Goal: Information Seeking & Learning: Learn about a topic

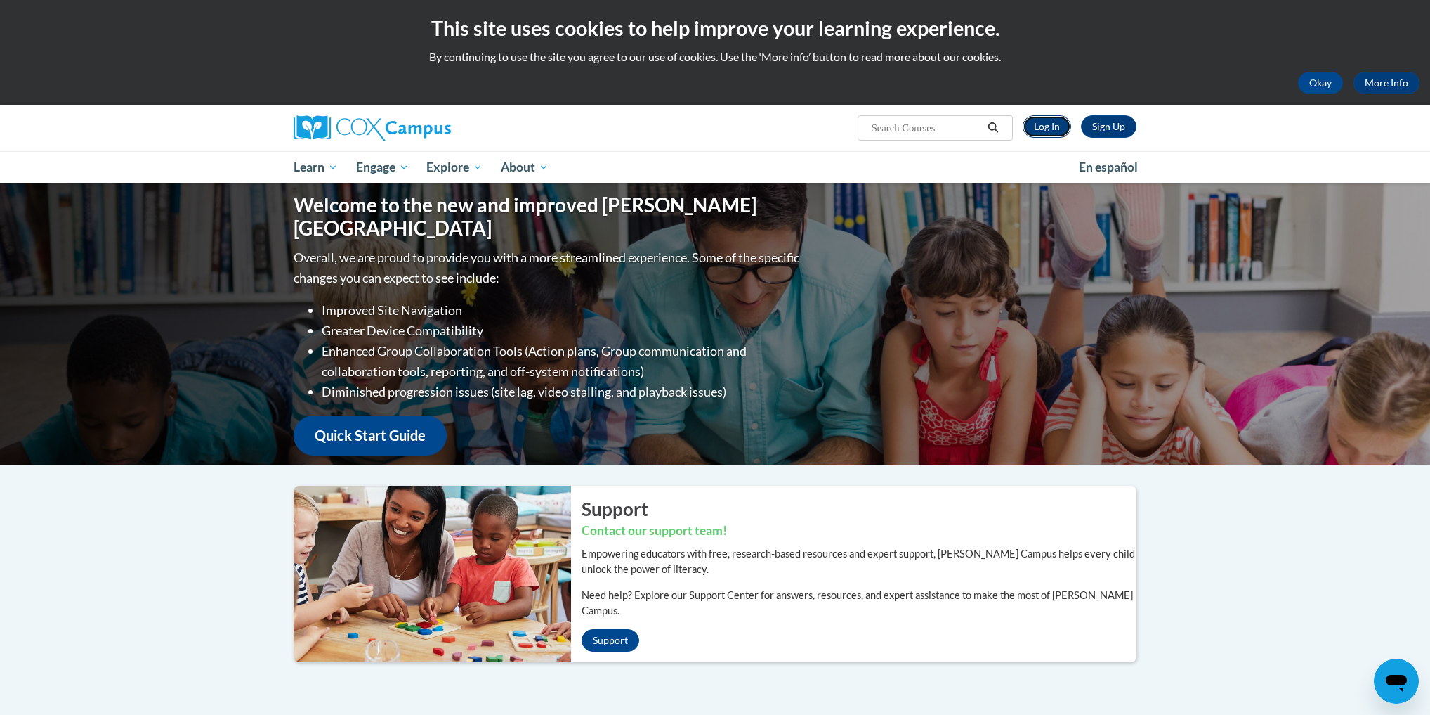
click at [1064, 124] on link "Log In" at bounding box center [1047, 126] width 48 height 22
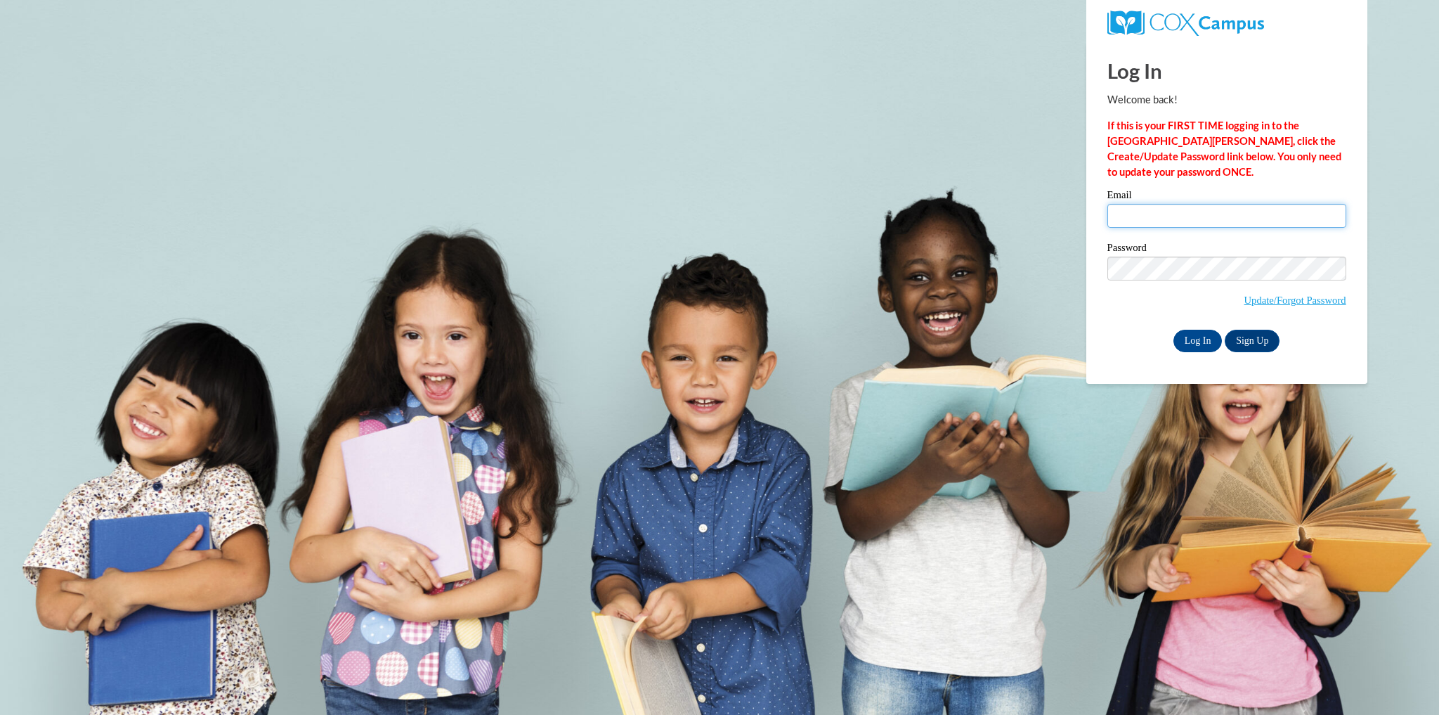
click at [1128, 209] on input "Email" at bounding box center [1226, 216] width 239 height 24
type input "victoriajaclyn93@yahoo.com"
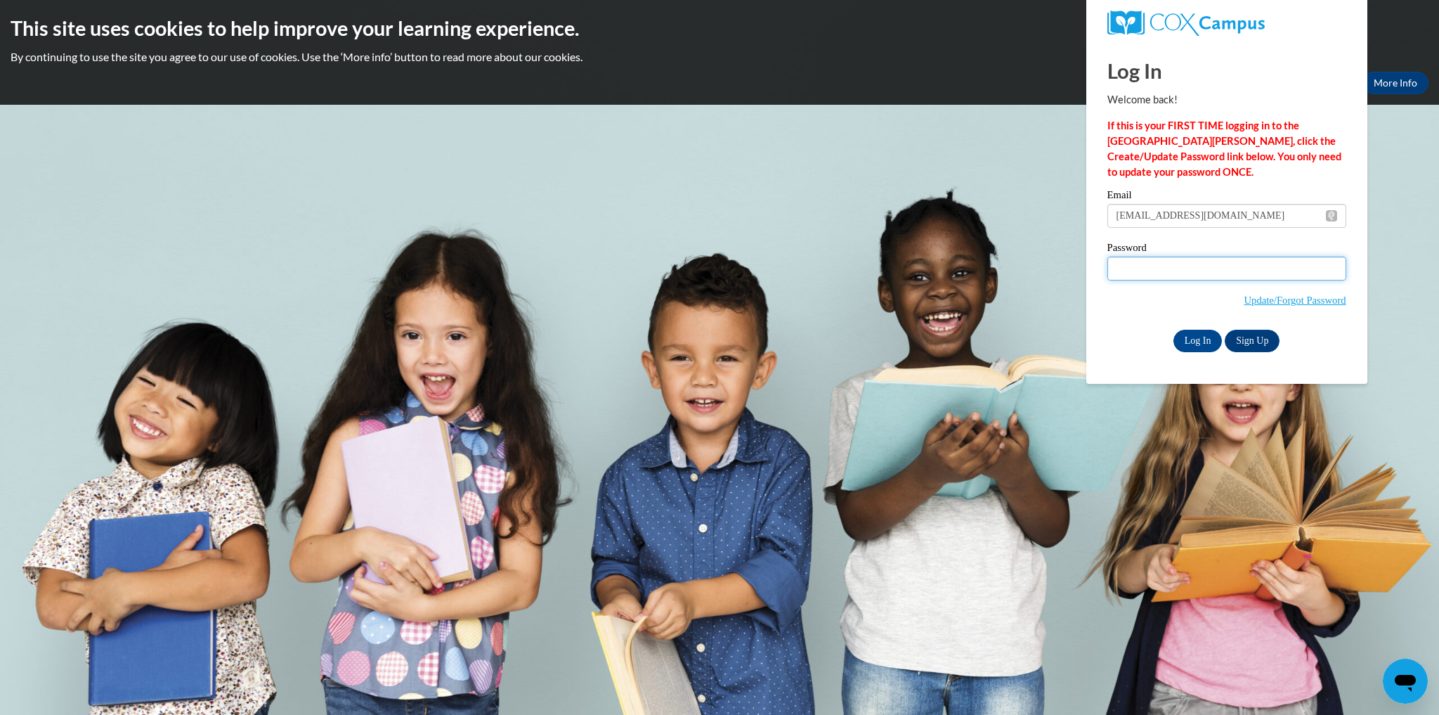
click at [1173, 330] on input "Log In" at bounding box center [1197, 341] width 49 height 22
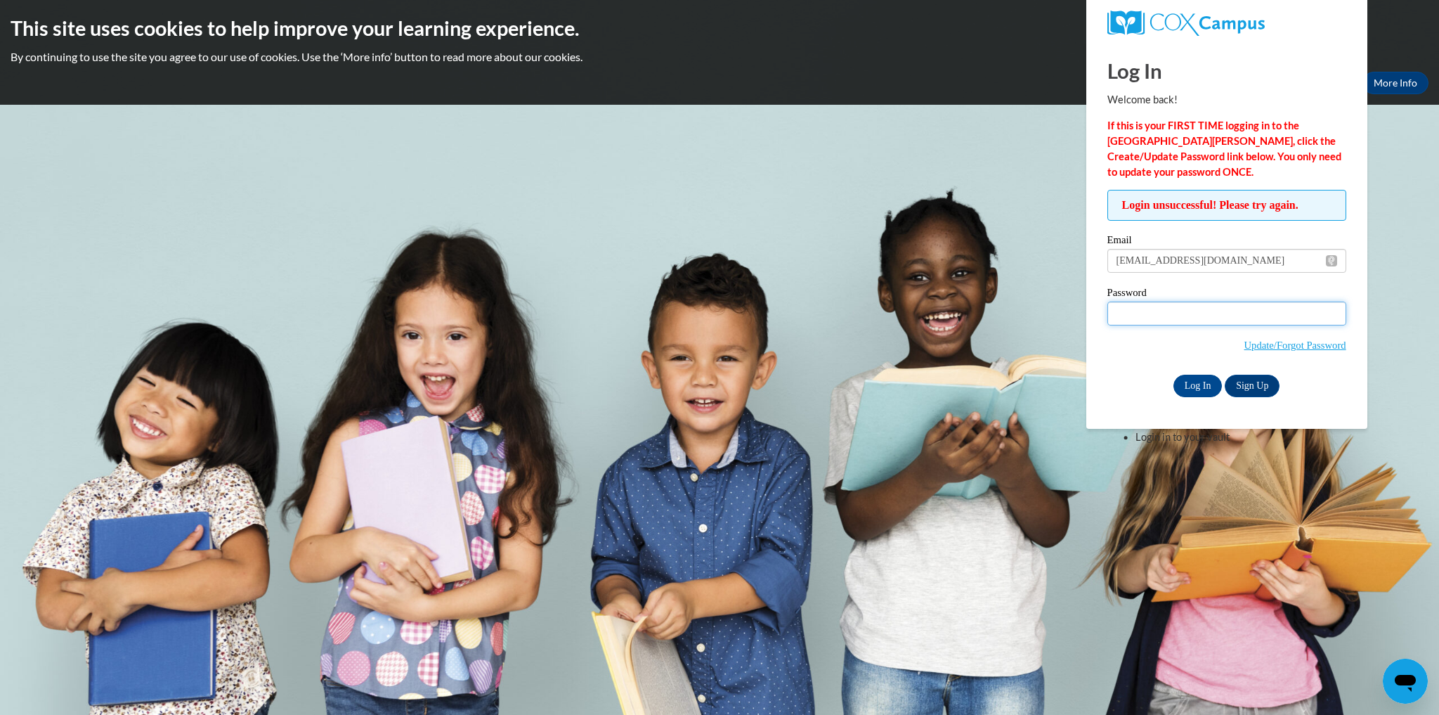
click at [1041, 314] on body "This site uses cookies to help improve your learning experience. By continuing …" at bounding box center [719, 357] width 1439 height 715
click at [1201, 385] on input "Log In" at bounding box center [1197, 385] width 49 height 22
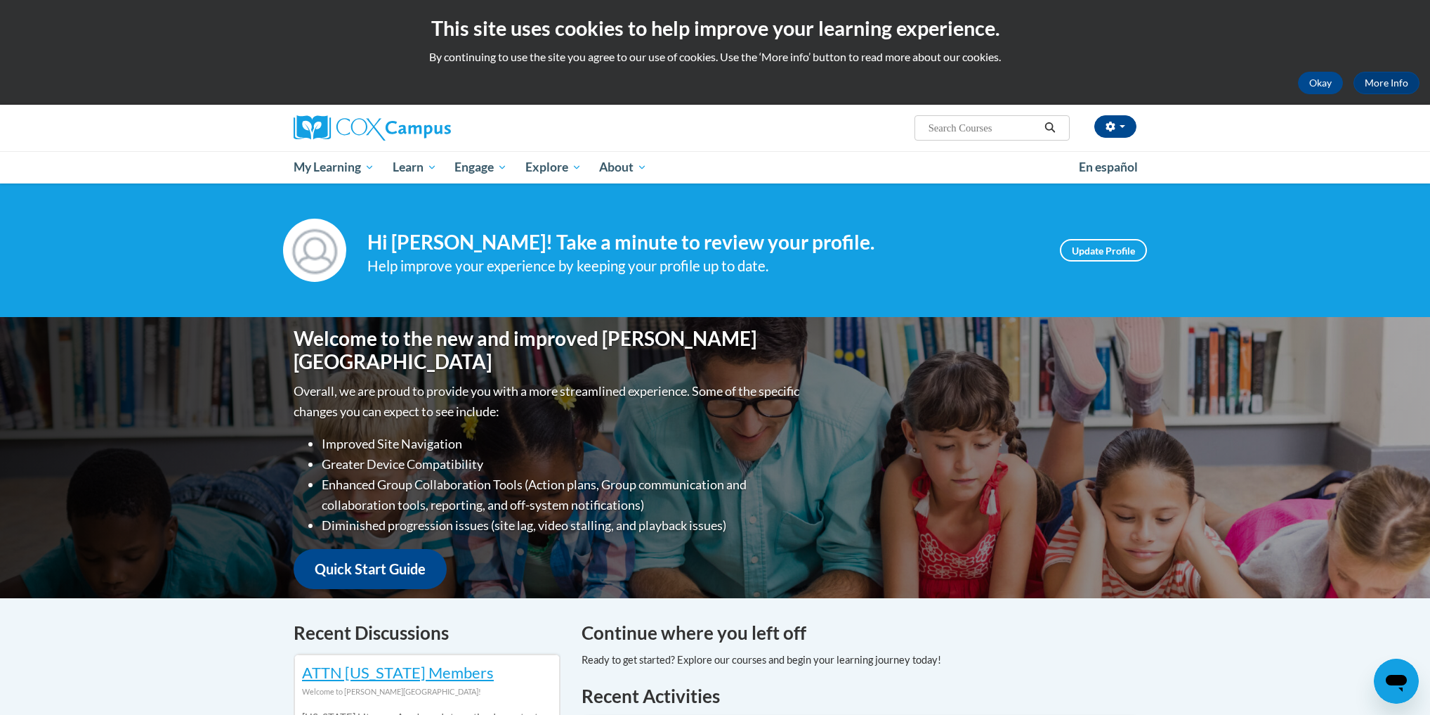
click at [1000, 127] on input "Search..." at bounding box center [983, 127] width 112 height 17
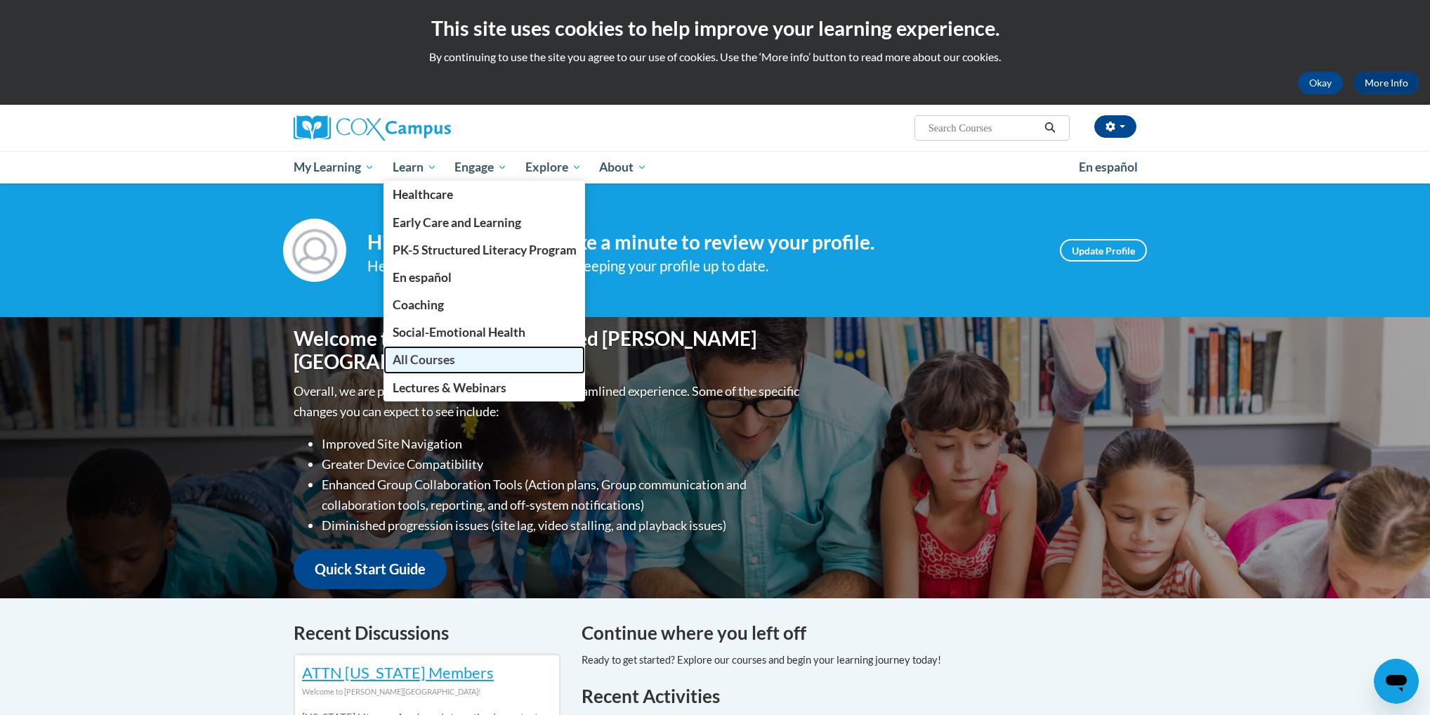
click at [475, 365] on link "All Courses" at bounding box center [485, 359] width 202 height 27
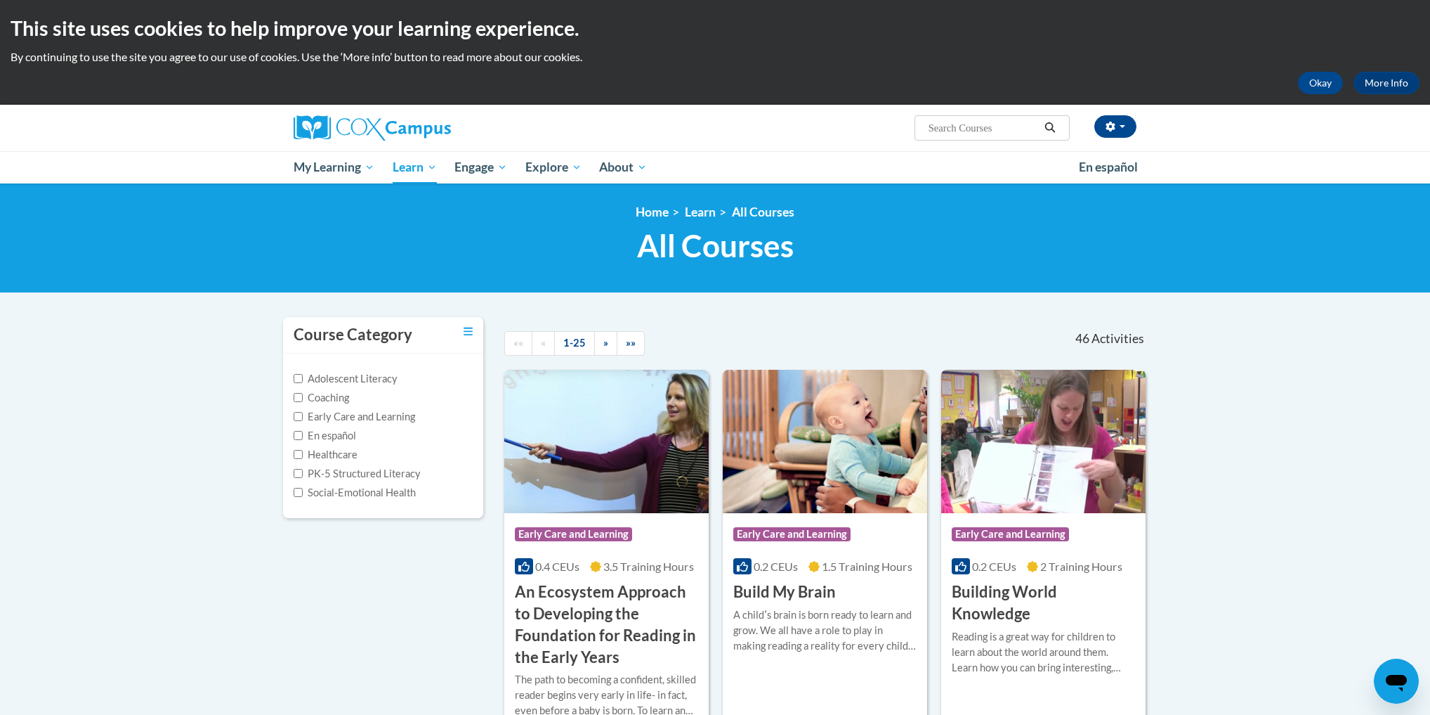
click at [946, 129] on input "Search..." at bounding box center [983, 127] width 112 height 17
type input "trauma induced"
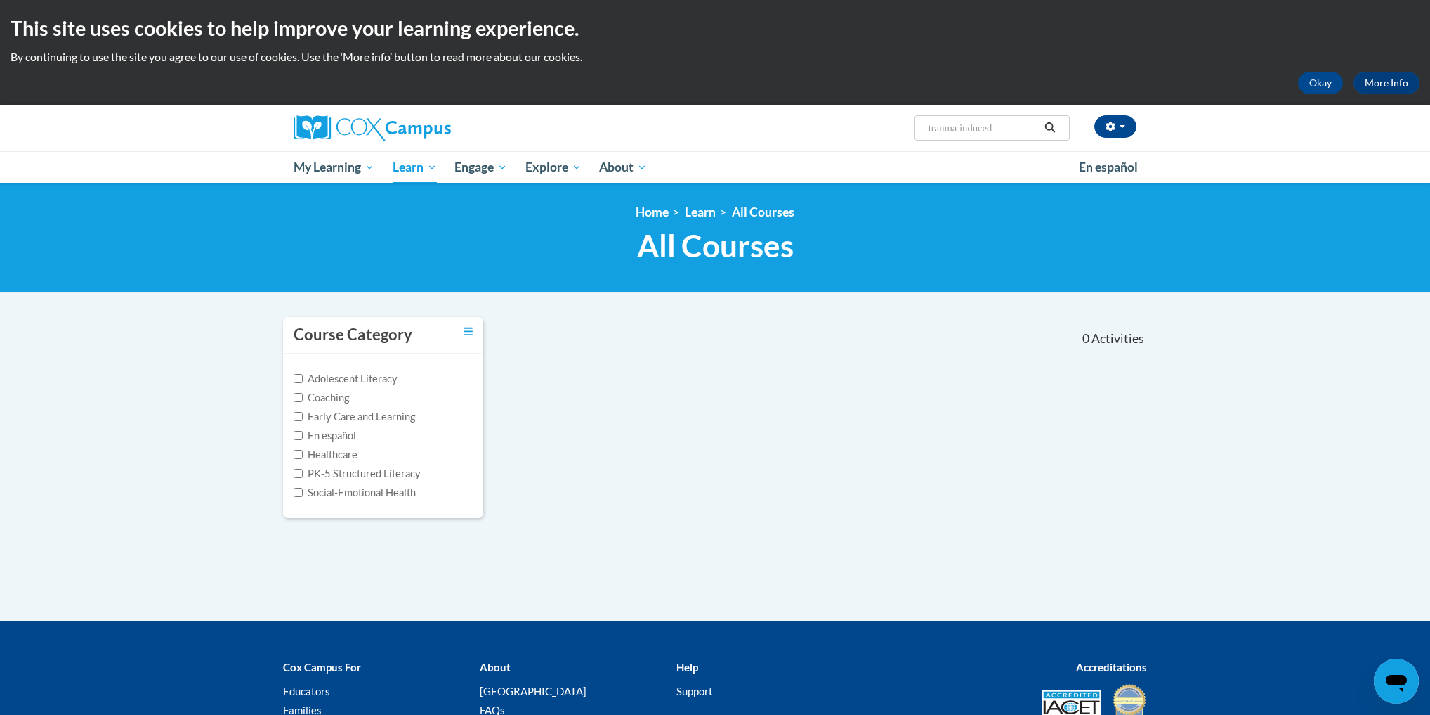
click at [1021, 127] on input "trauma induced" at bounding box center [983, 127] width 112 height 17
type input "trauma"
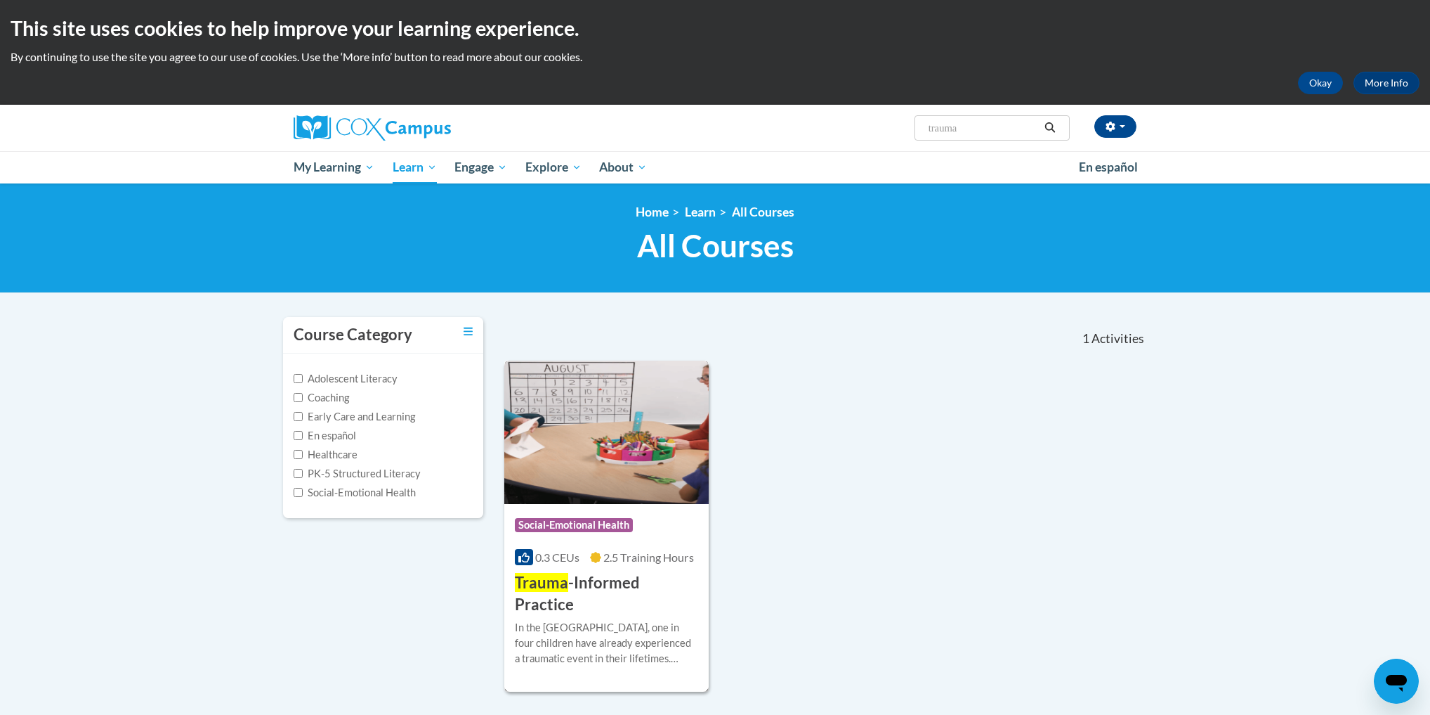
click at [584, 417] on img at bounding box center [606, 431] width 204 height 143
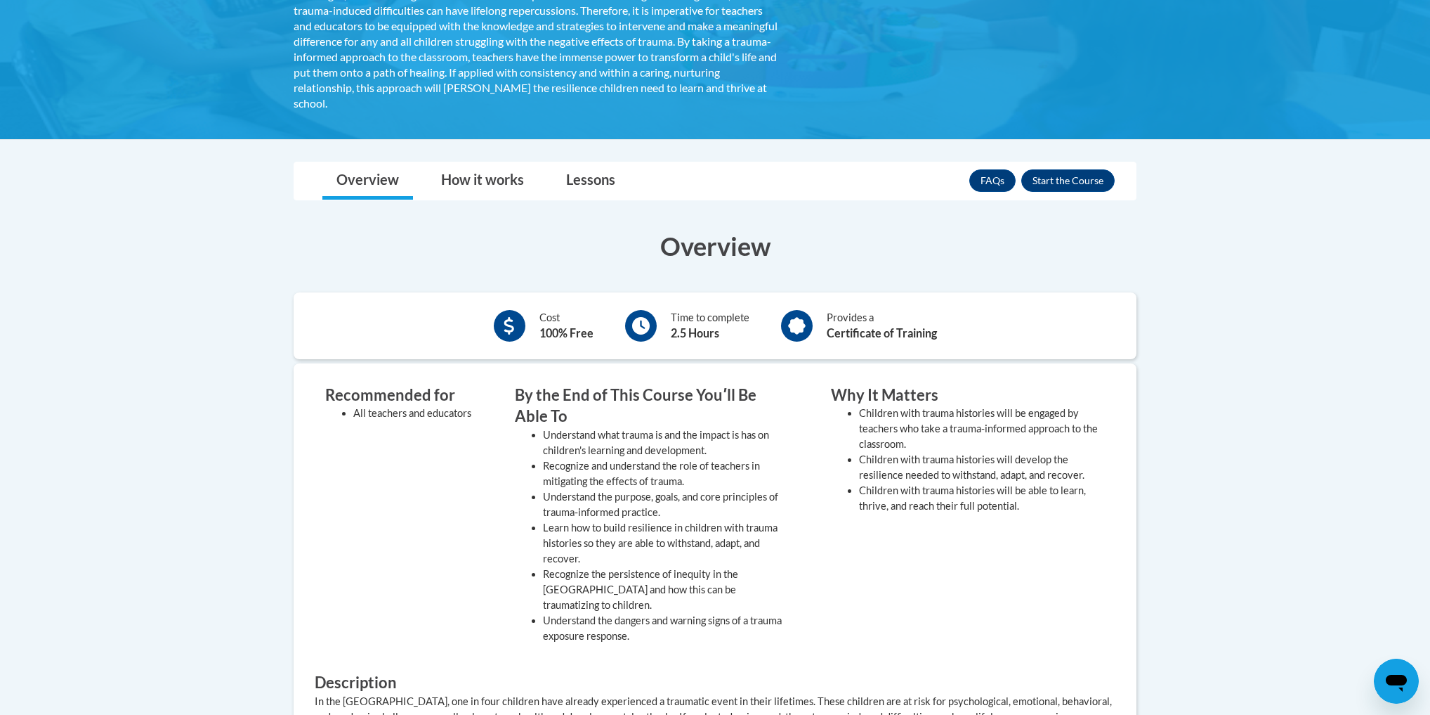
scroll to position [393, 0]
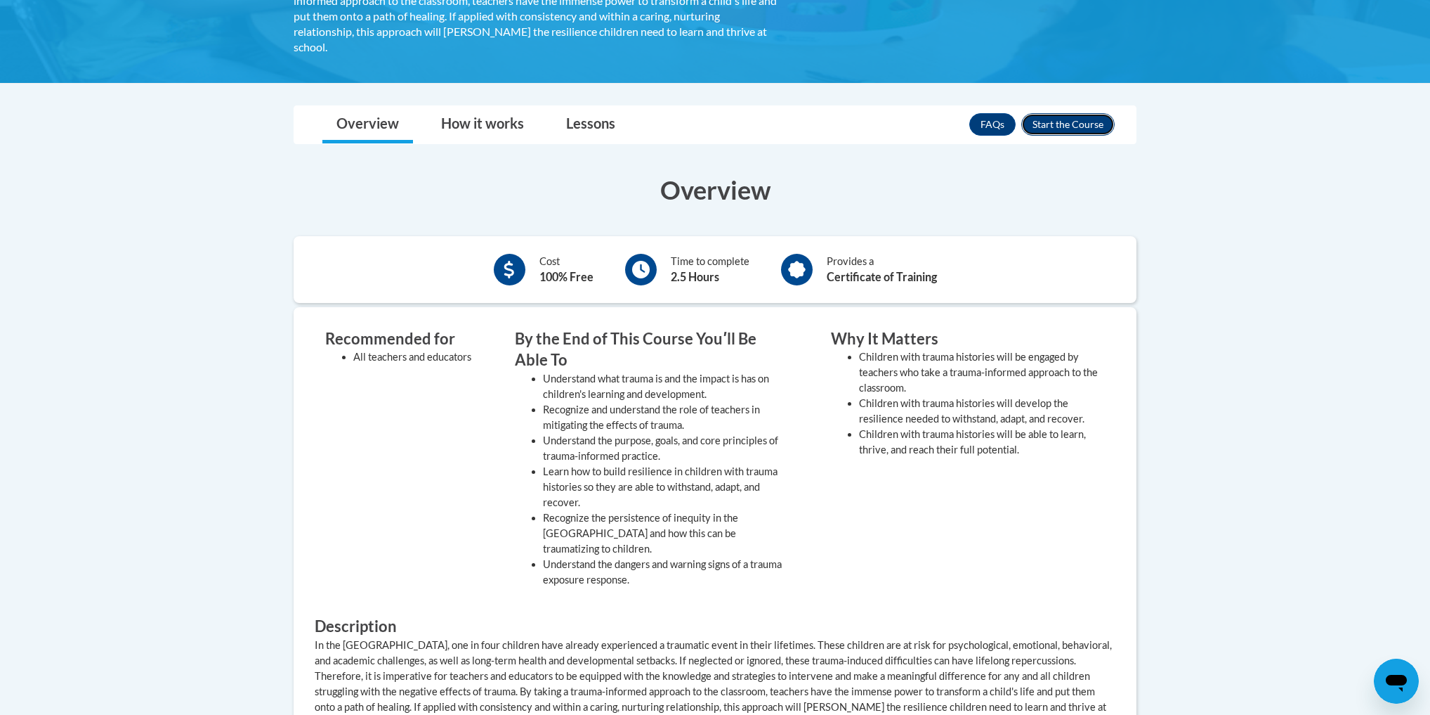
click at [1058, 131] on button "Enroll" at bounding box center [1068, 124] width 93 height 22
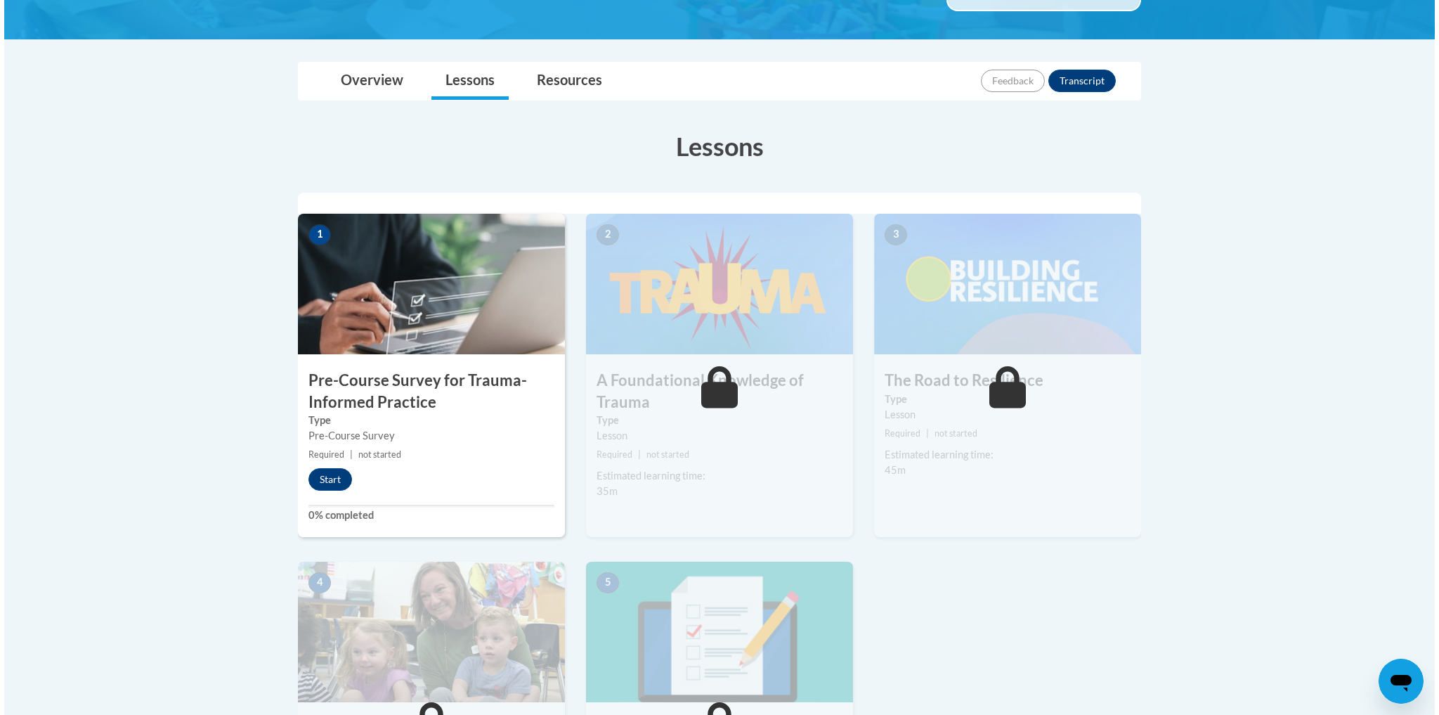
scroll to position [281, 0]
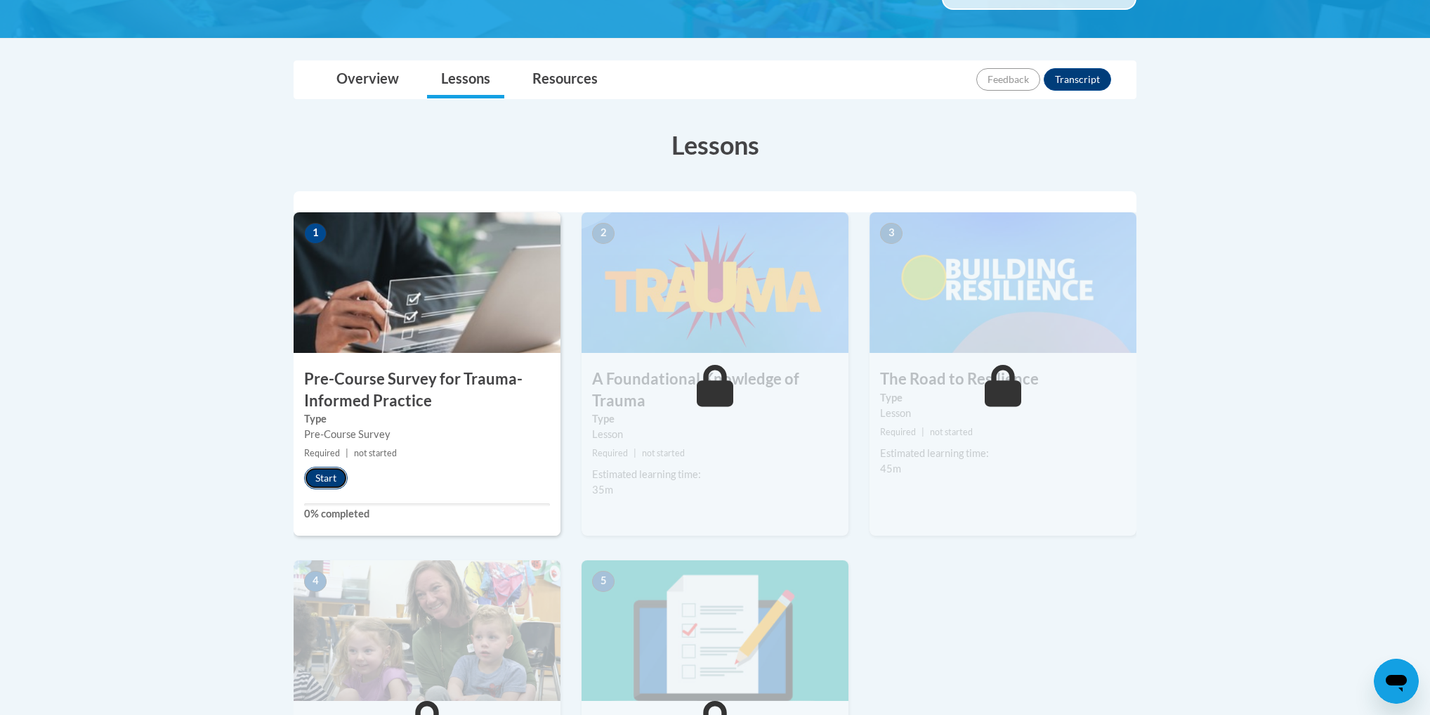
click at [318, 472] on button "Start" at bounding box center [326, 478] width 44 height 22
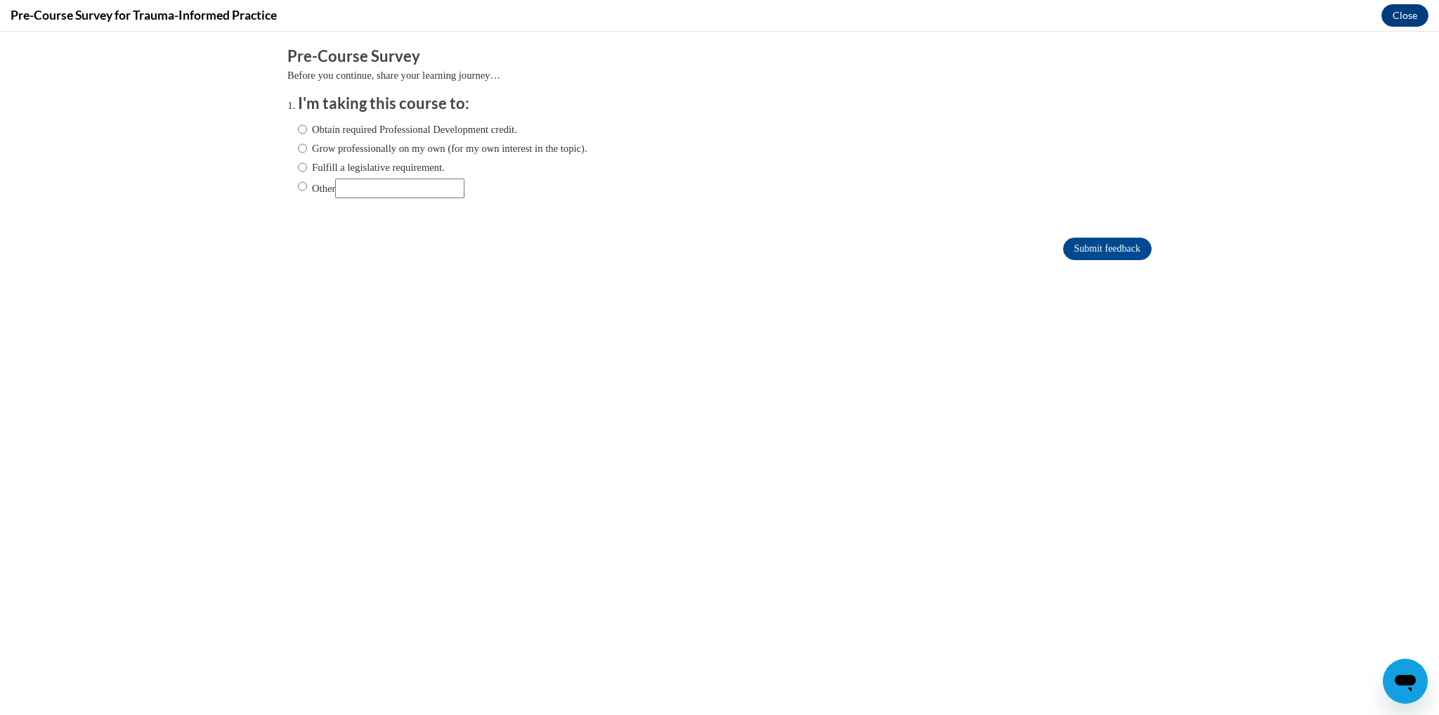
scroll to position [0, 0]
click at [298, 130] on input "Obtain required Professional Development credit." at bounding box center [302, 129] width 9 height 15
radio input "true"
click at [1114, 250] on input "Submit feedback" at bounding box center [1107, 248] width 89 height 22
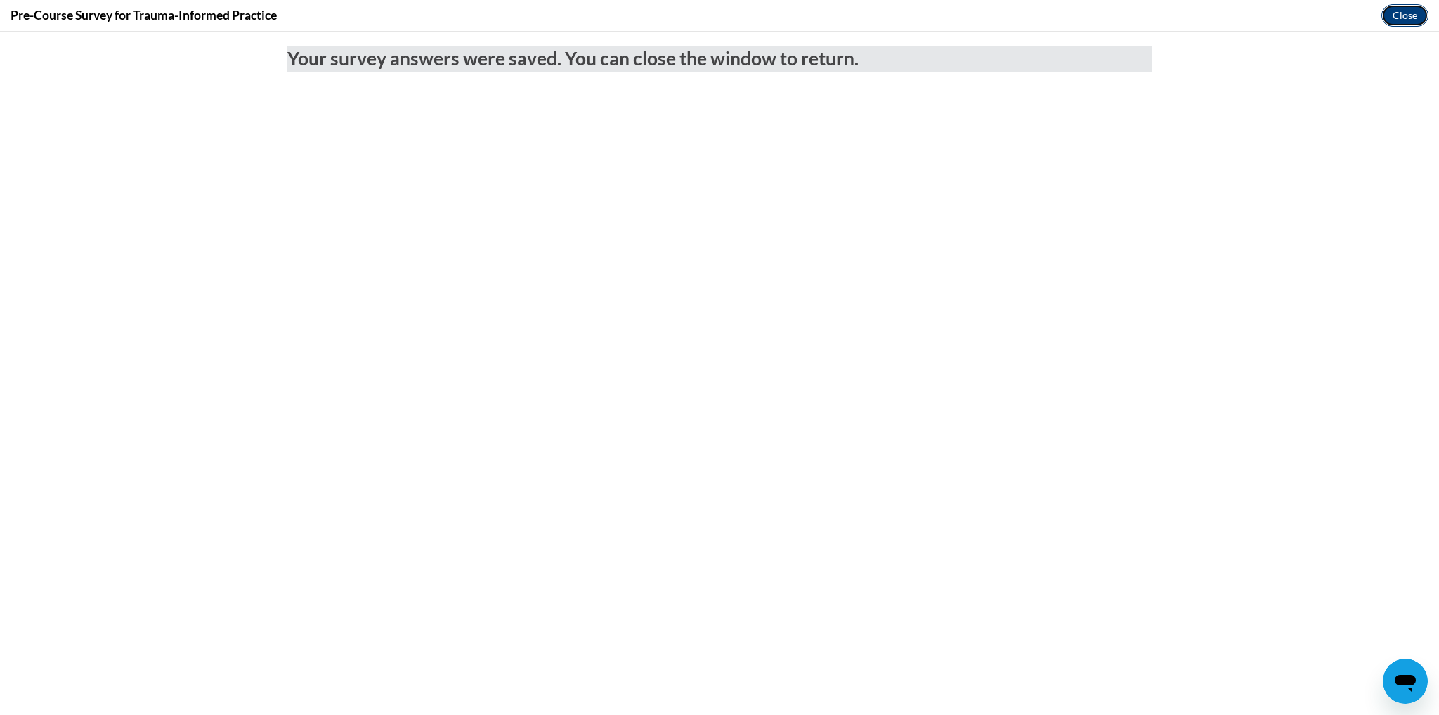
drag, startPoint x: 1393, startPoint y: 14, endPoint x: 1383, endPoint y: 61, distance: 48.0
click at [1393, 14] on button "Close" at bounding box center [1404, 15] width 47 height 22
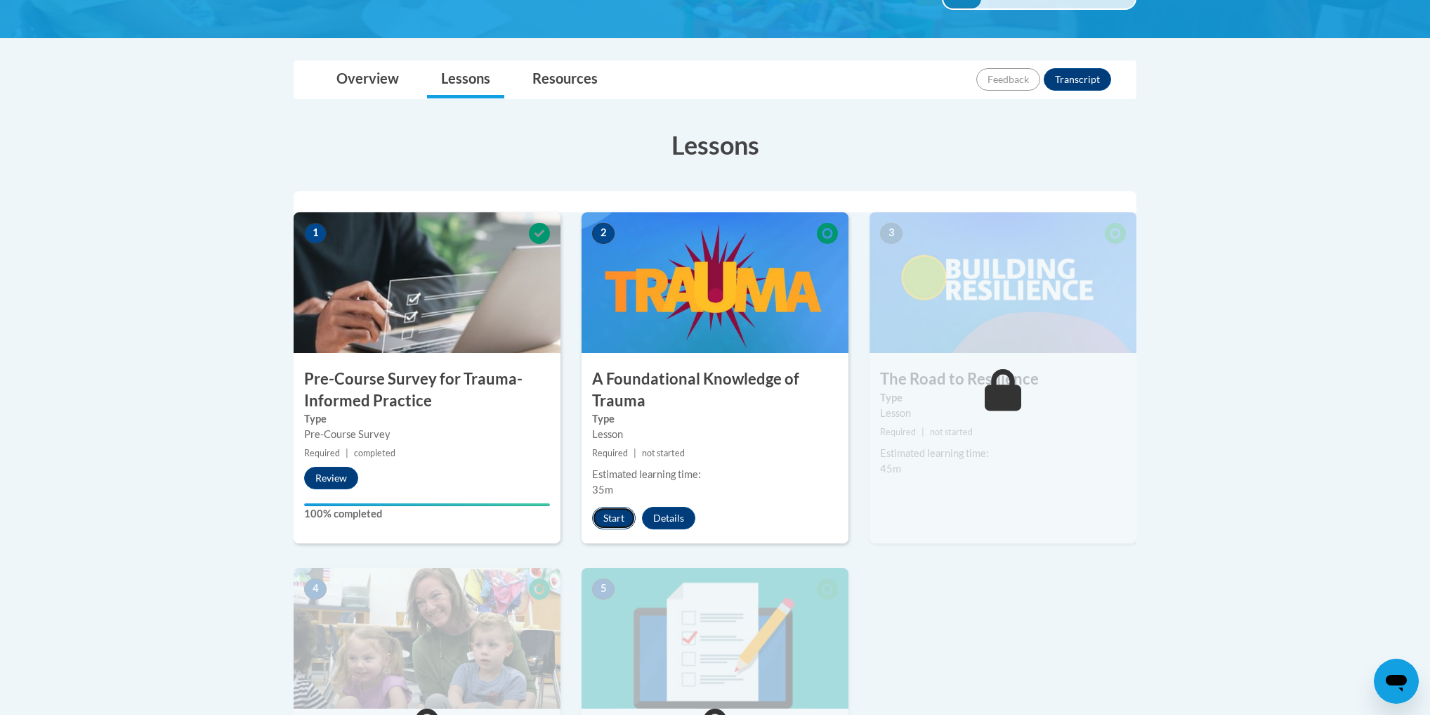
click at [612, 511] on button "Start" at bounding box center [614, 518] width 44 height 22
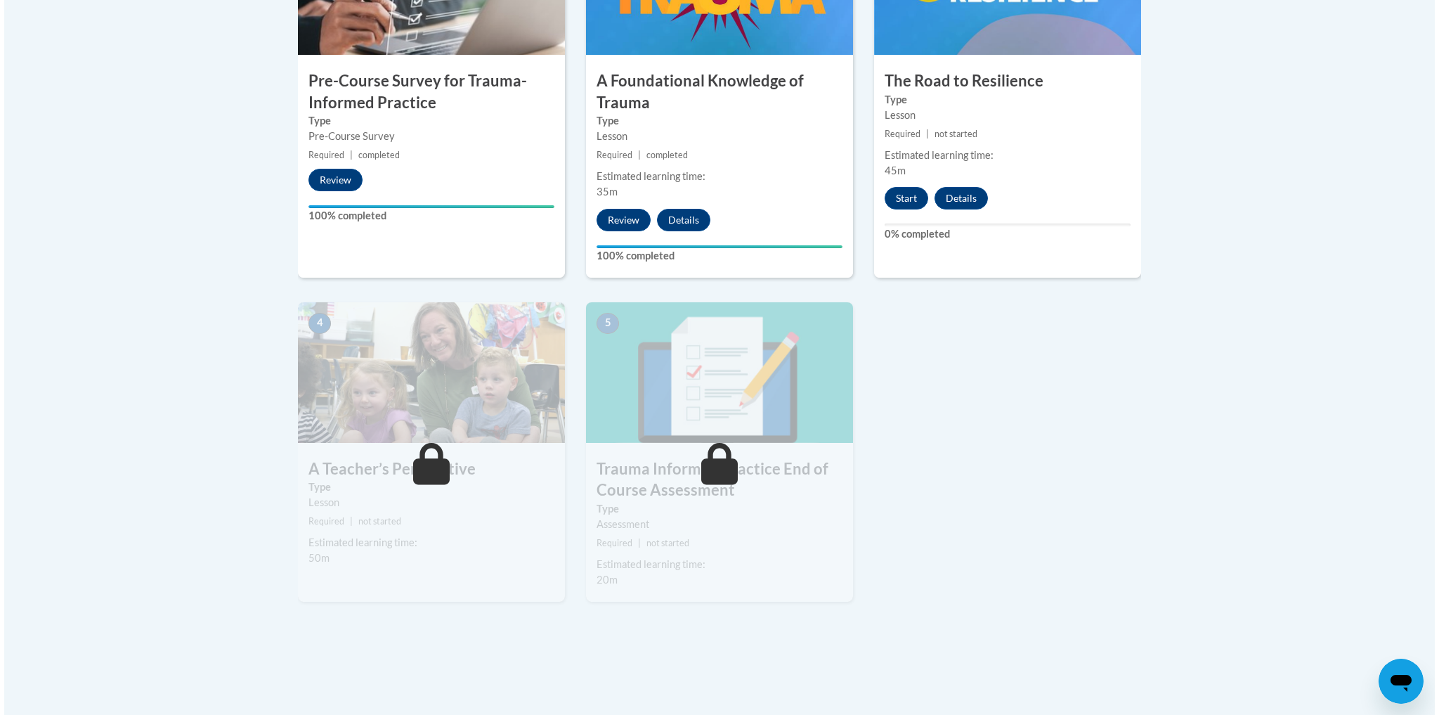
scroll to position [562, 0]
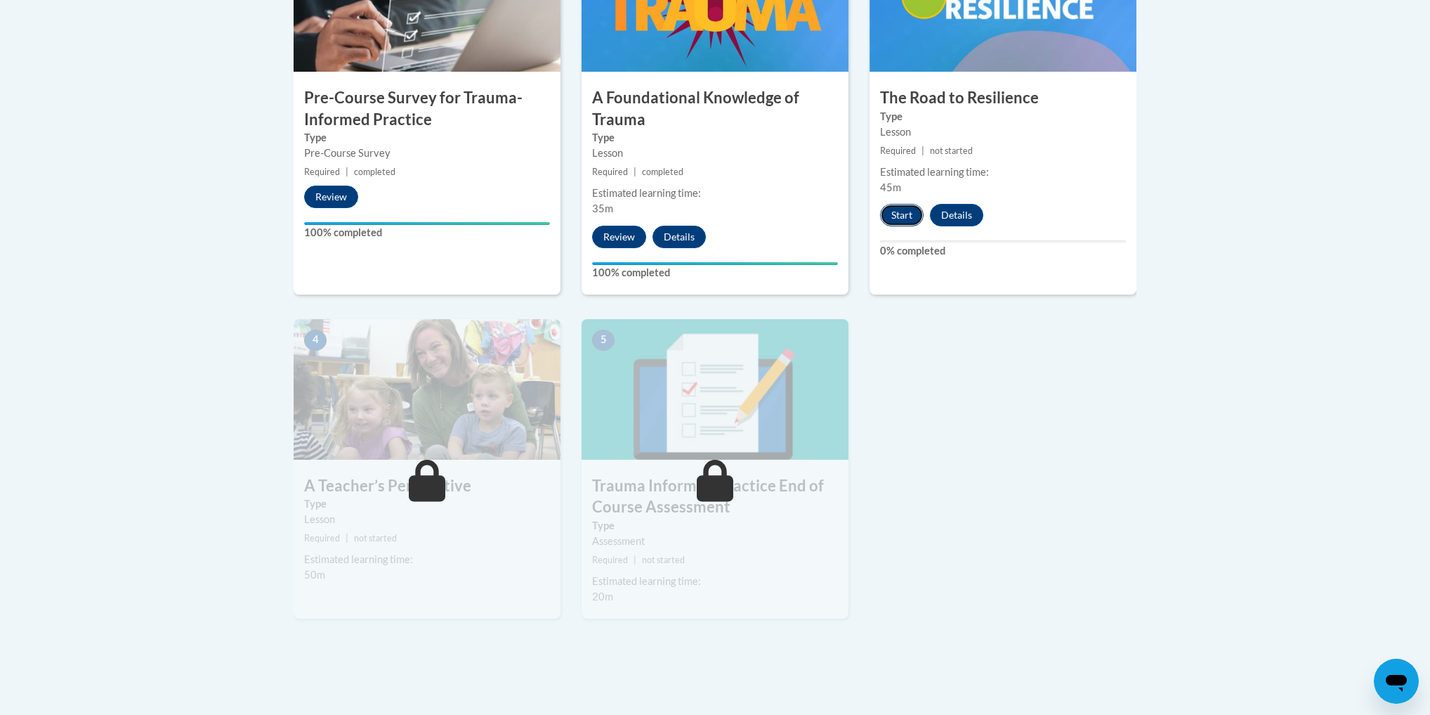
click at [905, 212] on button "Start" at bounding box center [902, 215] width 44 height 22
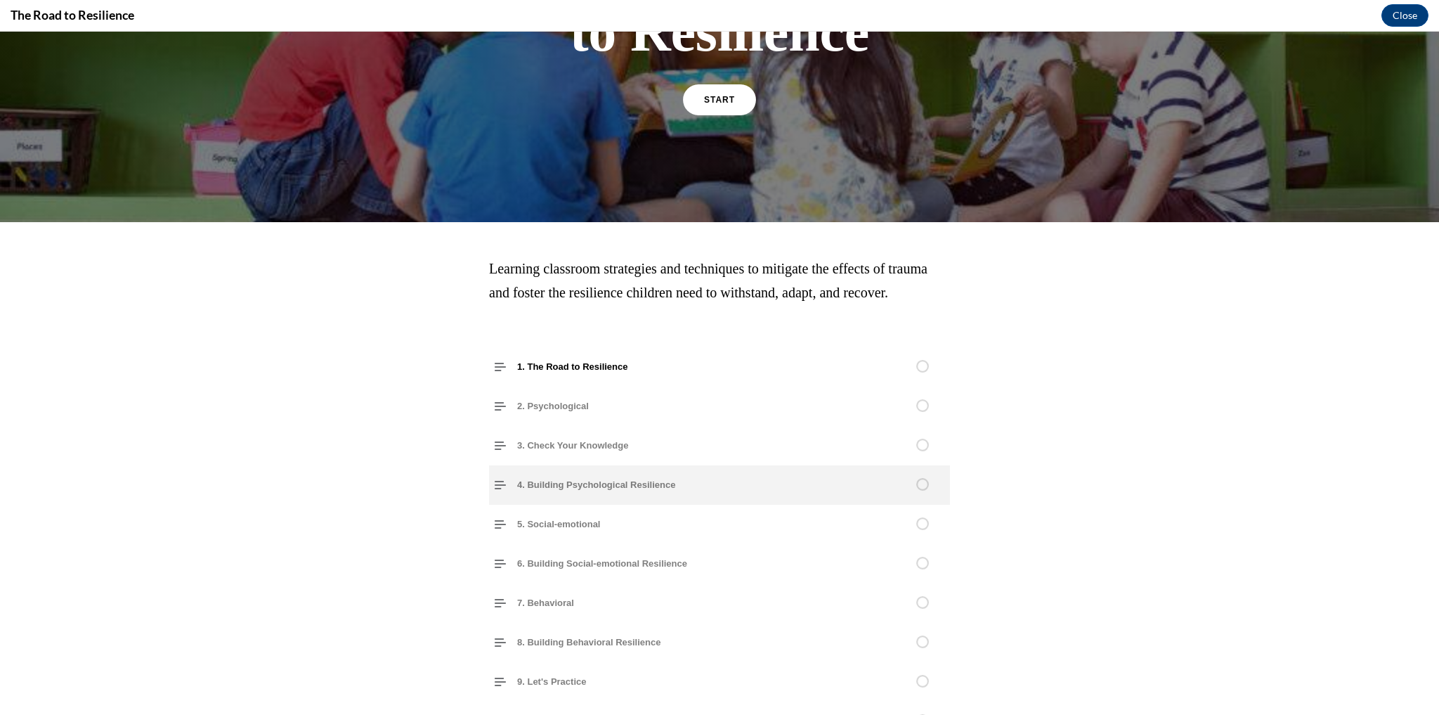
scroll to position [0, 0]
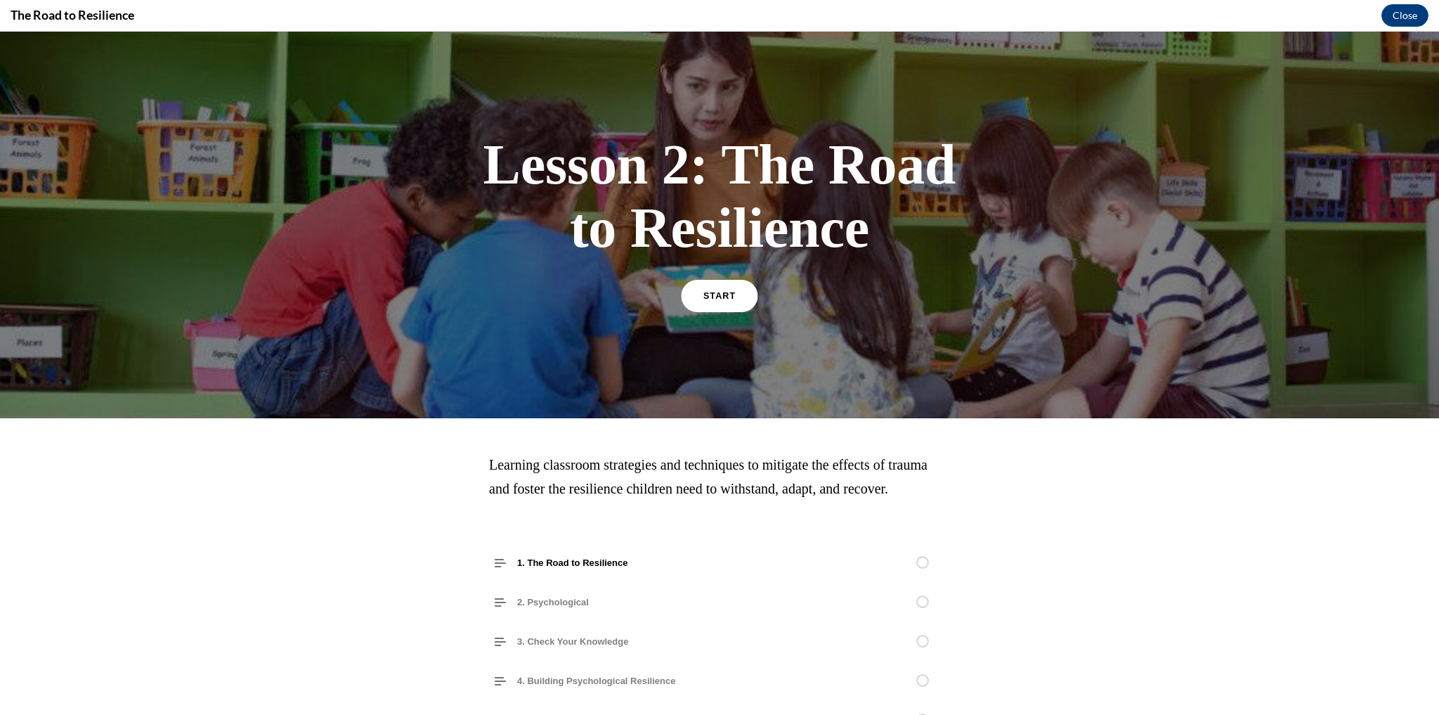
click at [733, 296] on link "START" at bounding box center [719, 296] width 77 height 32
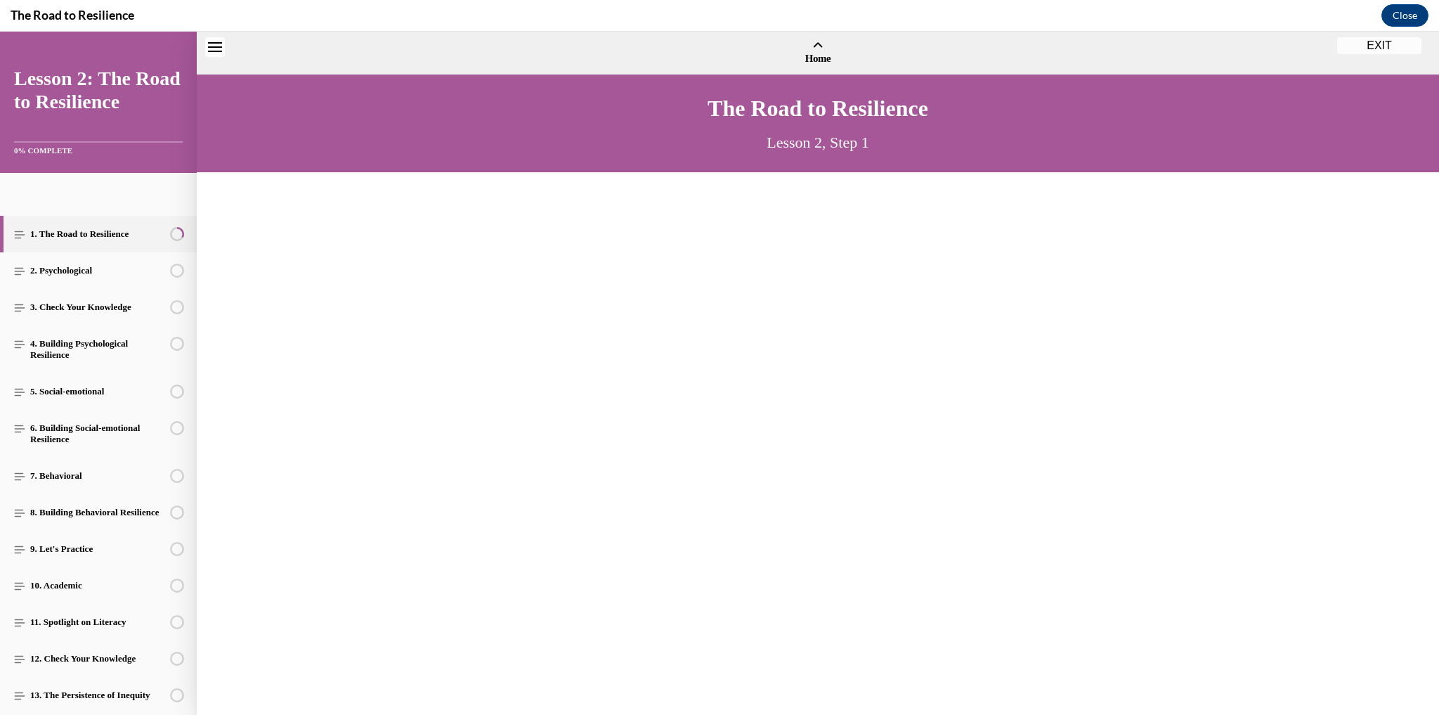
scroll to position [42, 0]
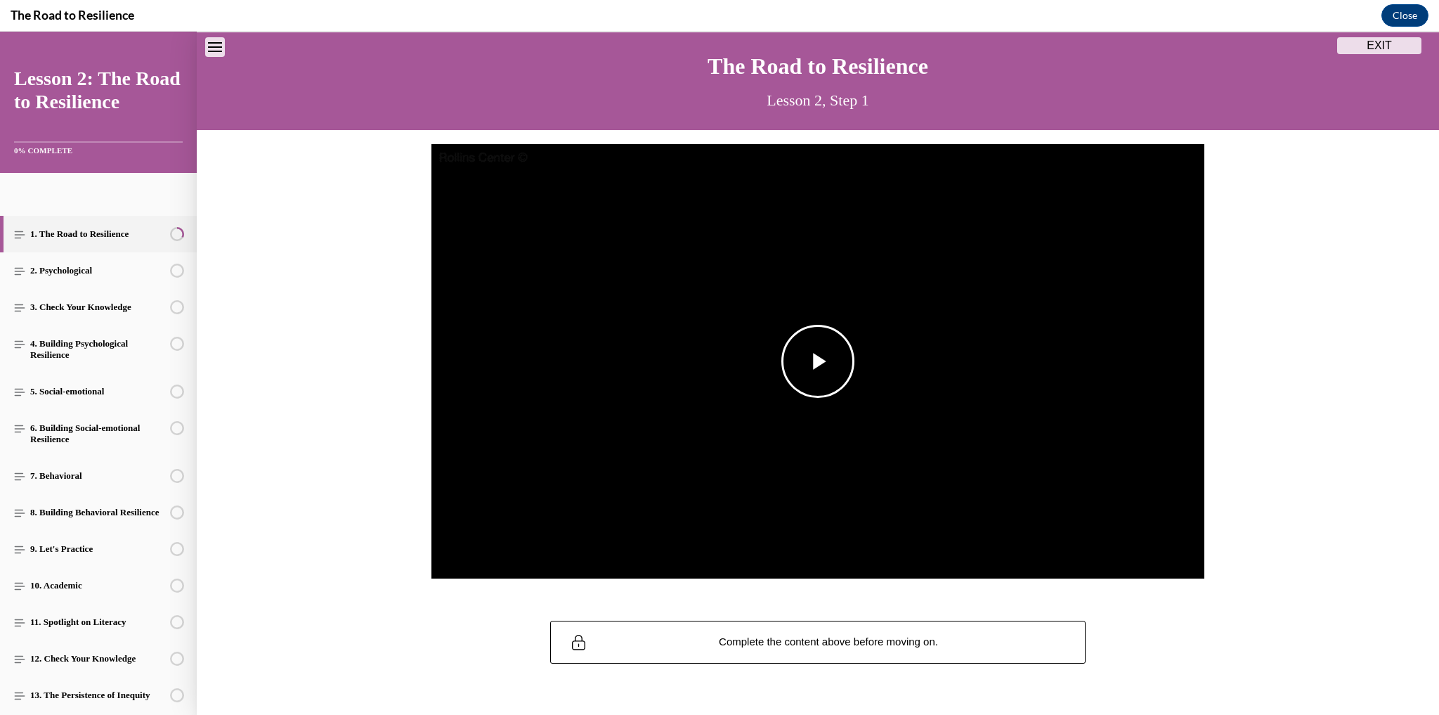
click at [818, 361] on span "Video player" at bounding box center [818, 361] width 0 height 0
click at [1059, 445] on li "2x" at bounding box center [1060, 445] width 35 height 15
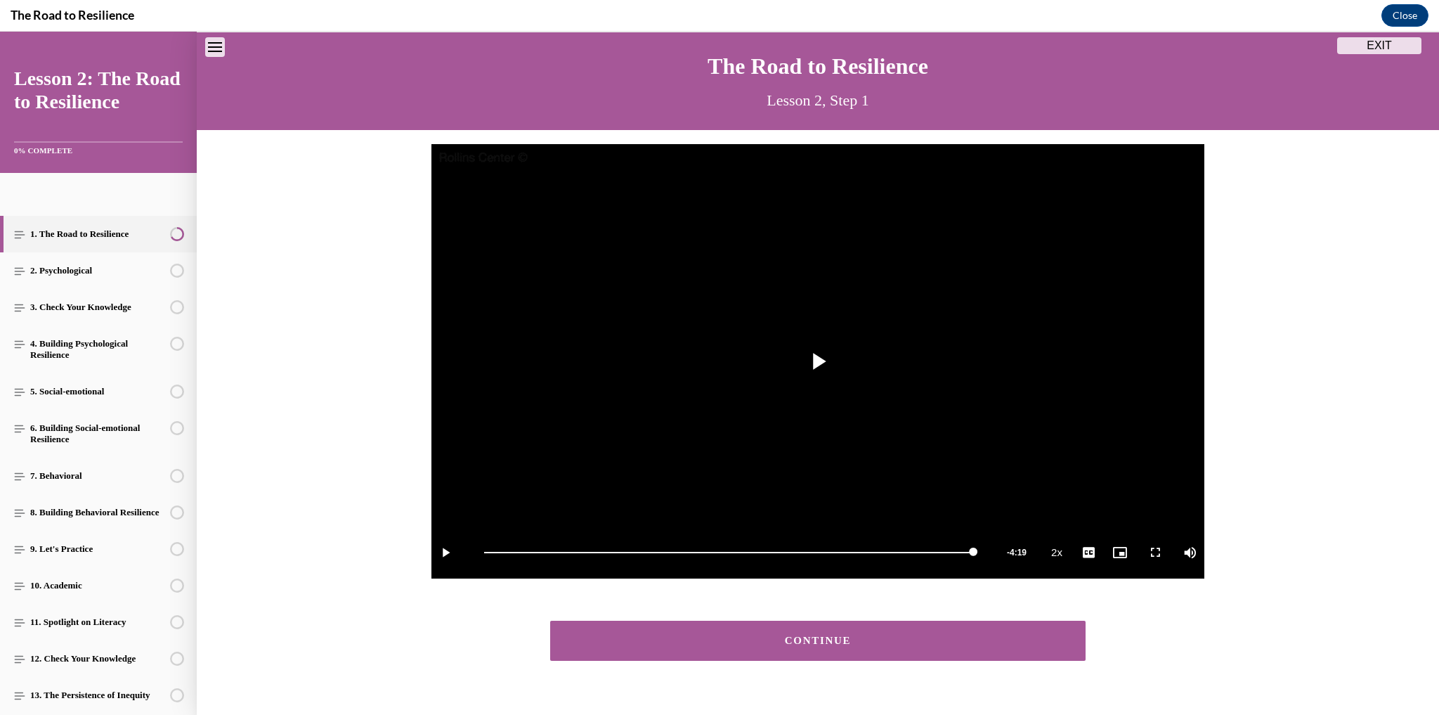
click at [874, 649] on button "CONTINUE" at bounding box center [817, 640] width 535 height 40
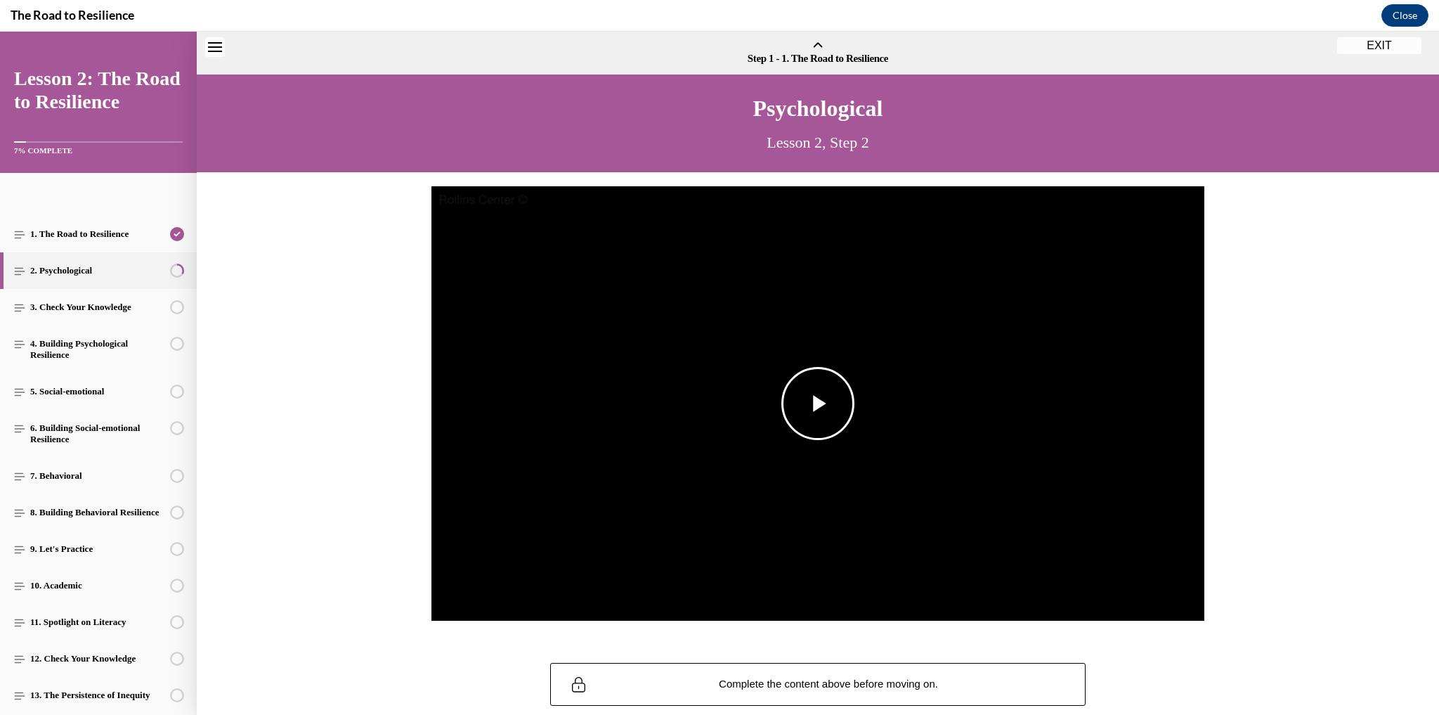
scroll to position [44, 0]
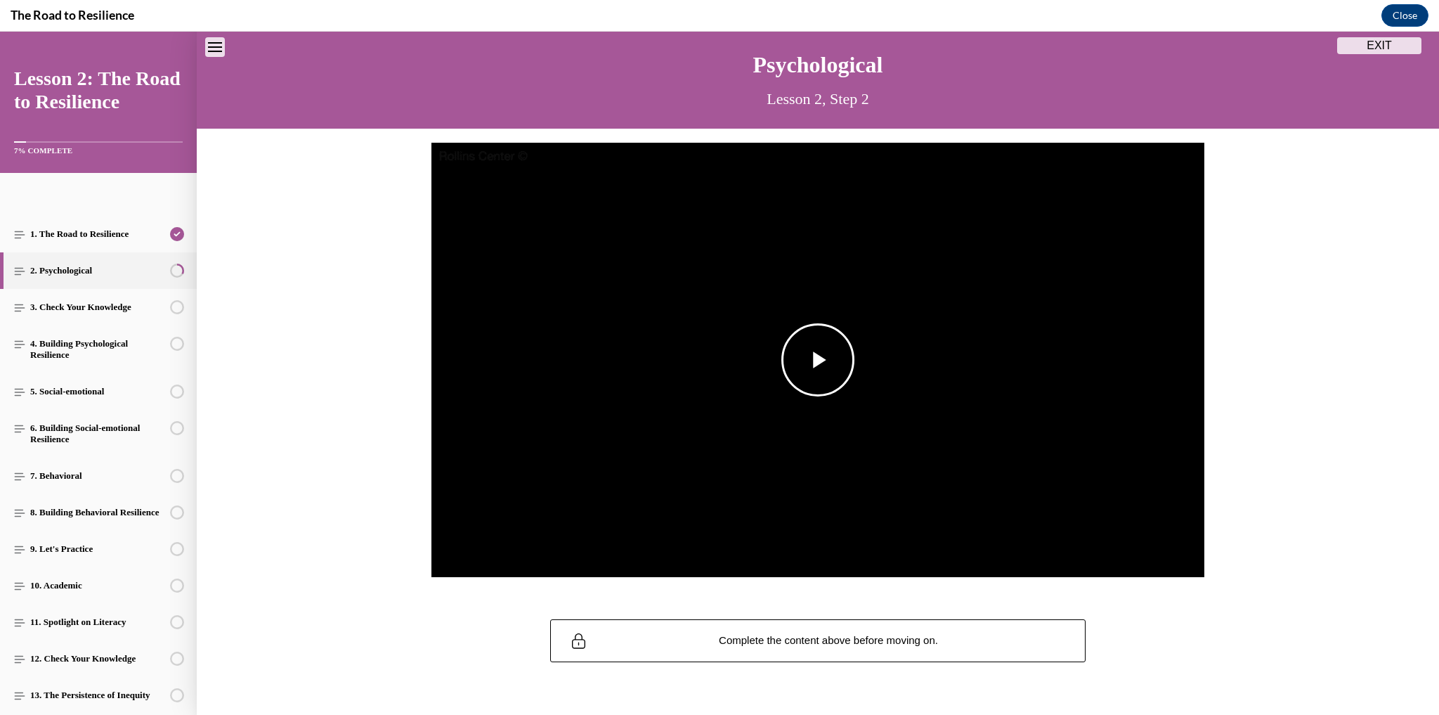
click at [818, 360] on span "Video player" at bounding box center [818, 360] width 0 height 0
click at [1045, 438] on li "2x" at bounding box center [1060, 443] width 35 height 15
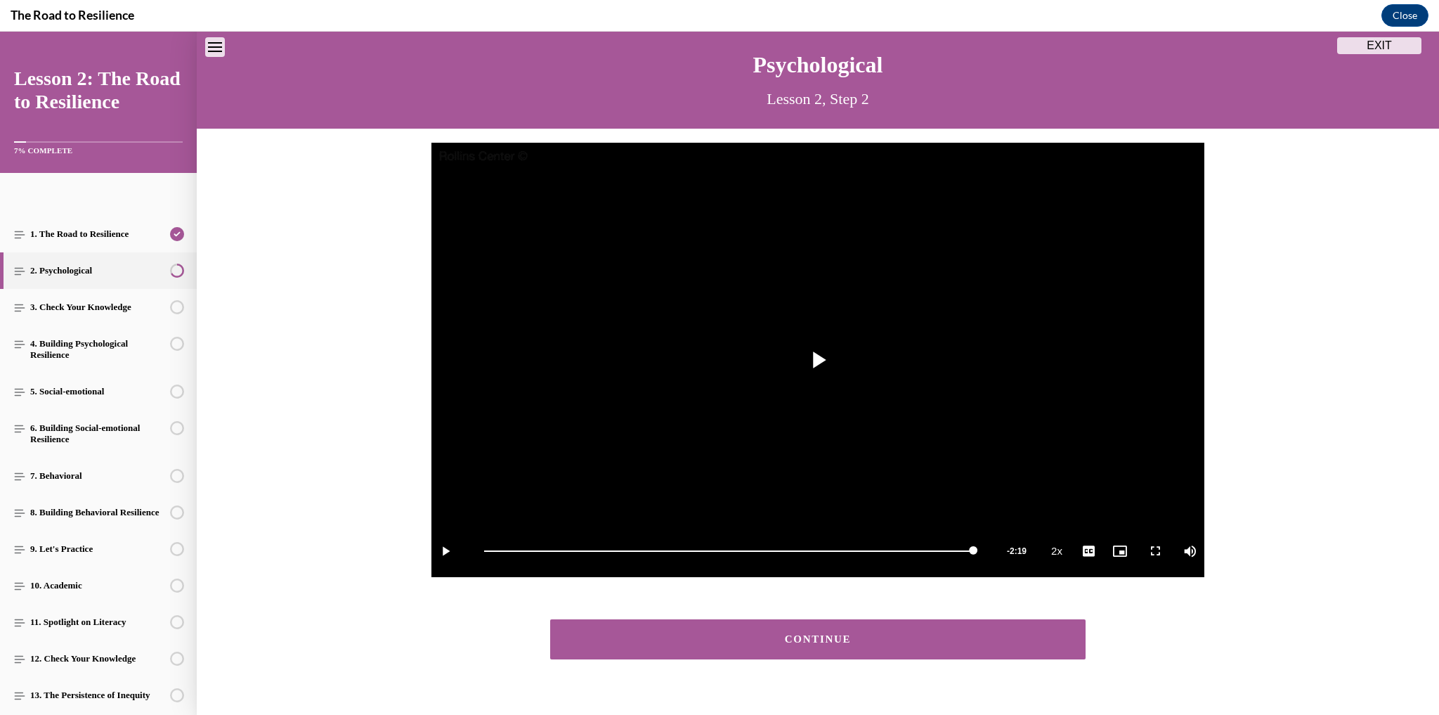
click at [873, 634] on div "CONTINUE" at bounding box center [818, 639] width 492 height 11
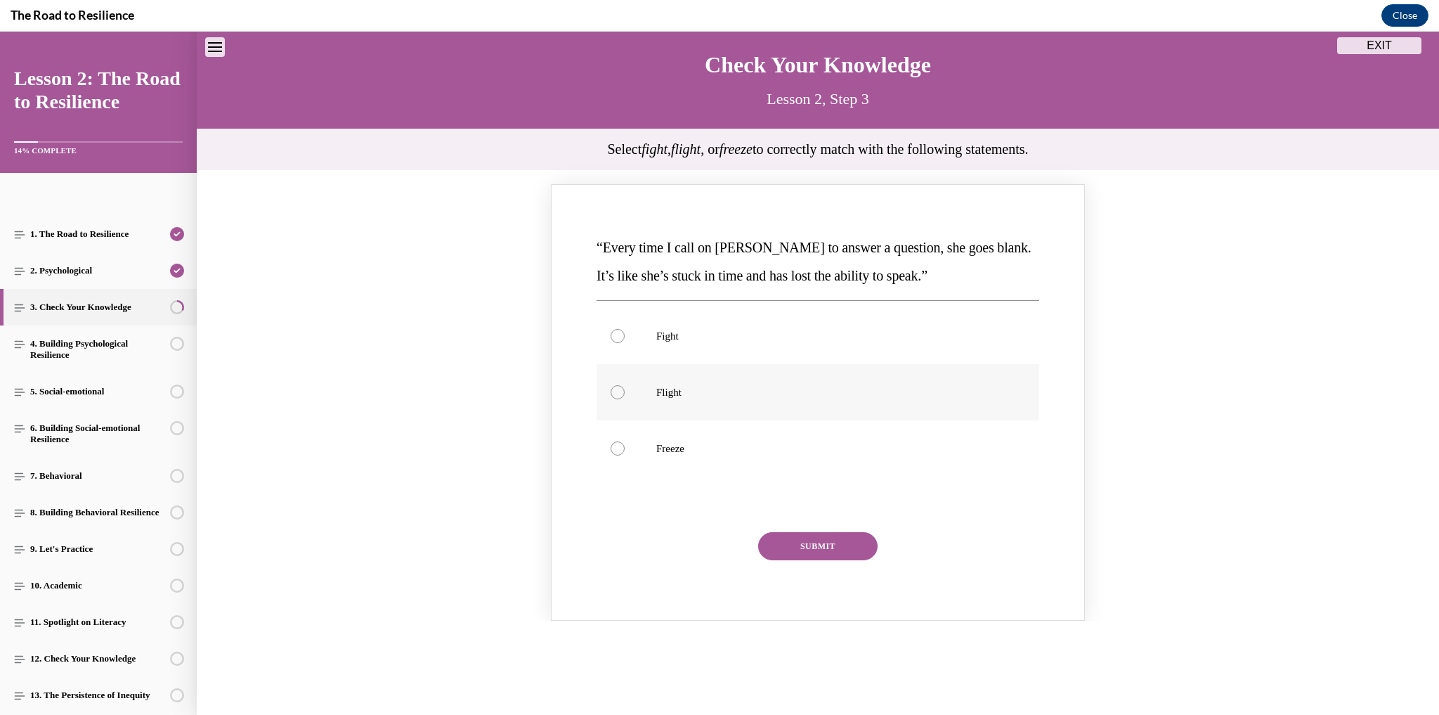
click at [622, 390] on label "Flight" at bounding box center [817, 392] width 443 height 56
click at [622, 390] on input "Flight" at bounding box center [618, 392] width 14 height 14
radio input "true"
click at [838, 554] on button "SUBMIT" at bounding box center [817, 546] width 119 height 28
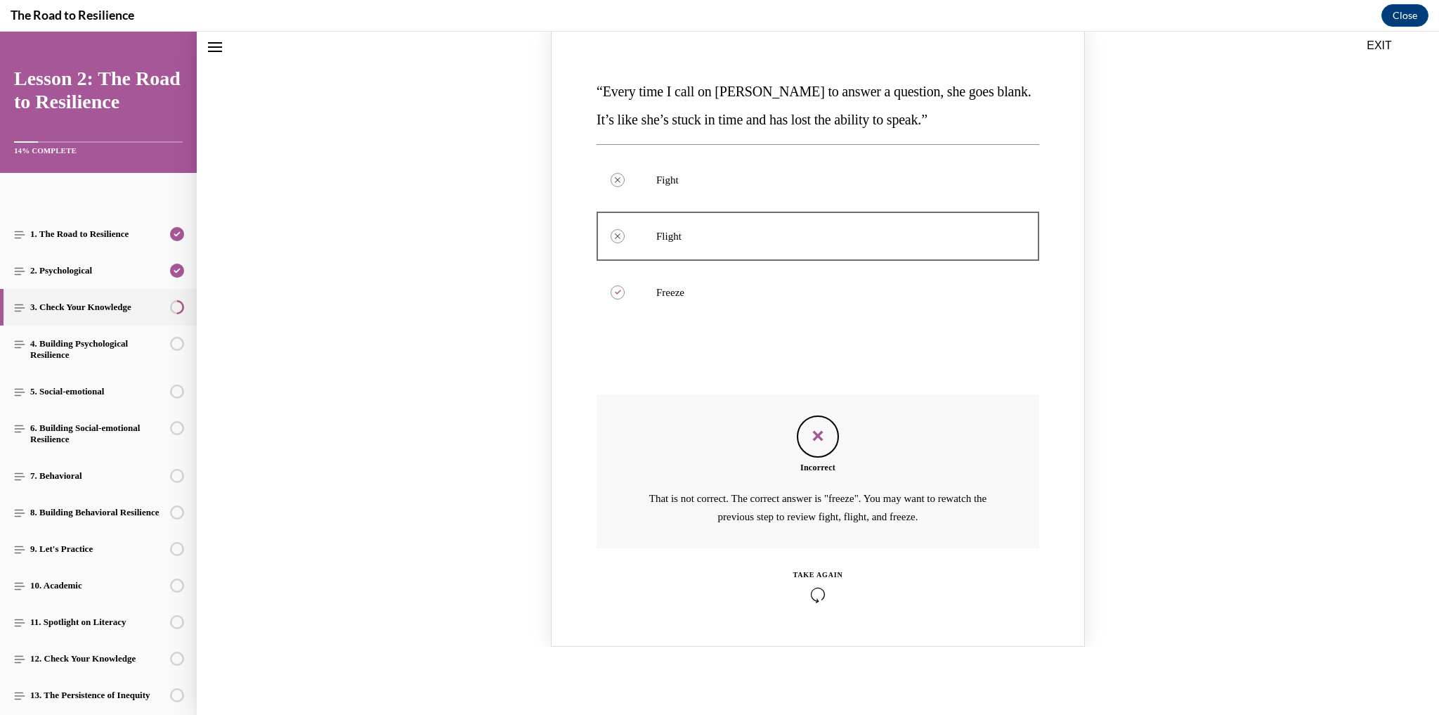
scroll to position [212, 0]
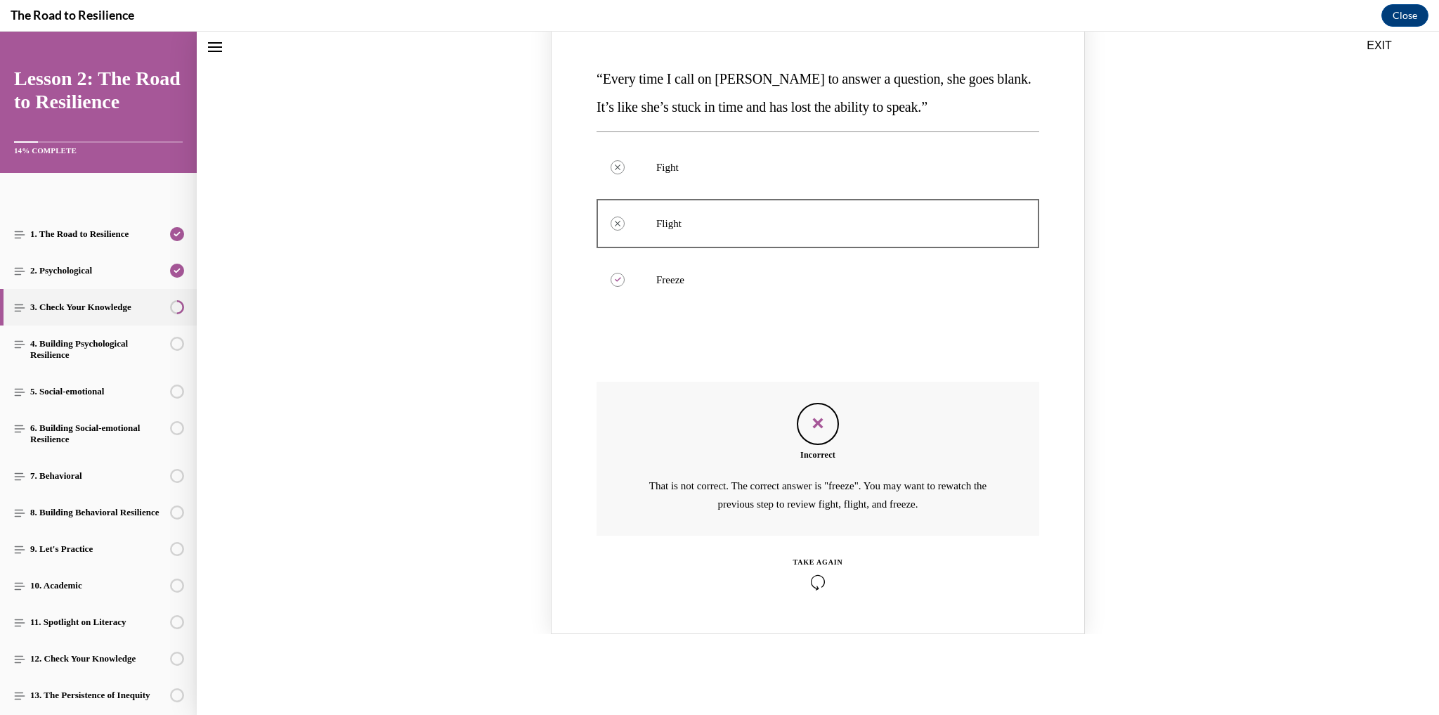
click at [824, 574] on icon "Knowledge check: Multiple choice" at bounding box center [818, 581] width 50 height 15
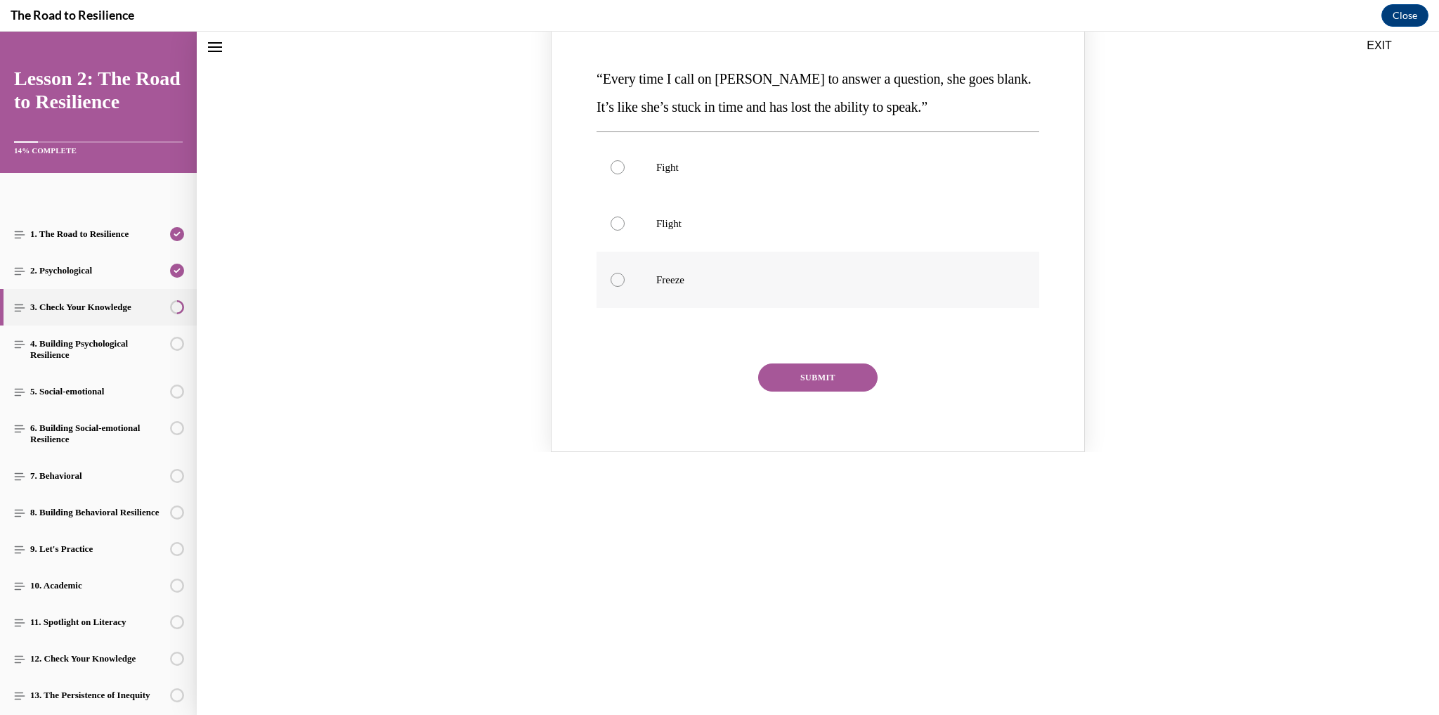
click at [632, 275] on div "Knowledge check: Multiple choice" at bounding box center [632, 279] width 0 height 49
click at [625, 275] on input "Freeze" at bounding box center [618, 280] width 14 height 14
radio input "true"
click at [806, 371] on button "SUBMIT" at bounding box center [817, 377] width 119 height 28
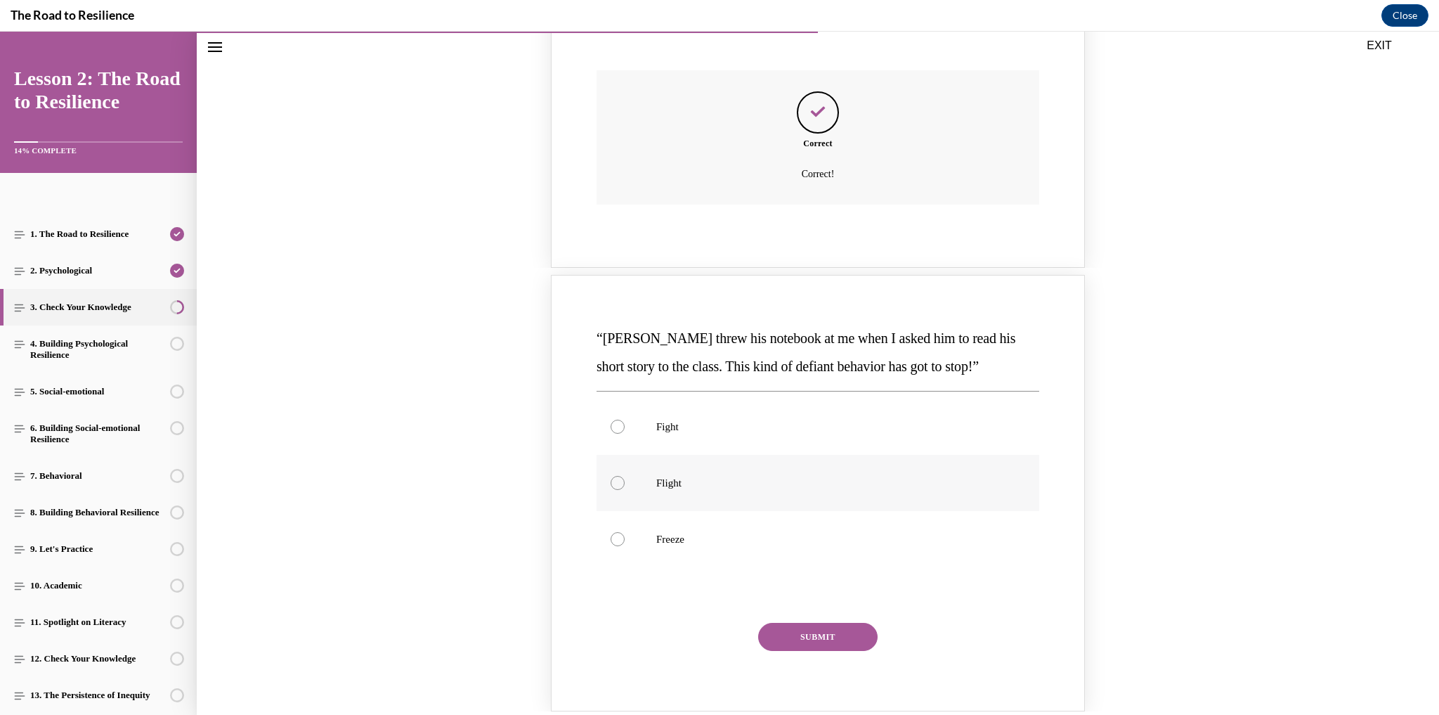
scroll to position [549, 0]
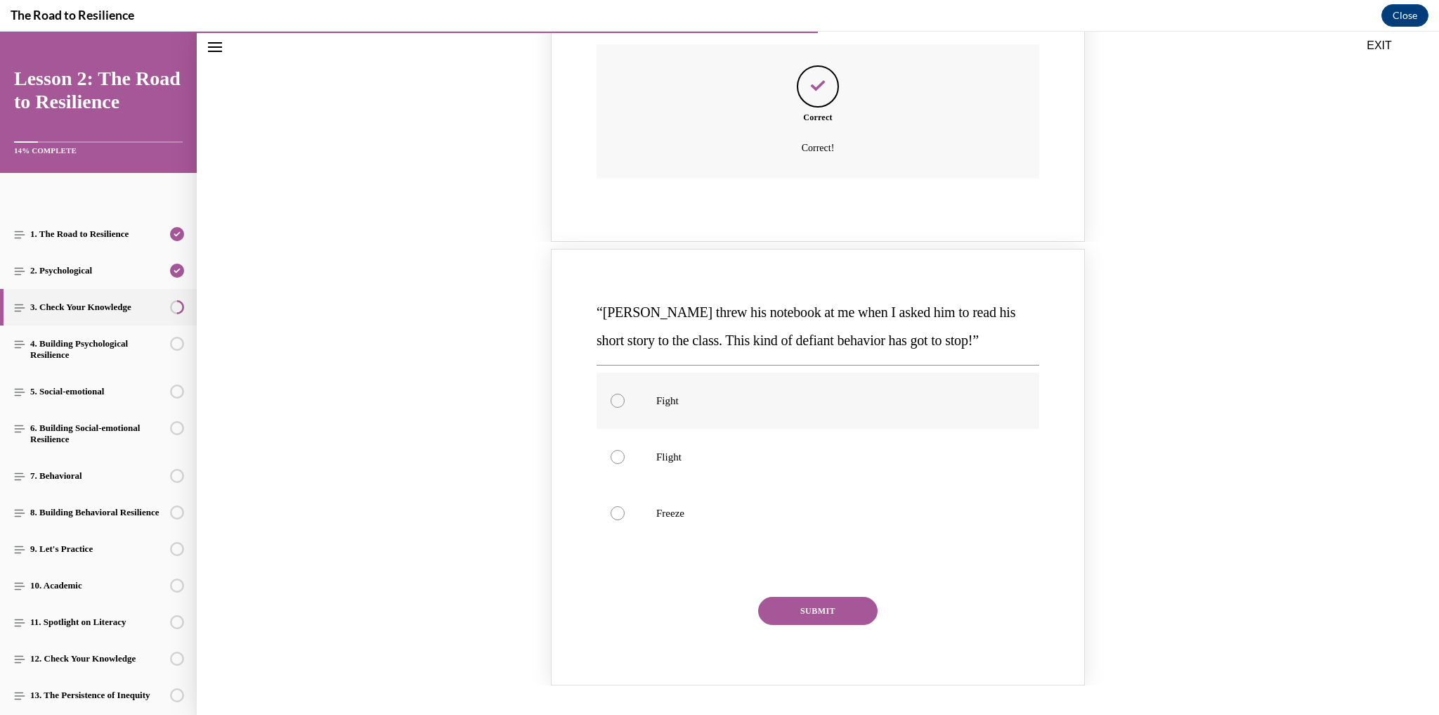
click at [604, 410] on label "Fight" at bounding box center [817, 400] width 443 height 56
click at [611, 407] on input "Fight" at bounding box center [618, 400] width 14 height 14
radio input "true"
click at [782, 597] on button "SUBMIT" at bounding box center [817, 610] width 119 height 28
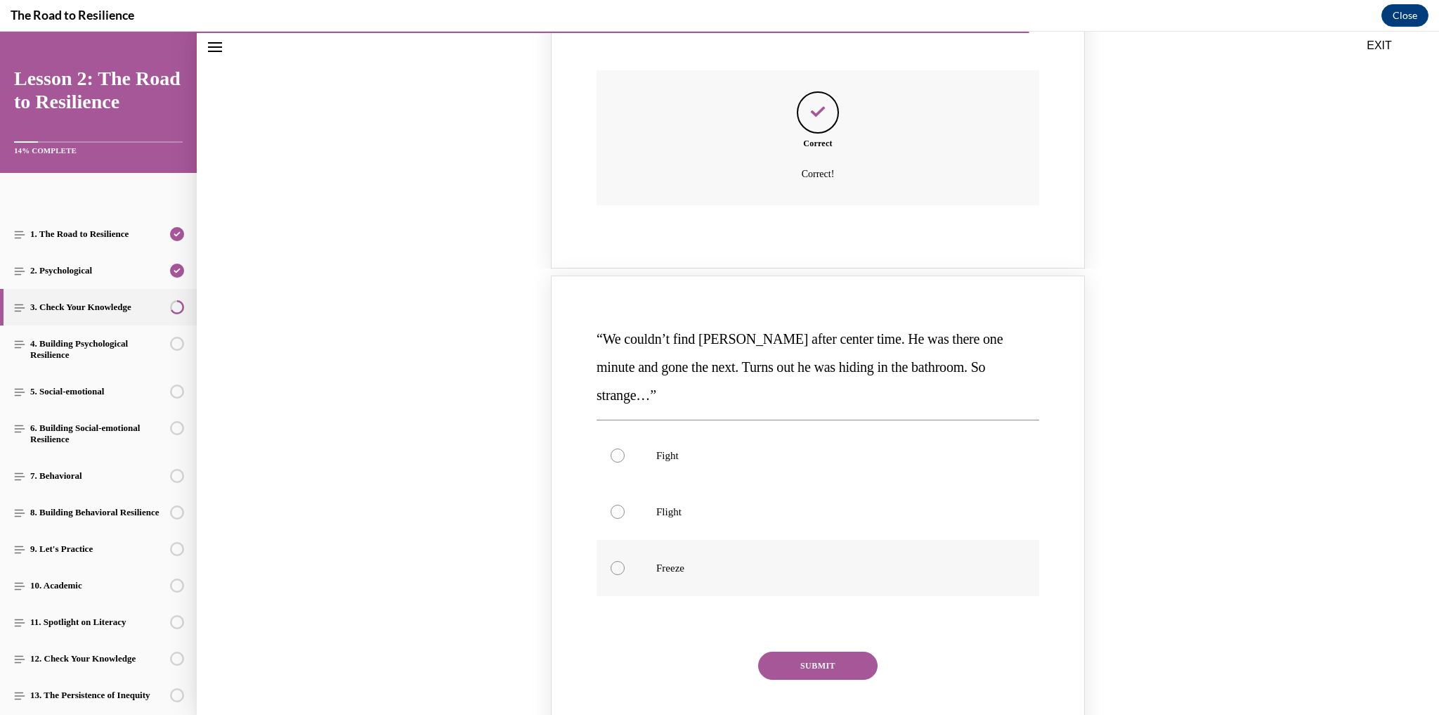
scroll to position [1111, 0]
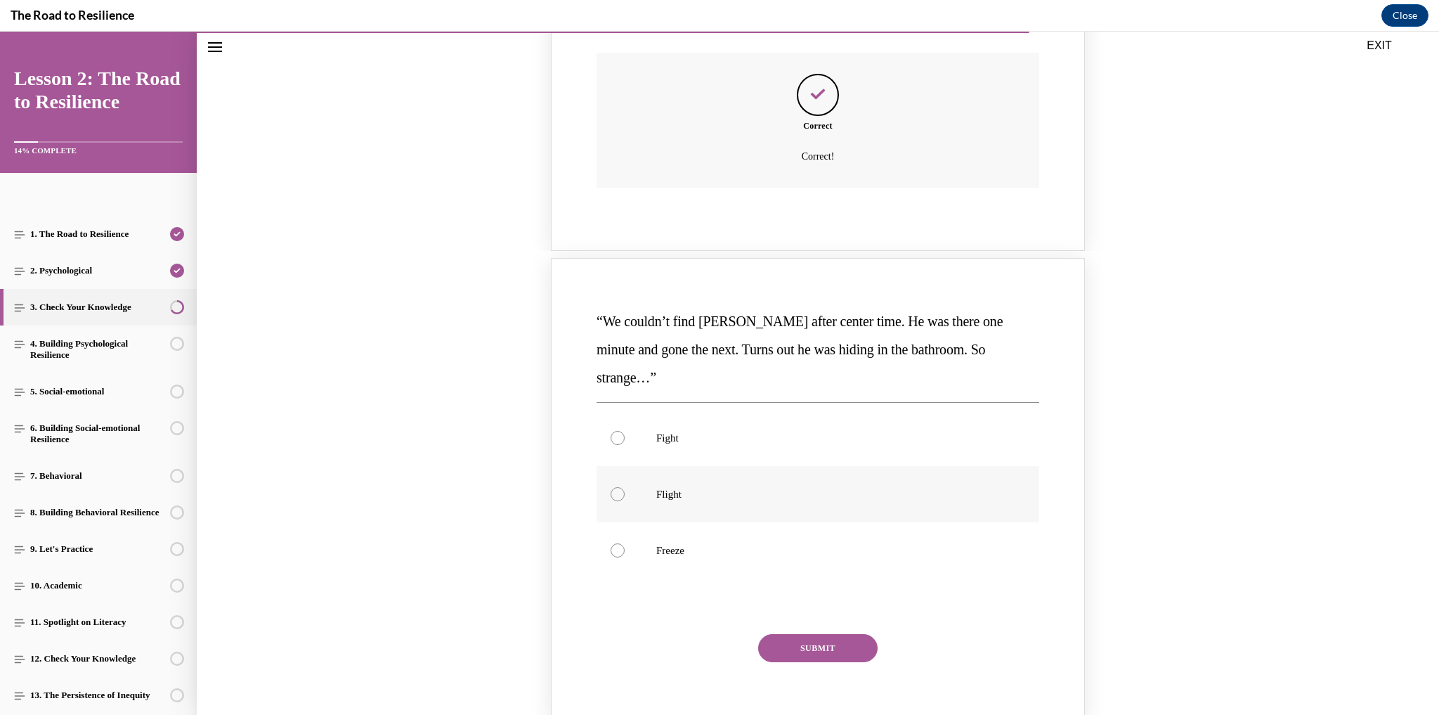
click at [655, 477] on label "Flight" at bounding box center [817, 494] width 443 height 56
click at [625, 487] on input "Flight" at bounding box center [618, 494] width 14 height 14
radio input "true"
click at [826, 634] on button "SUBMIT" at bounding box center [817, 648] width 119 height 28
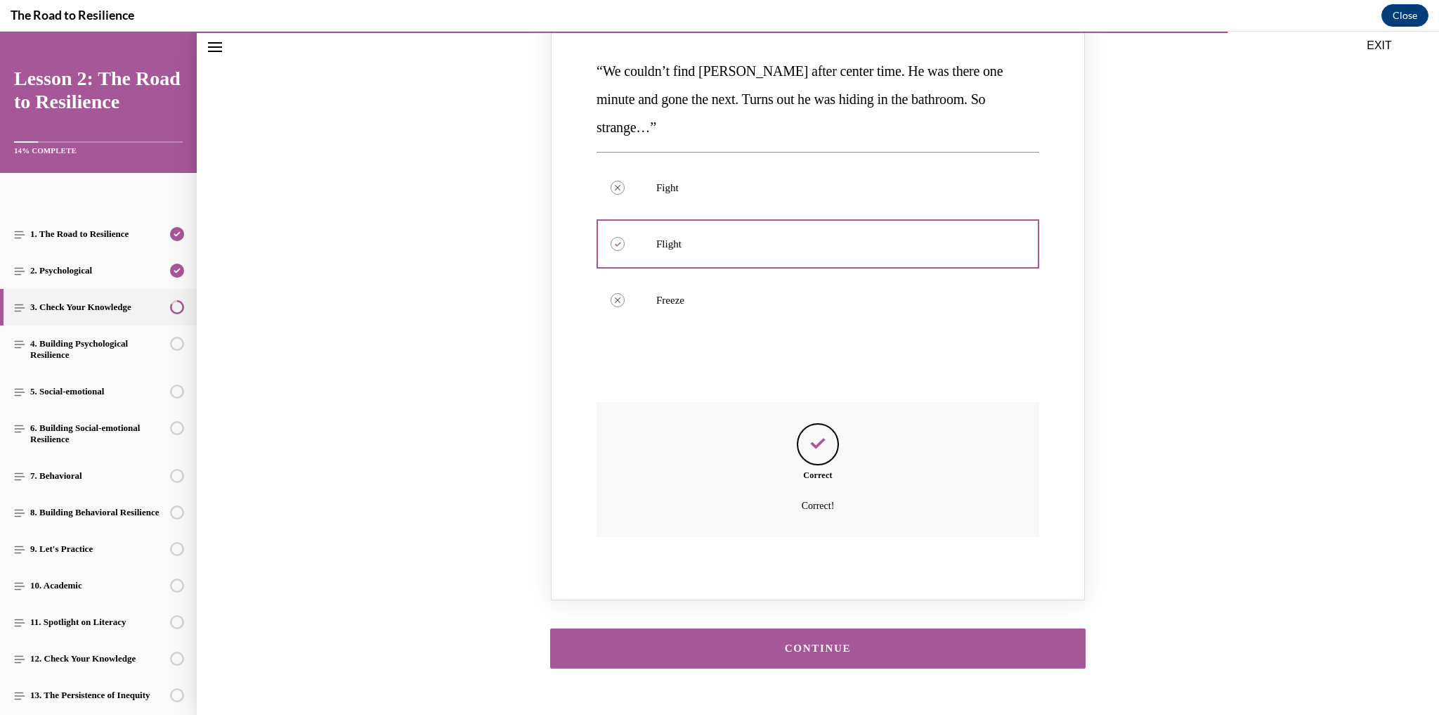
scroll to position [1366, 0]
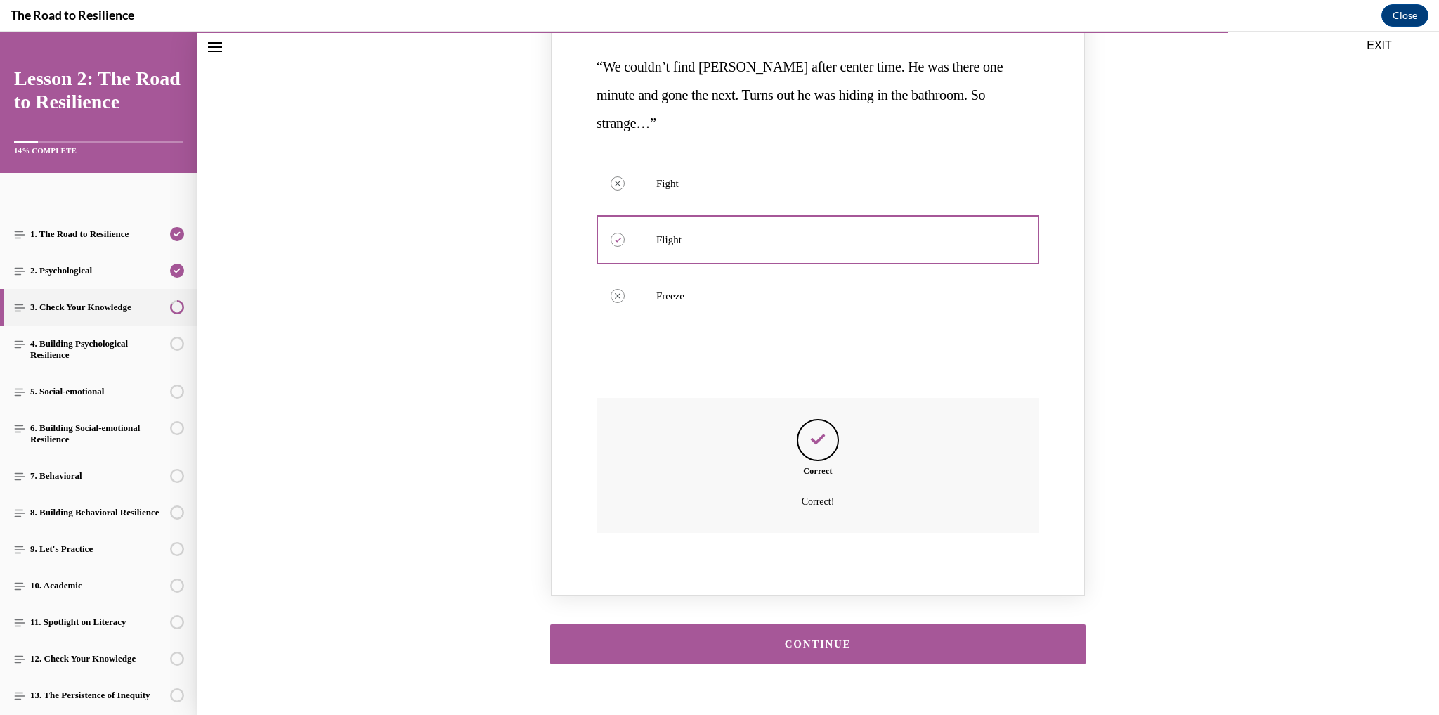
click at [723, 624] on button "CONTINUE" at bounding box center [817, 644] width 535 height 40
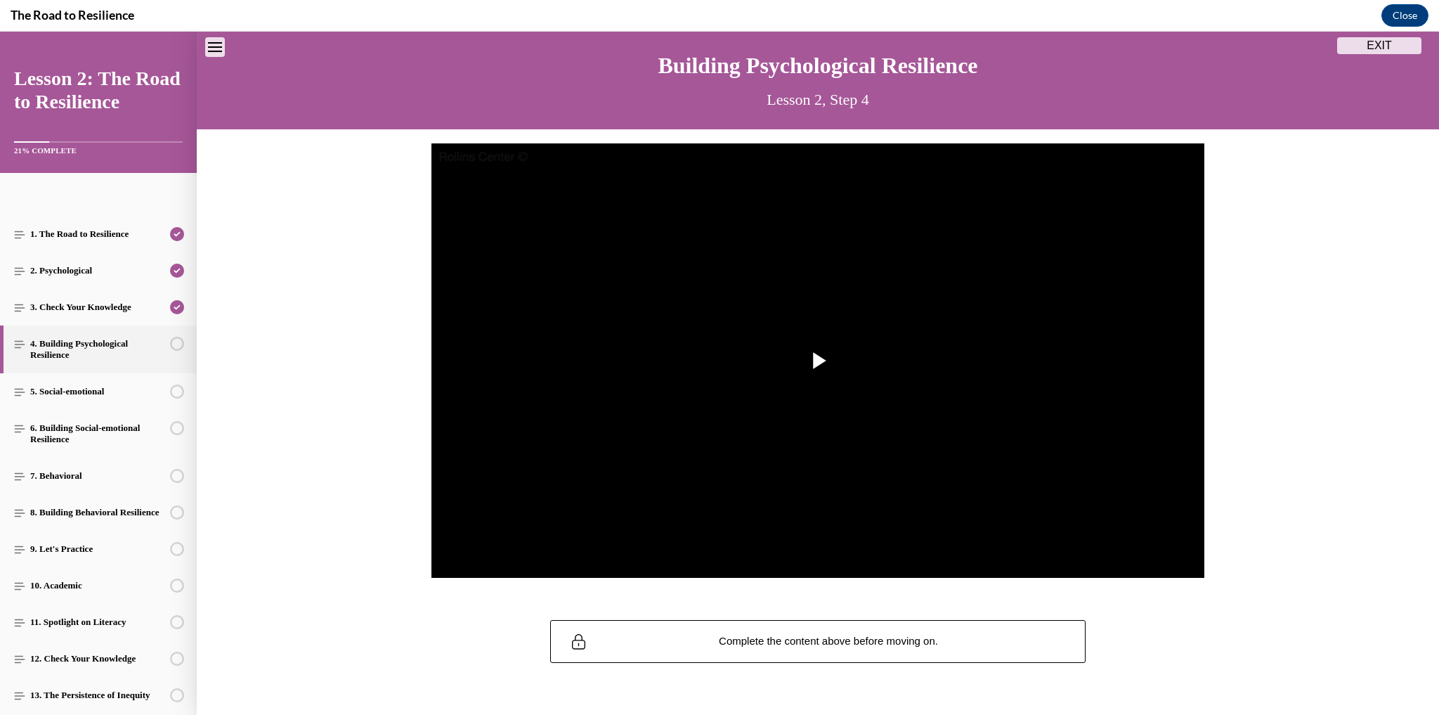
scroll to position [44, 0]
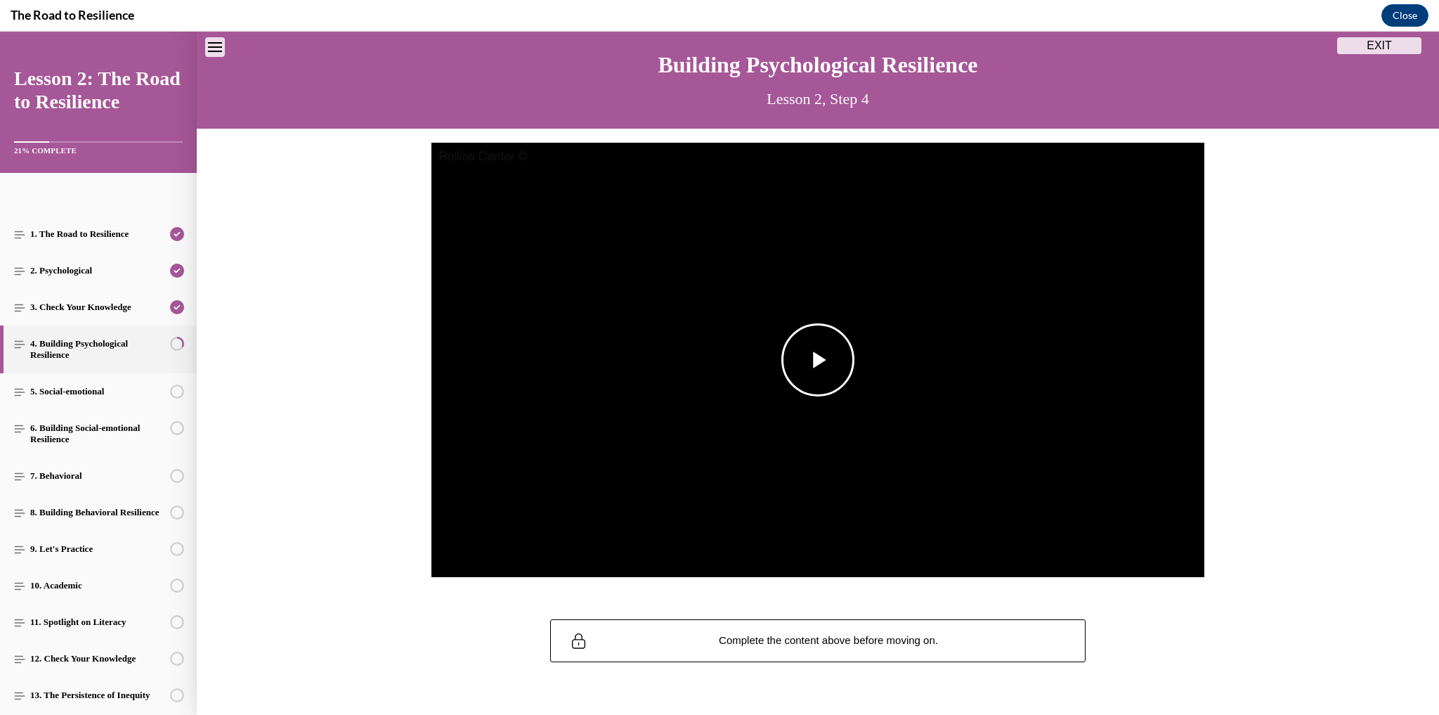
click at [818, 360] on span "Video player" at bounding box center [818, 360] width 0 height 0
click at [1059, 445] on li "2x" at bounding box center [1060, 443] width 35 height 15
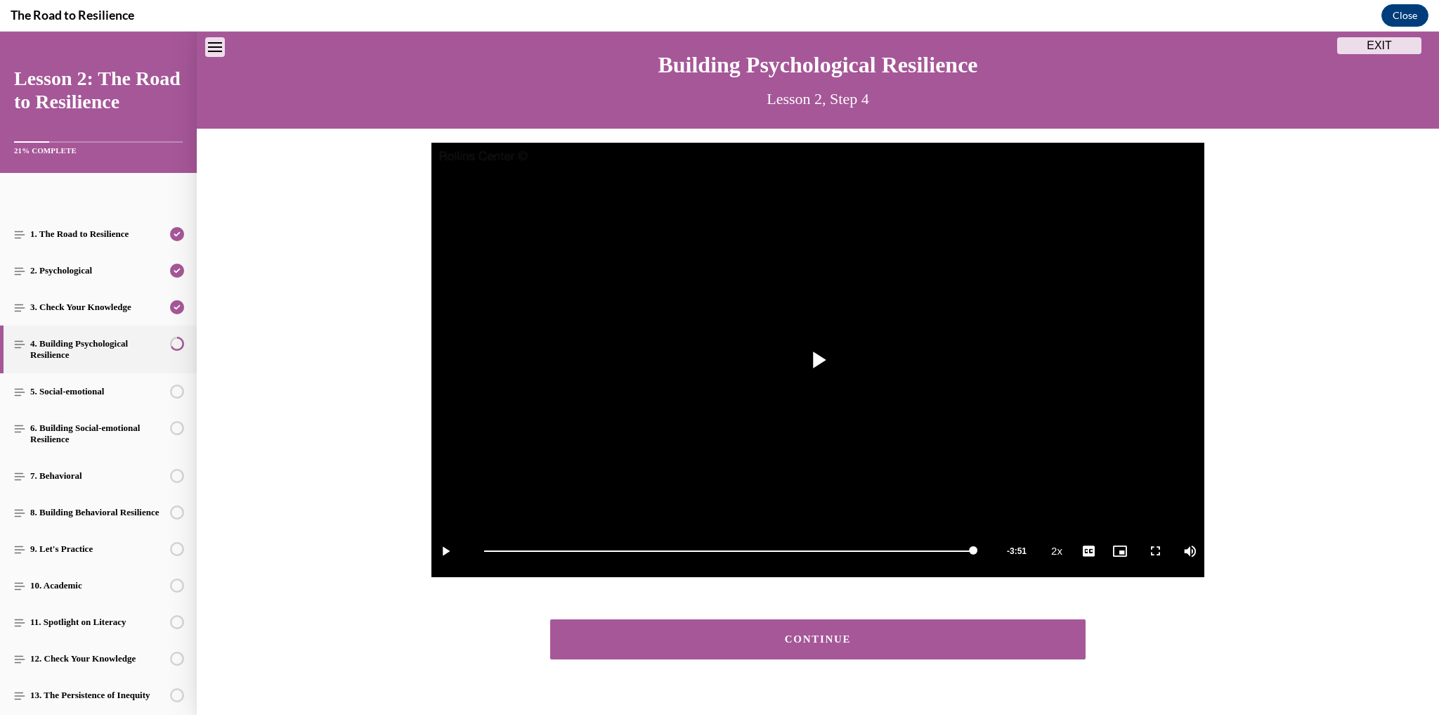
click at [840, 655] on button "CONTINUE" at bounding box center [817, 639] width 535 height 40
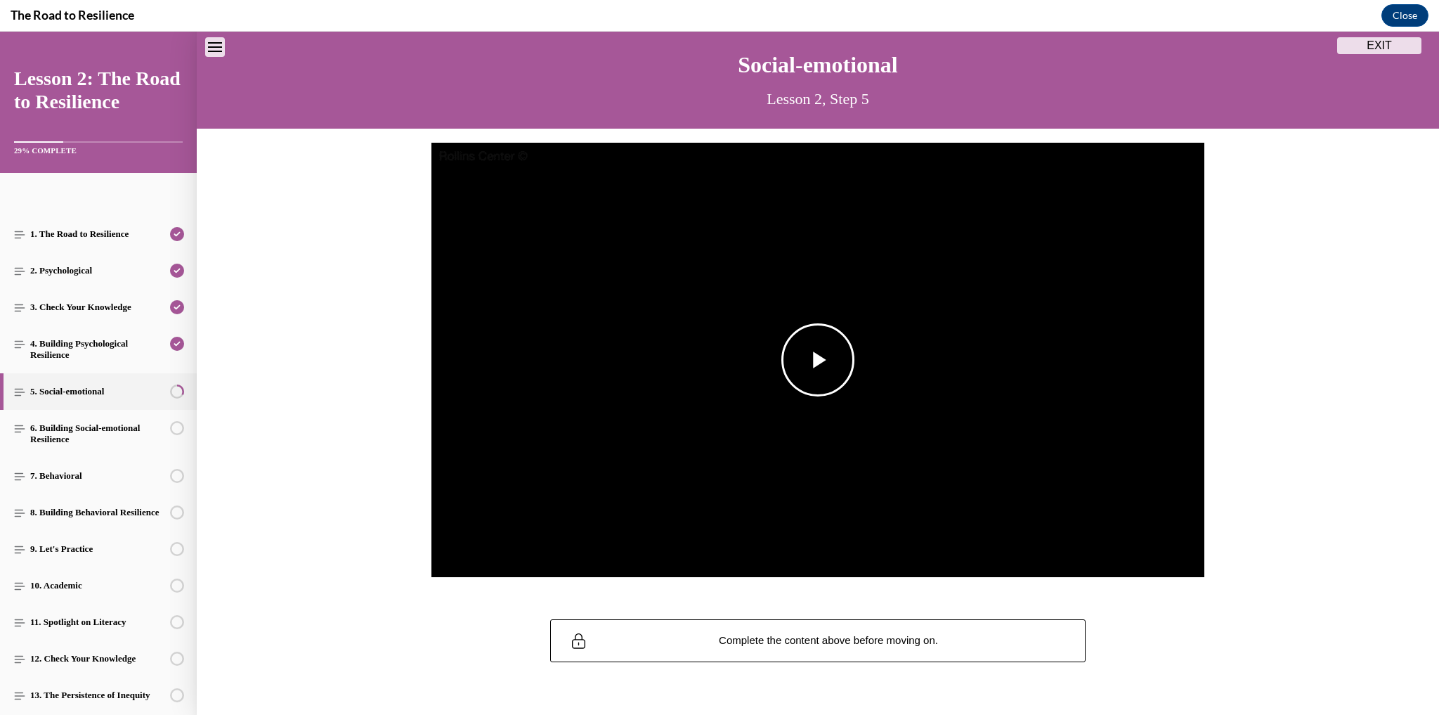
click at [818, 360] on span "Video player" at bounding box center [818, 360] width 0 height 0
click at [1045, 449] on li "2x" at bounding box center [1060, 443] width 35 height 15
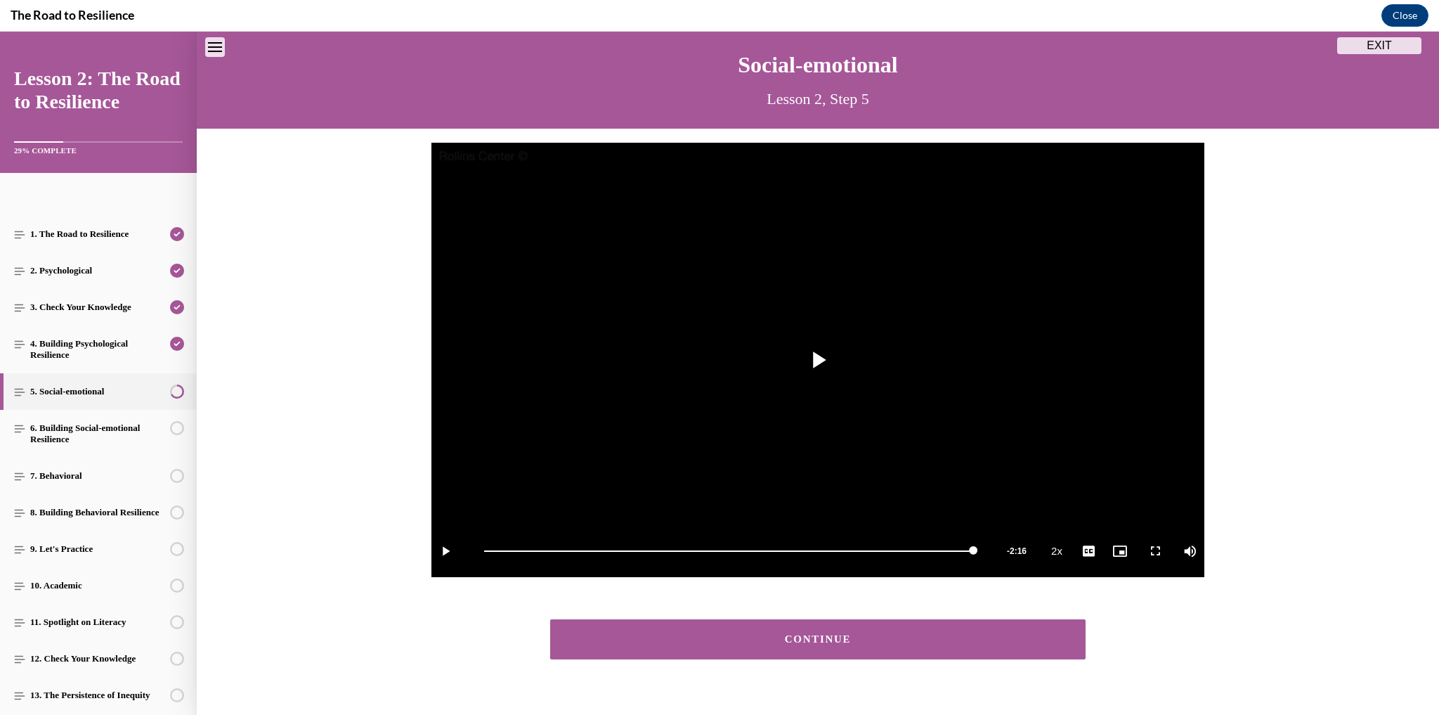
click at [722, 639] on div "CONTINUE" at bounding box center [818, 639] width 492 height 11
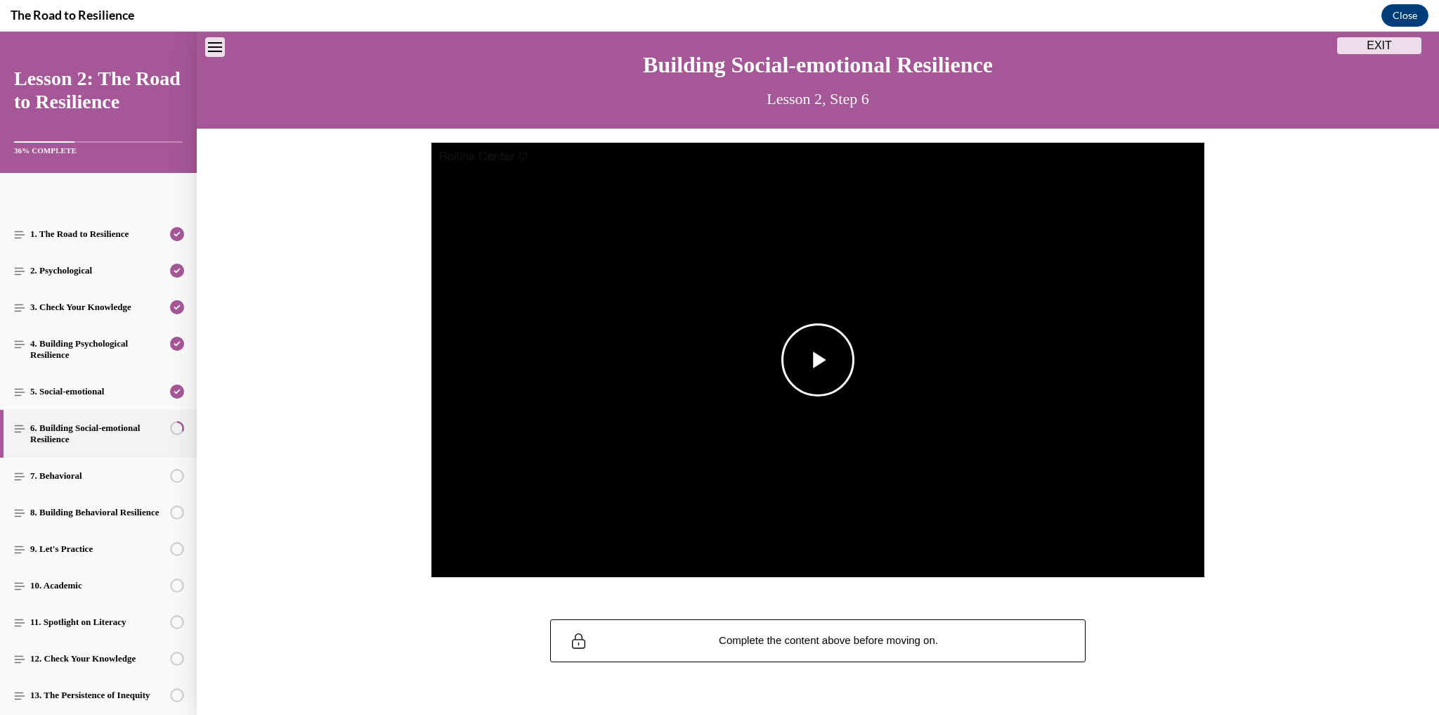
click at [818, 360] on span "Video player" at bounding box center [818, 360] width 0 height 0
click at [1056, 447] on span "2x" at bounding box center [1060, 444] width 9 height 10
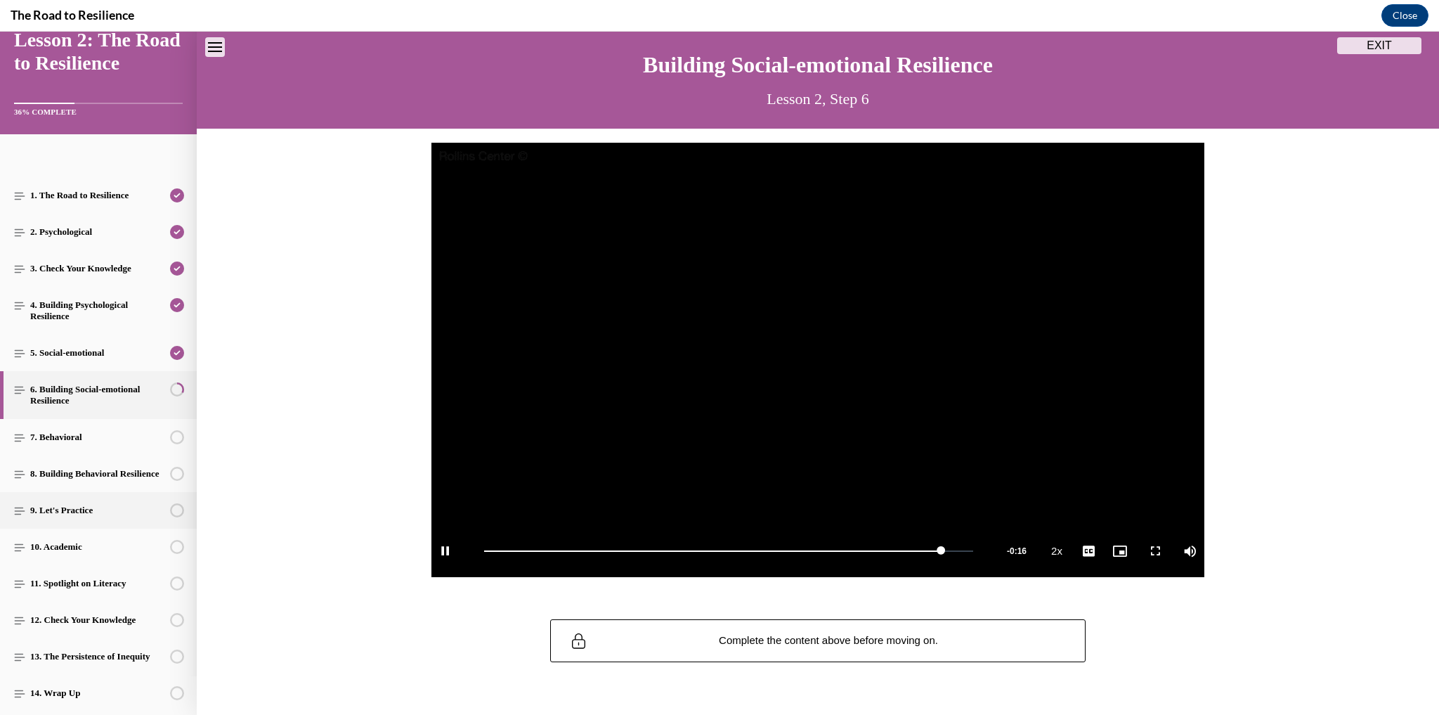
scroll to position [94, 0]
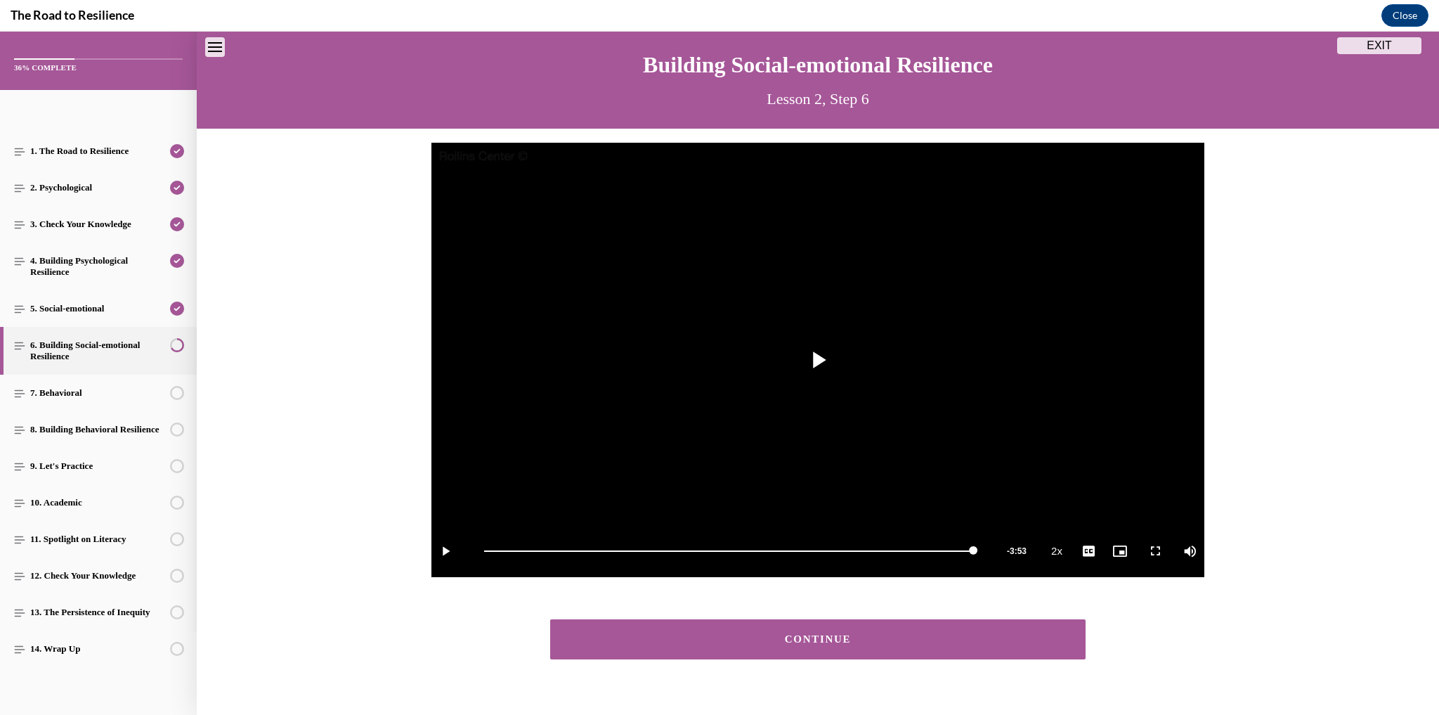
click at [819, 648] on button "CONTINUE" at bounding box center [817, 639] width 535 height 40
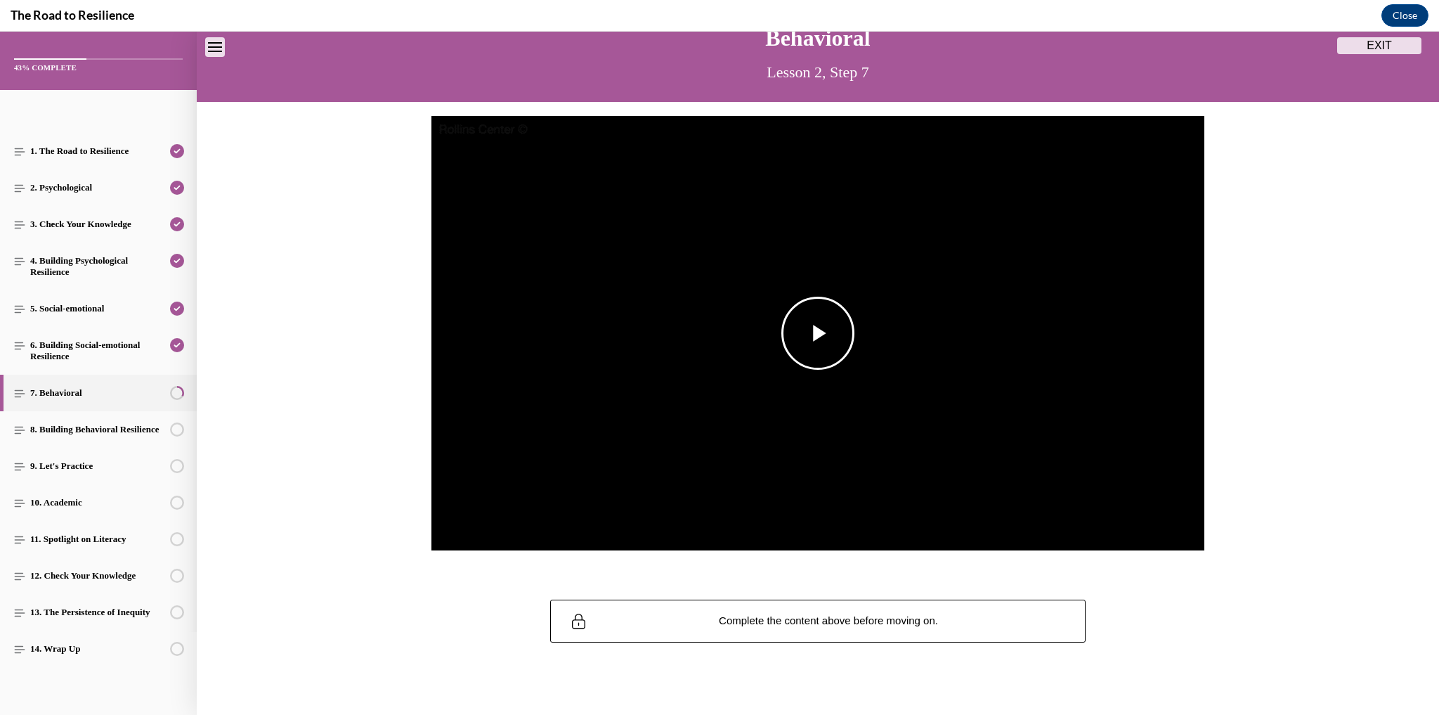
scroll to position [85, 0]
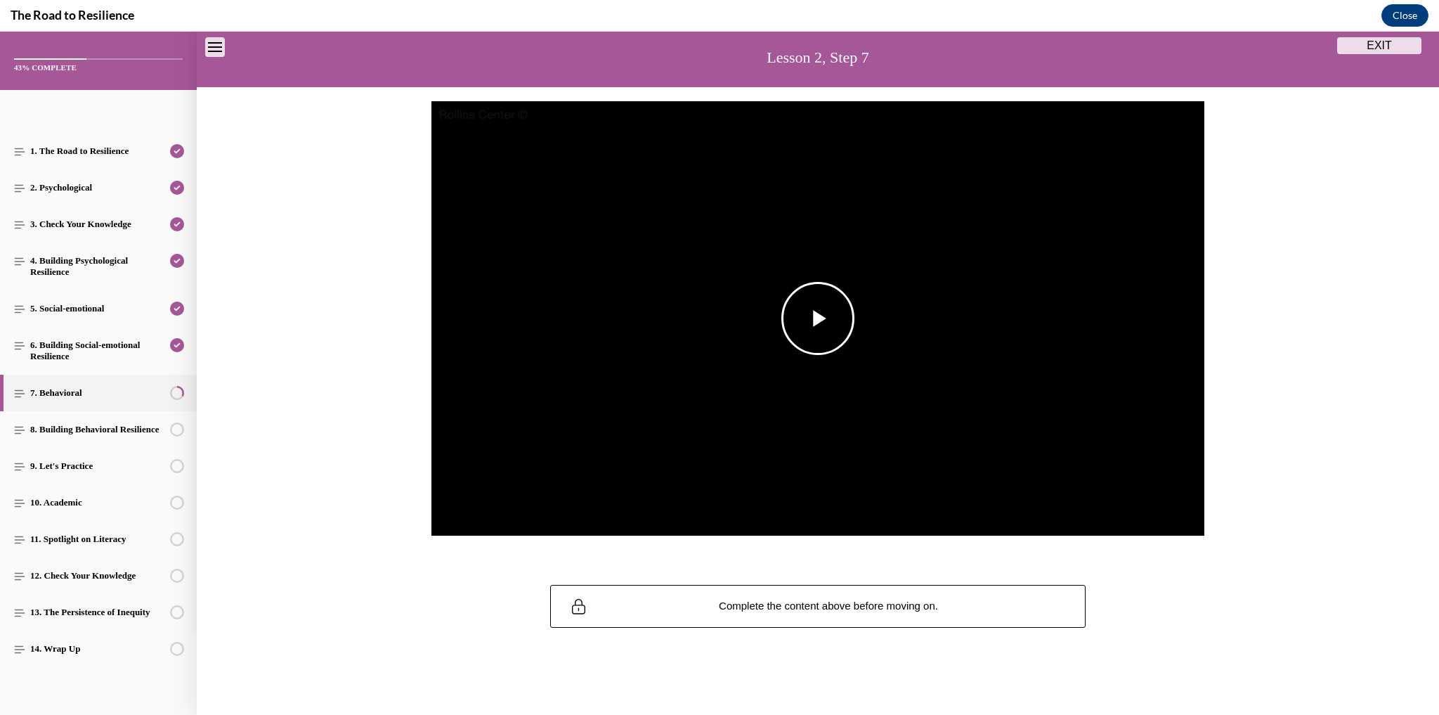
drag, startPoint x: 788, startPoint y: 293, endPoint x: 847, endPoint y: 337, distance: 73.9
click at [818, 318] on span "Video player" at bounding box center [818, 318] width 0 height 0
click at [1056, 403] on span "2x" at bounding box center [1060, 403] width 9 height 10
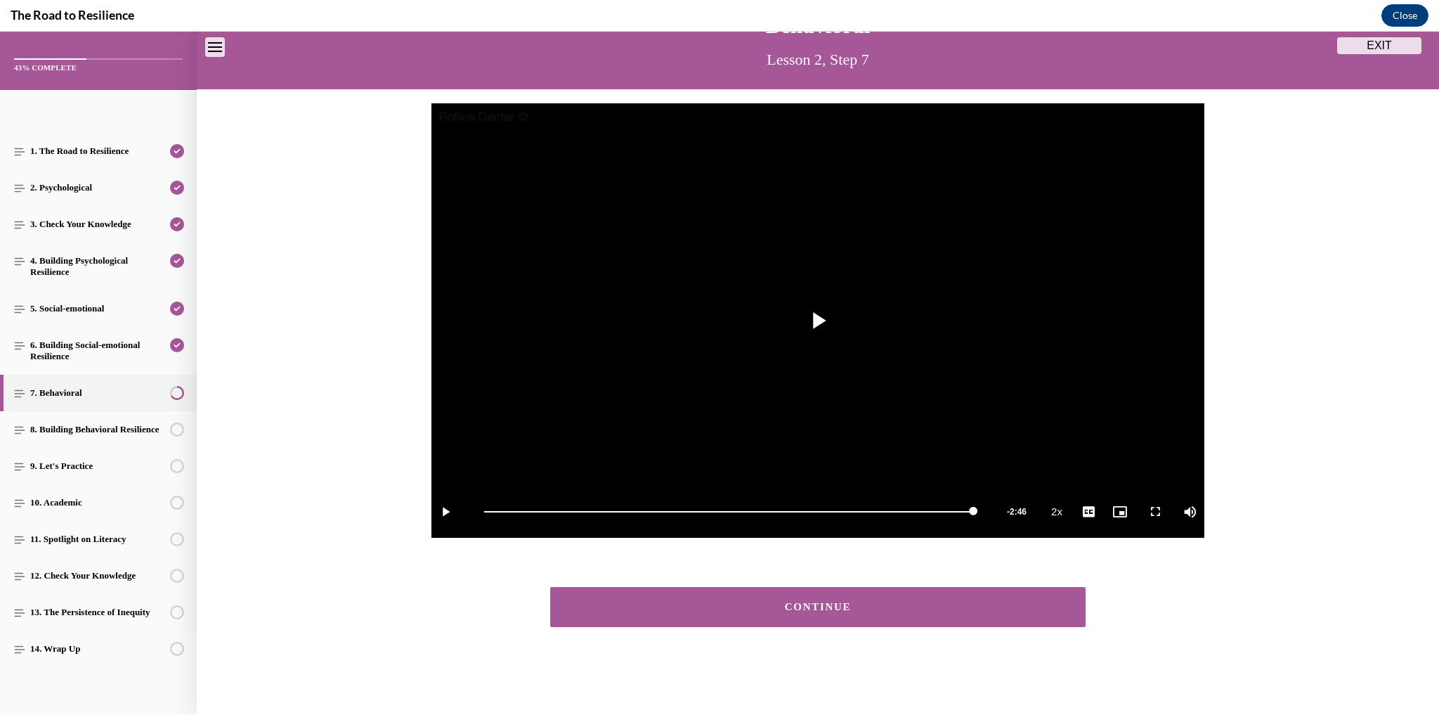
click at [778, 593] on button "CONTINUE" at bounding box center [817, 607] width 535 height 40
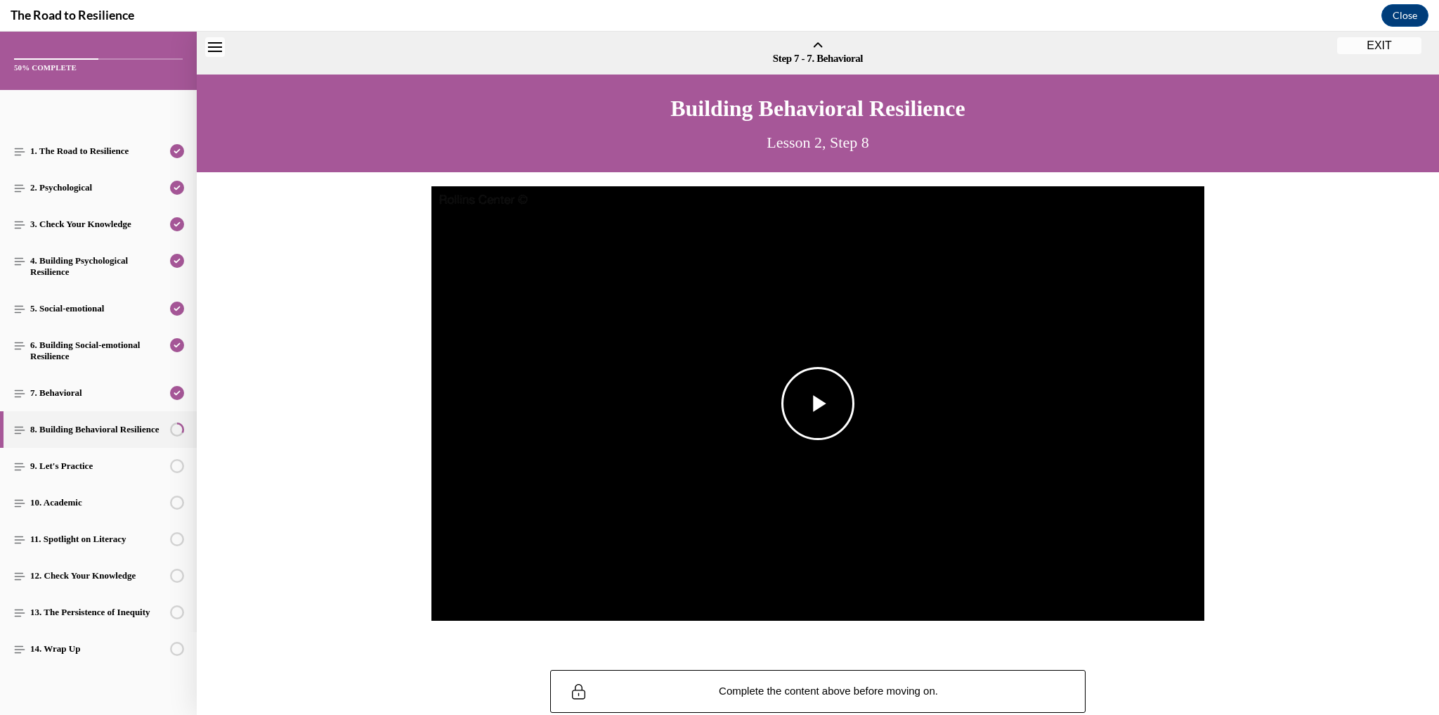
scroll to position [44, 0]
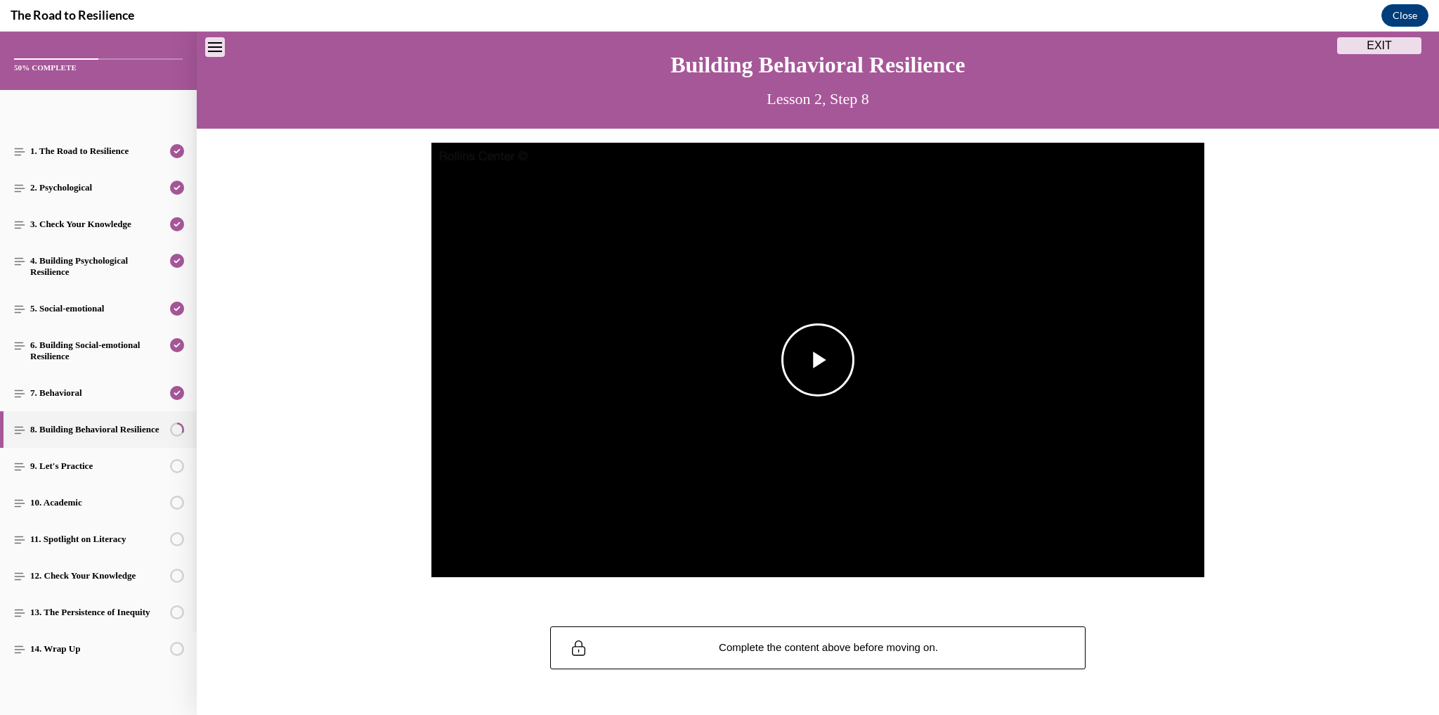
click at [818, 360] on span "Video player" at bounding box center [818, 360] width 0 height 0
click at [1059, 450] on li "2x" at bounding box center [1060, 443] width 35 height 15
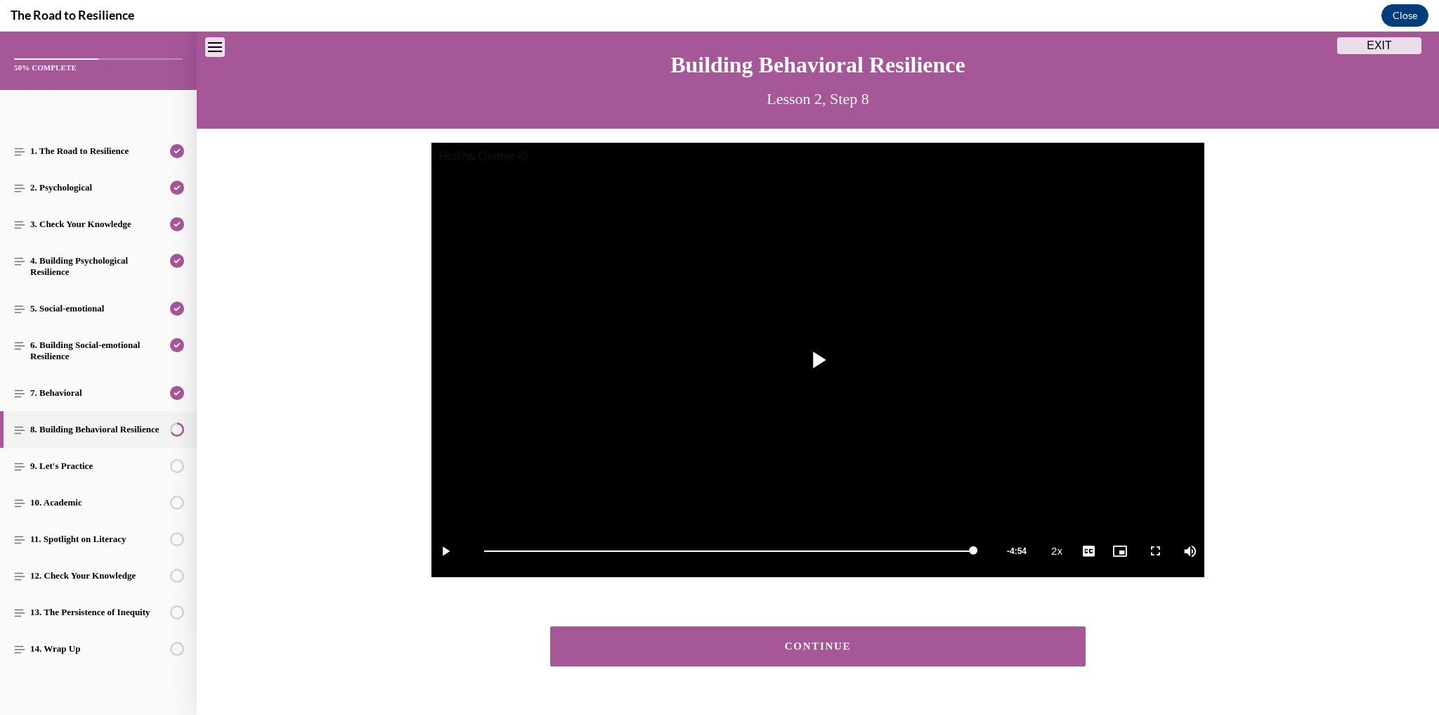
click at [862, 646] on div "CONTINUE" at bounding box center [818, 646] width 492 height 11
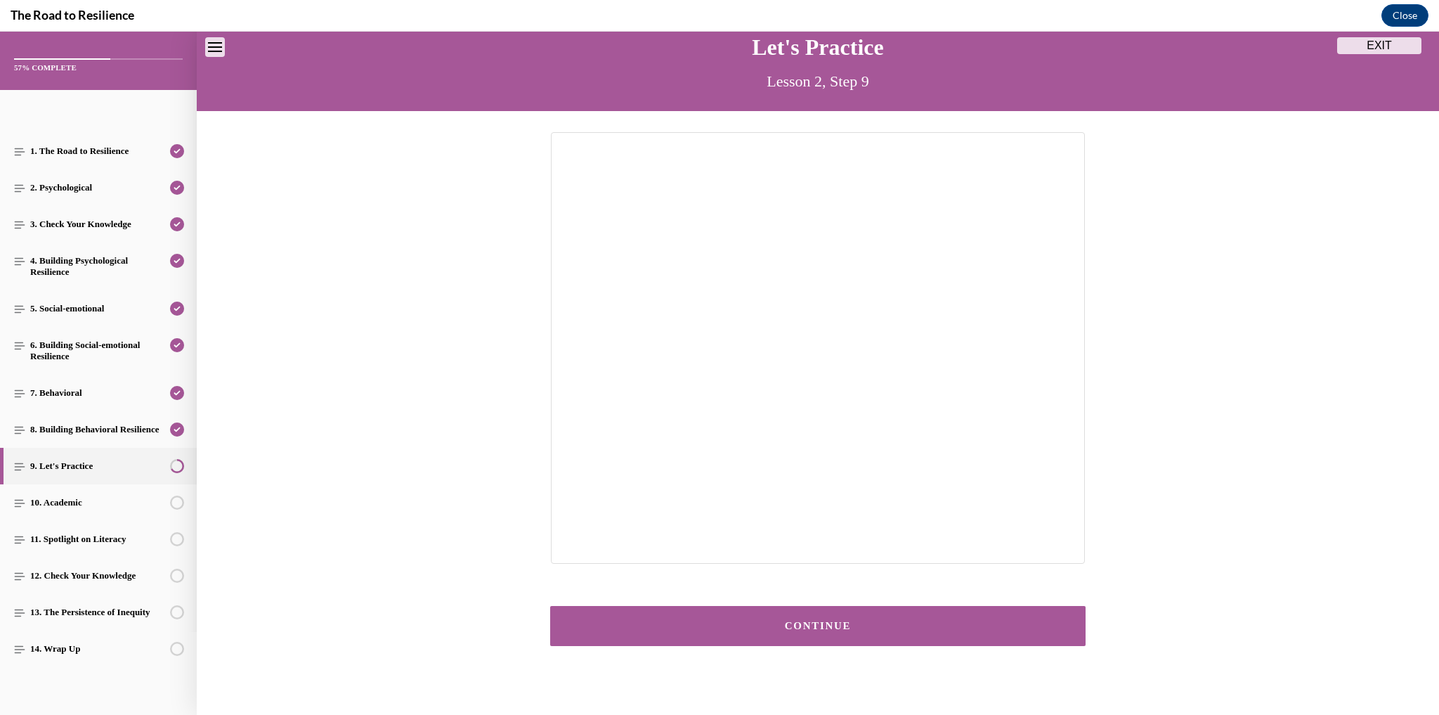
scroll to position [79, 0]
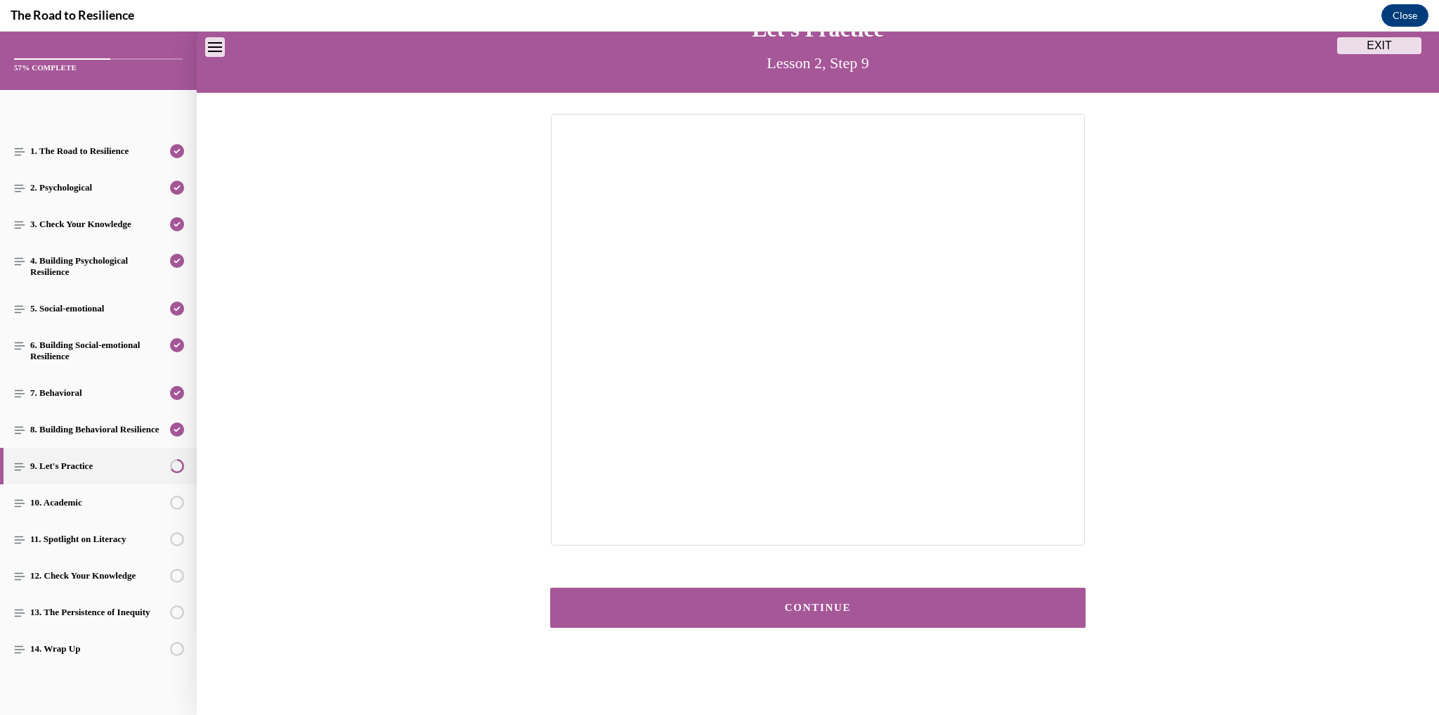
click at [837, 604] on div "CONTINUE" at bounding box center [818, 607] width 492 height 11
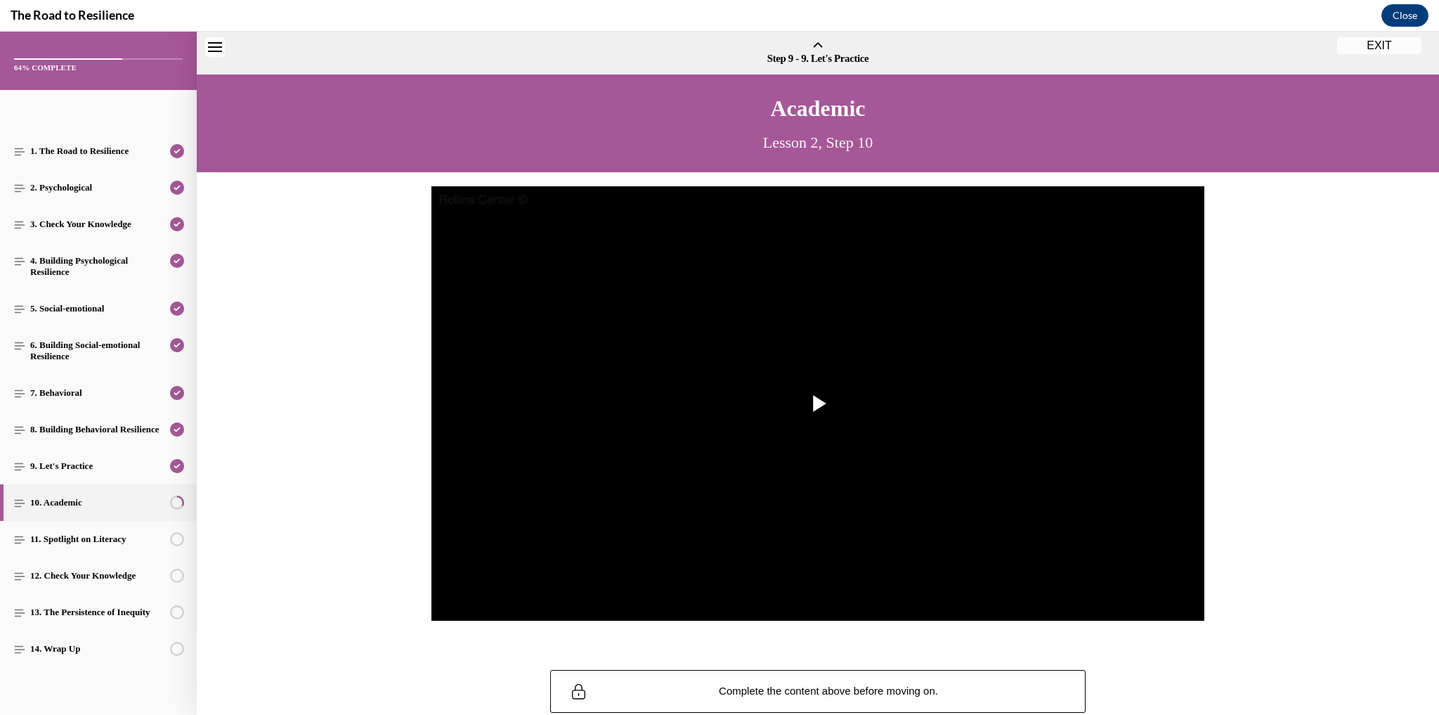
scroll to position [44, 0]
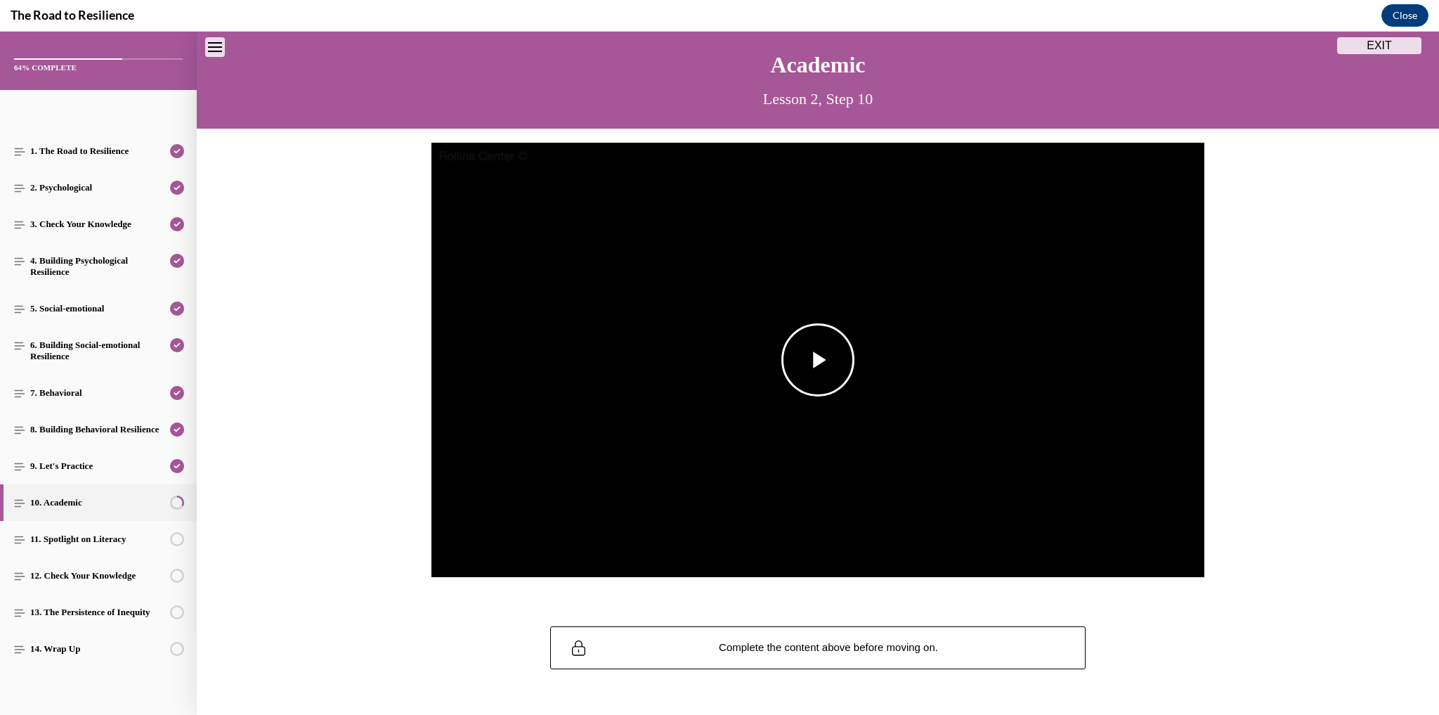
drag, startPoint x: 827, startPoint y: 351, endPoint x: 824, endPoint y: 358, distance: 7.6
click at [818, 360] on span "Video player" at bounding box center [818, 360] width 0 height 0
click at [1056, 442] on span "2x" at bounding box center [1060, 444] width 9 height 10
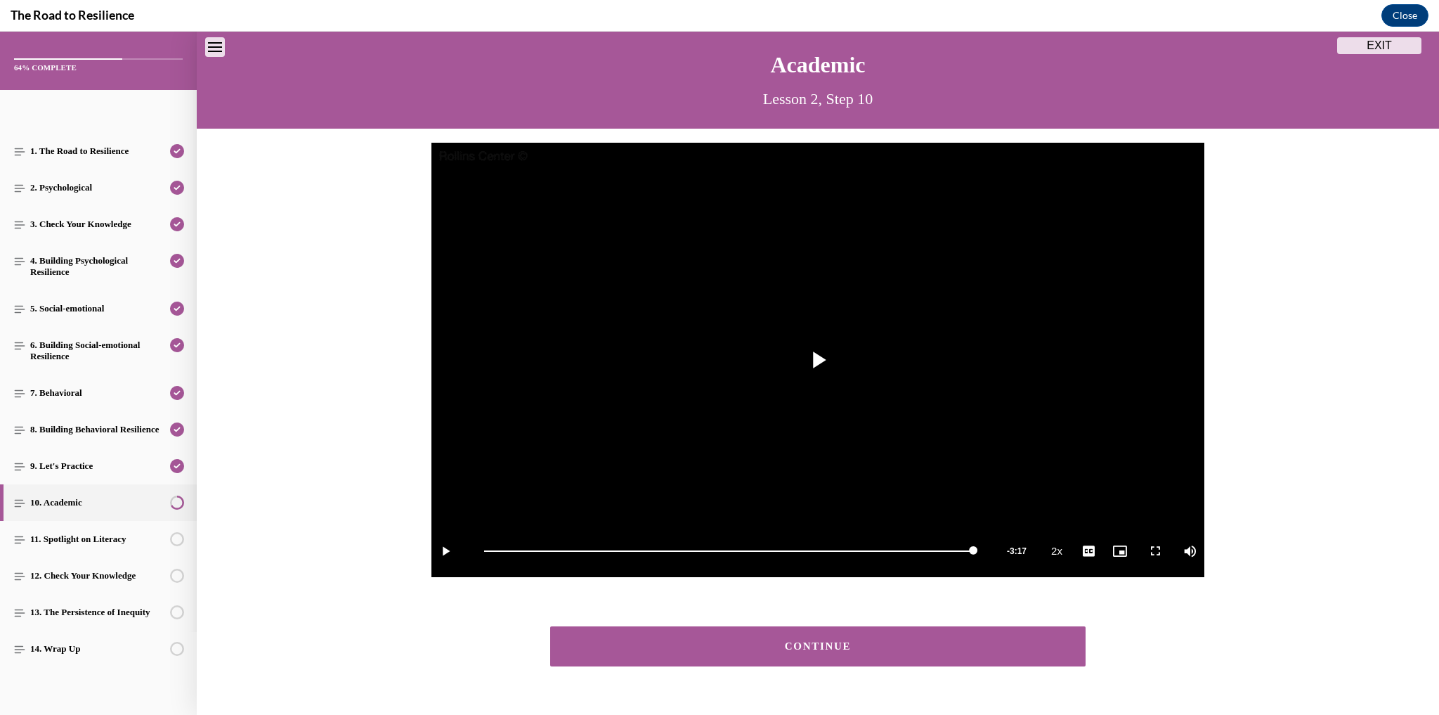
click at [809, 644] on div "CONTINUE" at bounding box center [818, 646] width 492 height 11
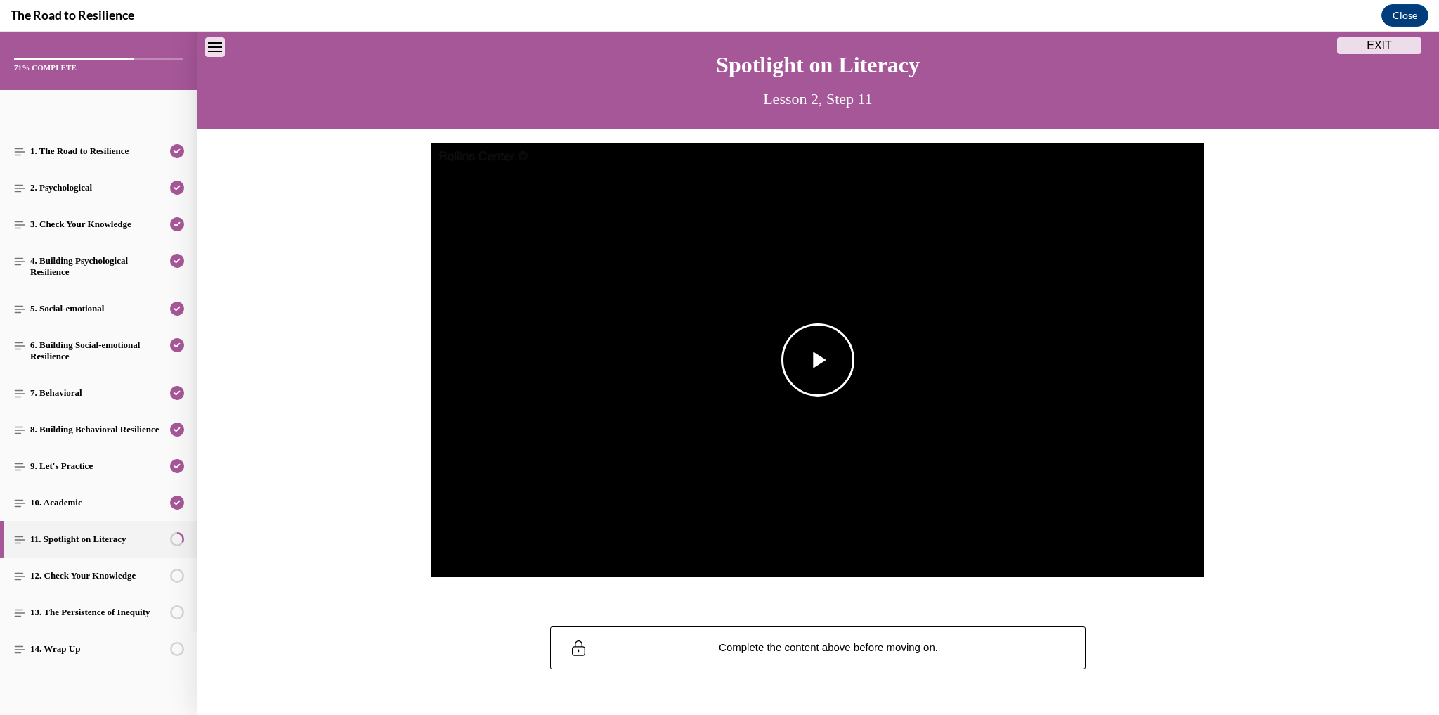
drag, startPoint x: 843, startPoint y: 369, endPoint x: 861, endPoint y: 359, distance: 20.7
click at [860, 360] on div "Video Player is loading. Play Video Play Loaded : 0% 0:00 Remaining Time - -:- …" at bounding box center [817, 360] width 773 height 435
drag, startPoint x: 818, startPoint y: 332, endPoint x: 820, endPoint y: 346, distance: 14.2
click at [818, 360] on span "Video player" at bounding box center [818, 360] width 0 height 0
click at [1045, 446] on li "2x" at bounding box center [1060, 443] width 35 height 15
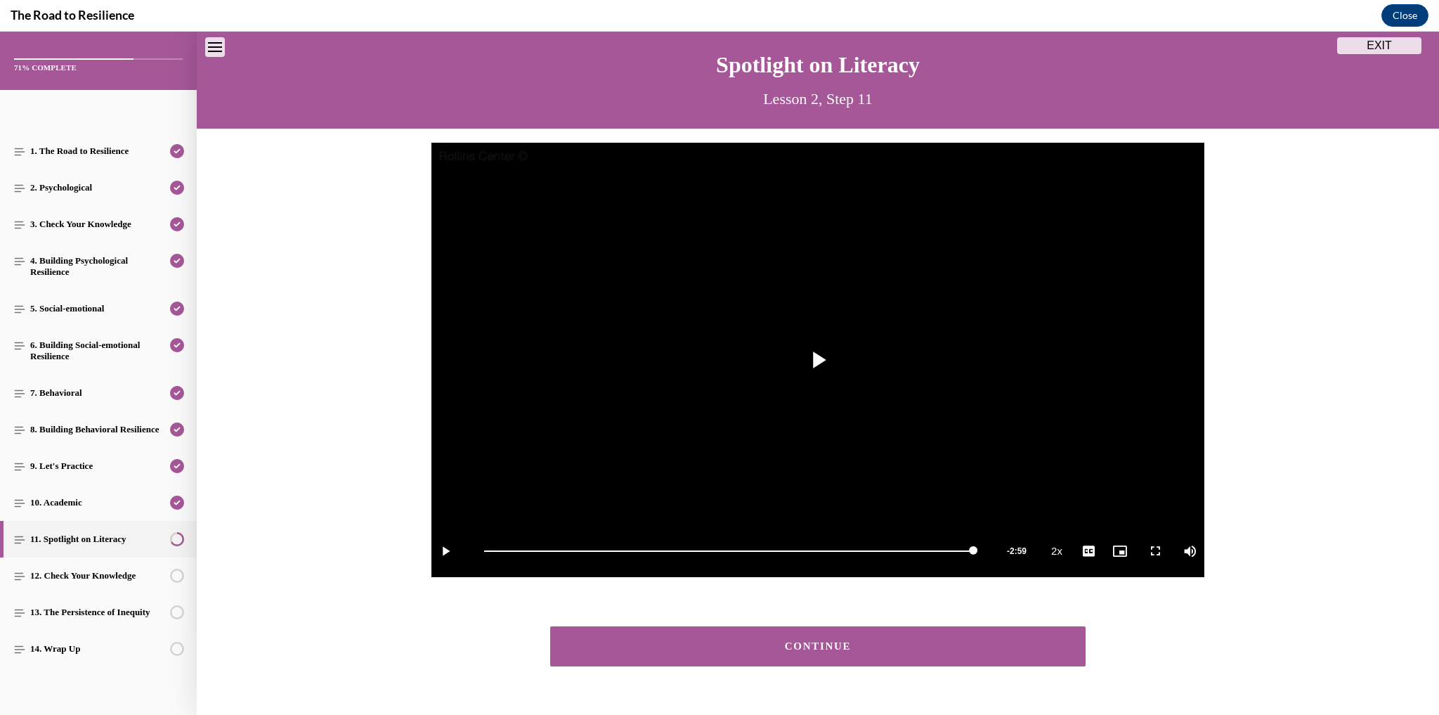
click at [978, 659] on button "CONTINUE" at bounding box center [817, 646] width 535 height 40
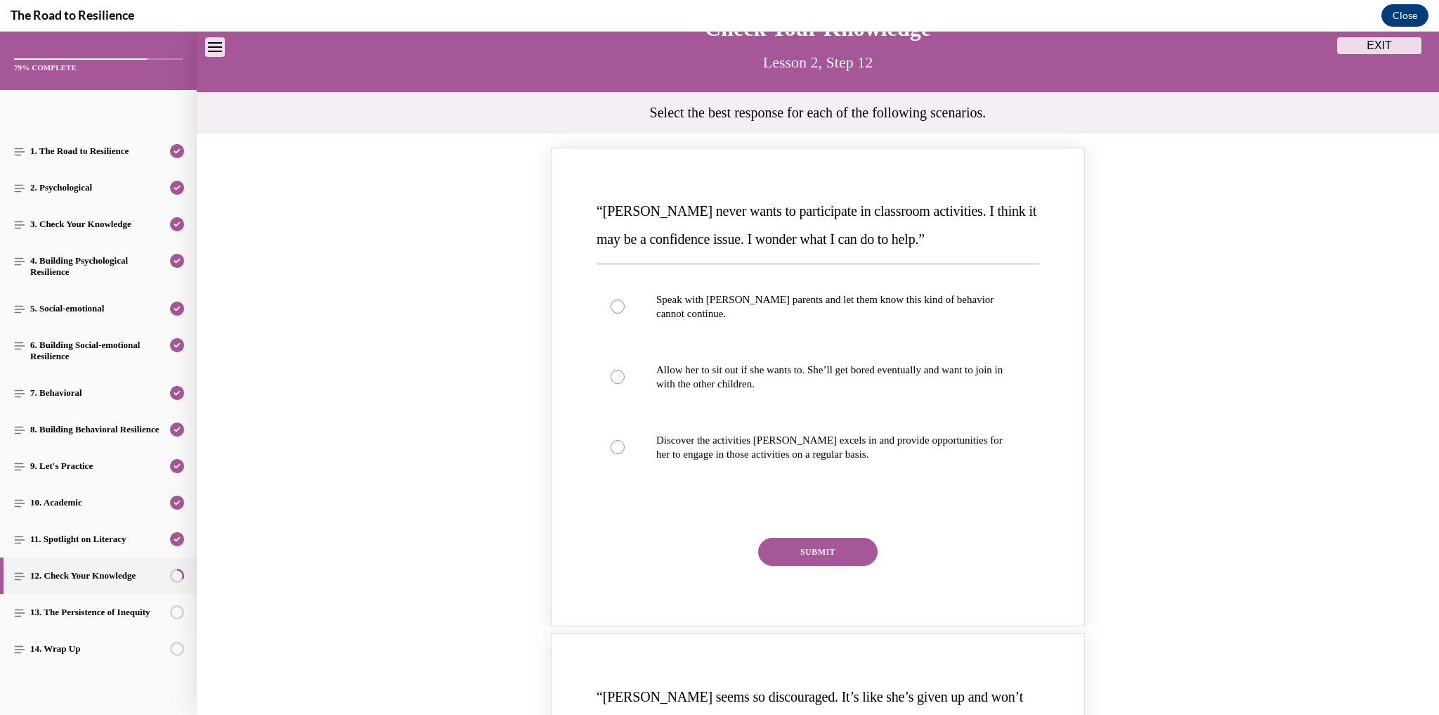
scroll to position [100, 0]
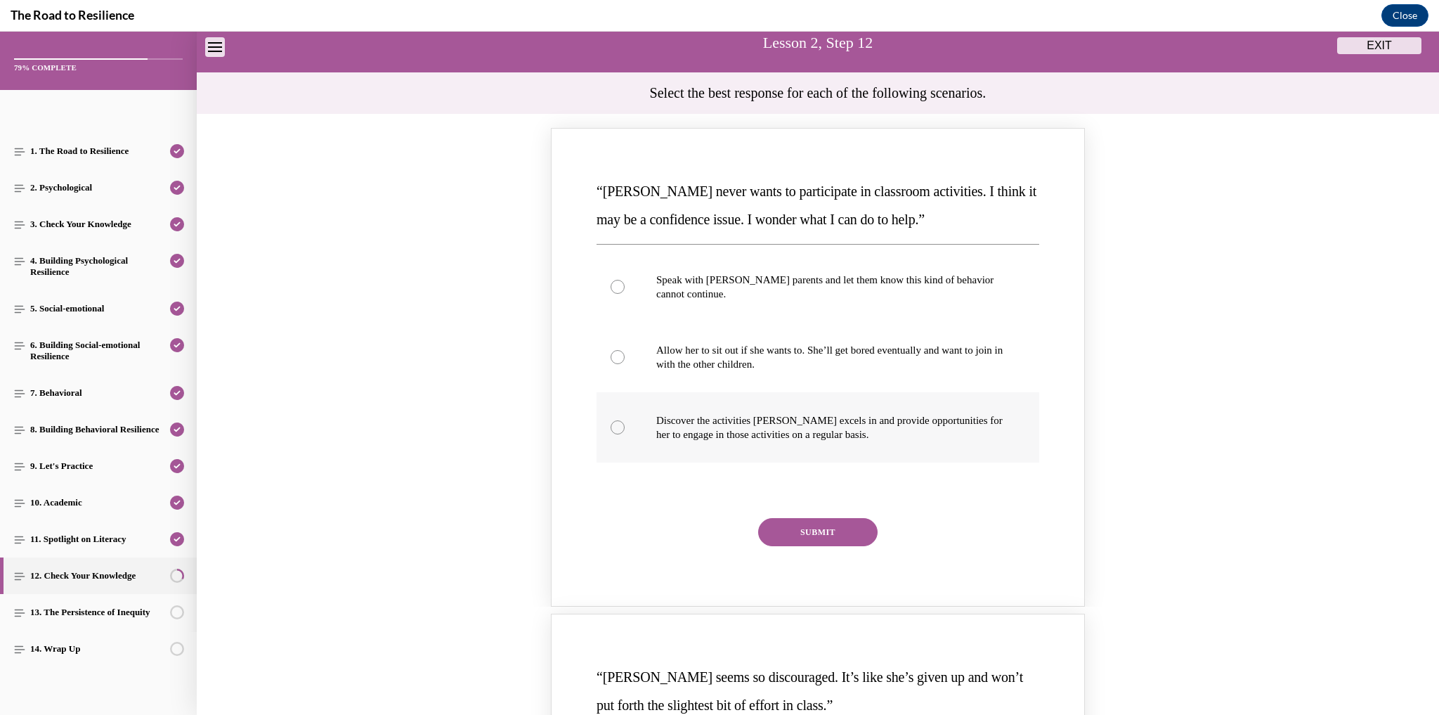
click at [605, 431] on label "Discover the activities Mattison excels in and provide opportunities for her to…" at bounding box center [817, 427] width 443 height 70
click at [611, 431] on input "Discover the activities Mattison excels in and provide opportunities for her to…" at bounding box center [618, 427] width 14 height 14
radio input "true"
click at [792, 533] on button "SUBMIT" at bounding box center [817, 532] width 119 height 28
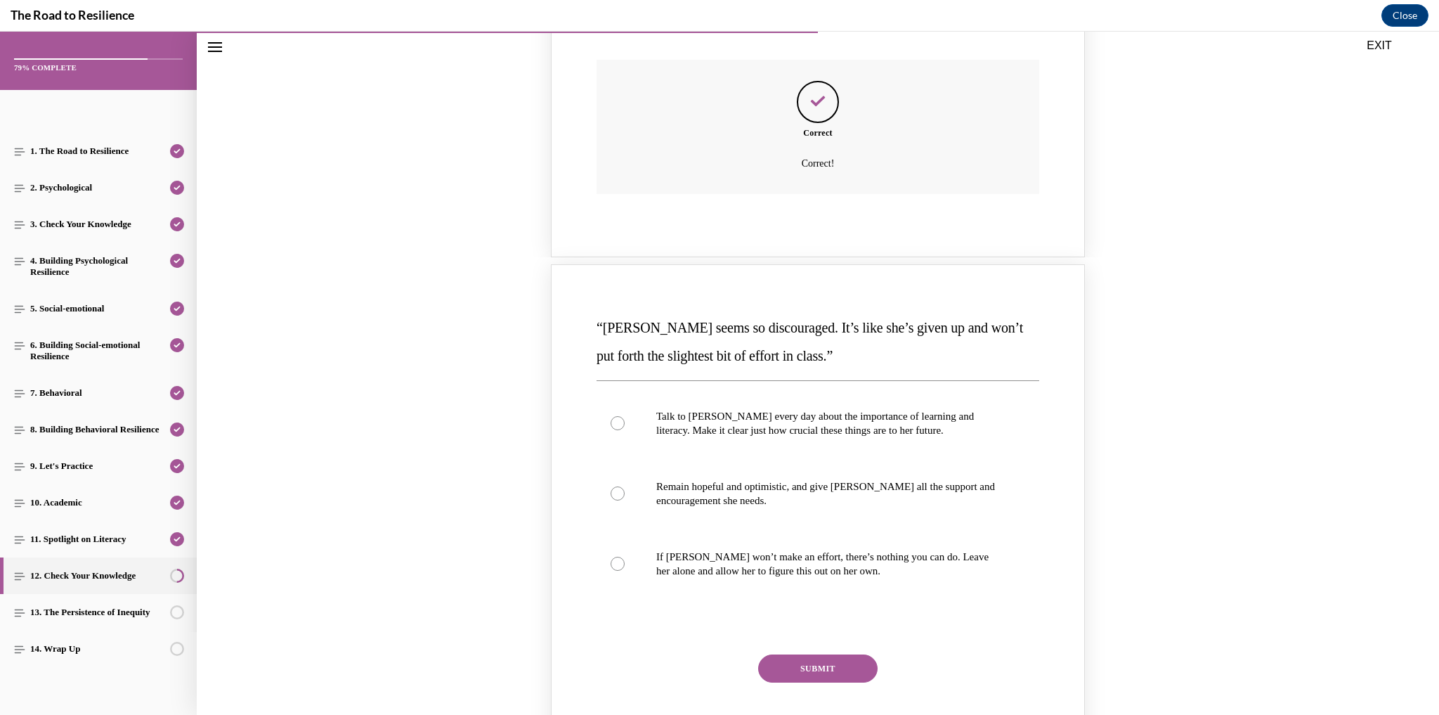
scroll to position [606, 0]
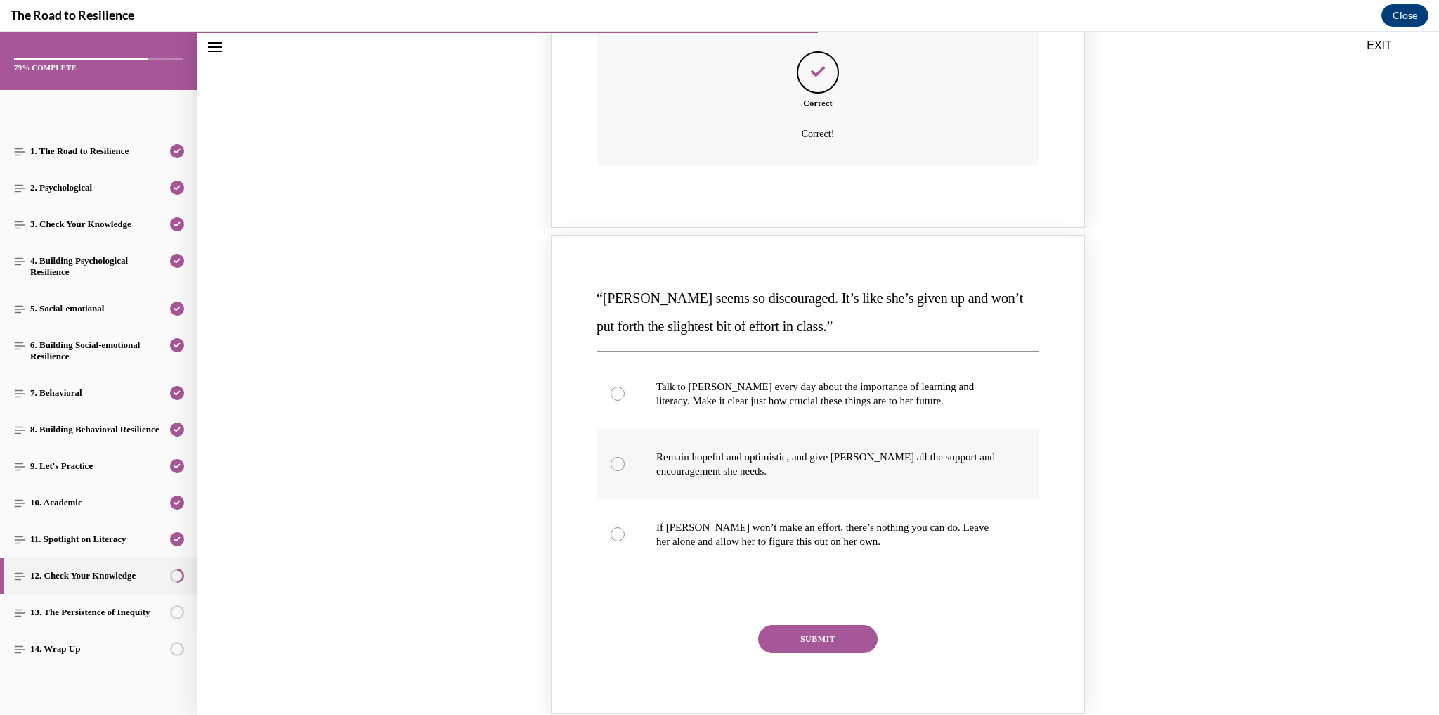
click at [648, 483] on label "Remain hopeful and optimistic, and give Alyson all the support and encouragemen…" at bounding box center [817, 464] width 443 height 70
click at [625, 471] on input "Remain hopeful and optimistic, and give Alyson all the support and encouragemen…" at bounding box center [618, 464] width 14 height 14
radio input "true"
click at [803, 632] on button "SUBMIT" at bounding box center [817, 639] width 119 height 28
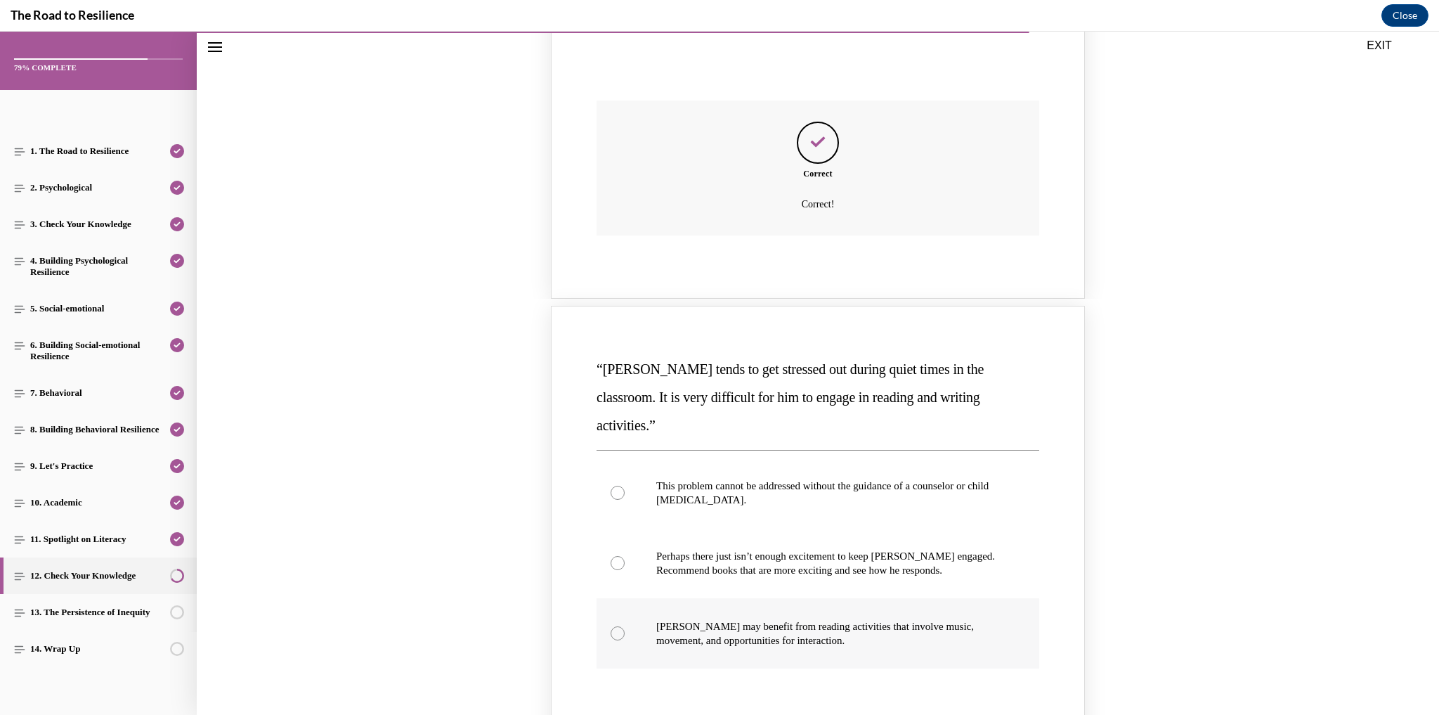
scroll to position [1168, 0]
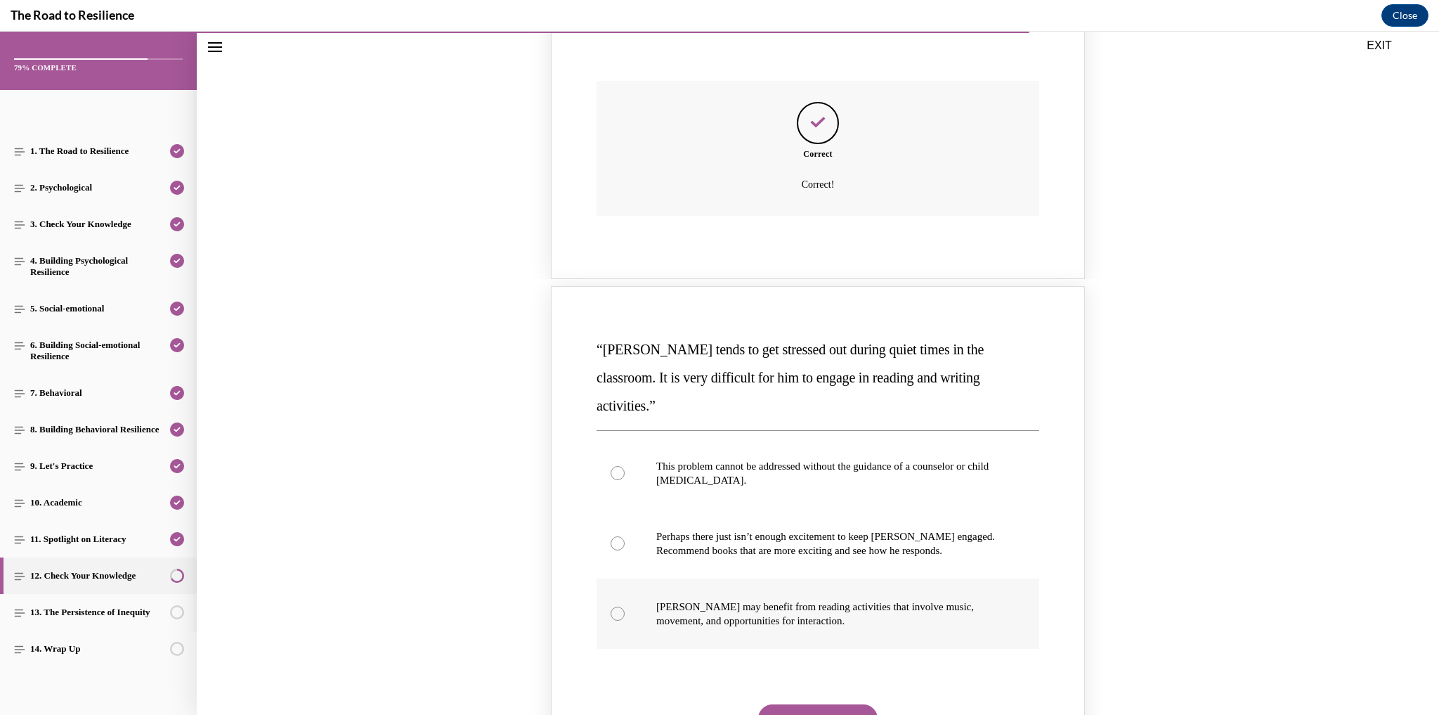
click at [662, 599] on p "Harrison may benefit from reading activities that involve music, movement, and …" at bounding box center [830, 613] width 348 height 28
click at [625, 606] on input "Harrison may benefit from reading activities that involve music, movement, and …" at bounding box center [618, 613] width 14 height 14
radio input "true"
click at [856, 704] on button "SUBMIT" at bounding box center [817, 718] width 119 height 28
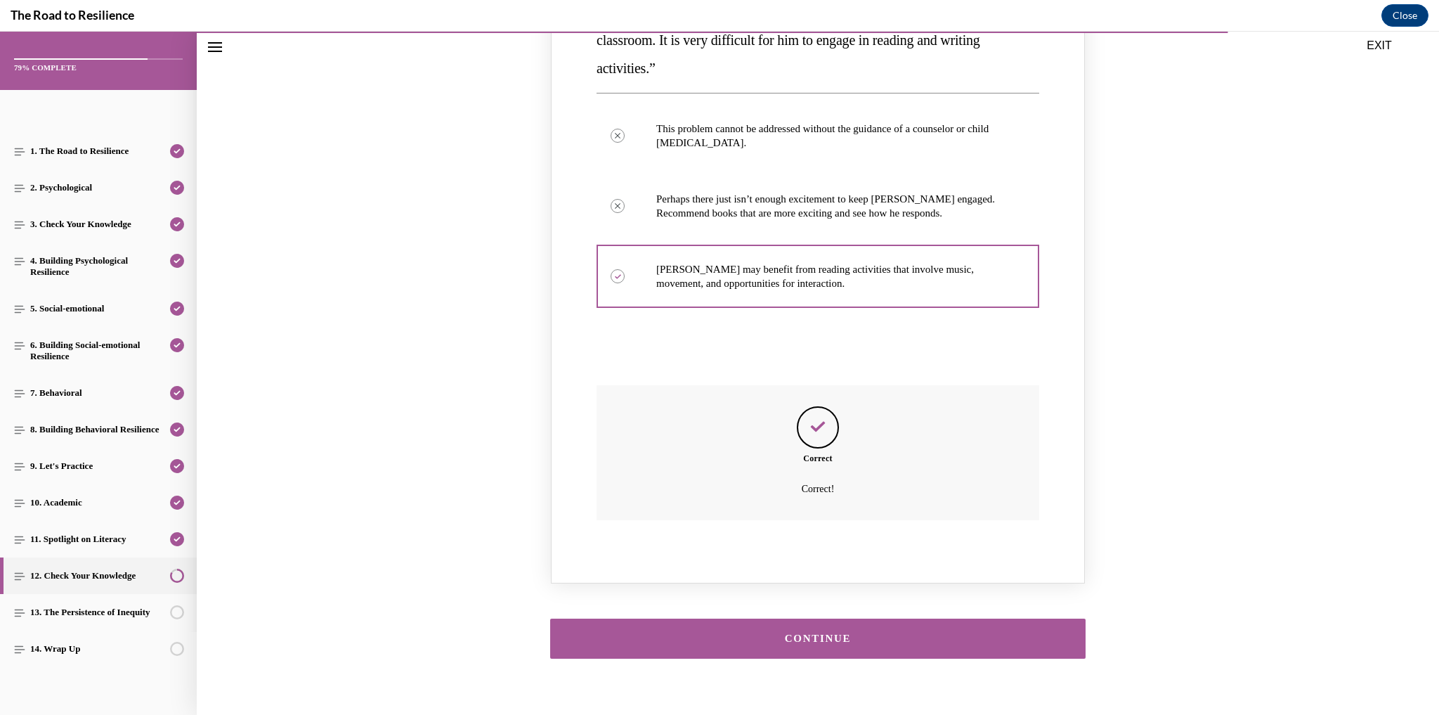
scroll to position [1506, 0]
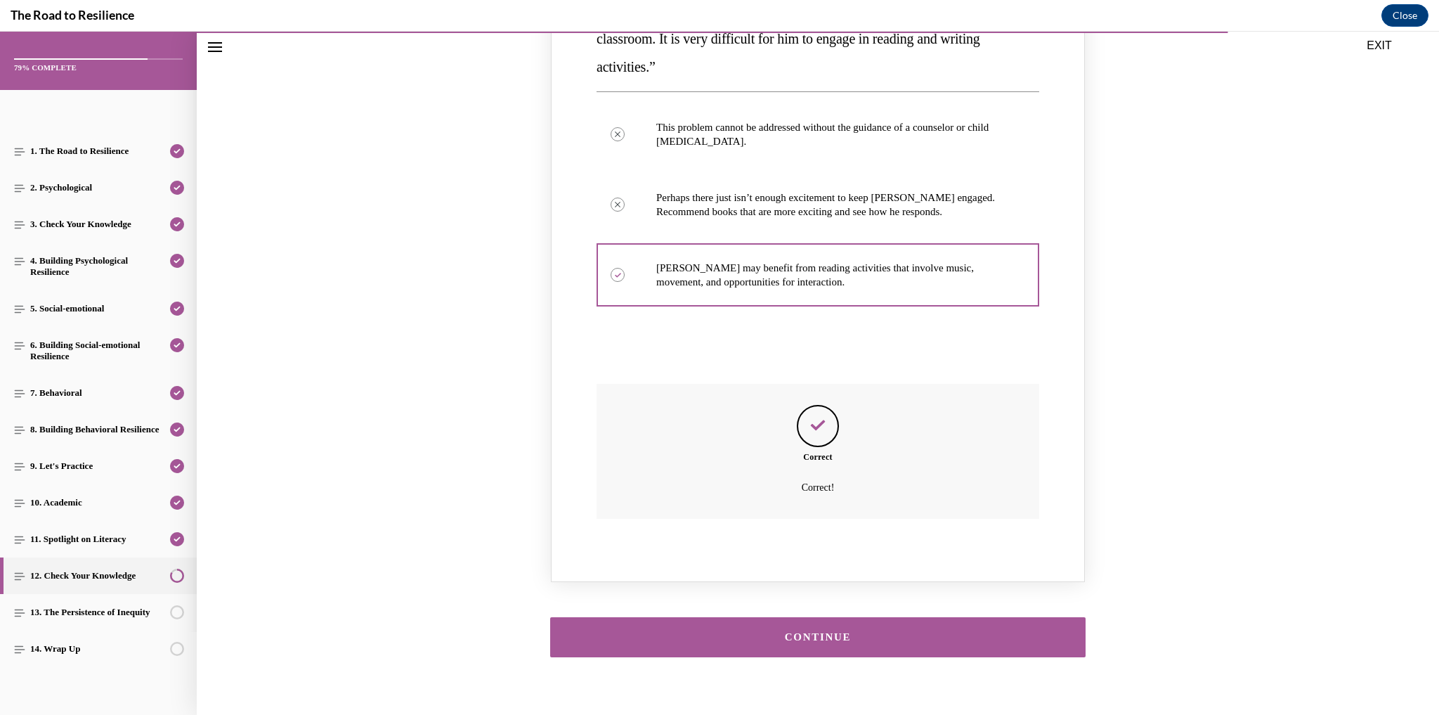
click at [815, 617] on button "CONTINUE" at bounding box center [817, 637] width 535 height 40
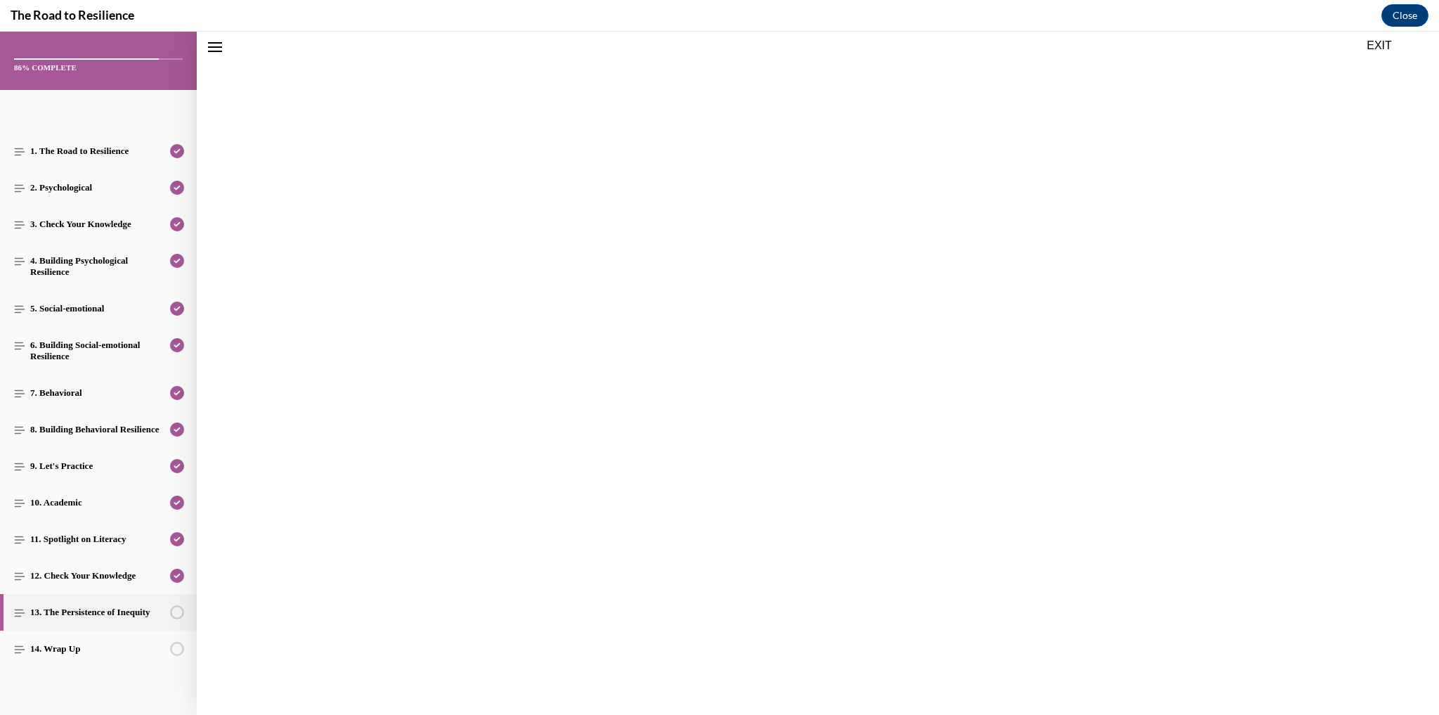
scroll to position [44, 0]
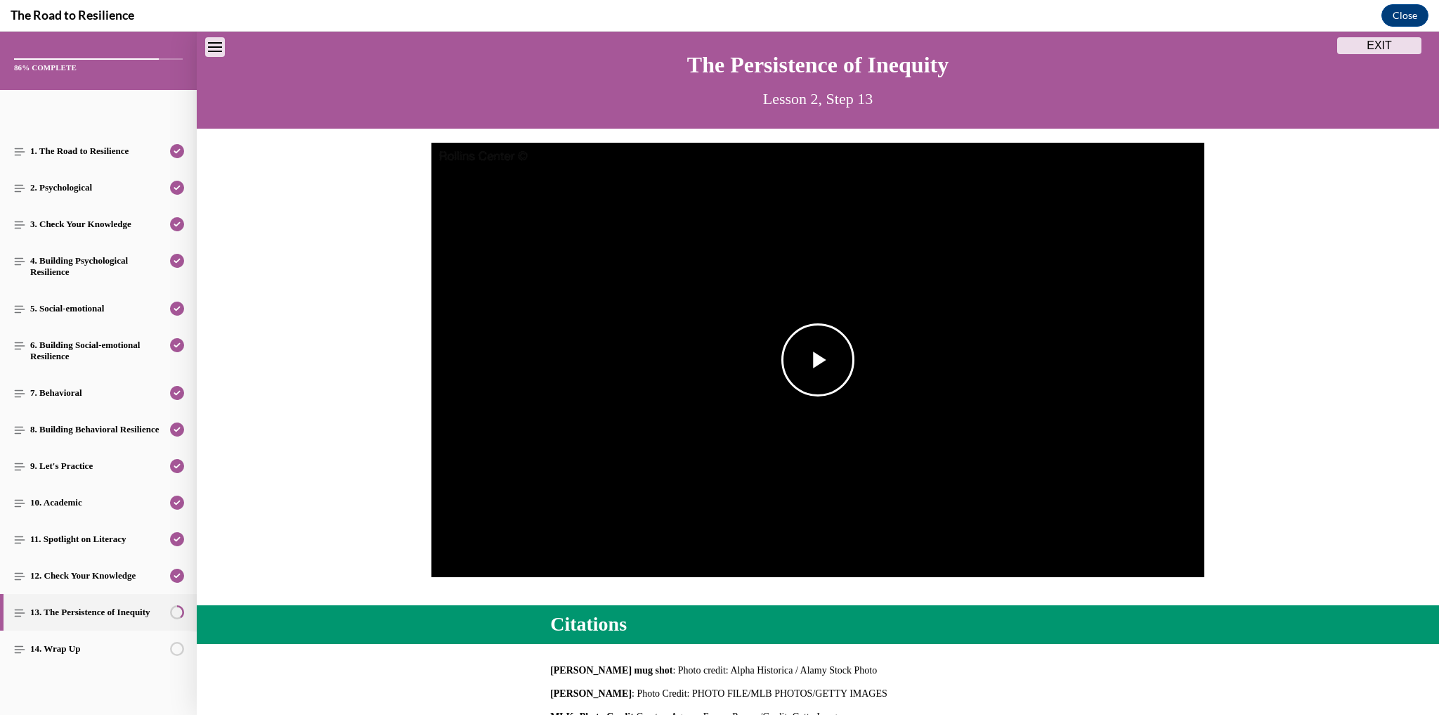
click at [818, 360] on span "Video player" at bounding box center [818, 360] width 0 height 0
click at [1056, 443] on span "2x" at bounding box center [1060, 444] width 9 height 10
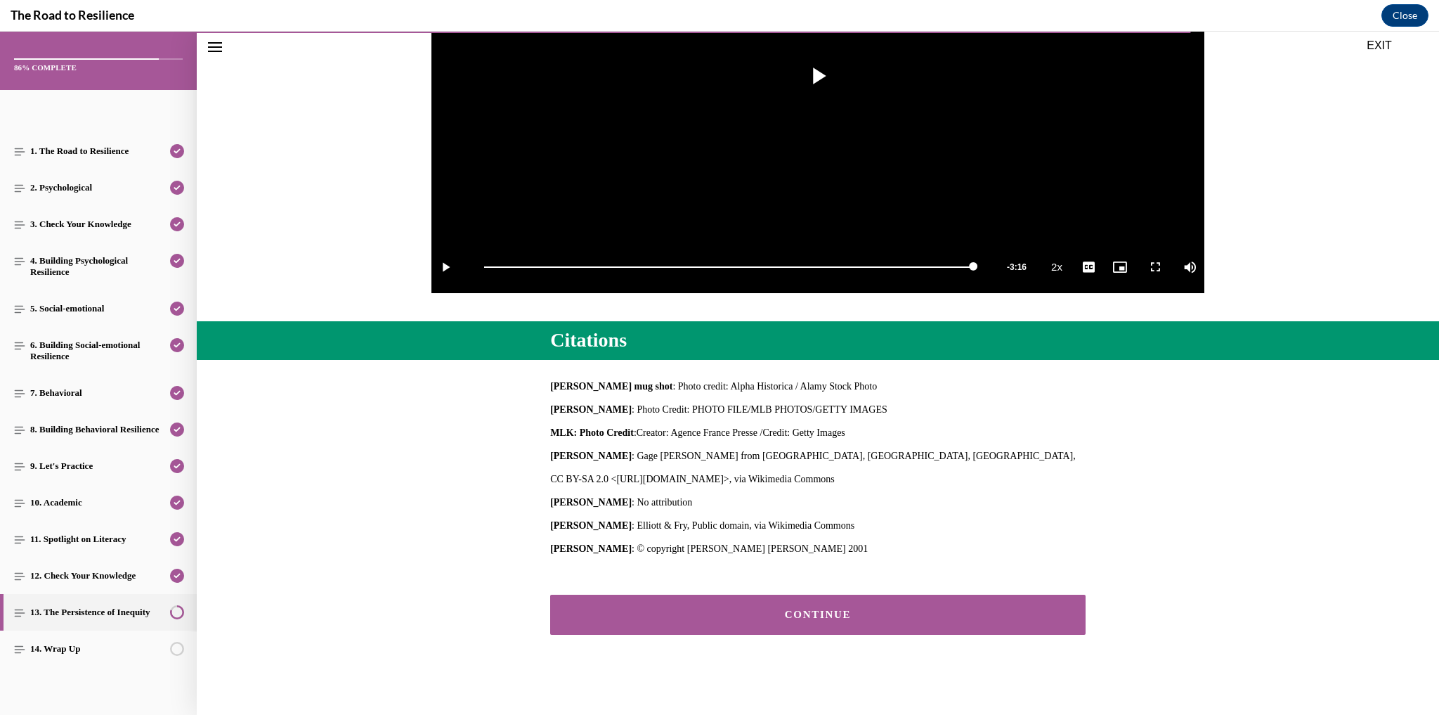
scroll to position [334, 0]
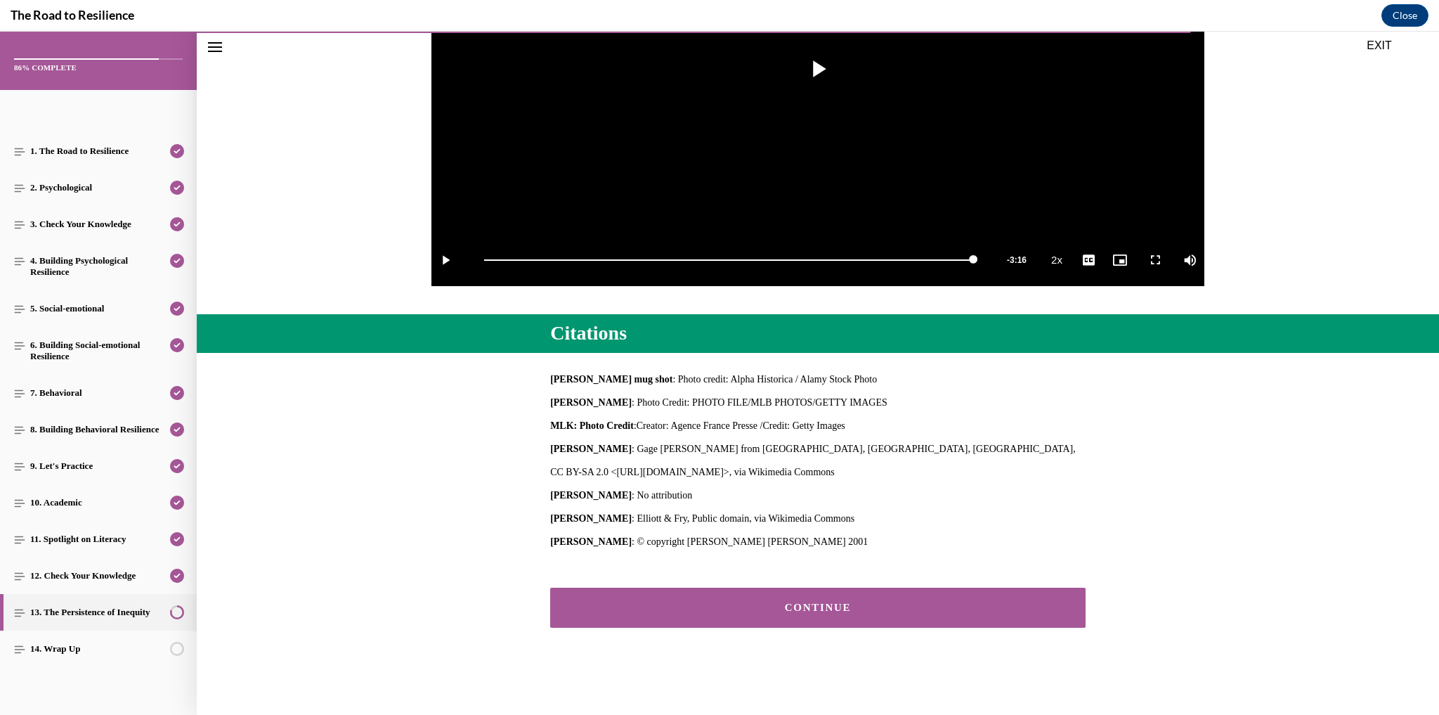
click at [784, 613] on button "CONTINUE" at bounding box center [817, 607] width 535 height 40
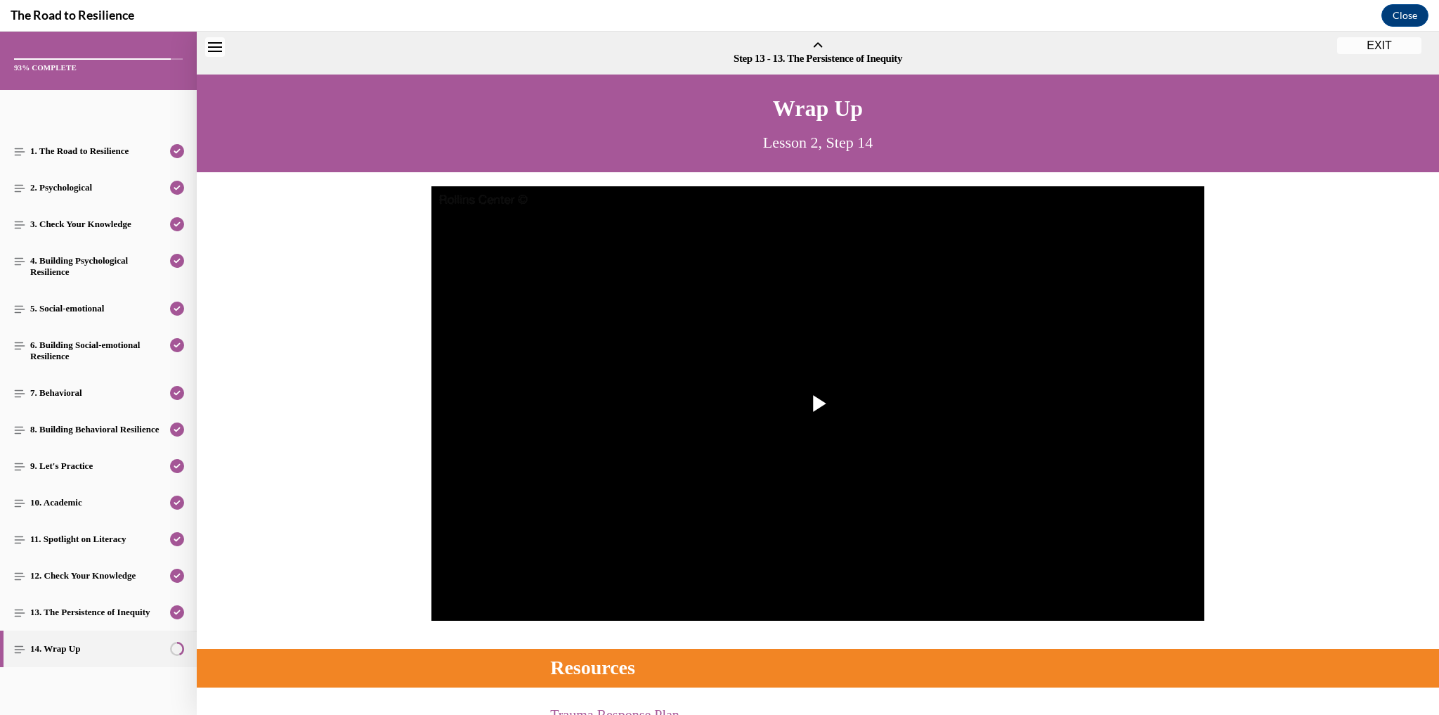
scroll to position [44, 0]
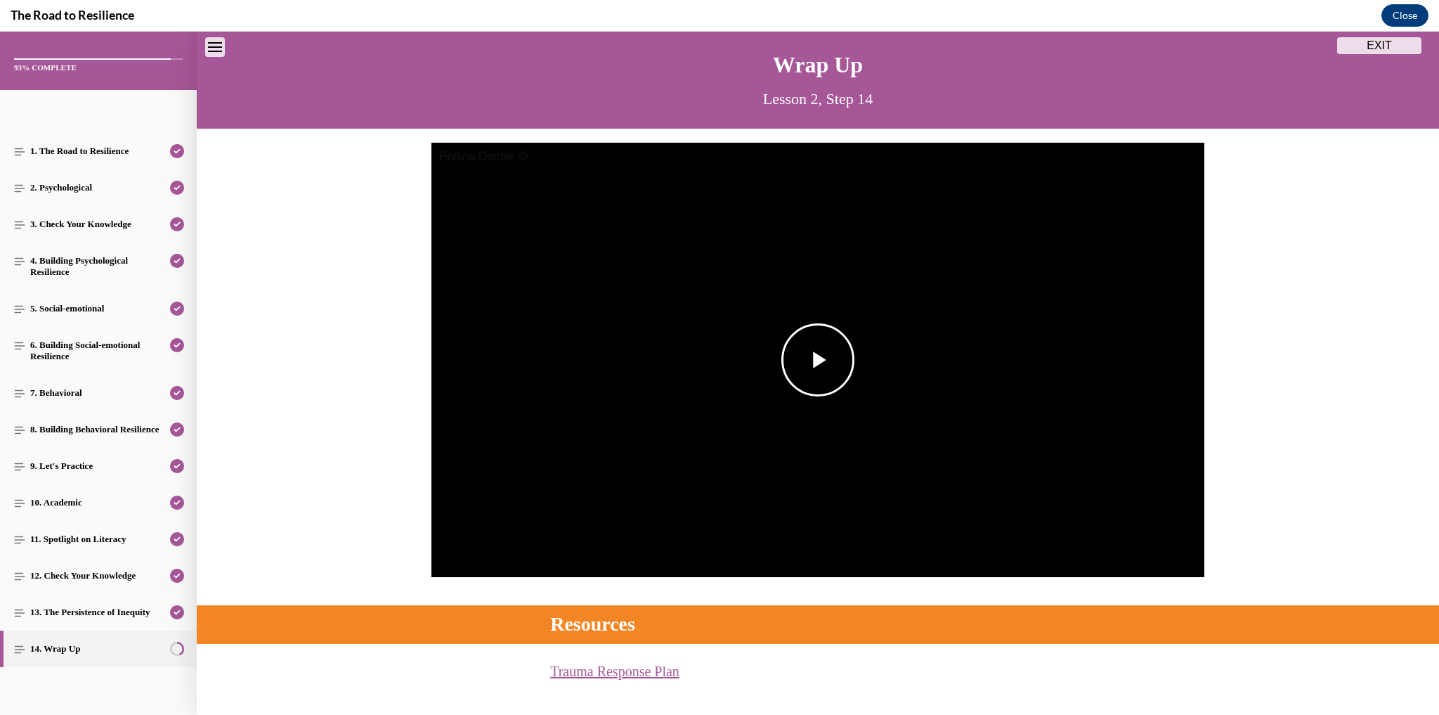
click at [818, 360] on span "Video player" at bounding box center [818, 360] width 0 height 0
click at [1056, 442] on span "2x" at bounding box center [1060, 444] width 9 height 10
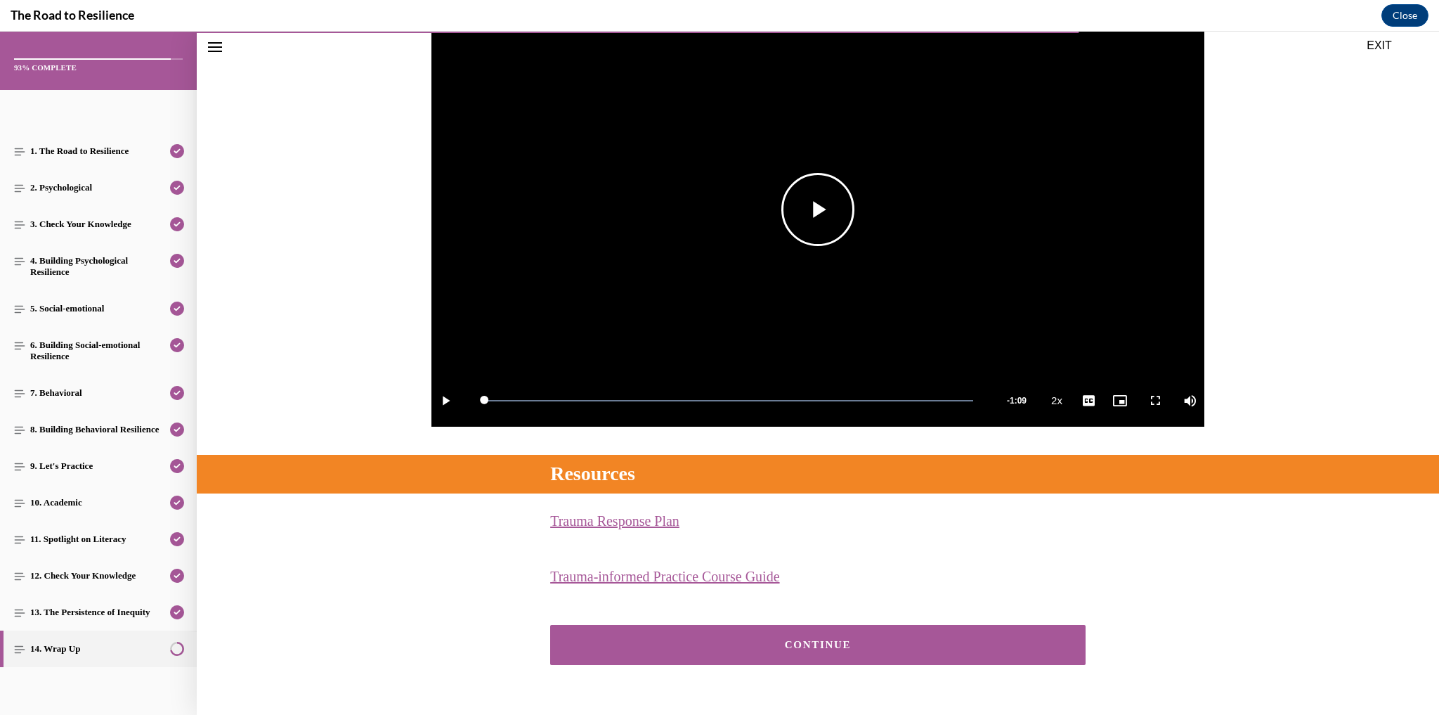
scroll to position [232, 0]
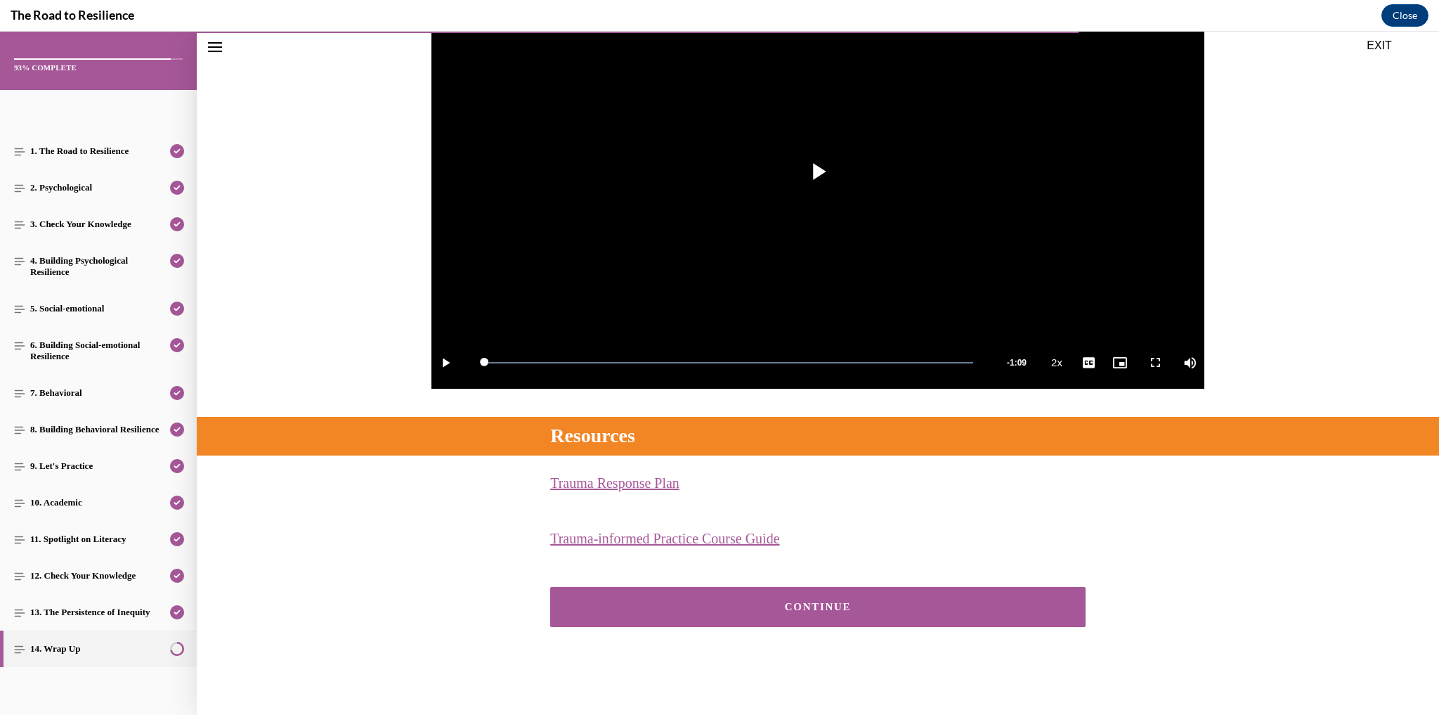
click at [986, 593] on button "CONTINUE" at bounding box center [817, 607] width 535 height 40
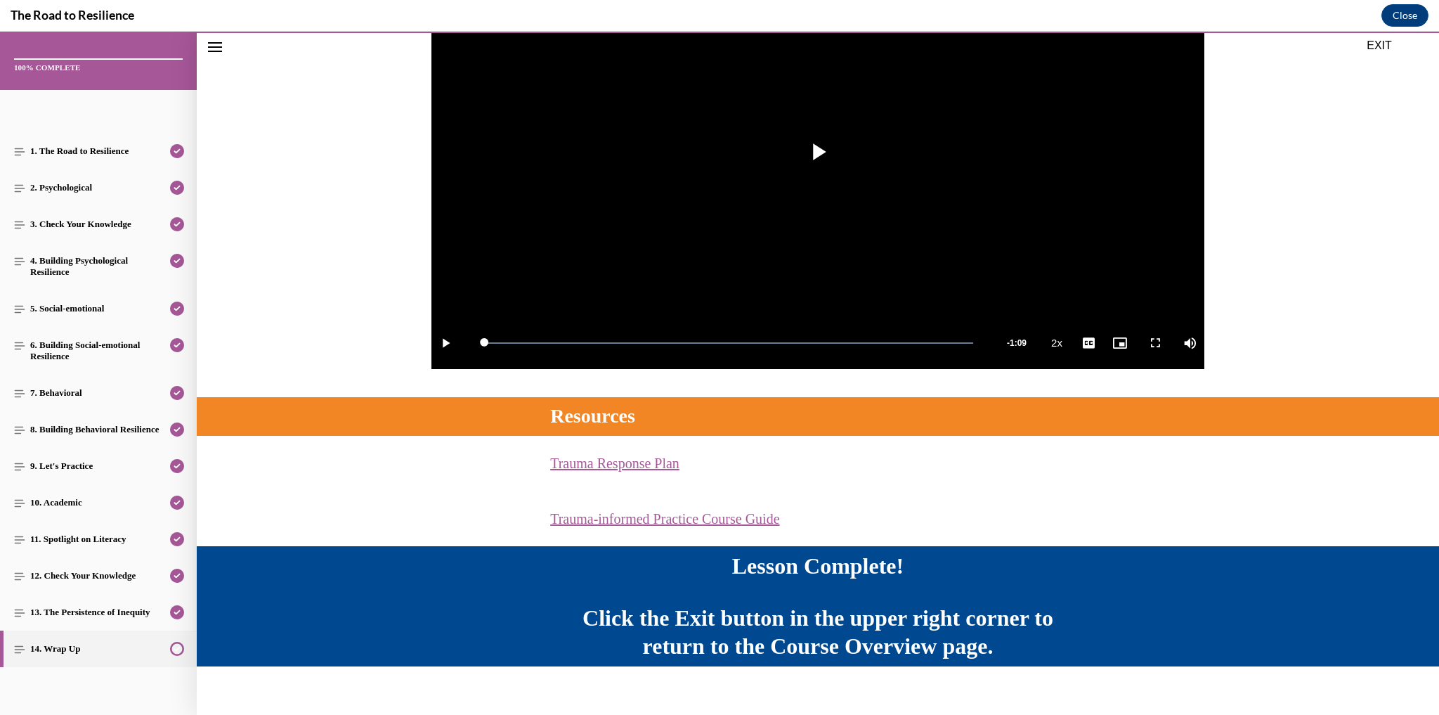
scroll to position [269, 0]
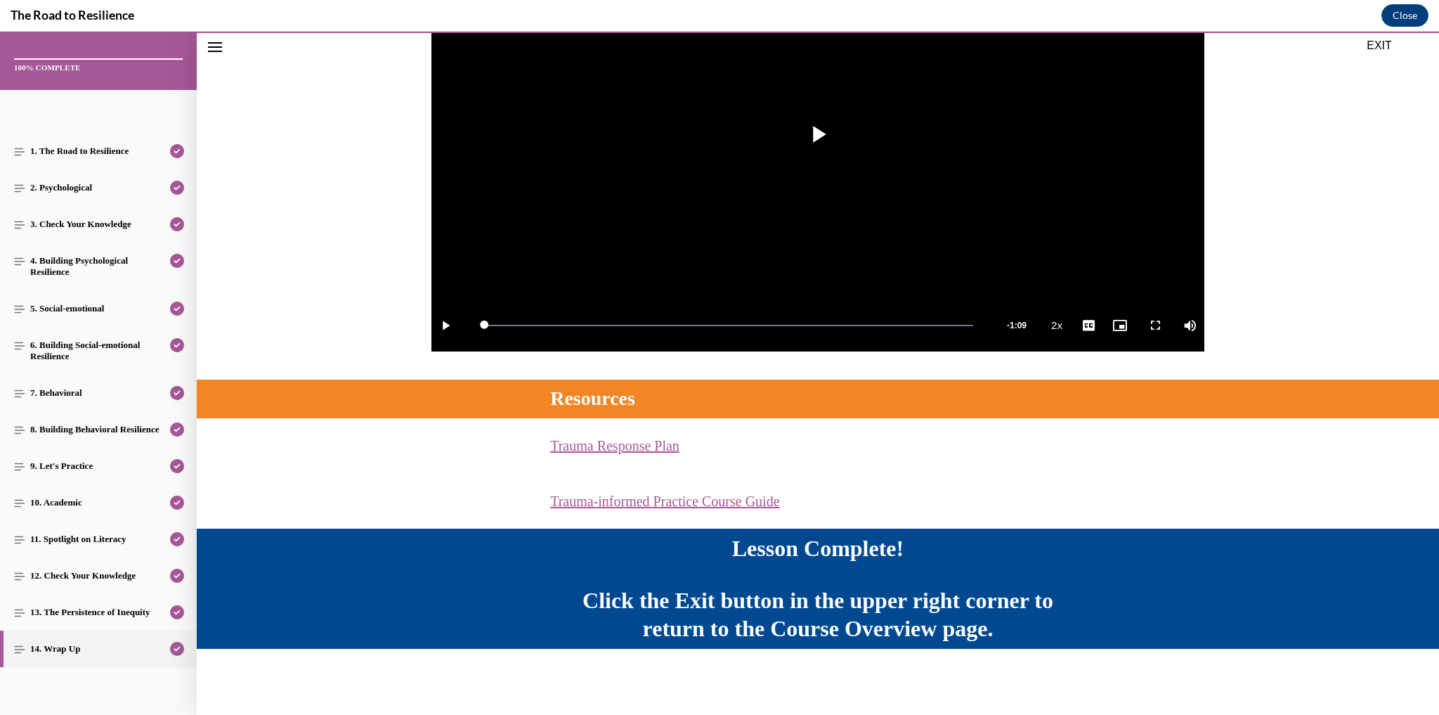
click at [1385, 39] on button "EXIT" at bounding box center [1379, 45] width 84 height 17
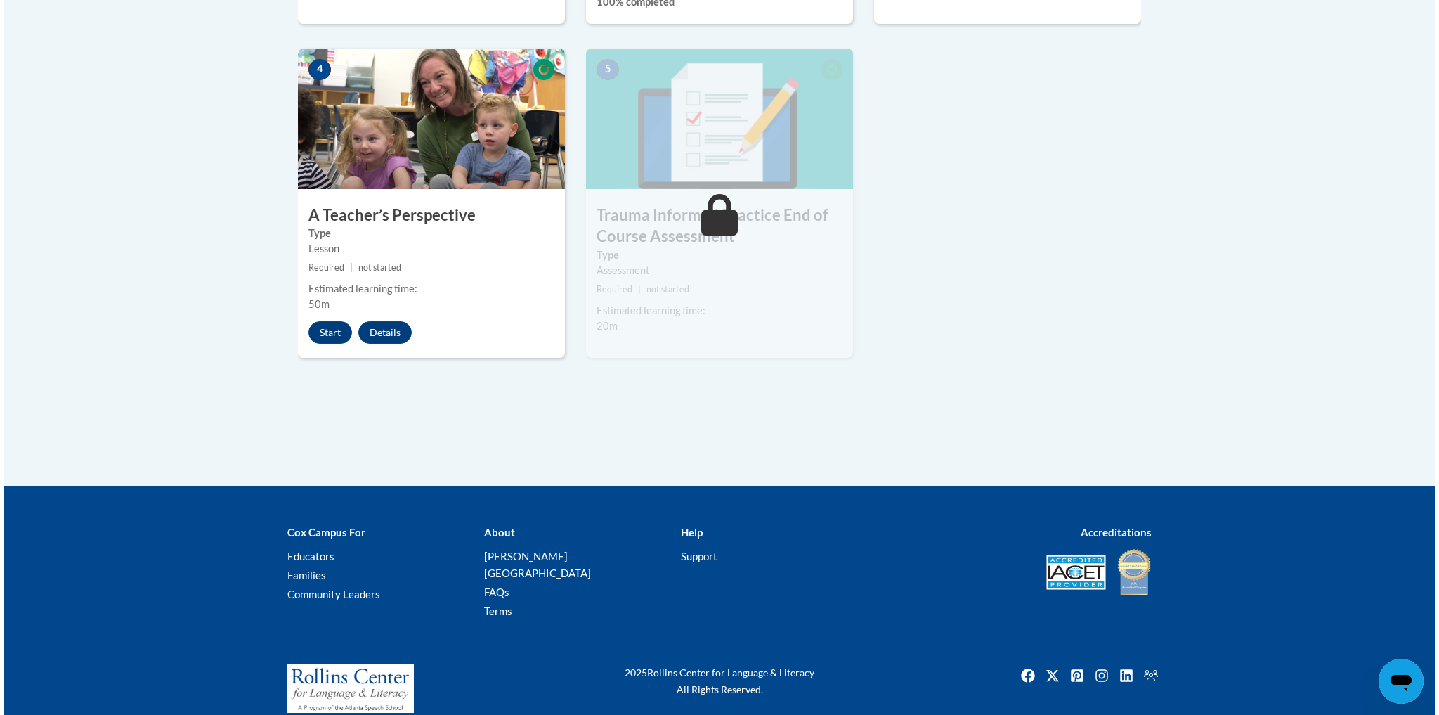
scroll to position [834, 0]
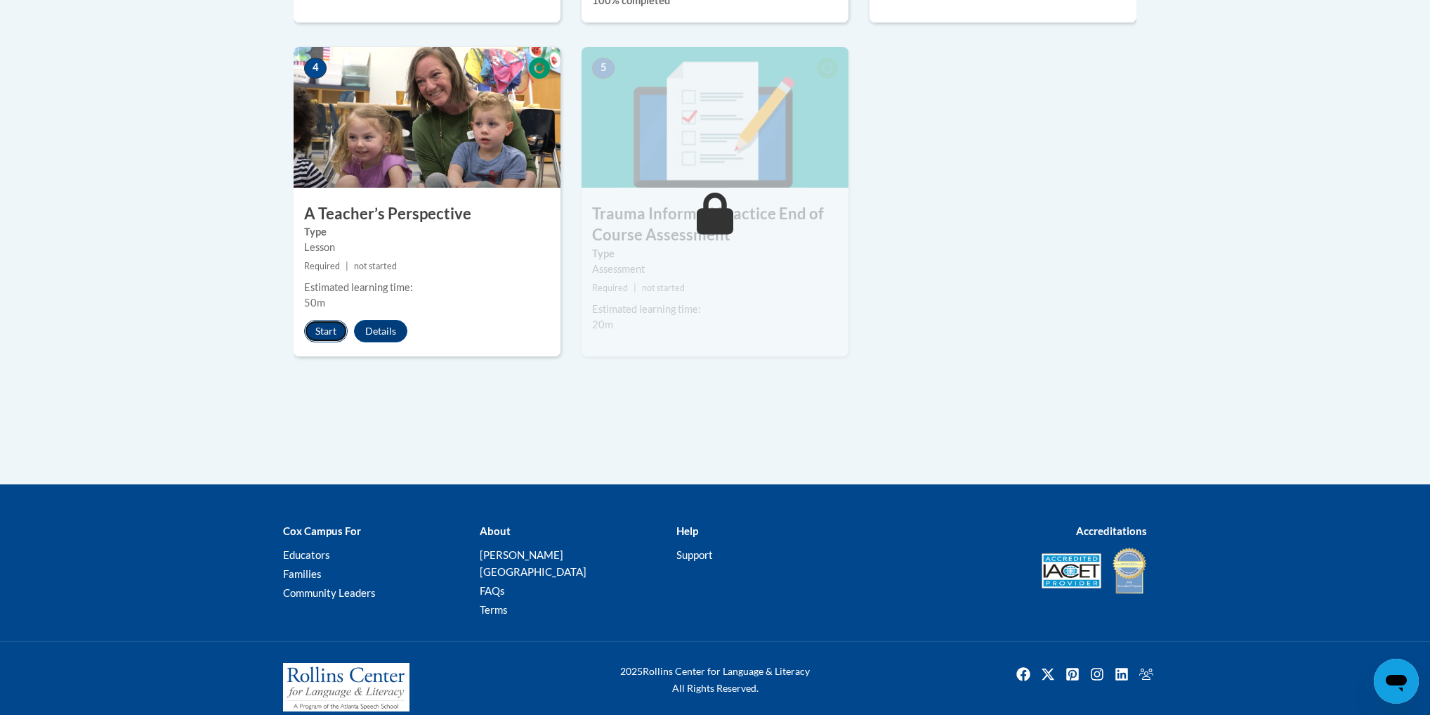
click at [313, 323] on button "Start" at bounding box center [326, 331] width 44 height 22
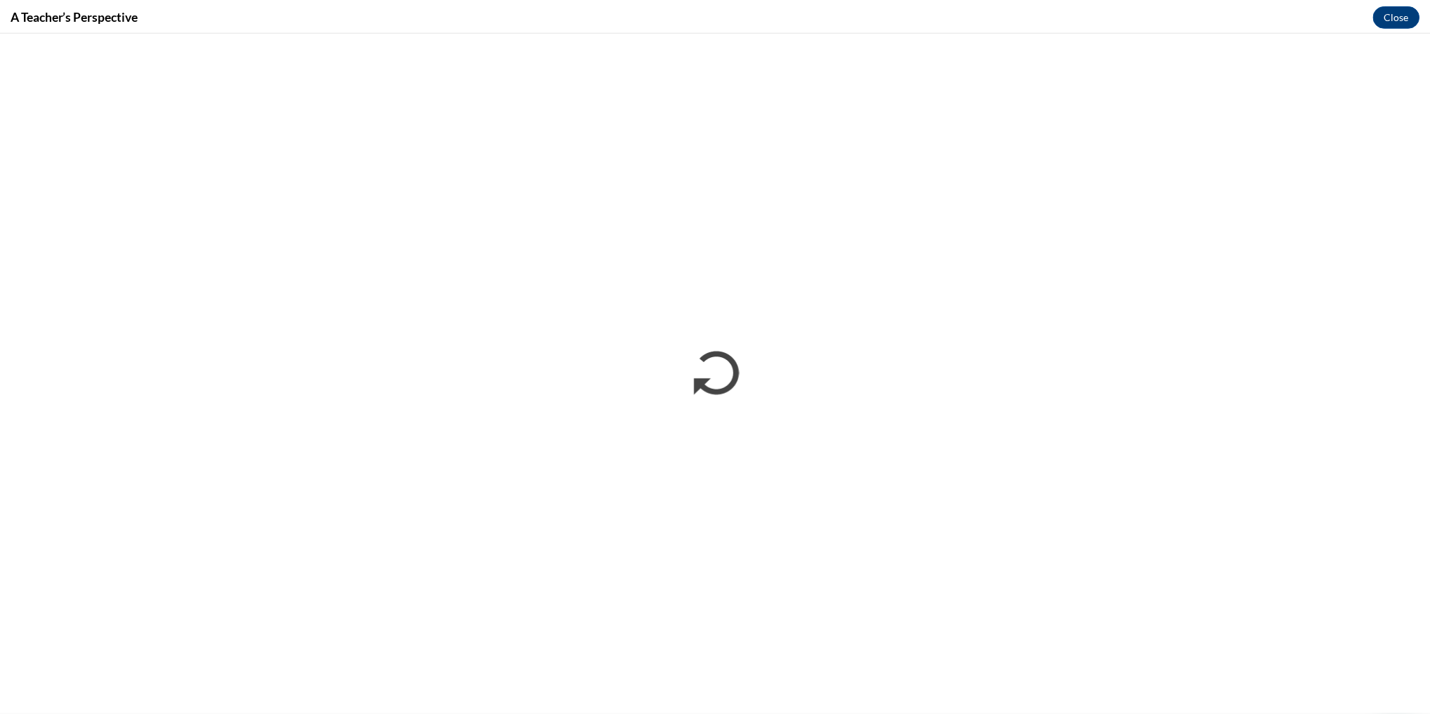
scroll to position [0, 0]
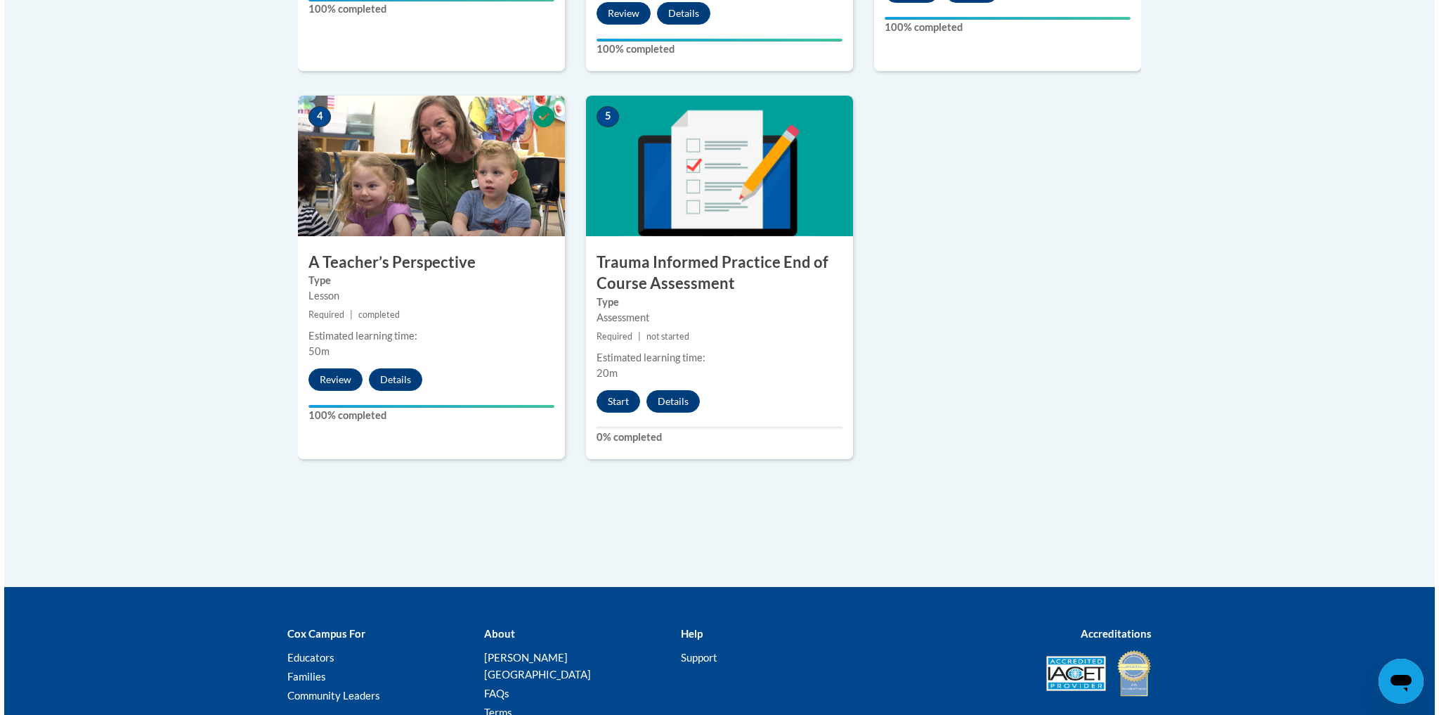
scroll to position [787, 0]
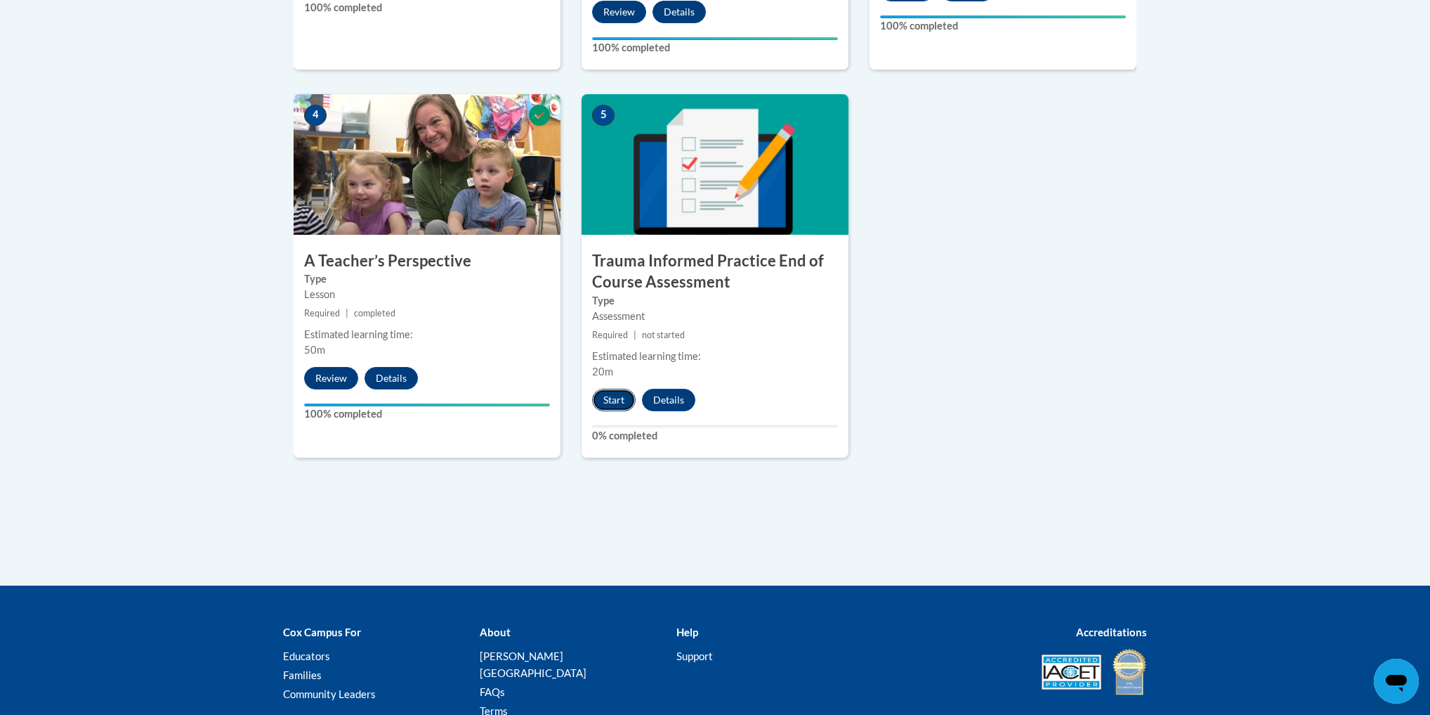
click at [624, 402] on button "Start" at bounding box center [614, 400] width 44 height 22
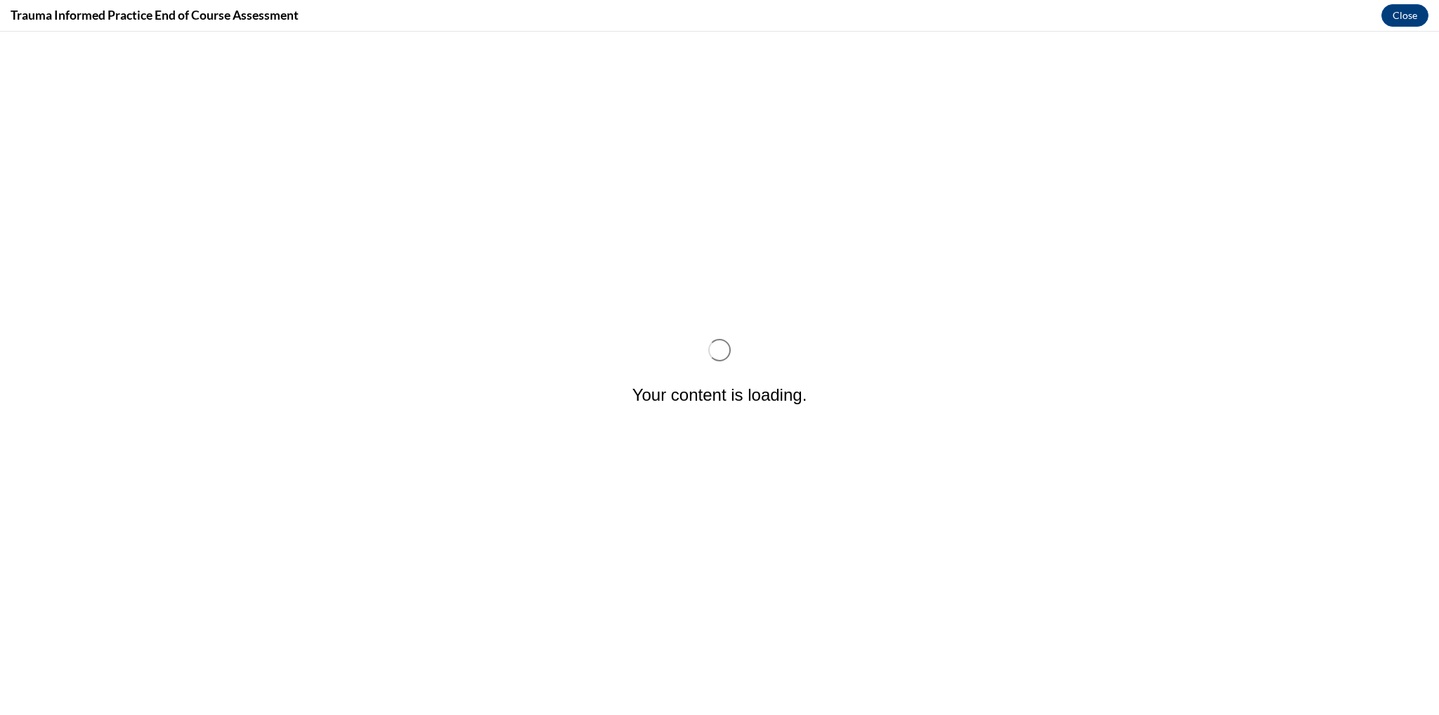
scroll to position [0, 0]
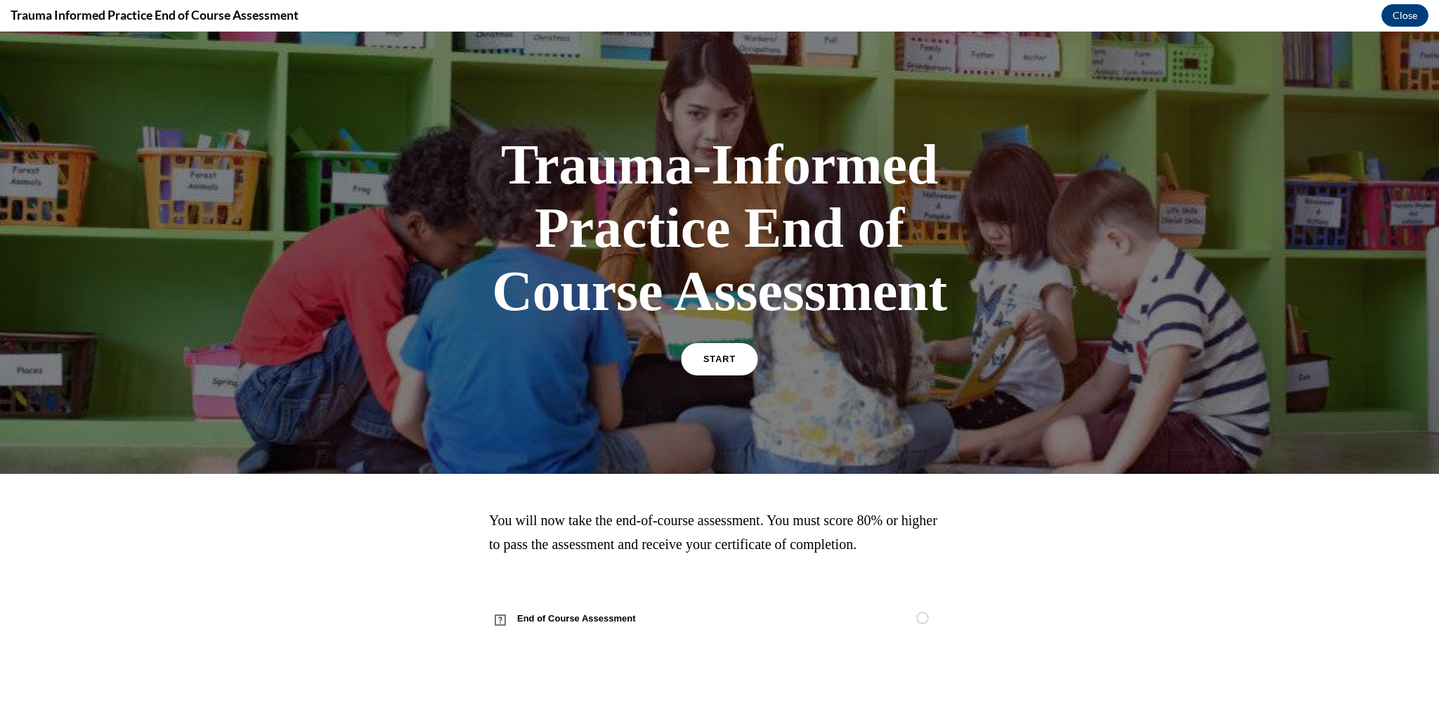
click at [701, 364] on link "START" at bounding box center [719, 359] width 77 height 32
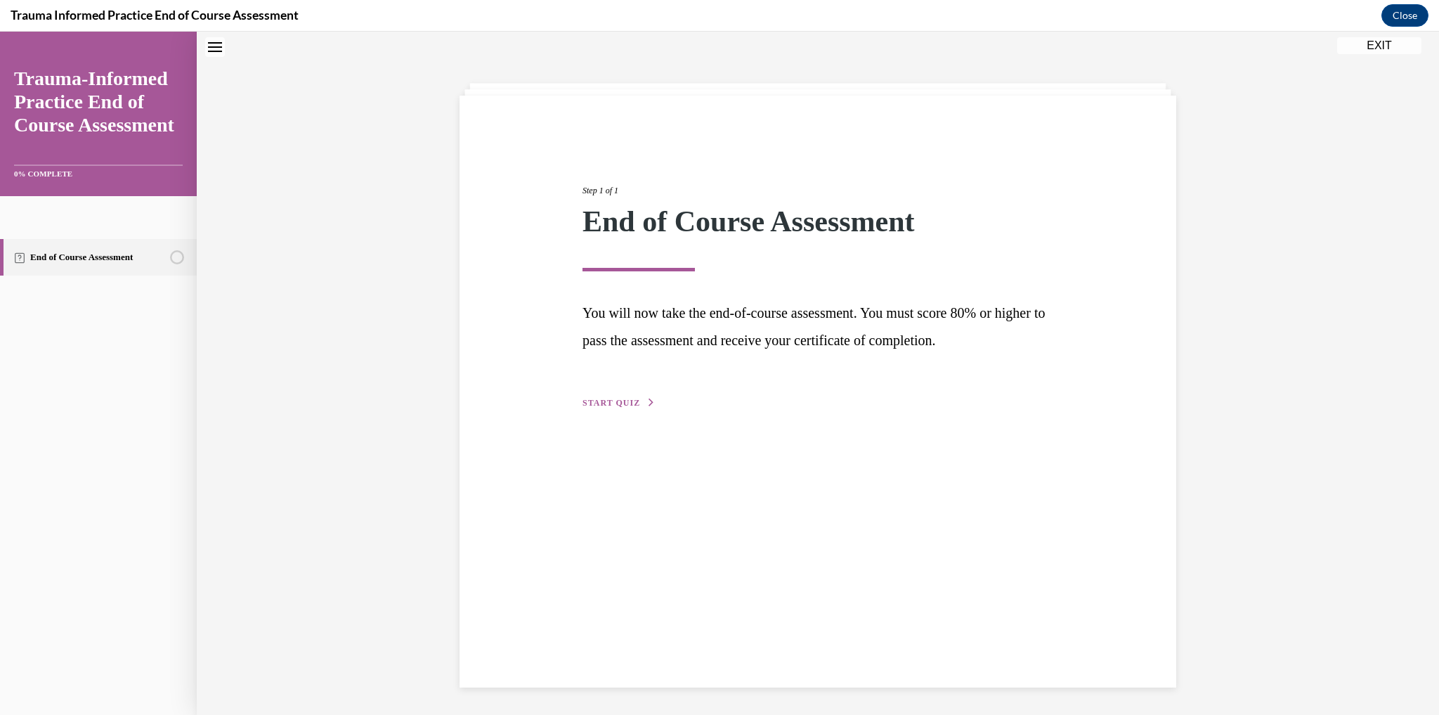
scroll to position [44, 0]
click at [647, 403] on icon "button" at bounding box center [651, 402] width 8 height 8
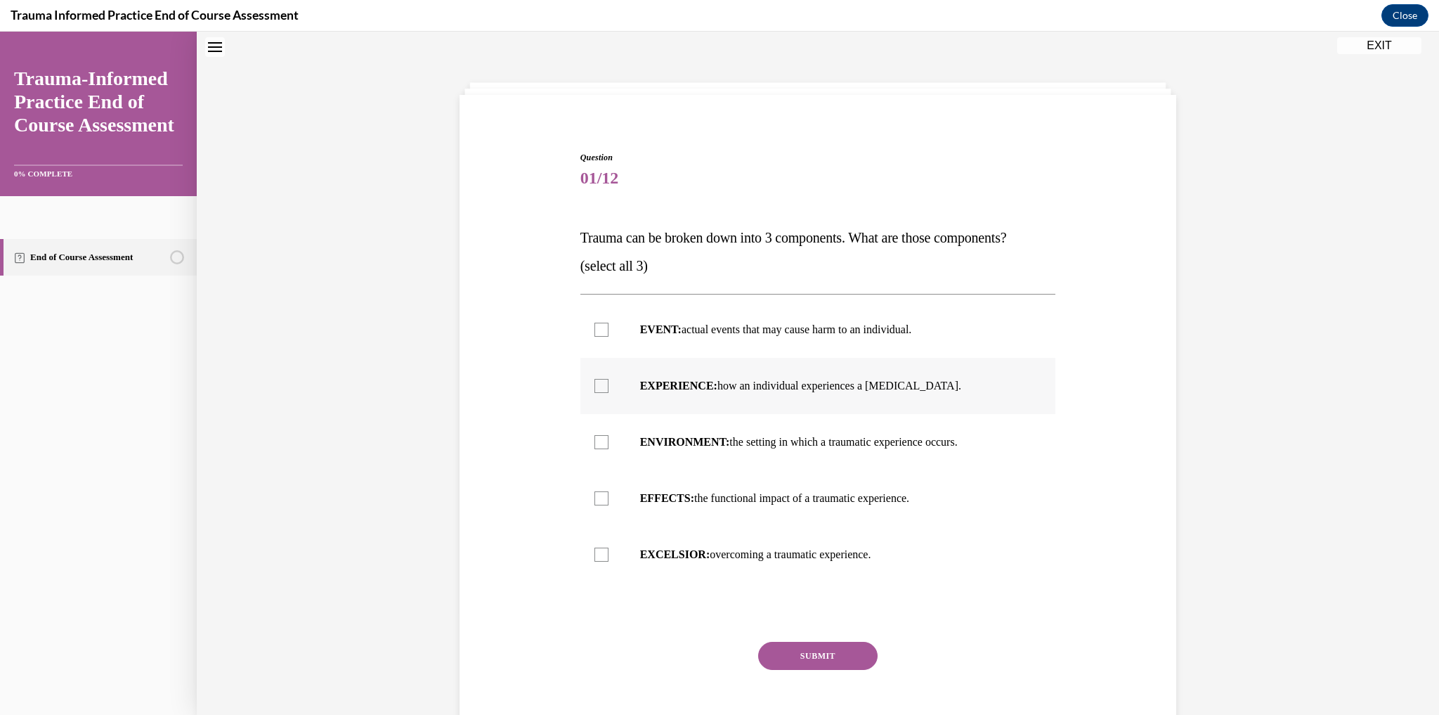
click at [582, 382] on label "EXPERIENCE: how an individual experiences a stressor." at bounding box center [818, 386] width 476 height 56
click at [594, 382] on input "EXPERIENCE: how an individual experiences a stressor." at bounding box center [601, 386] width 14 height 14
checkbox input "true"
click at [587, 457] on label "ENVIRONMENT: the setting in which a traumatic experience occurs." at bounding box center [818, 442] width 476 height 56
click at [594, 449] on input "ENVIRONMENT: the setting in which a traumatic experience occurs." at bounding box center [601, 442] width 14 height 14
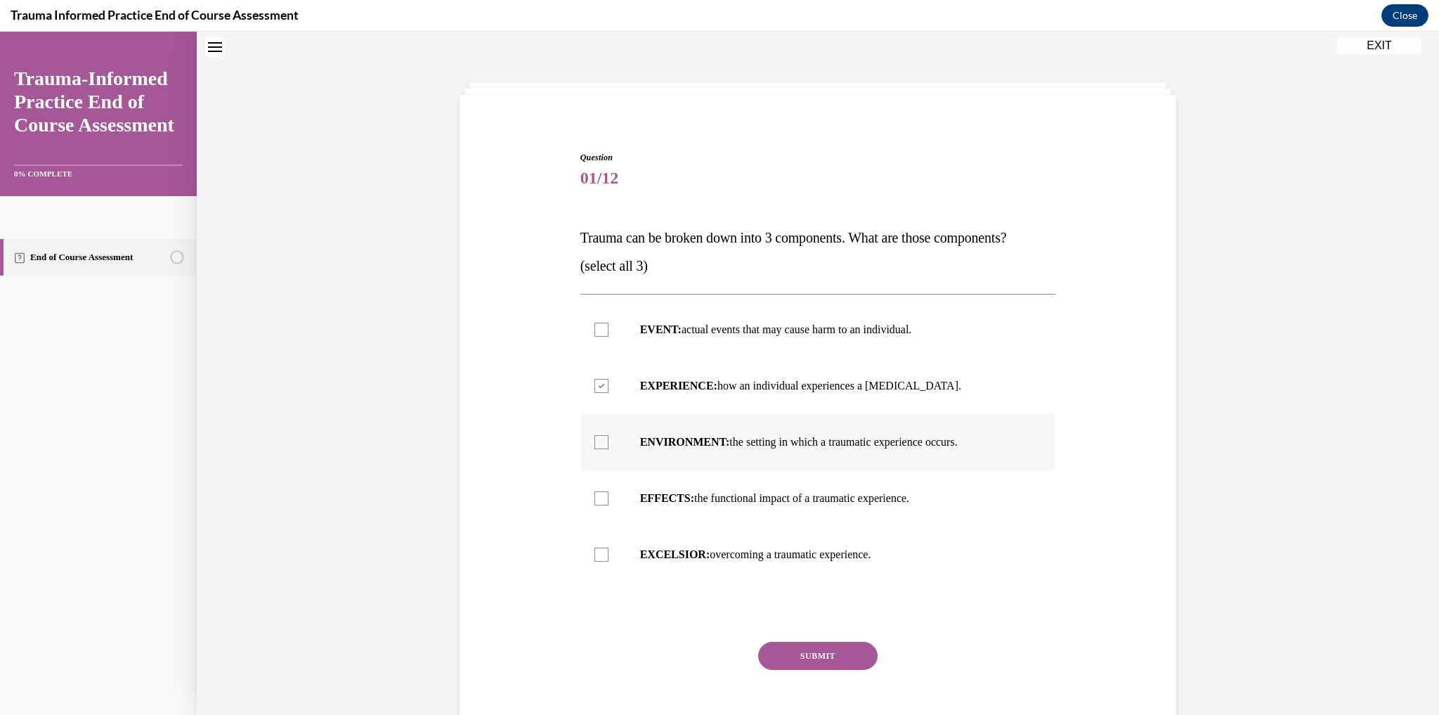
checkbox input "true"
click at [590, 483] on label "EFFECTS: the functional impact of a traumatic experience." at bounding box center [818, 498] width 476 height 56
click at [594, 491] on input "EFFECTS: the functional impact of a traumatic experience." at bounding box center [601, 498] width 14 height 14
checkbox input "true"
click at [844, 659] on button "SUBMIT" at bounding box center [817, 655] width 119 height 28
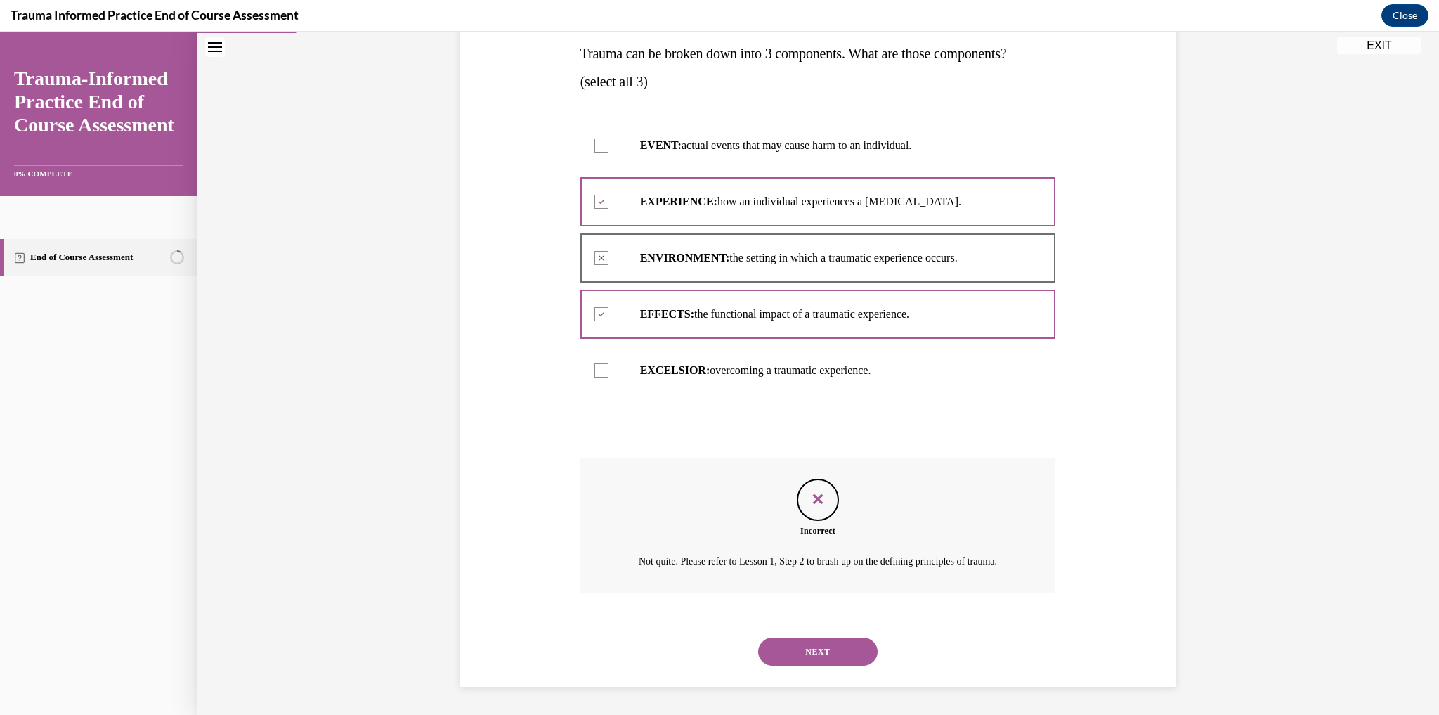
scroll to position [244, 0]
click at [823, 660] on button "NEXT" at bounding box center [817, 651] width 119 height 28
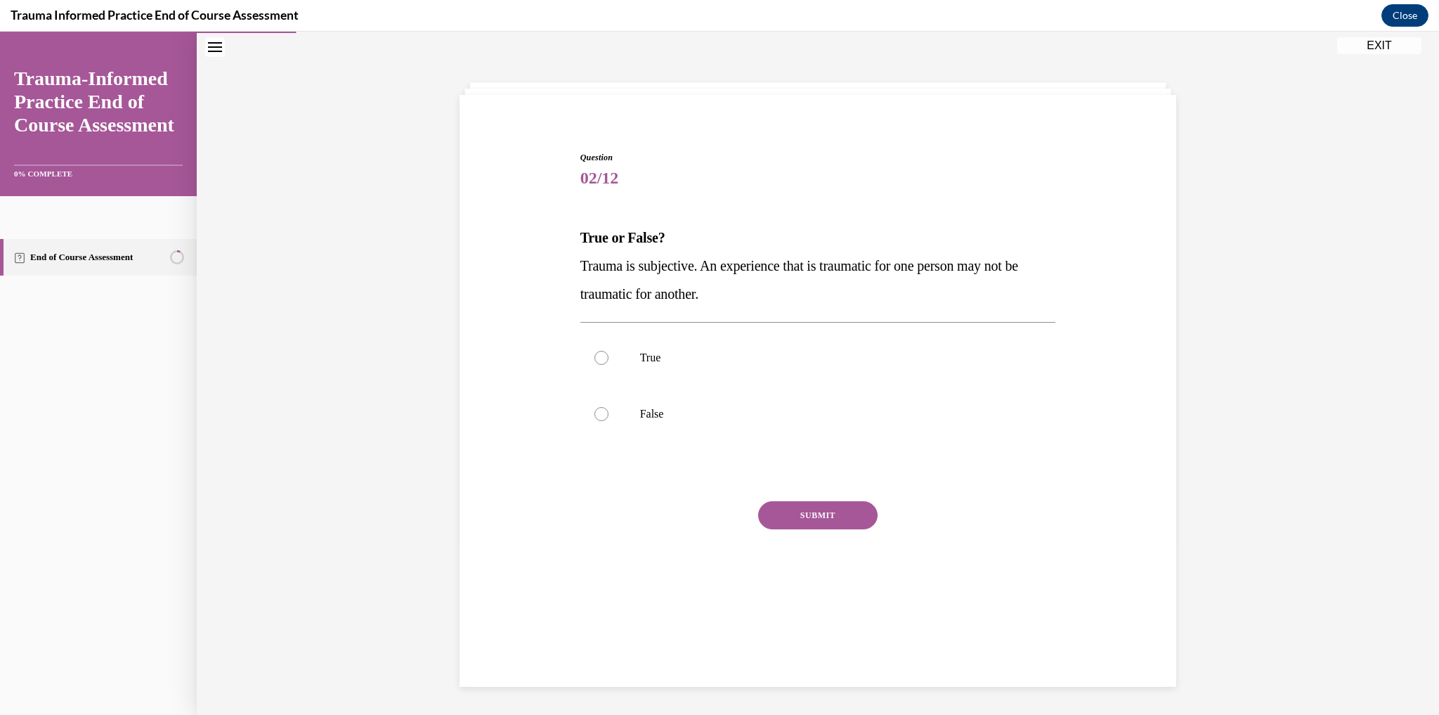
scroll to position [44, 0]
click at [599, 358] on div at bounding box center [601, 358] width 14 height 14
click at [599, 358] on input "True" at bounding box center [601, 358] width 14 height 14
radio input "true"
click at [764, 510] on button "SUBMIT" at bounding box center [817, 515] width 119 height 28
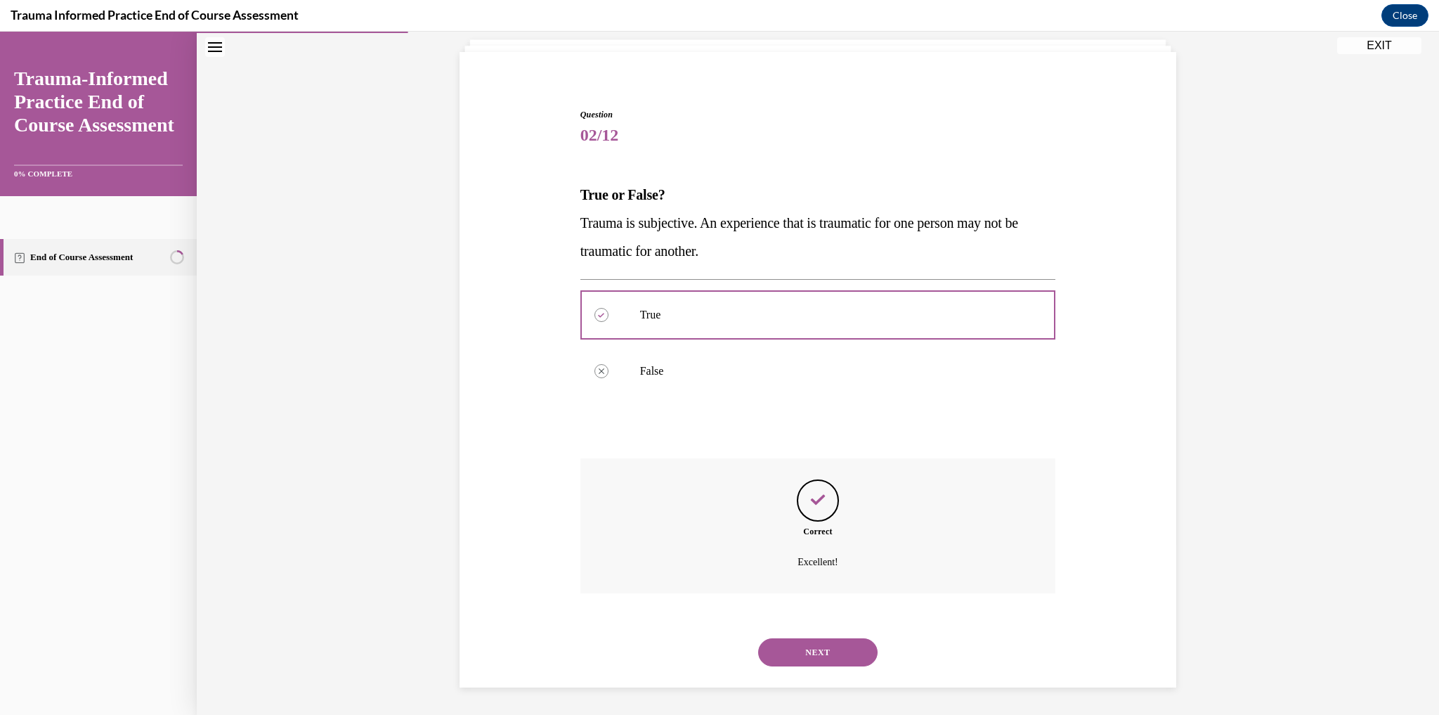
scroll to position [87, 0]
click at [806, 666] on div "NEXT" at bounding box center [818, 652] width 476 height 56
click at [813, 646] on button "NEXT" at bounding box center [817, 652] width 119 height 28
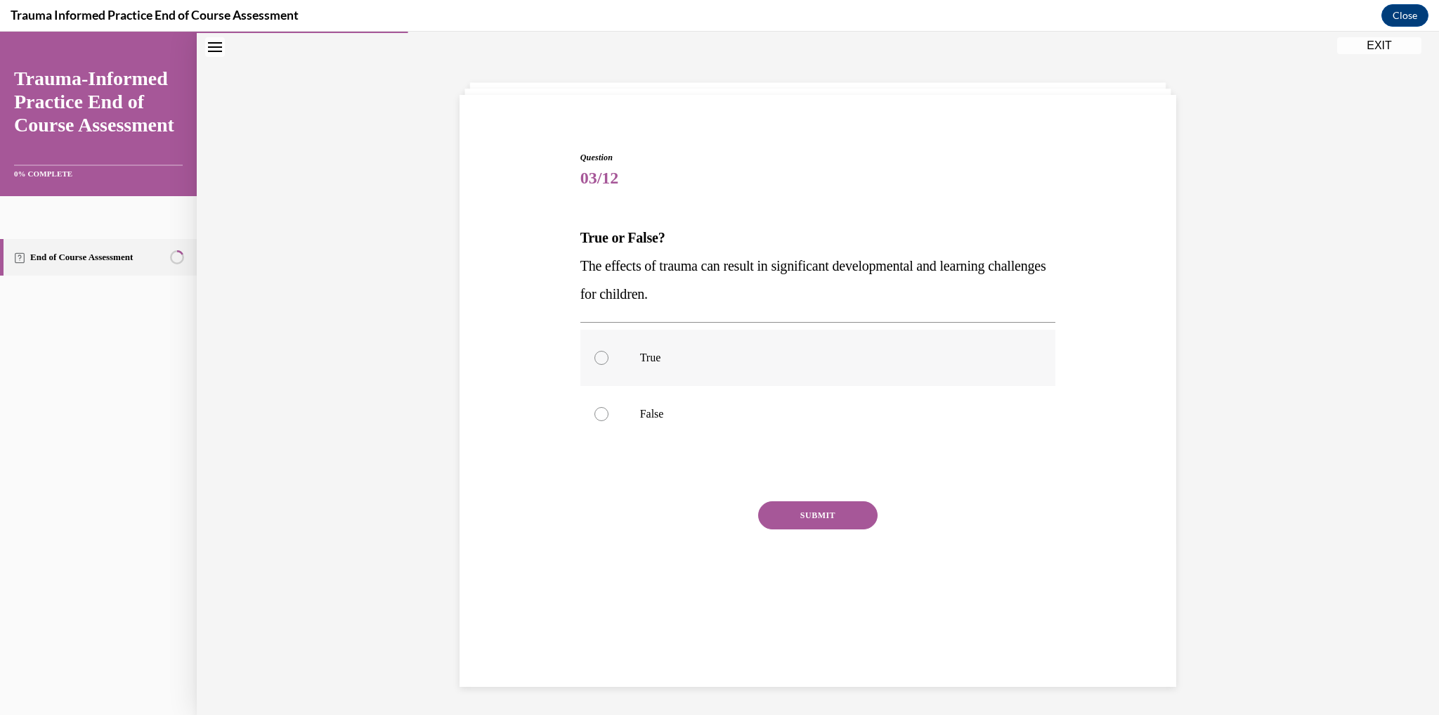
click at [612, 351] on label "True" at bounding box center [818, 358] width 476 height 56
click at [608, 351] on input "True" at bounding box center [601, 358] width 14 height 14
radio input "true"
click at [818, 523] on button "SUBMIT" at bounding box center [817, 515] width 119 height 28
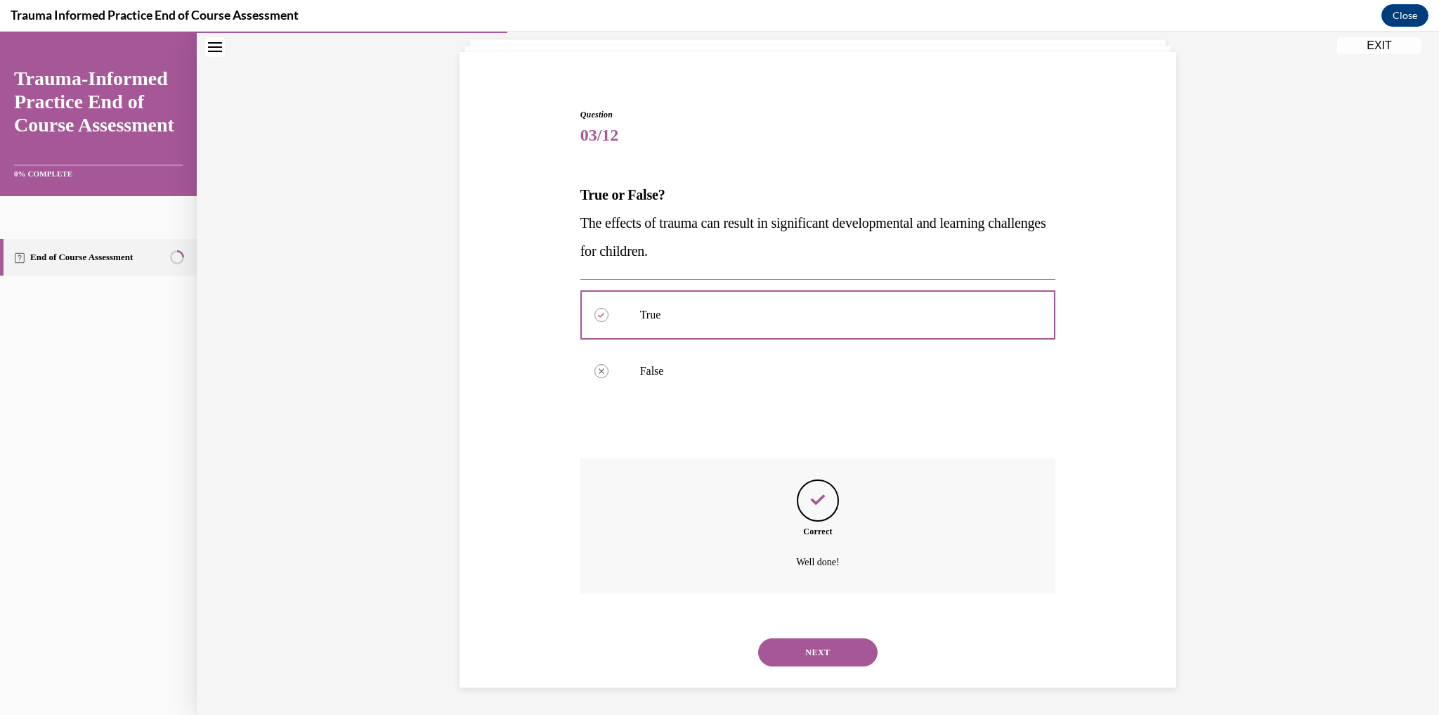
scroll to position [87, 0]
click at [814, 647] on button "NEXT" at bounding box center [817, 652] width 119 height 28
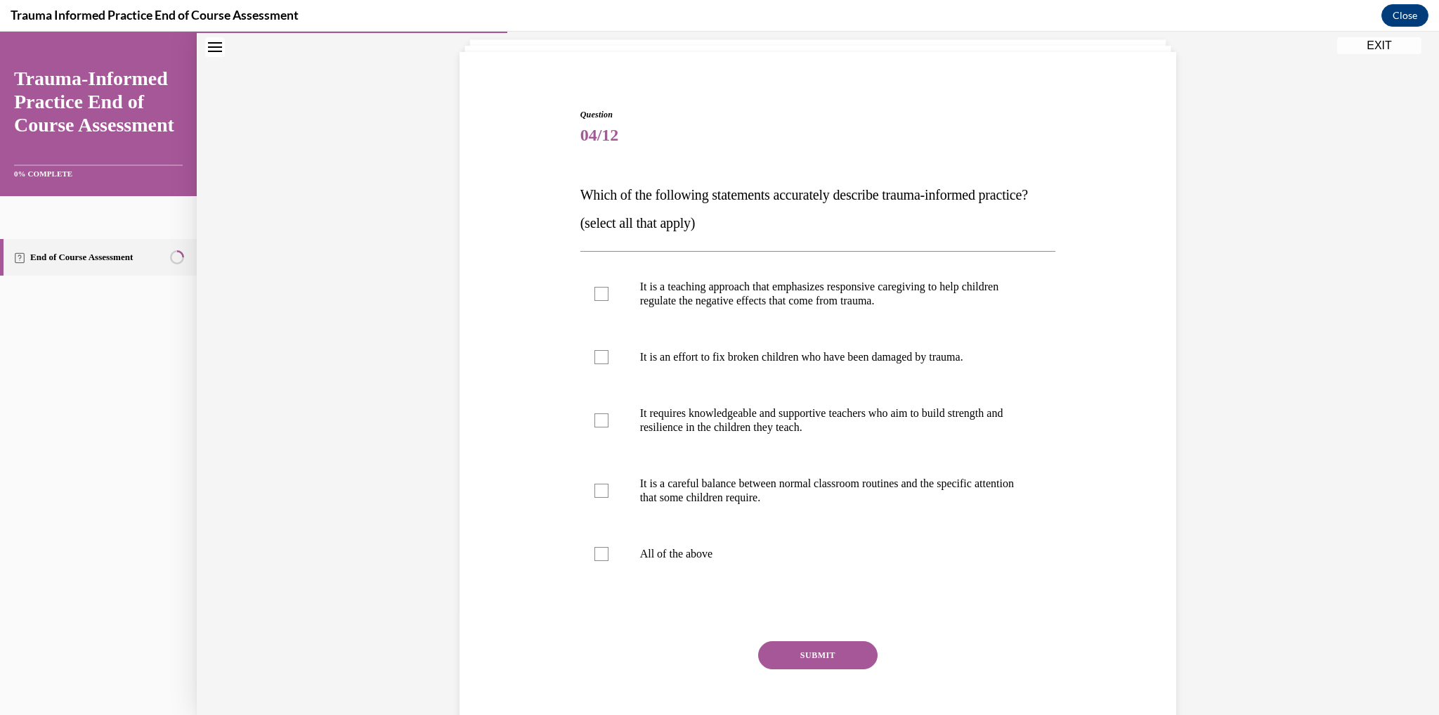
scroll to position [74, 0]
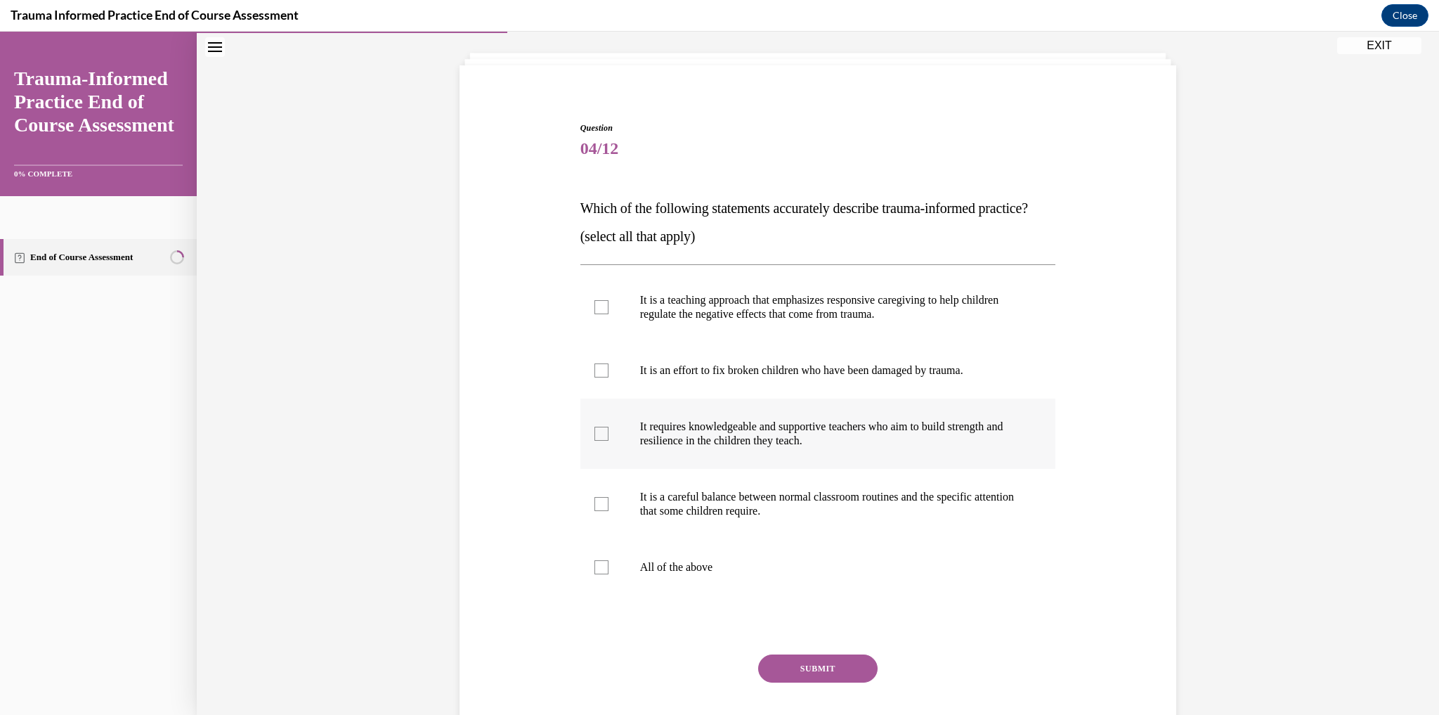
click at [584, 469] on label "It requires knowledgeable and supportive teachers who aim to build strength and…" at bounding box center [818, 433] width 476 height 70
click at [594, 441] on input "It requires knowledgeable and supportive teachers who aim to build strength and…" at bounding box center [601, 433] width 14 height 14
checkbox input "true"
click at [597, 521] on label "It is a careful balance between normal classroom routines and the specific atte…" at bounding box center [818, 504] width 476 height 70
click at [597, 511] on input "It is a careful balance between normal classroom routines and the specific atte…" at bounding box center [601, 504] width 14 height 14
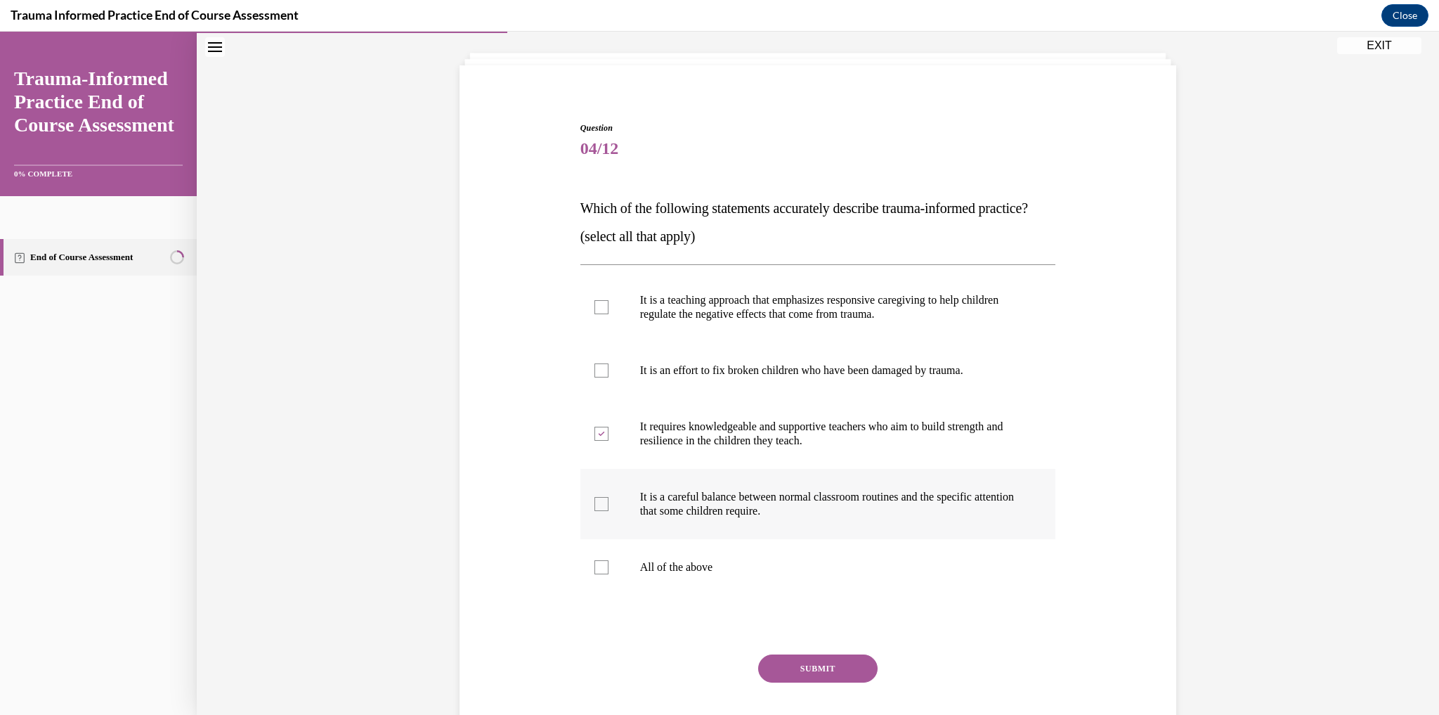
checkbox input "true"
click at [594, 314] on div at bounding box center [601, 307] width 14 height 14
click at [594, 314] on input "It is a teaching approach that emphasizes responsive caregiving to help childre…" at bounding box center [601, 307] width 14 height 14
checkbox input "true"
click at [827, 682] on button "SUBMIT" at bounding box center [817, 668] width 119 height 28
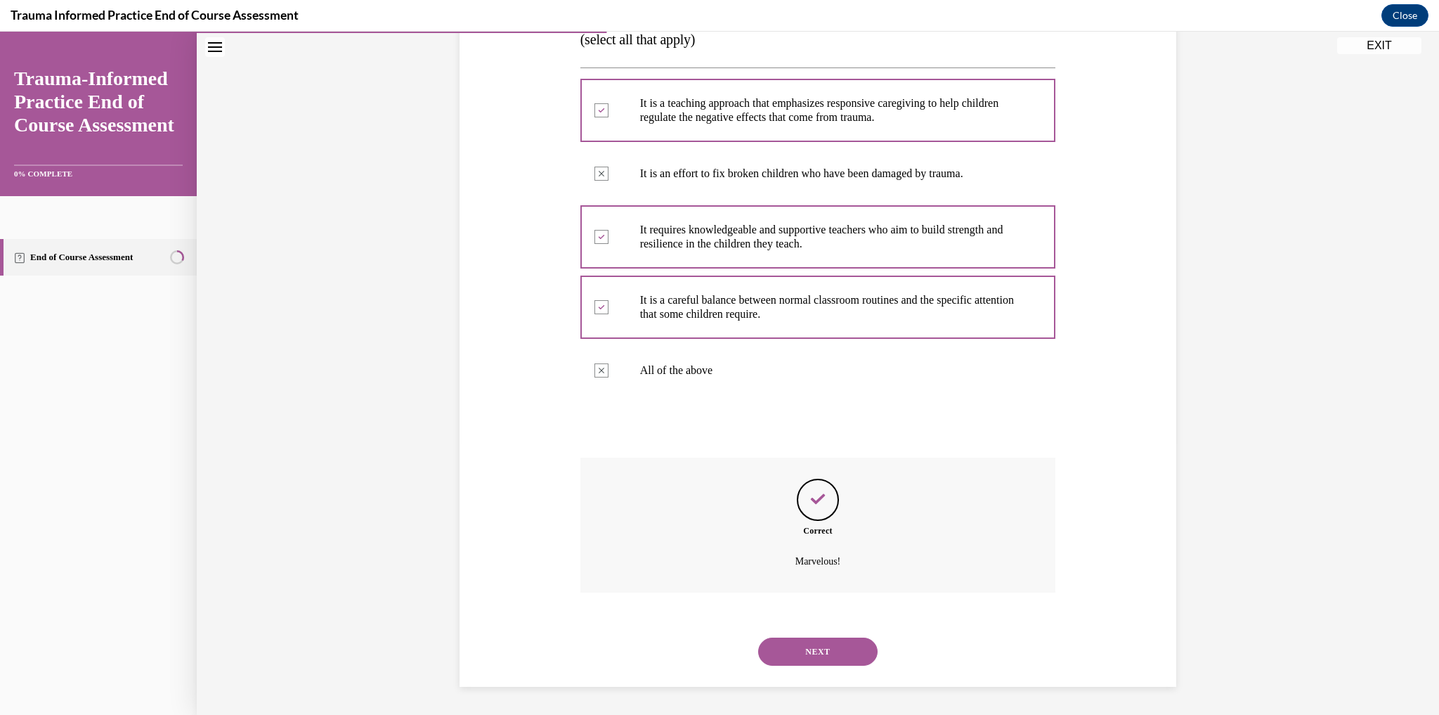
scroll to position [298, 0]
click at [830, 652] on button "NEXT" at bounding box center [817, 651] width 119 height 28
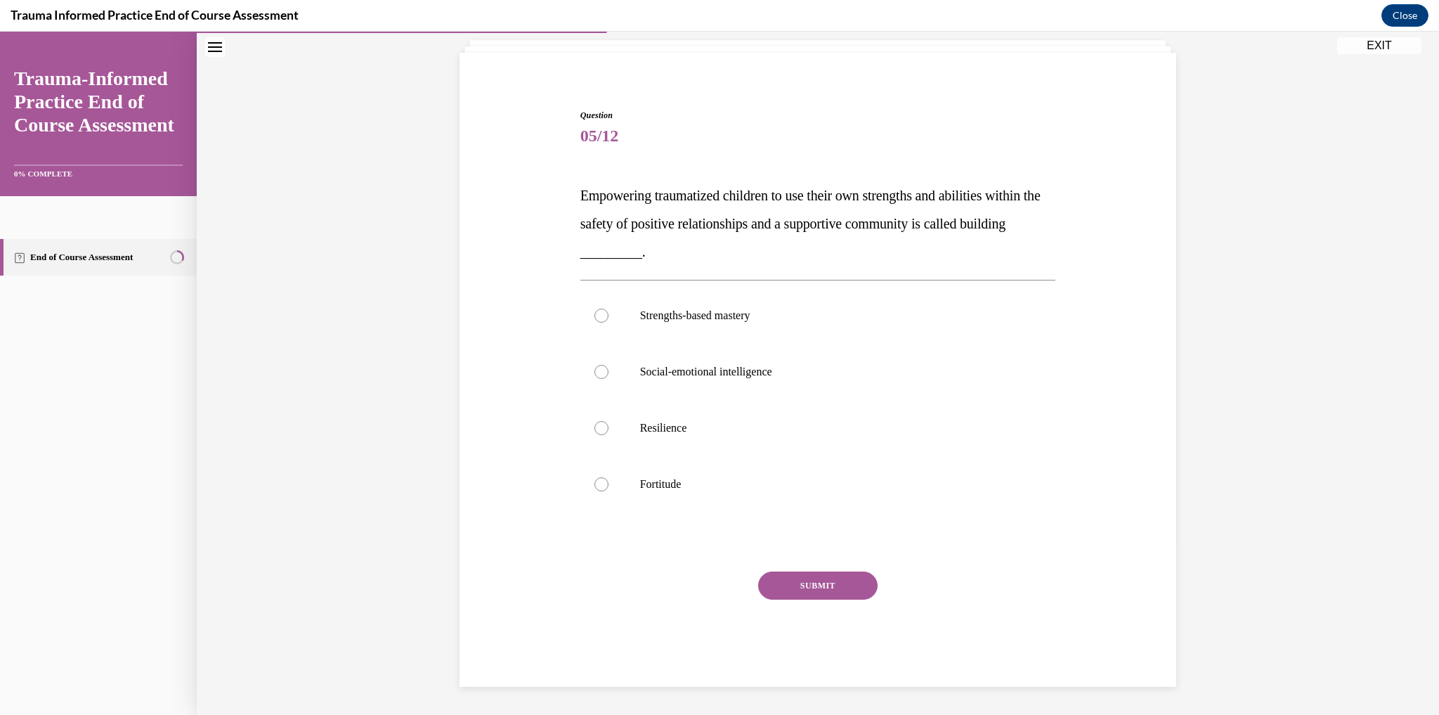
scroll to position [86, 0]
click at [594, 428] on div at bounding box center [601, 428] width 14 height 14
click at [594, 428] on input "Resilience" at bounding box center [601, 428] width 14 height 14
radio input "true"
click at [802, 590] on button "SUBMIT" at bounding box center [817, 585] width 119 height 28
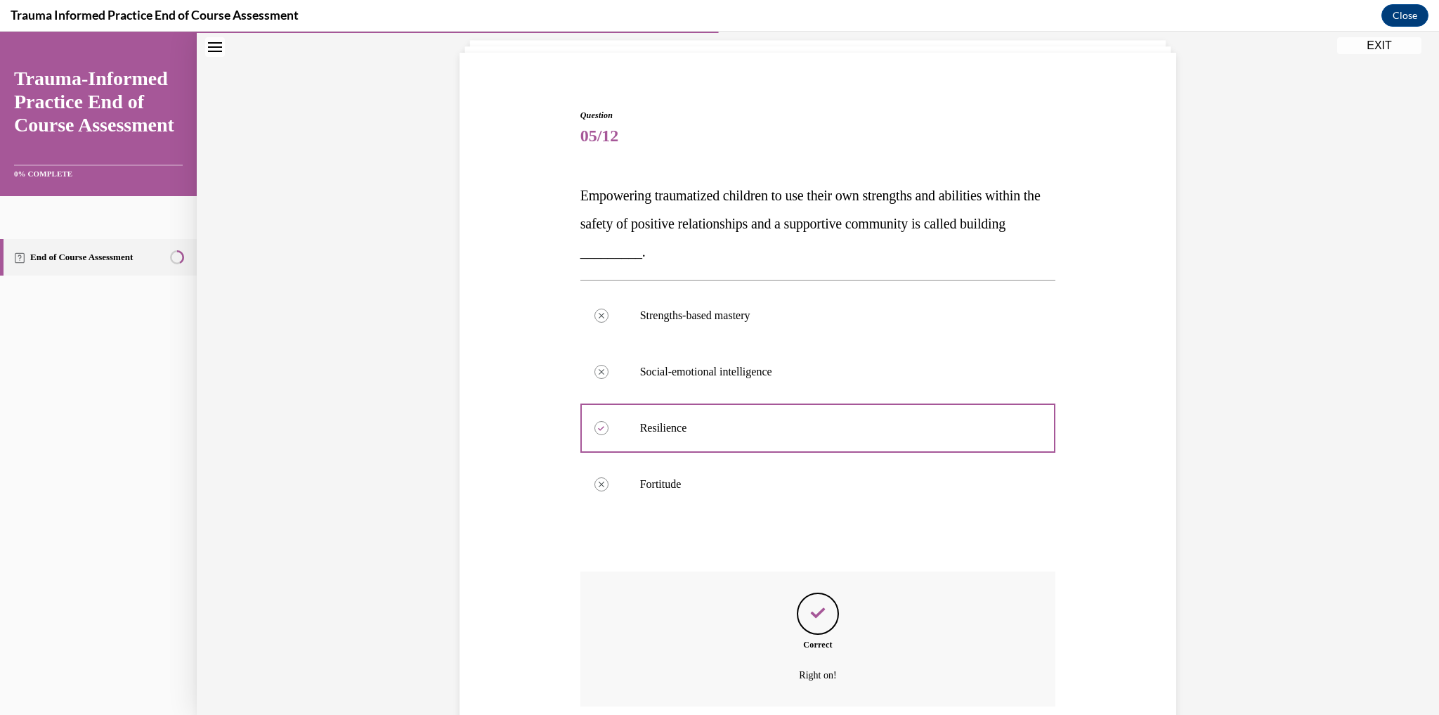
scroll to position [200, 0]
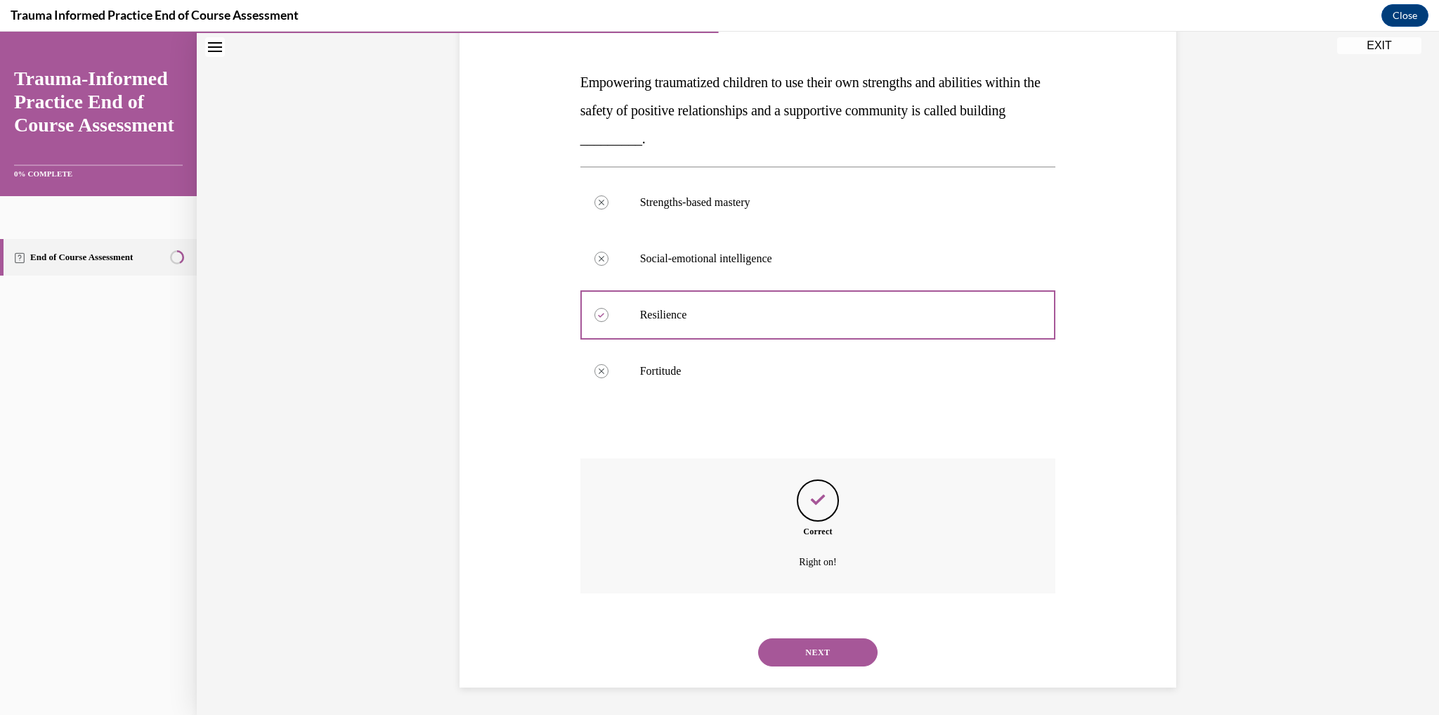
click at [816, 645] on button "NEXT" at bounding box center [817, 652] width 119 height 28
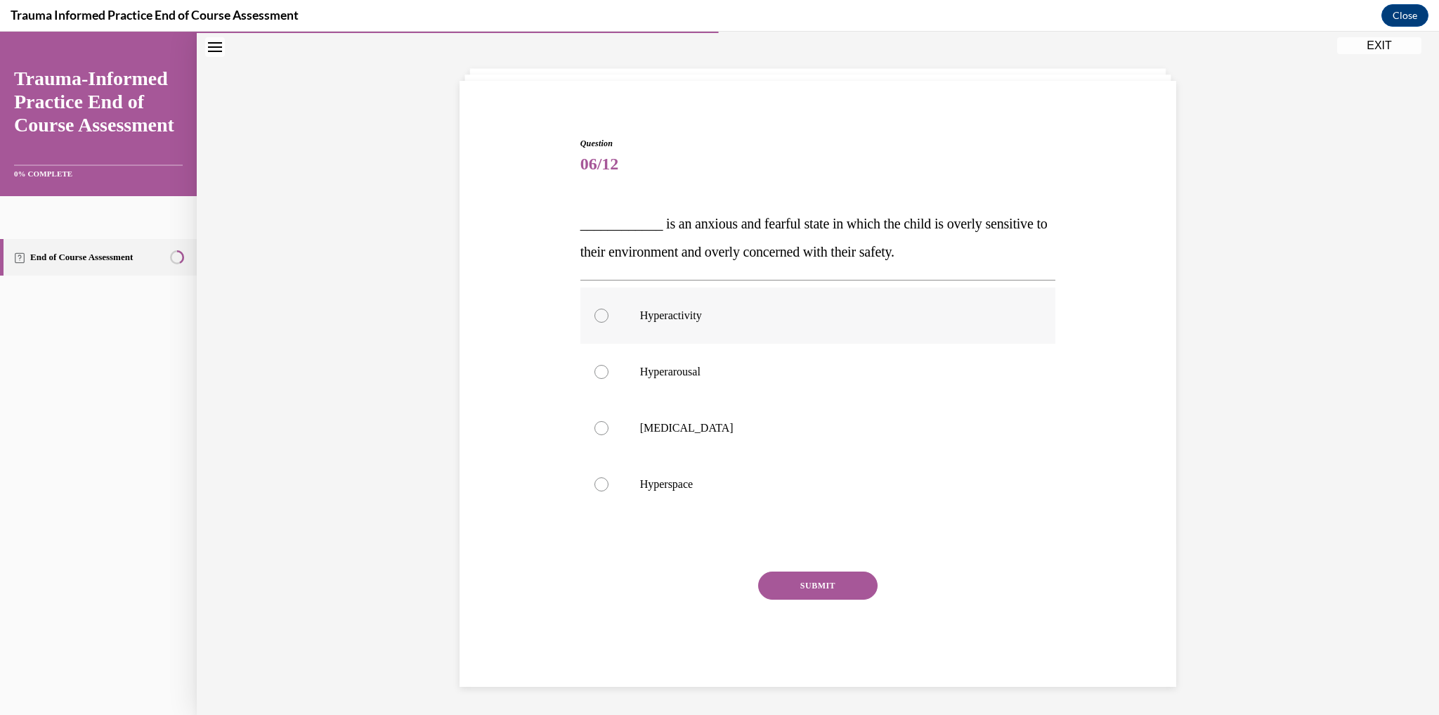
click at [594, 318] on div at bounding box center [601, 315] width 14 height 14
click at [594, 318] on input "Hyperactivity" at bounding box center [601, 315] width 14 height 14
radio input "true"
click at [793, 578] on button "SUBMIT" at bounding box center [817, 585] width 119 height 28
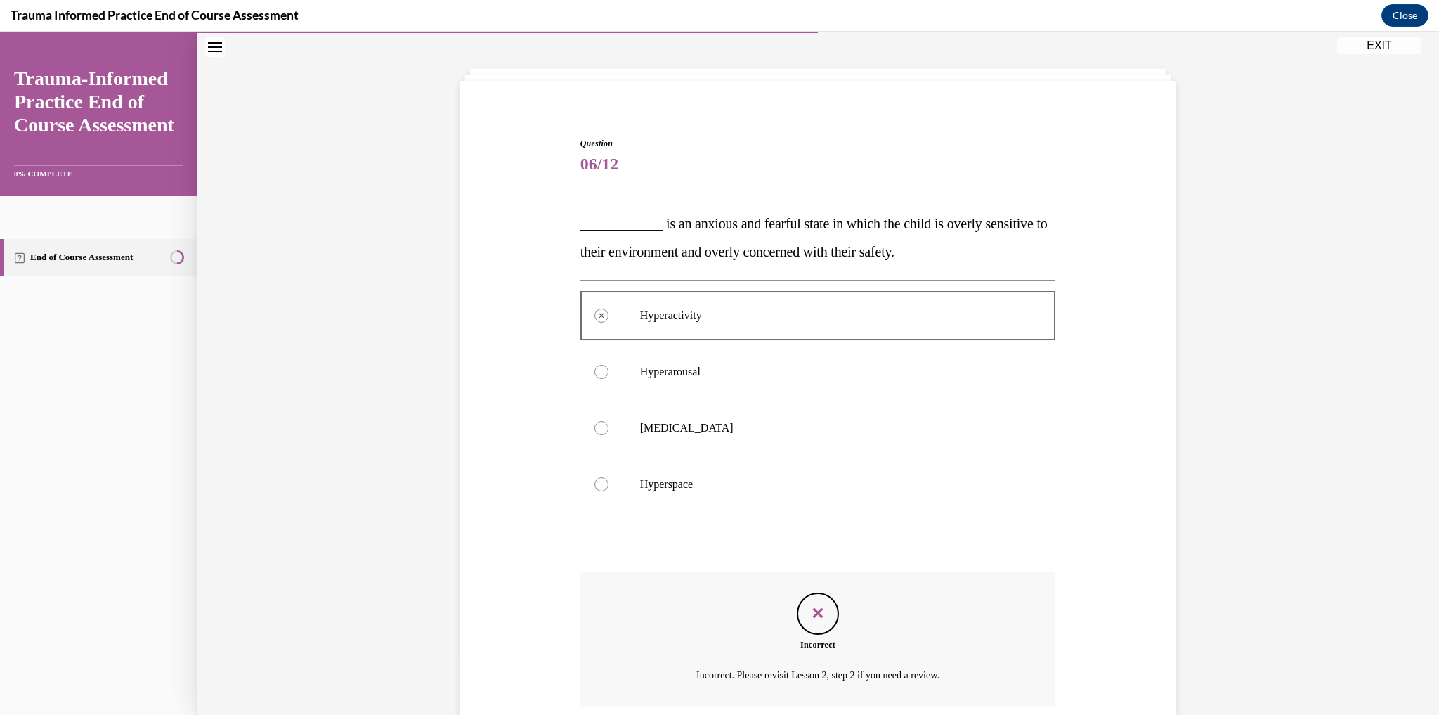
scroll to position [171, 0]
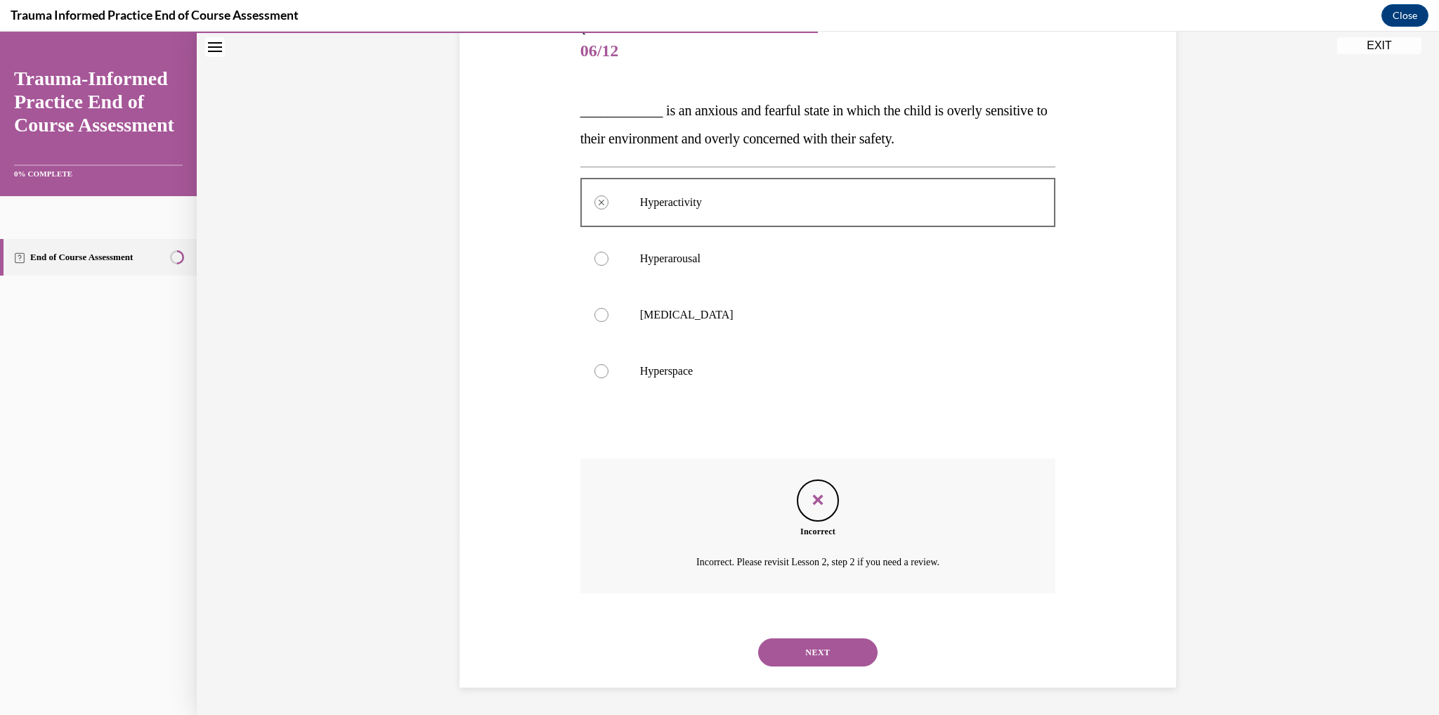
click at [830, 646] on button "NEXT" at bounding box center [817, 652] width 119 height 28
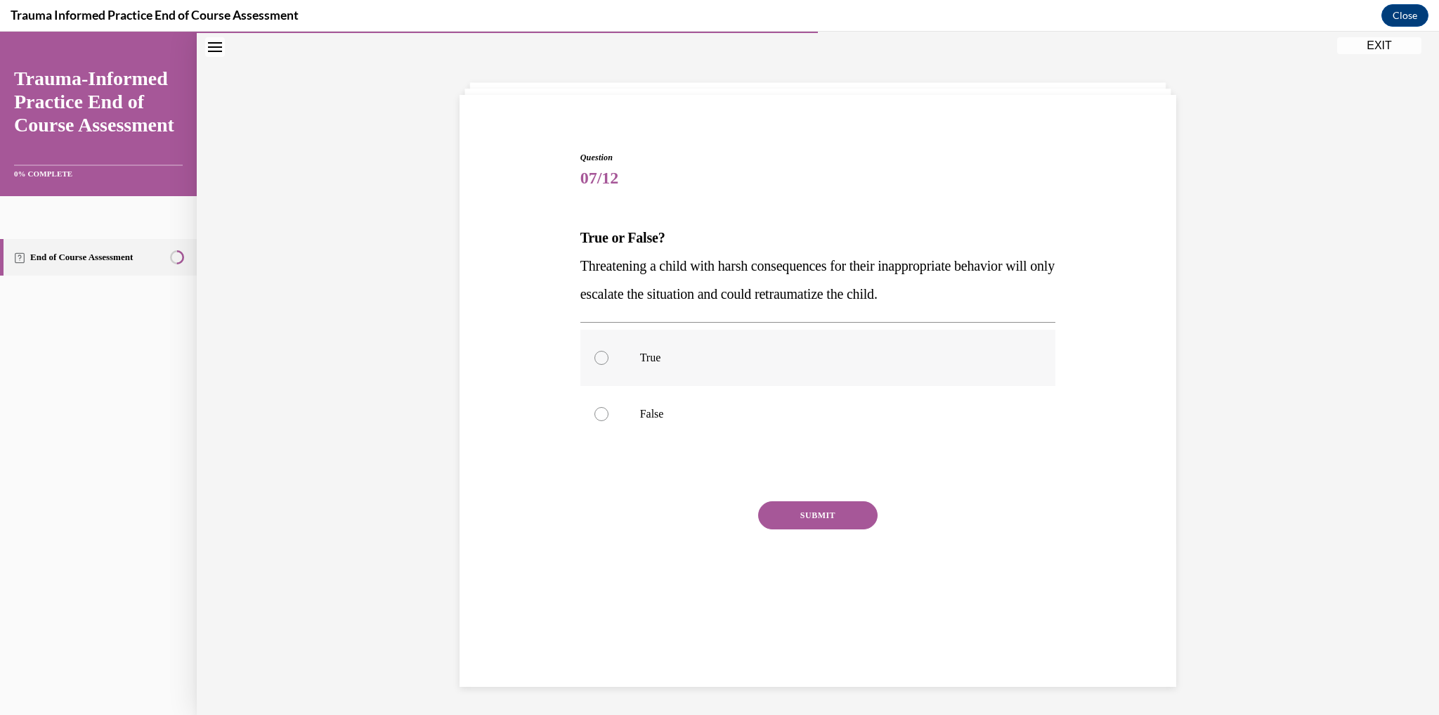
click at [593, 363] on label "True" at bounding box center [818, 358] width 476 height 56
click at [594, 363] on input "True" at bounding box center [601, 358] width 14 height 14
radio input "true"
click at [828, 511] on button "SUBMIT" at bounding box center [817, 515] width 119 height 28
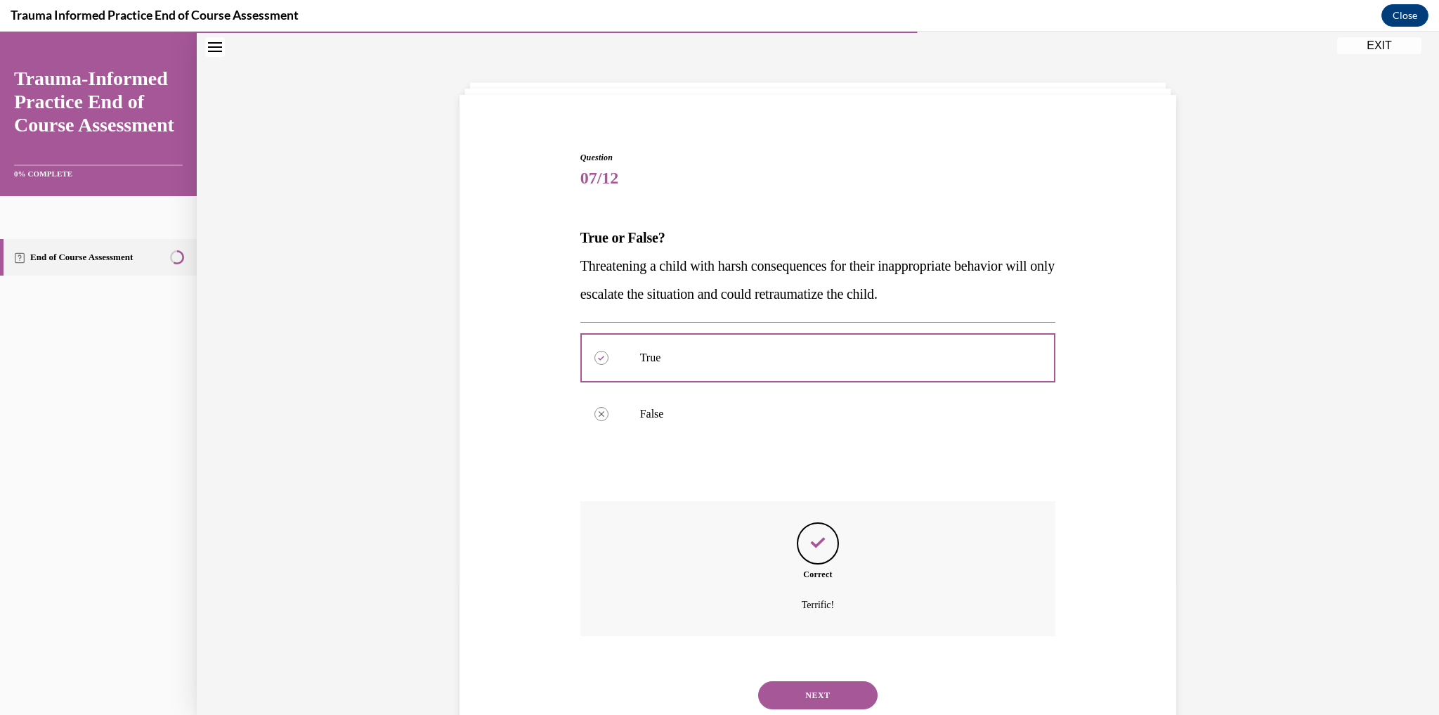
scroll to position [87, 0]
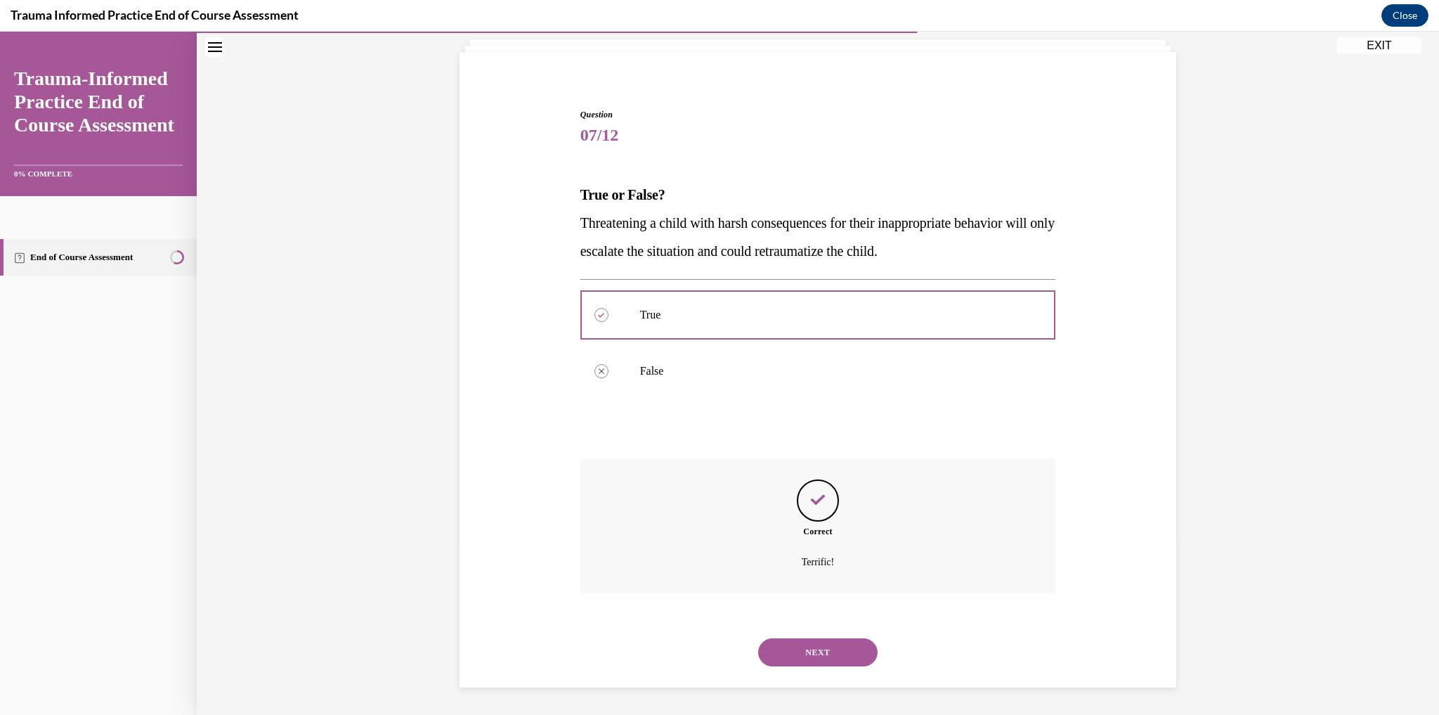
click at [863, 638] on button "NEXT" at bounding box center [817, 652] width 119 height 28
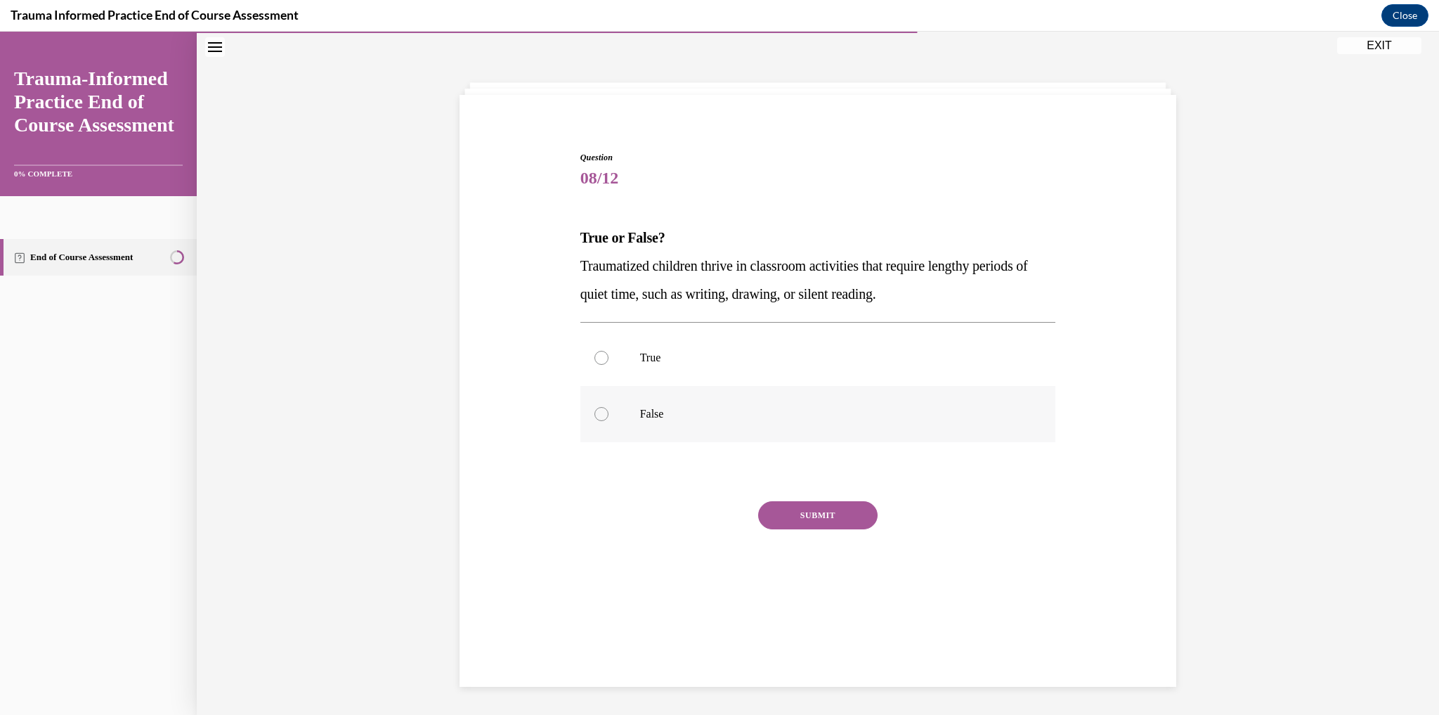
click at [580, 419] on label "False" at bounding box center [818, 414] width 476 height 56
click at [594, 419] on input "False" at bounding box center [601, 414] width 14 height 14
radio input "true"
click at [840, 524] on button "SUBMIT" at bounding box center [817, 515] width 119 height 28
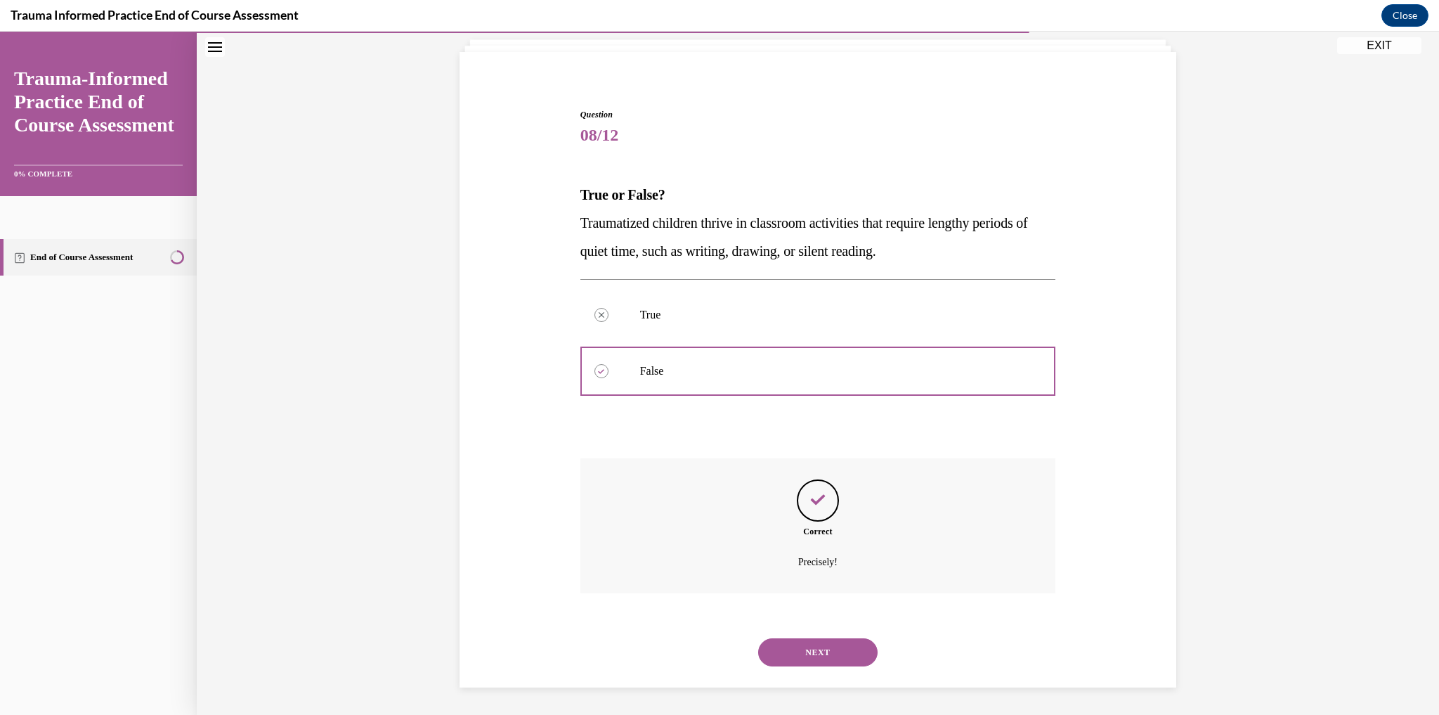
scroll to position [87, 0]
click at [798, 661] on button "NEXT" at bounding box center [817, 652] width 119 height 28
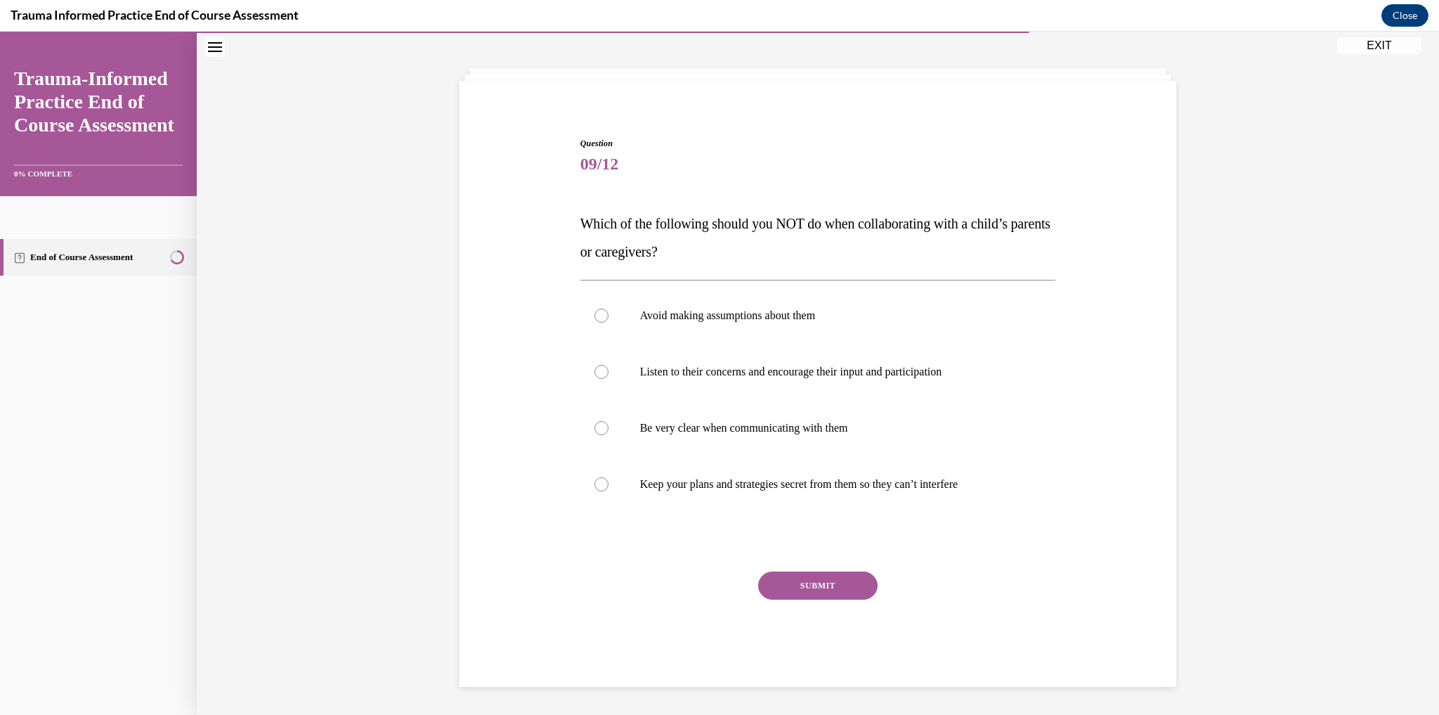
scroll to position [45, 0]
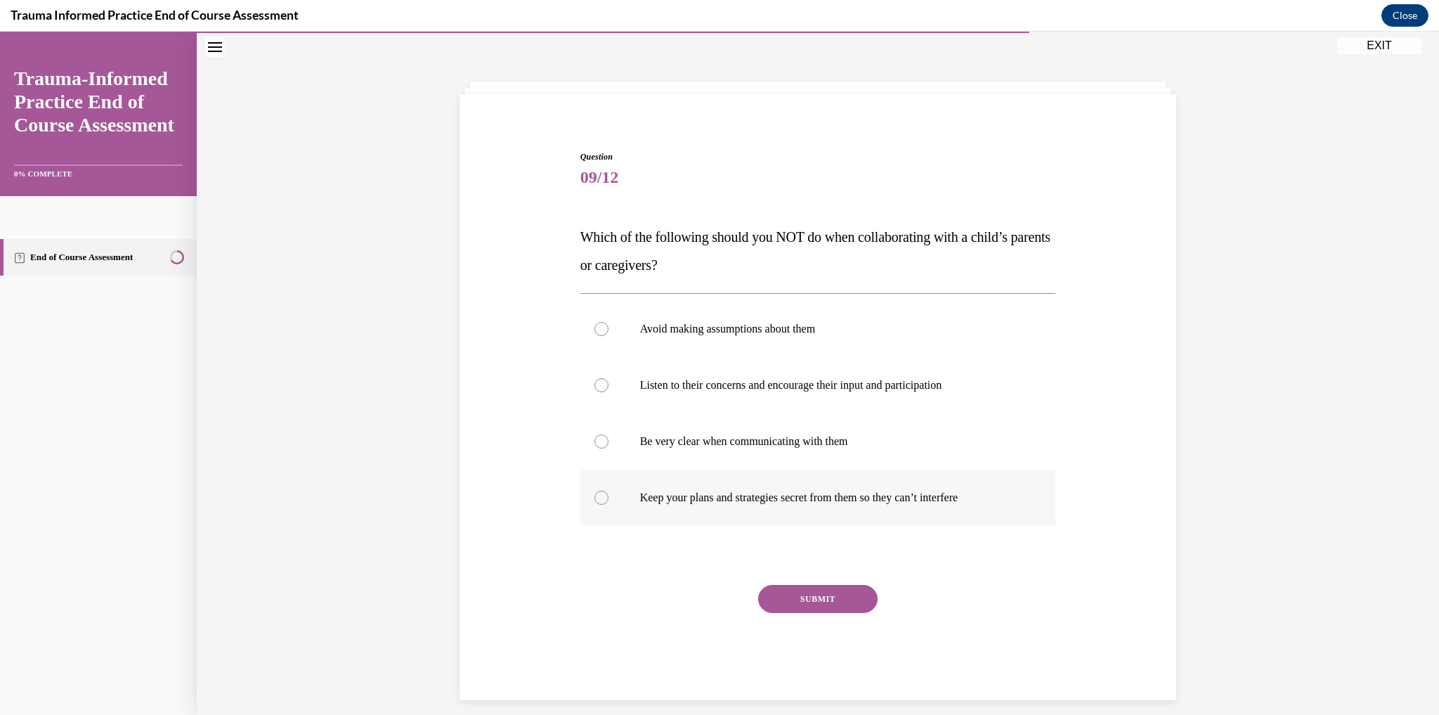
click at [608, 493] on label "Keep your plans and strategies secret from them so they can’t interfere" at bounding box center [818, 497] width 476 height 56
click at [608, 493] on input "Keep your plans and strategies secret from them so they can’t interfere" at bounding box center [601, 497] width 14 height 14
radio input "true"
click at [852, 597] on button "SUBMIT" at bounding box center [817, 599] width 119 height 28
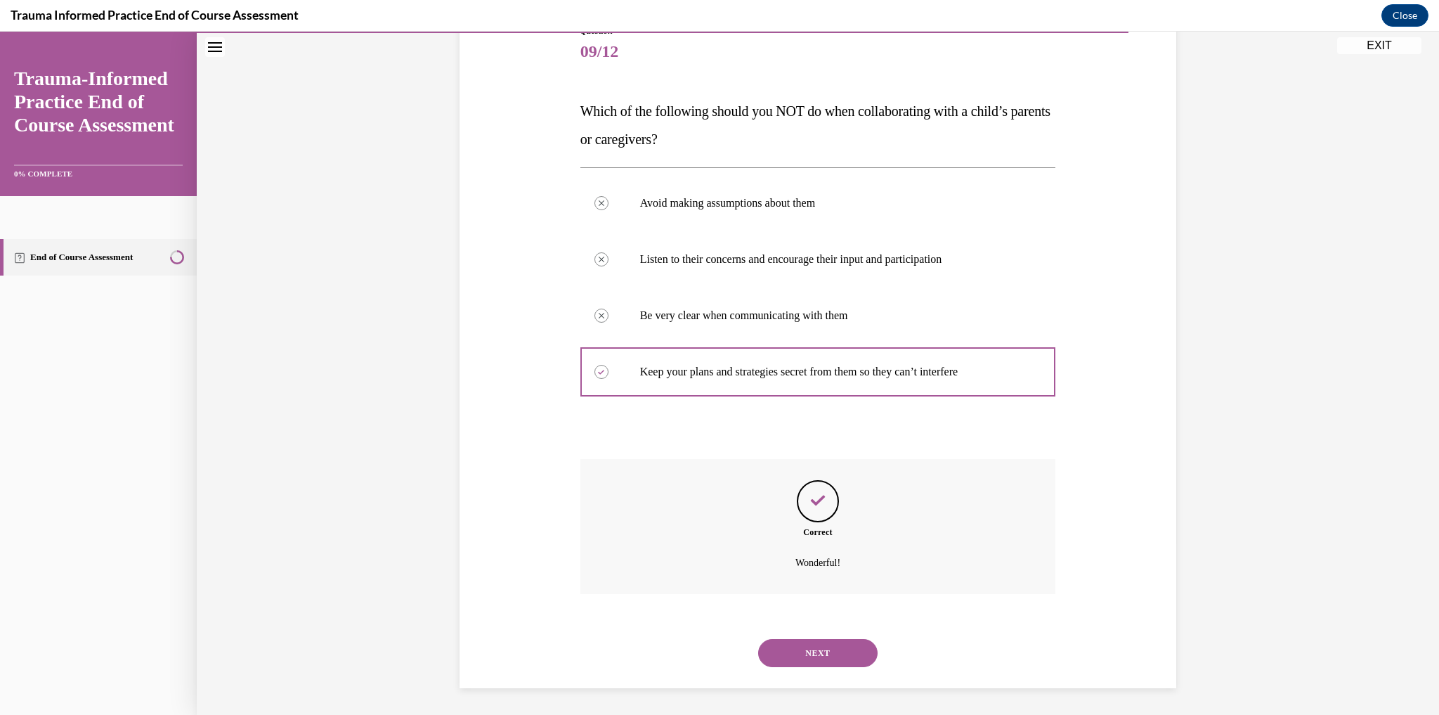
scroll to position [171, 0]
click at [764, 639] on button "NEXT" at bounding box center [817, 652] width 119 height 28
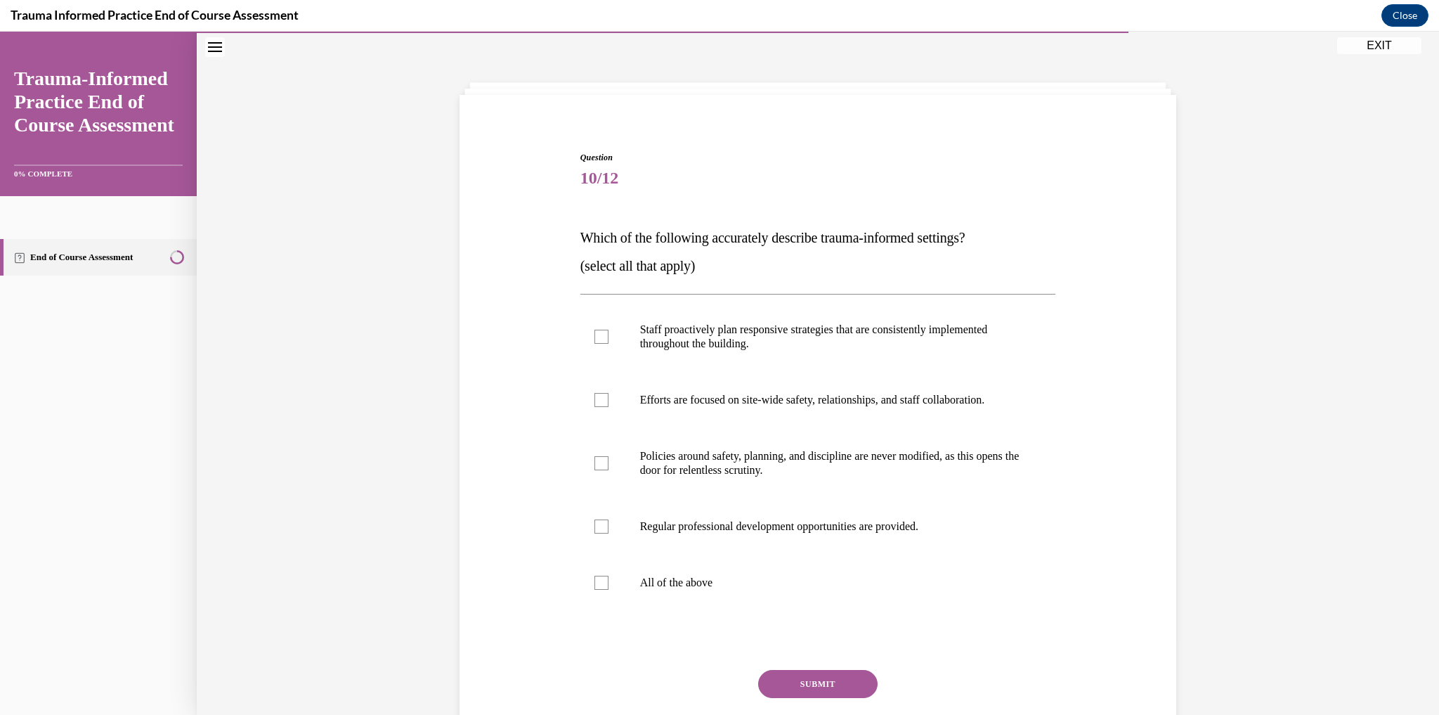
scroll to position [58, 0]
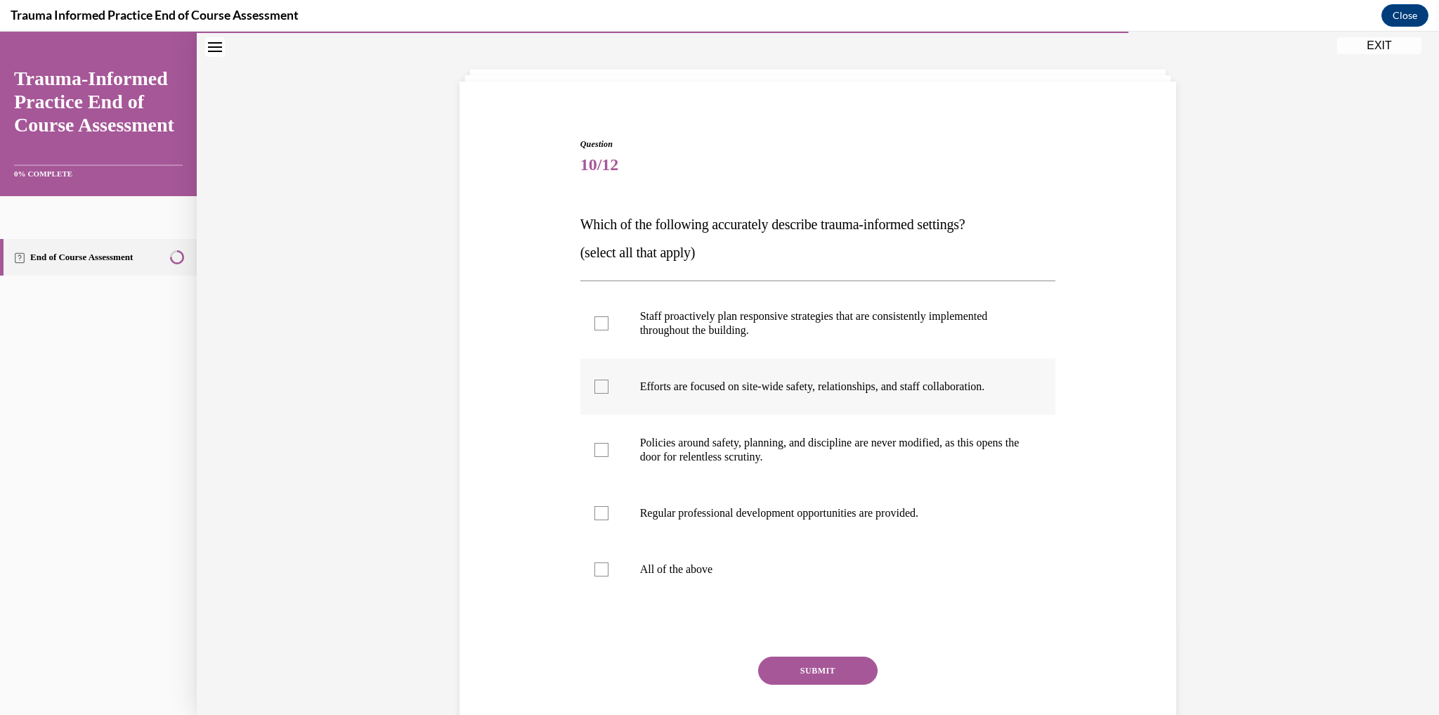
click at [586, 395] on label "Efforts are focused on site-wide safety, relationships, and staff collaboration." at bounding box center [818, 386] width 476 height 56
click at [594, 393] on input "Efforts are focused on site-wide safety, relationships, and staff collaboration." at bounding box center [601, 386] width 14 height 14
checkbox input "true"
click at [588, 324] on label "Staff proactively plan responsive strategies that are consistently implemented …" at bounding box center [818, 323] width 476 height 70
click at [594, 324] on input "Staff proactively plan responsive strategies that are consistently implemented …" at bounding box center [601, 323] width 14 height 14
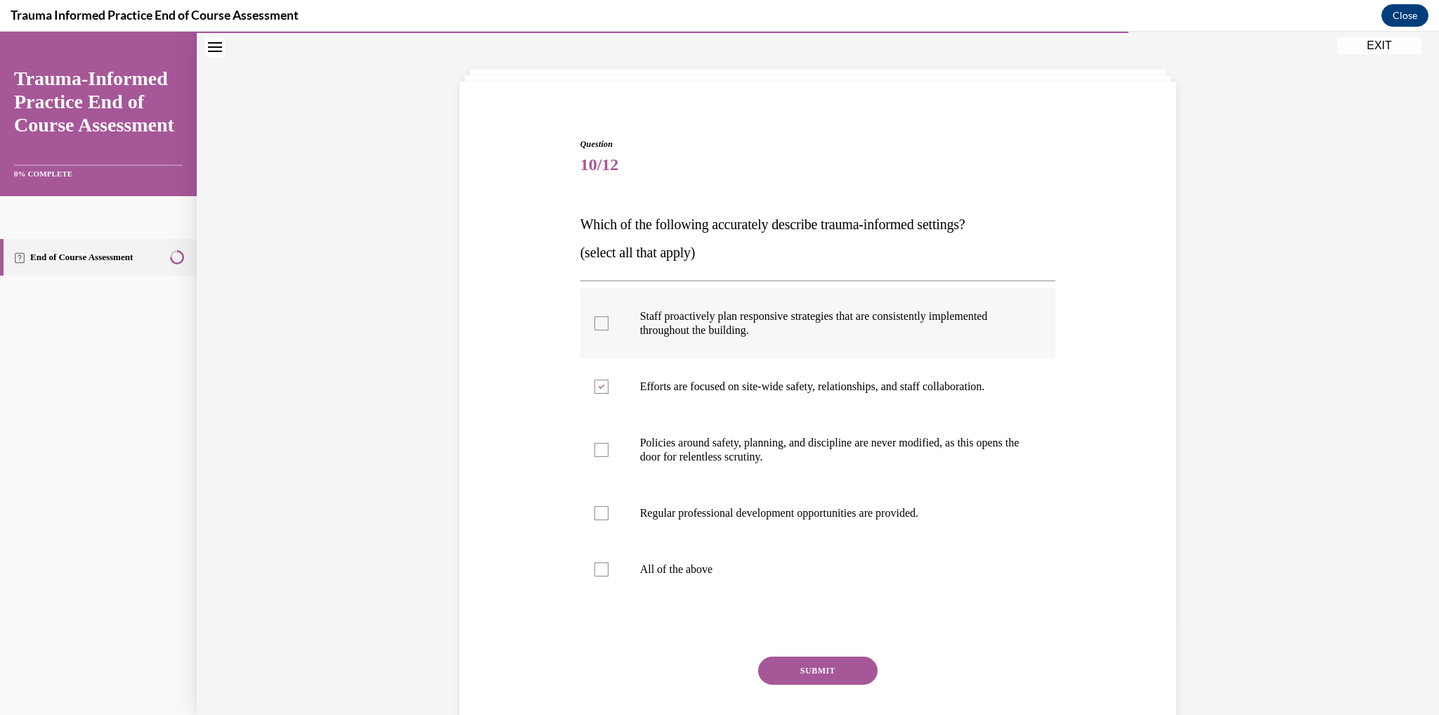
checkbox input "true"
click at [607, 570] on label "All of the above" at bounding box center [818, 569] width 476 height 56
click at [607, 570] on input "All of the above" at bounding box center [601, 569] width 14 height 14
click at [601, 570] on div at bounding box center [601, 569] width 14 height 14
click at [601, 570] on input "All of the above" at bounding box center [601, 569] width 14 height 14
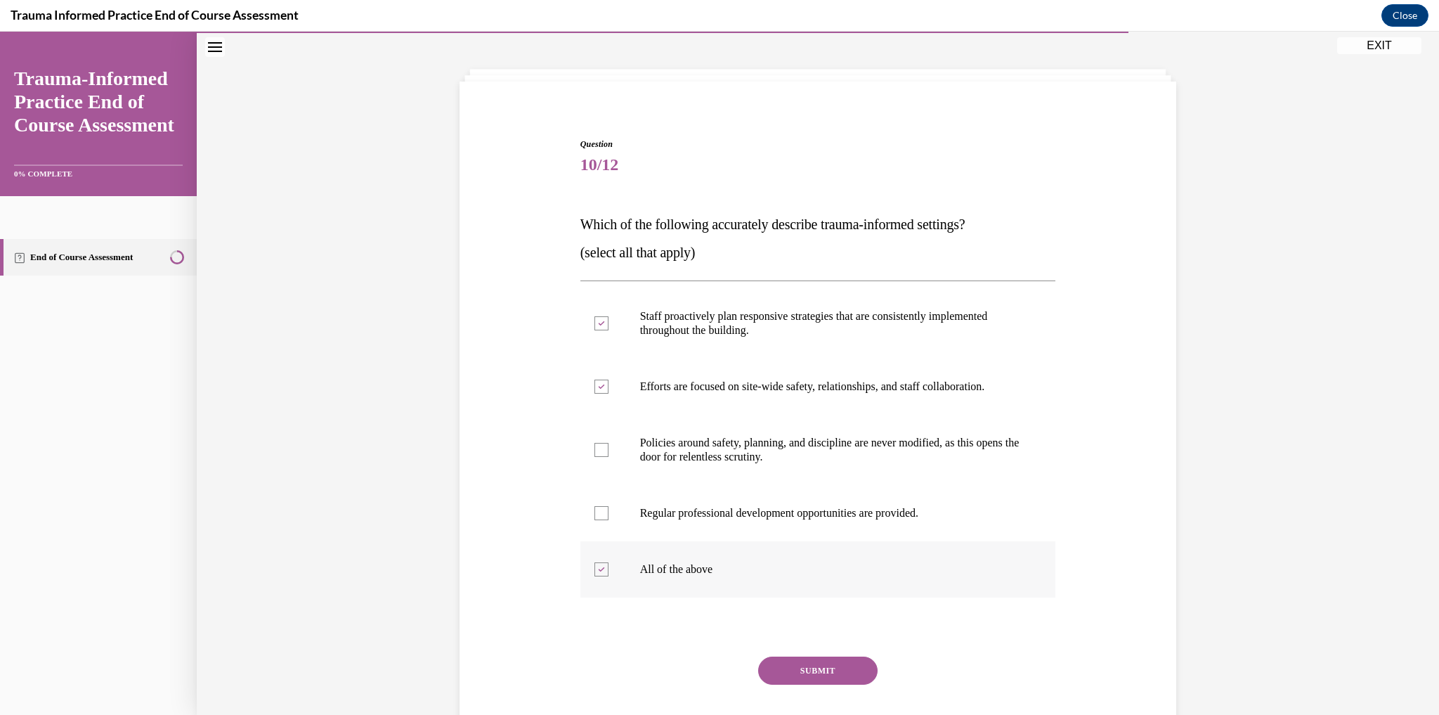
checkbox input "false"
click at [594, 530] on label "Regular professional development opportunities are provided." at bounding box center [818, 513] width 476 height 56
click at [594, 520] on input "Regular professional development opportunities are provided." at bounding box center [601, 513] width 14 height 14
checkbox input "true"
click at [843, 672] on button "SUBMIT" at bounding box center [817, 670] width 119 height 28
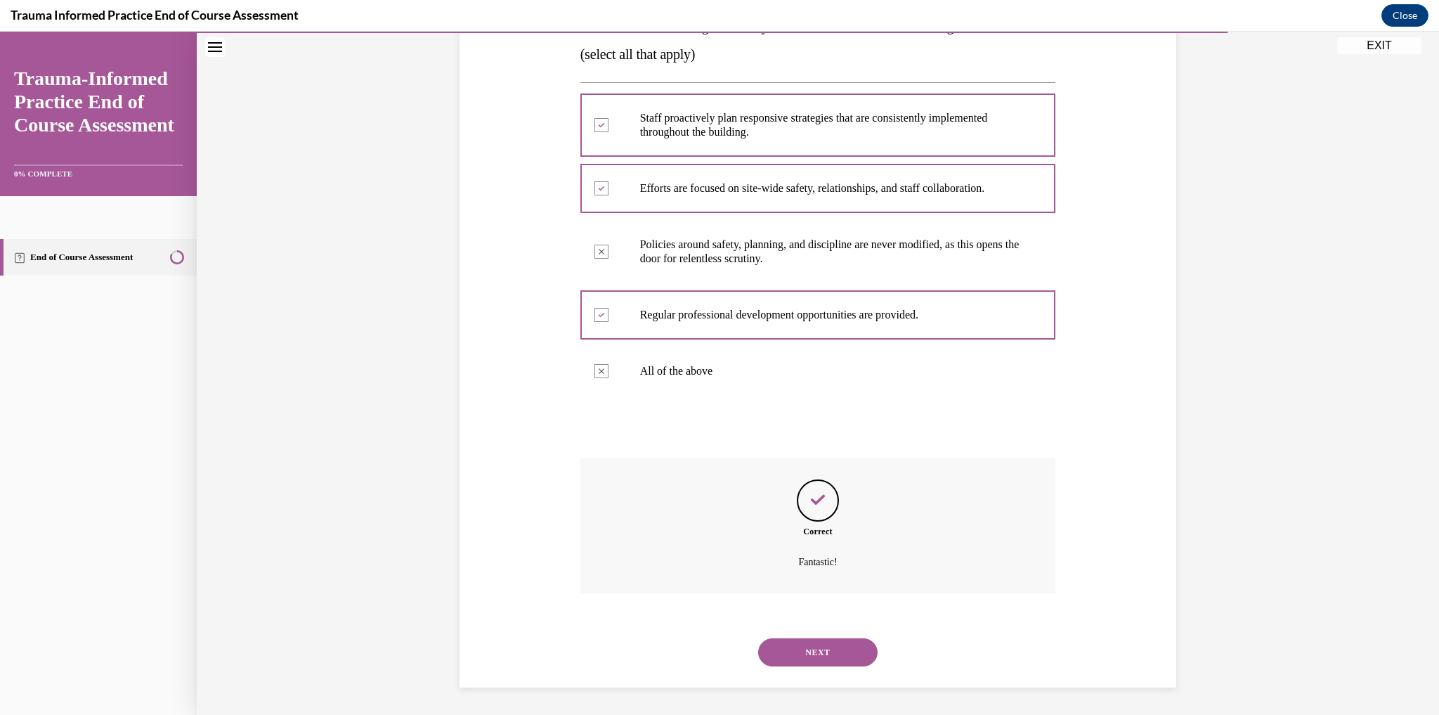
click at [831, 648] on button "NEXT" at bounding box center [817, 652] width 119 height 28
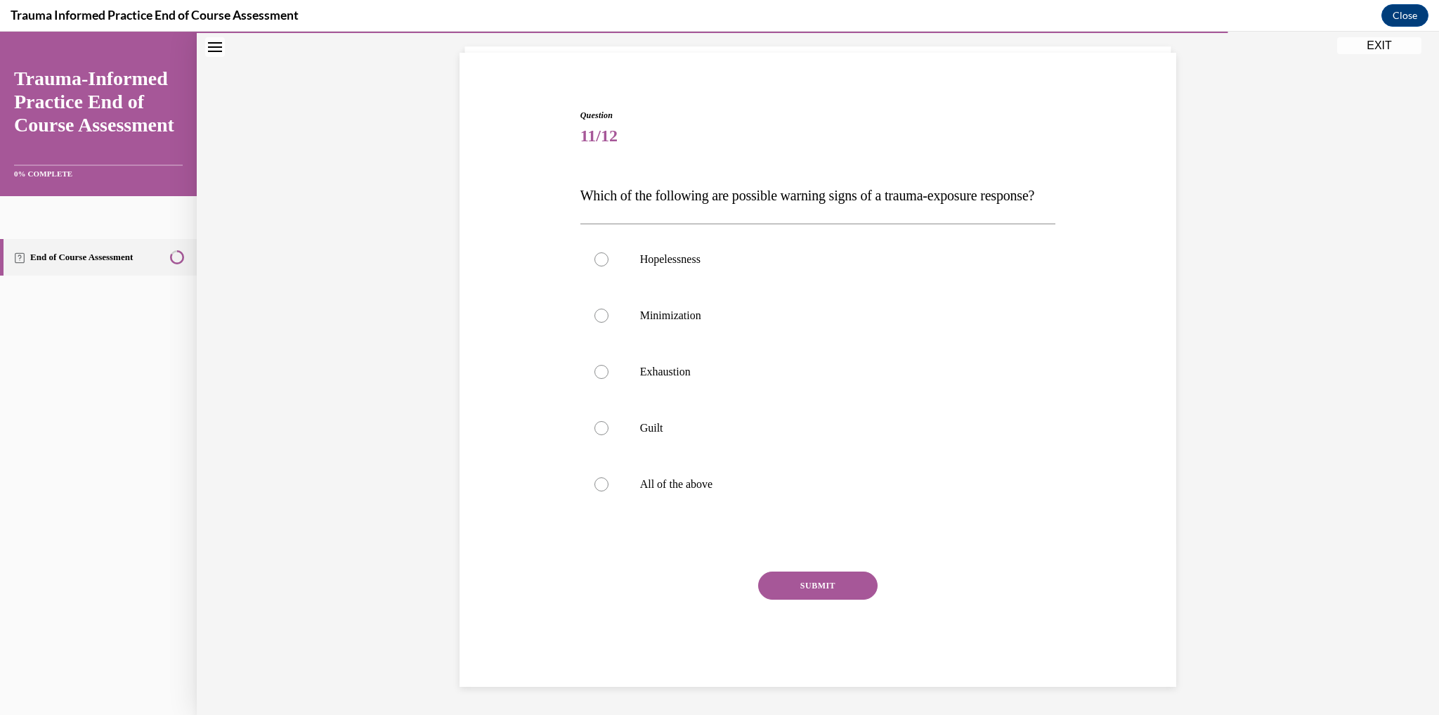
scroll to position [115, 0]
click at [601, 501] on label "All of the above" at bounding box center [818, 484] width 476 height 56
click at [601, 491] on input "All of the above" at bounding box center [601, 484] width 14 height 14
radio input "true"
click at [783, 586] on button "SUBMIT" at bounding box center [817, 585] width 119 height 28
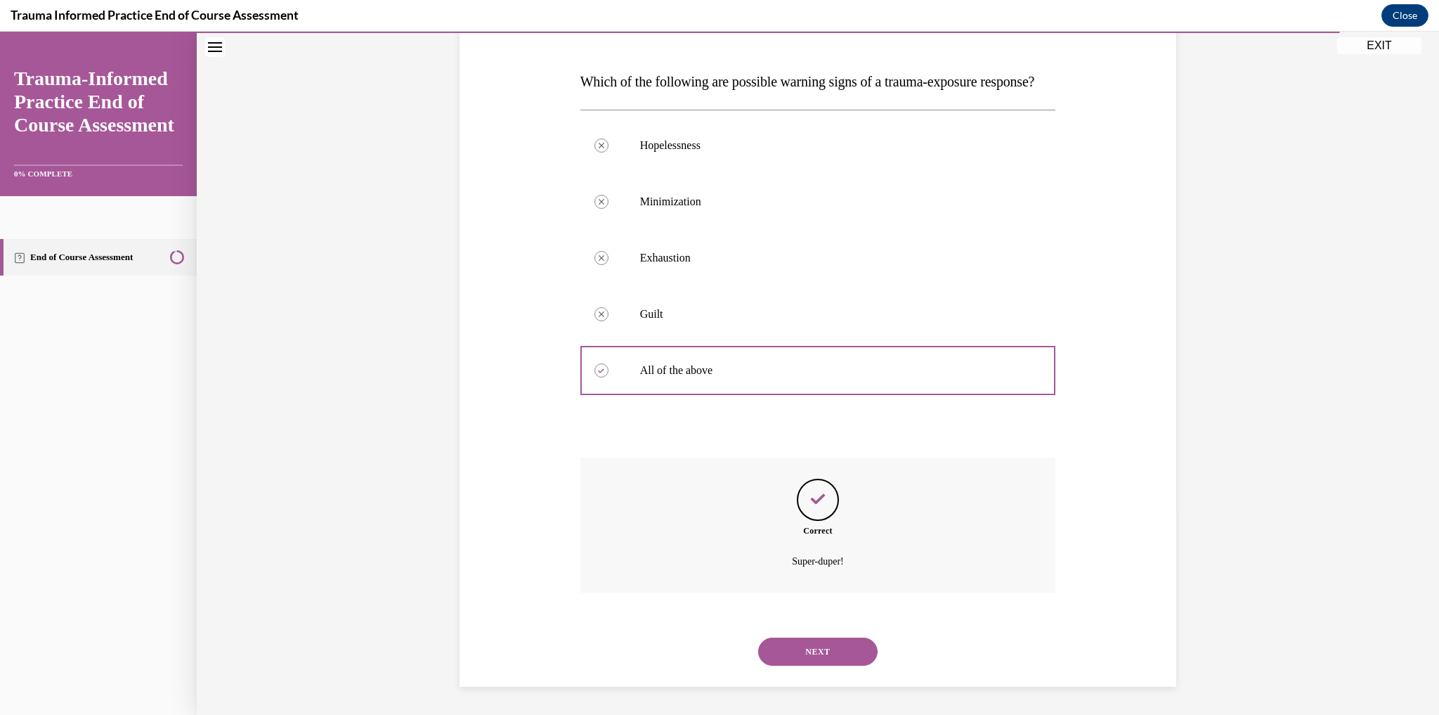
scroll to position [228, 0]
click at [840, 642] on button "NEXT" at bounding box center [817, 651] width 119 height 28
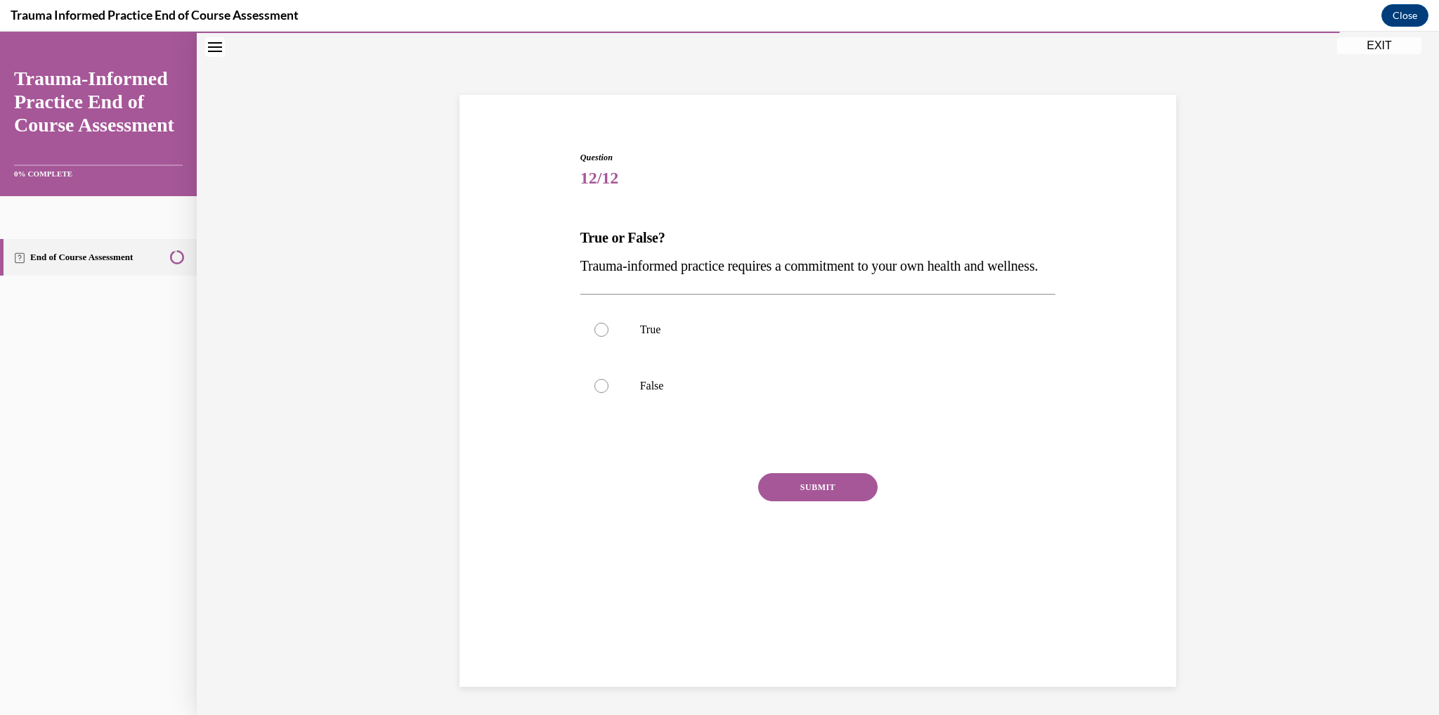
scroll to position [44, 0]
click at [604, 358] on label "True" at bounding box center [818, 329] width 476 height 56
click at [604, 337] on input "True" at bounding box center [601, 329] width 14 height 14
radio input "true"
click at [824, 501] on button "SUBMIT" at bounding box center [817, 487] width 119 height 28
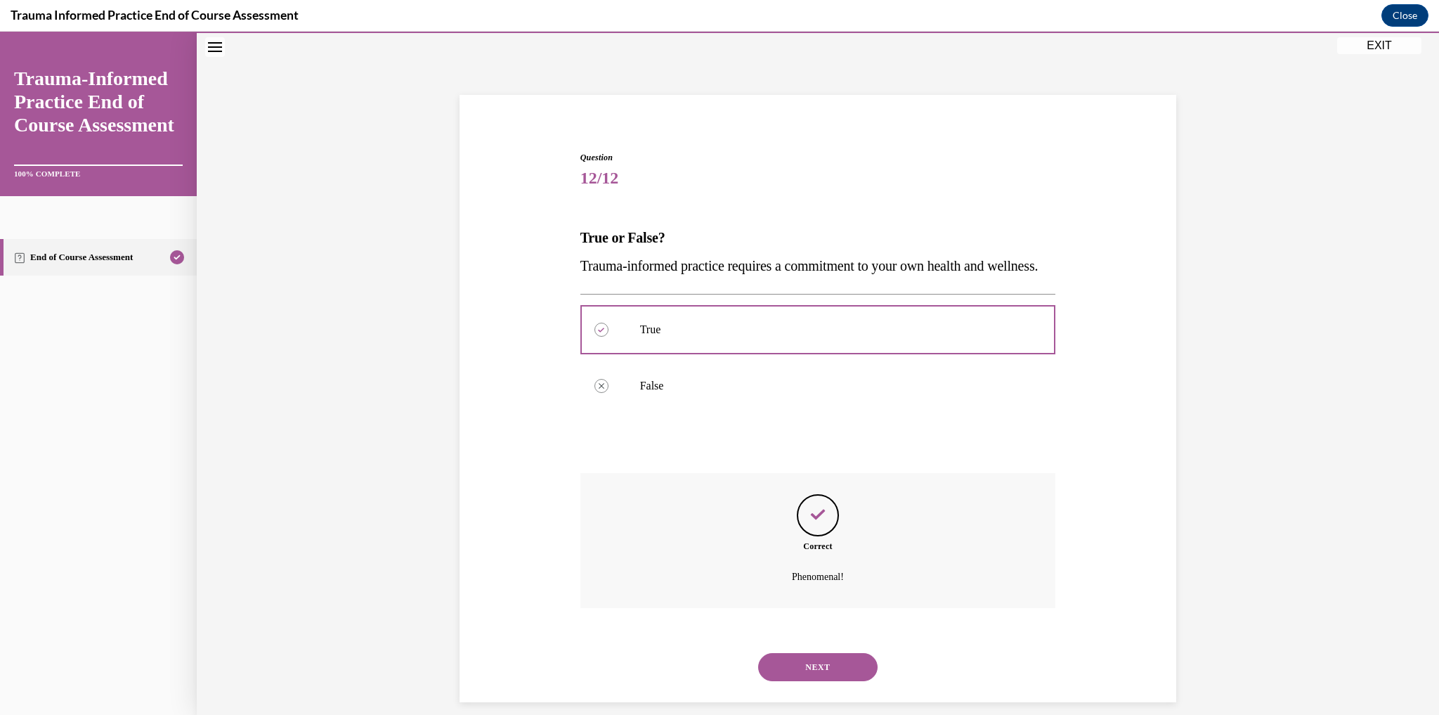
scroll to position [87, 0]
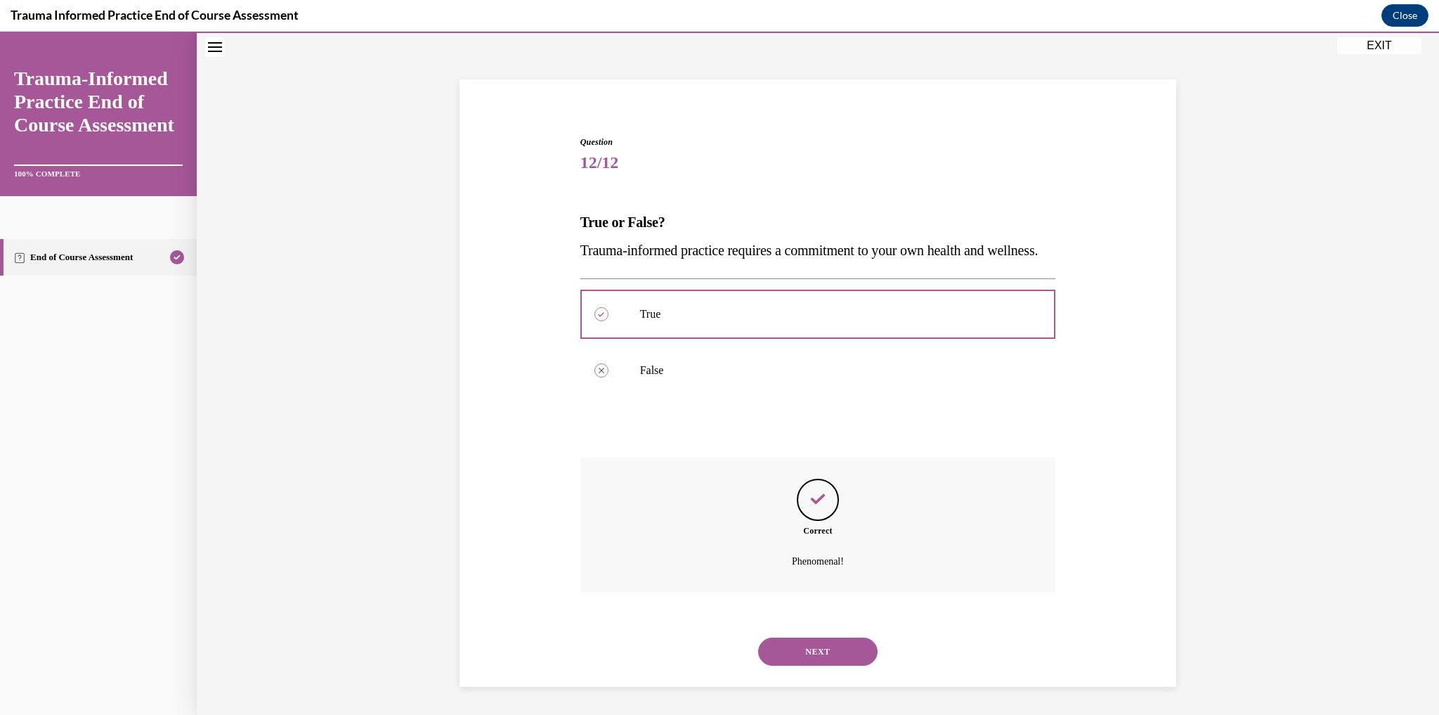
click at [859, 651] on button "NEXT" at bounding box center [817, 651] width 119 height 28
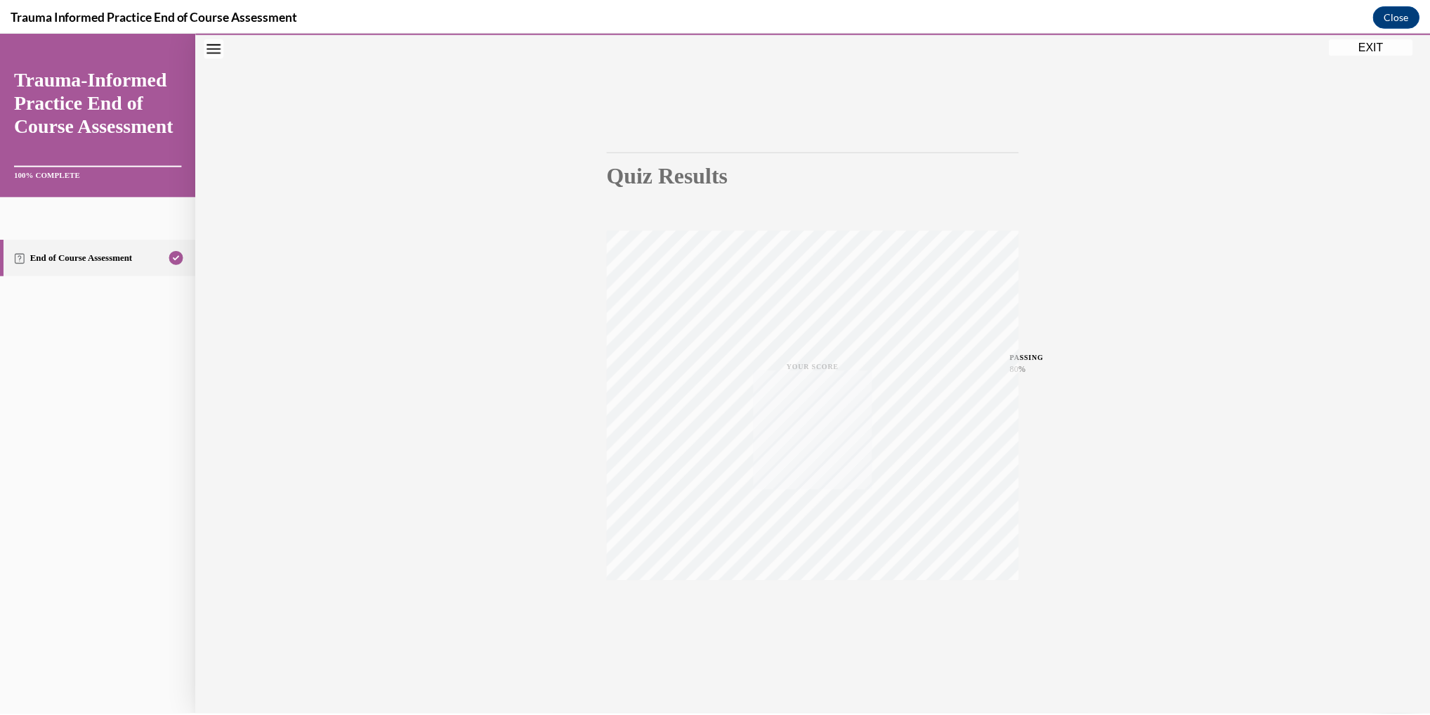
scroll to position [44, 0]
click at [1388, 41] on button "EXIT" at bounding box center [1379, 45] width 84 height 17
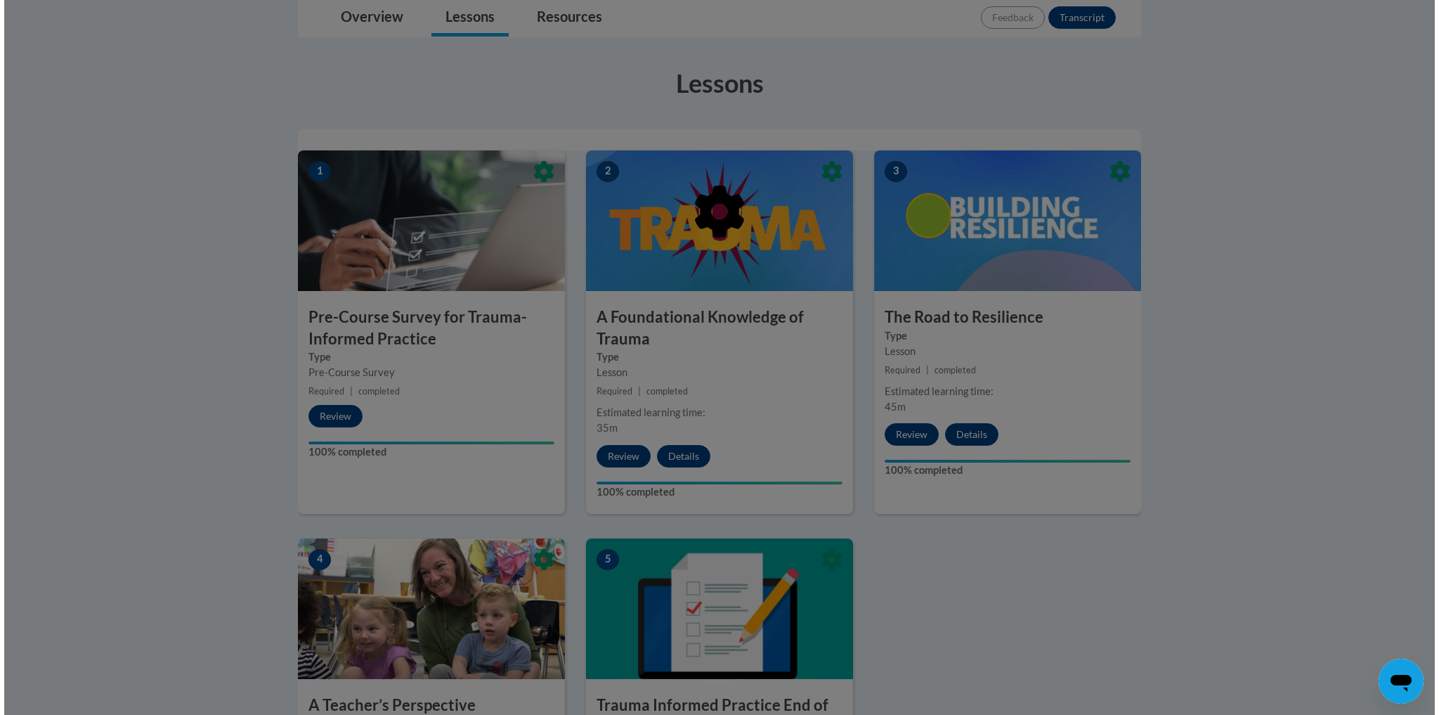
scroll to position [281, 0]
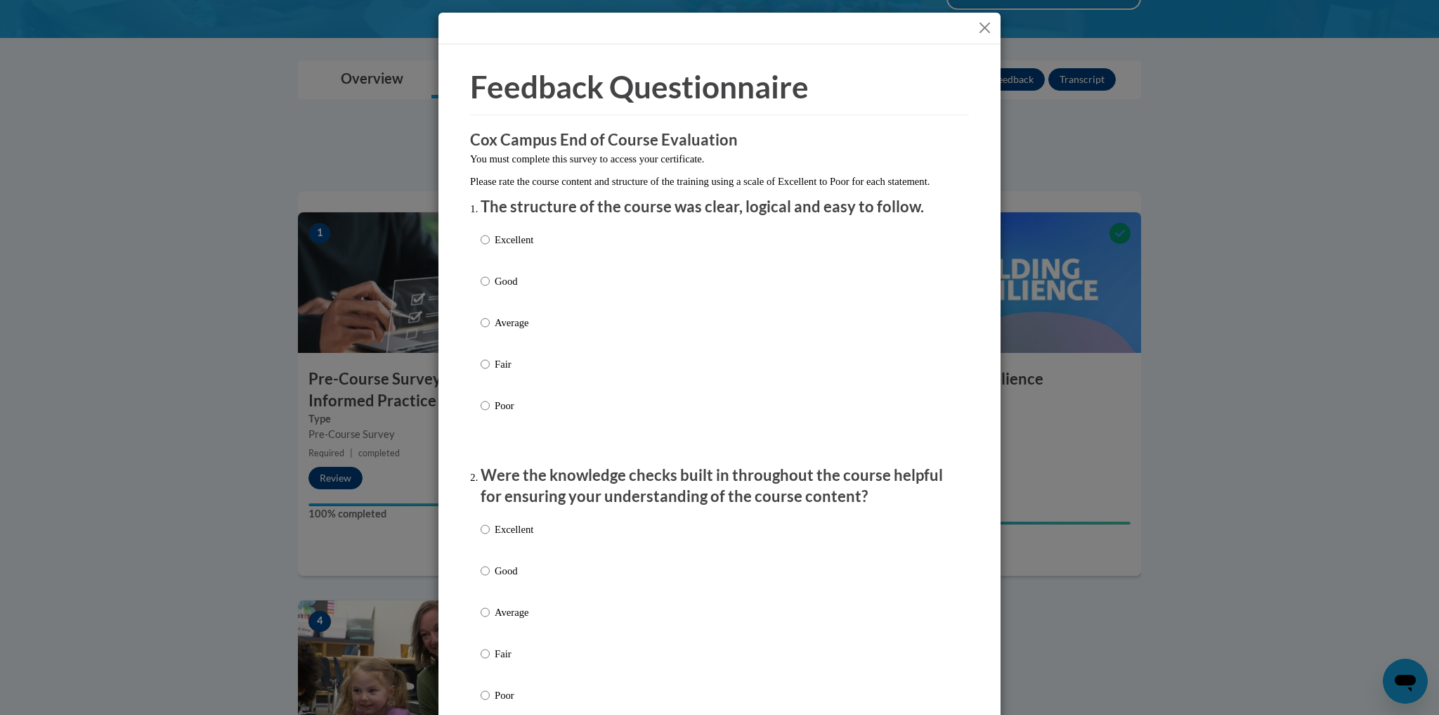
click at [487, 253] on label "Excellent" at bounding box center [507, 251] width 53 height 38
click at [487, 247] on input "Excellent" at bounding box center [485, 239] width 9 height 15
radio input "true"
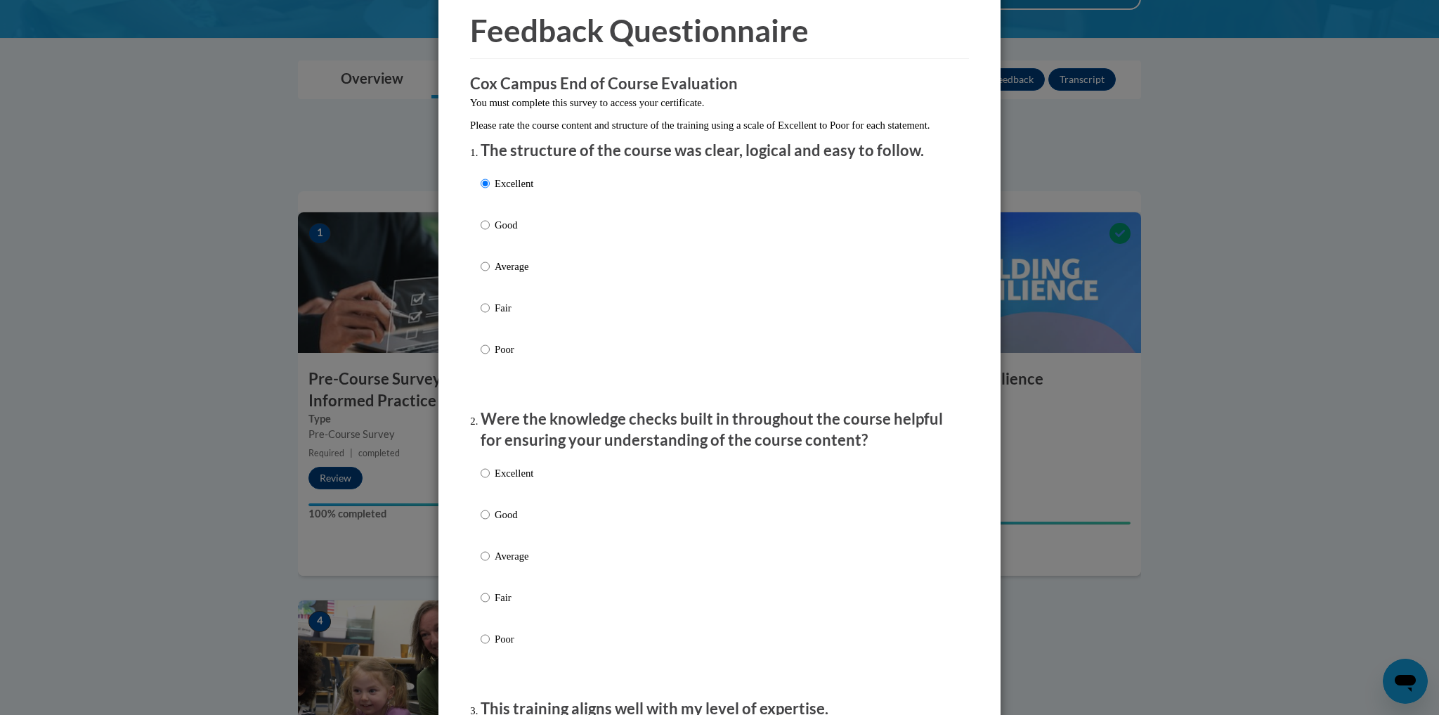
click at [528, 481] on p "Excellent" at bounding box center [514, 472] width 39 height 15
click at [490, 481] on input "Excellent" at bounding box center [485, 472] width 9 height 15
radio input "true"
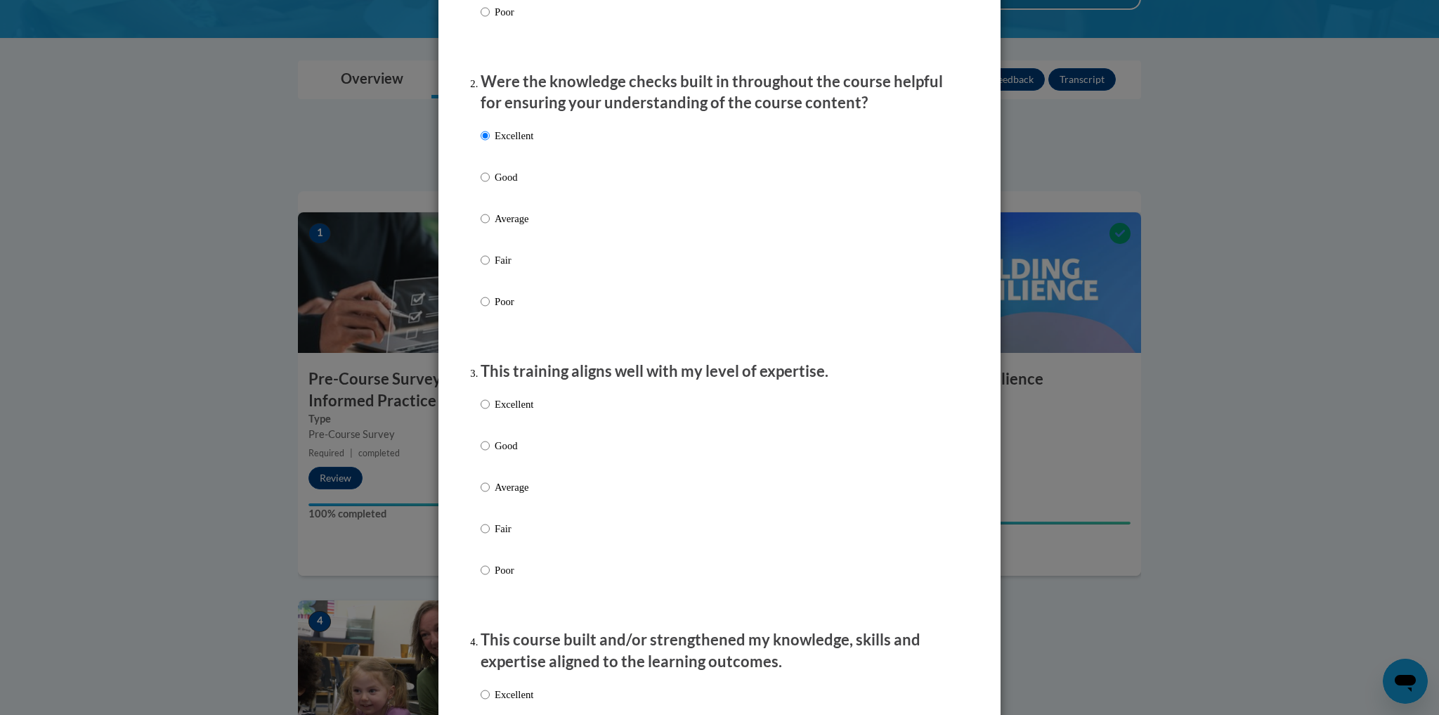
click at [511, 412] on p "Excellent" at bounding box center [514, 403] width 39 height 15
click at [490, 412] on input "Excellent" at bounding box center [485, 403] width 9 height 15
radio input "true"
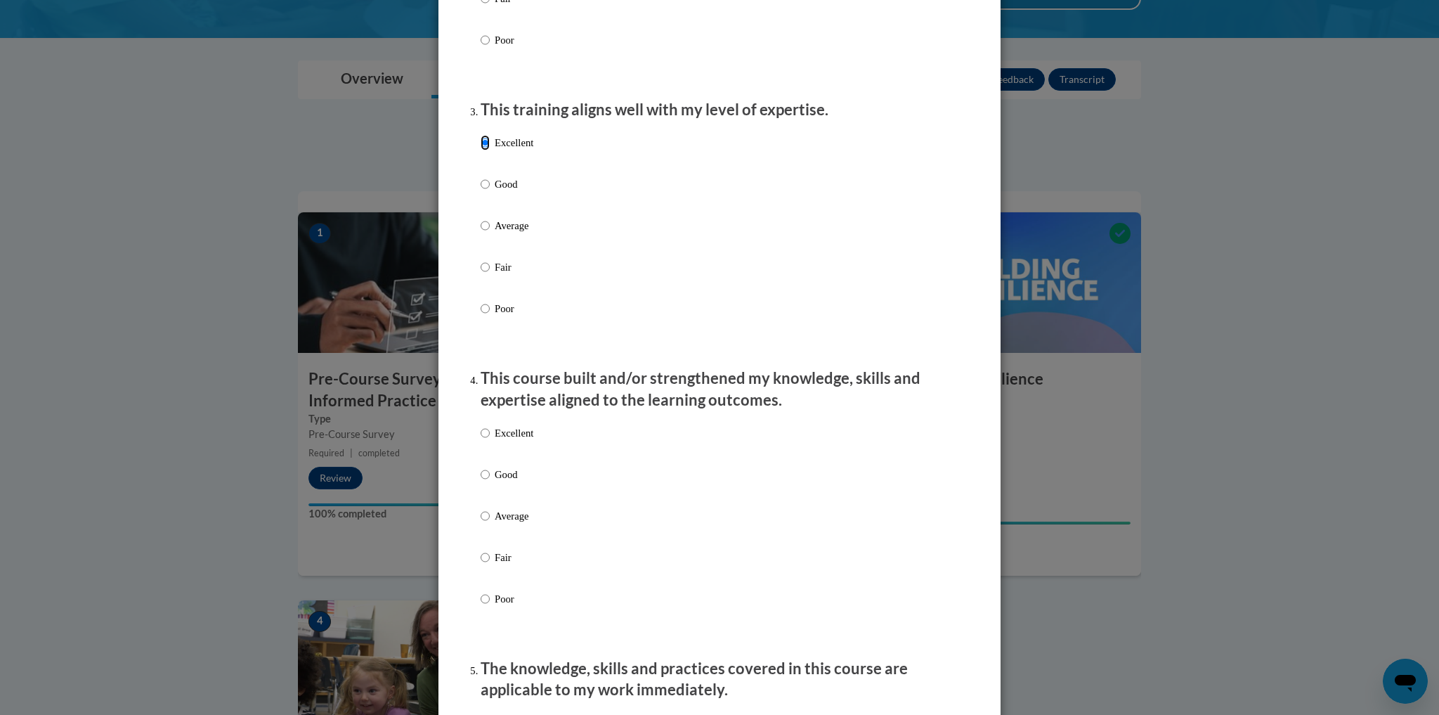
scroll to position [674, 0]
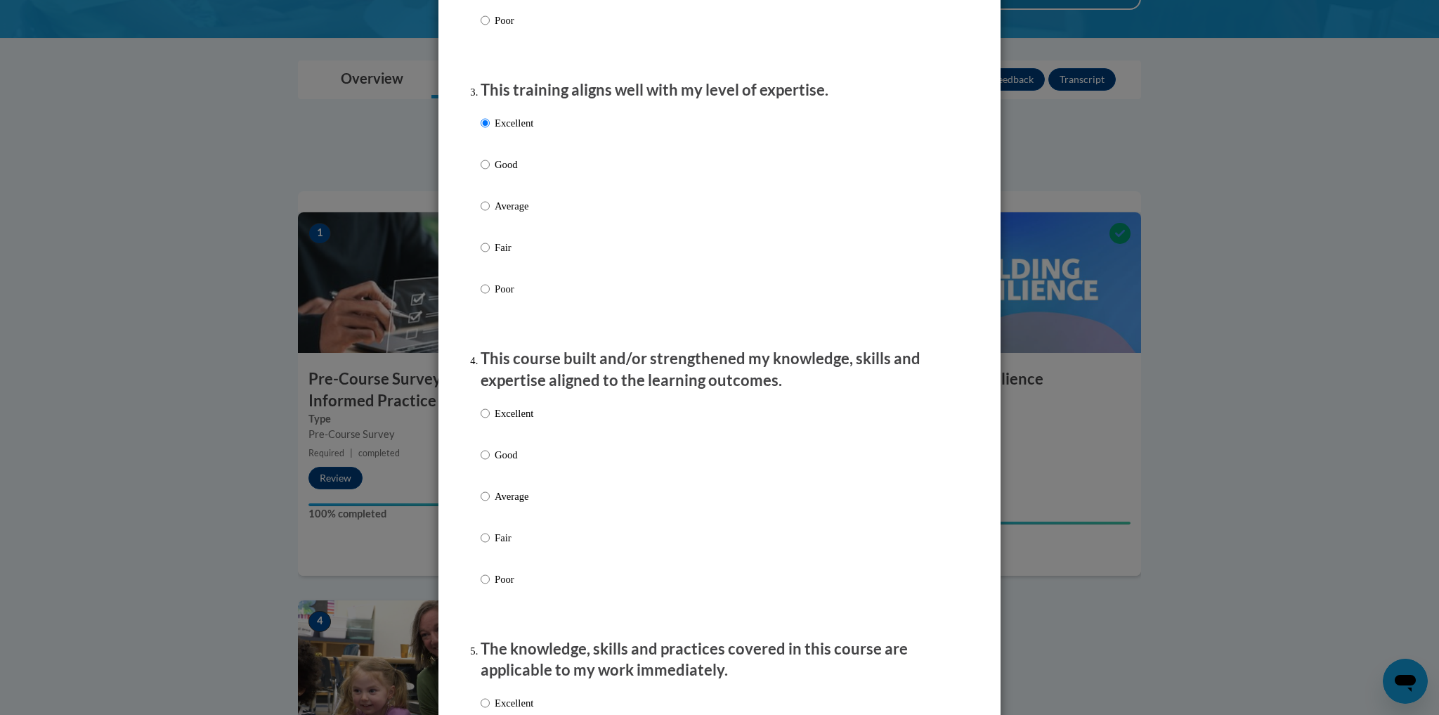
click at [517, 421] on p "Excellent" at bounding box center [514, 412] width 39 height 15
click at [490, 421] on input "Excellent" at bounding box center [485, 412] width 9 height 15
radio input "true"
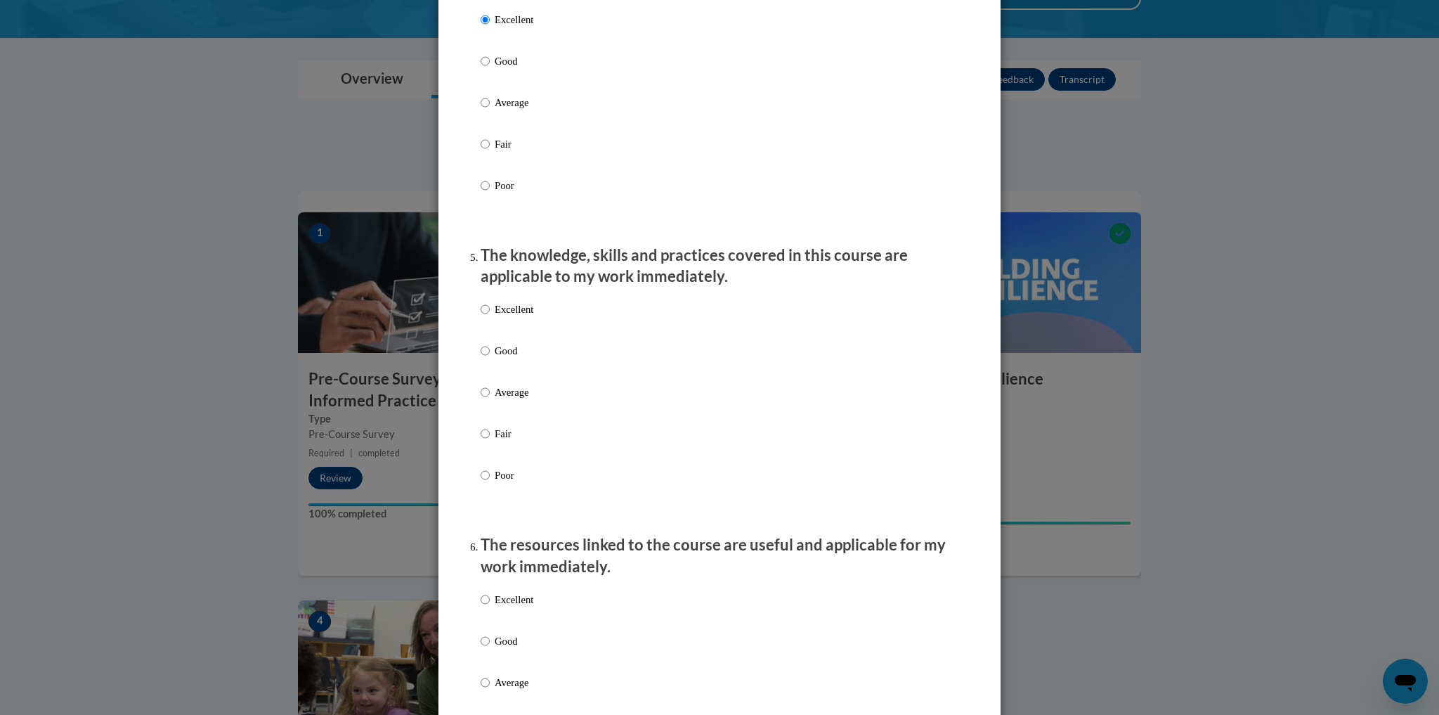
click at [509, 317] on p "Excellent" at bounding box center [514, 308] width 39 height 15
click at [490, 317] on input "Excellent" at bounding box center [485, 308] width 9 height 15
radio input "true"
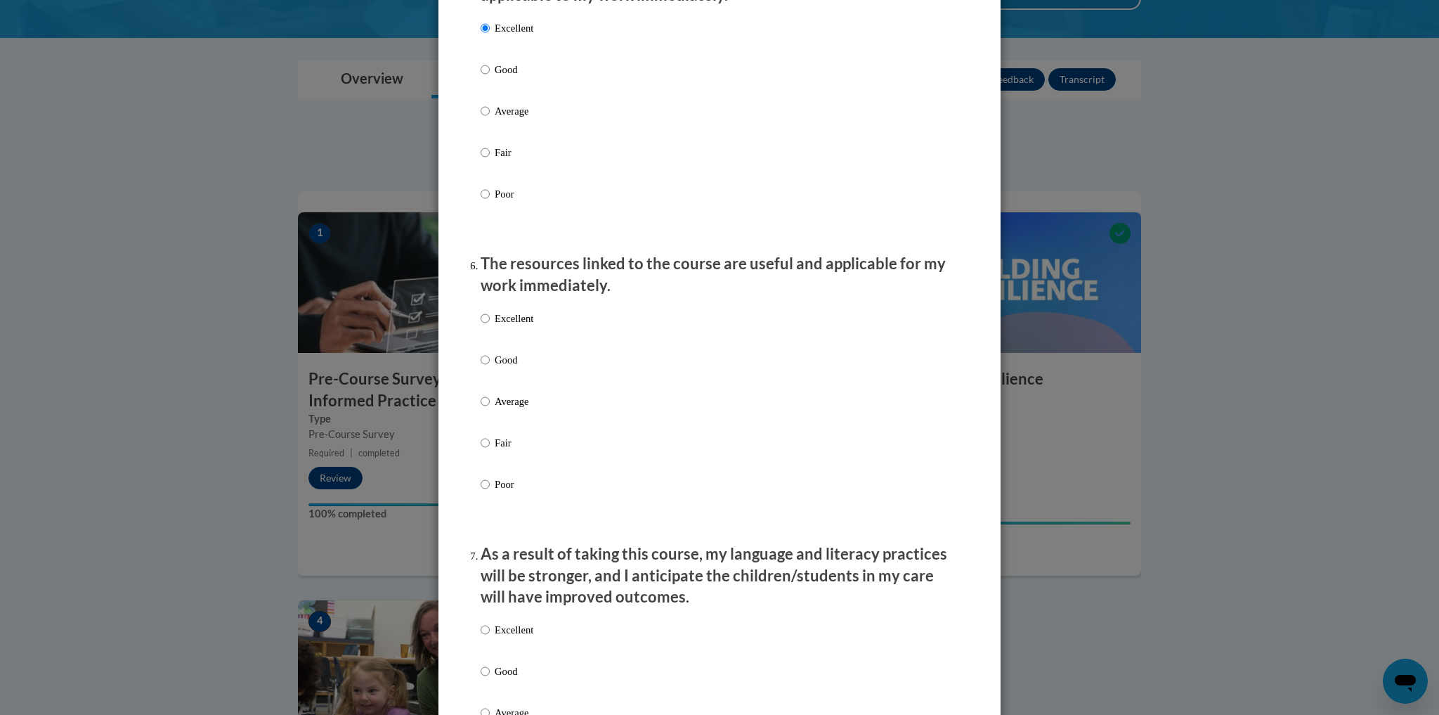
click at [509, 326] on p "Excellent" at bounding box center [514, 318] width 39 height 15
click at [490, 326] on input "Excellent" at bounding box center [485, 318] width 9 height 15
radio input "true"
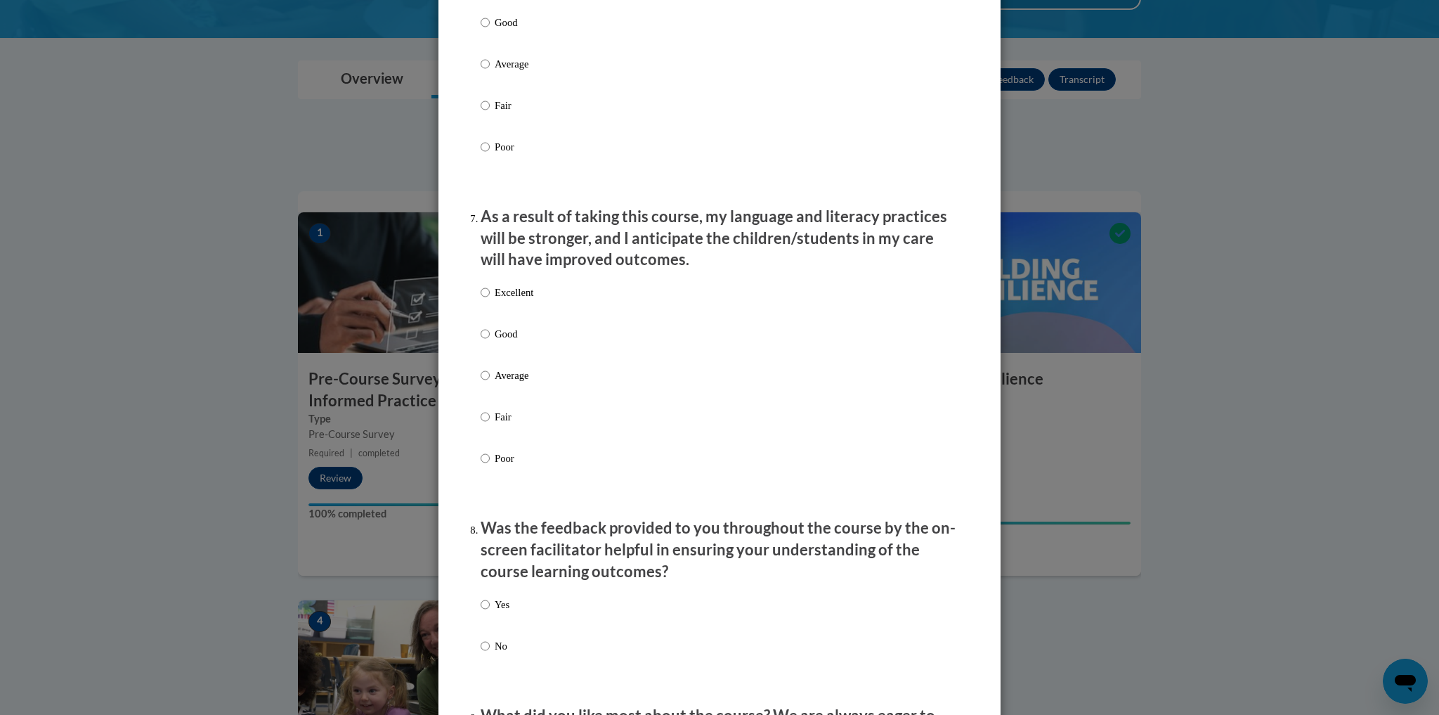
click at [504, 300] on p "Excellent" at bounding box center [514, 292] width 39 height 15
click at [490, 300] on input "Excellent" at bounding box center [485, 292] width 9 height 15
radio input "true"
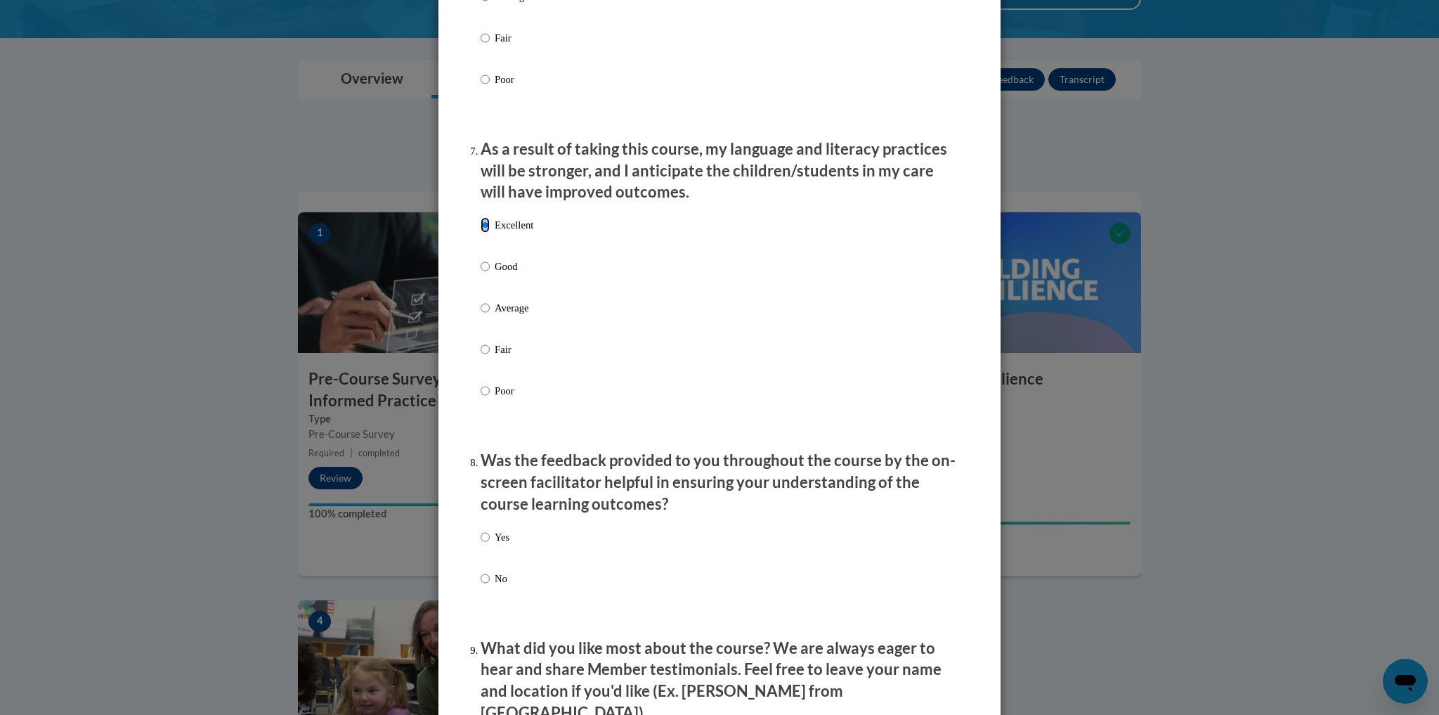
scroll to position [1967, 0]
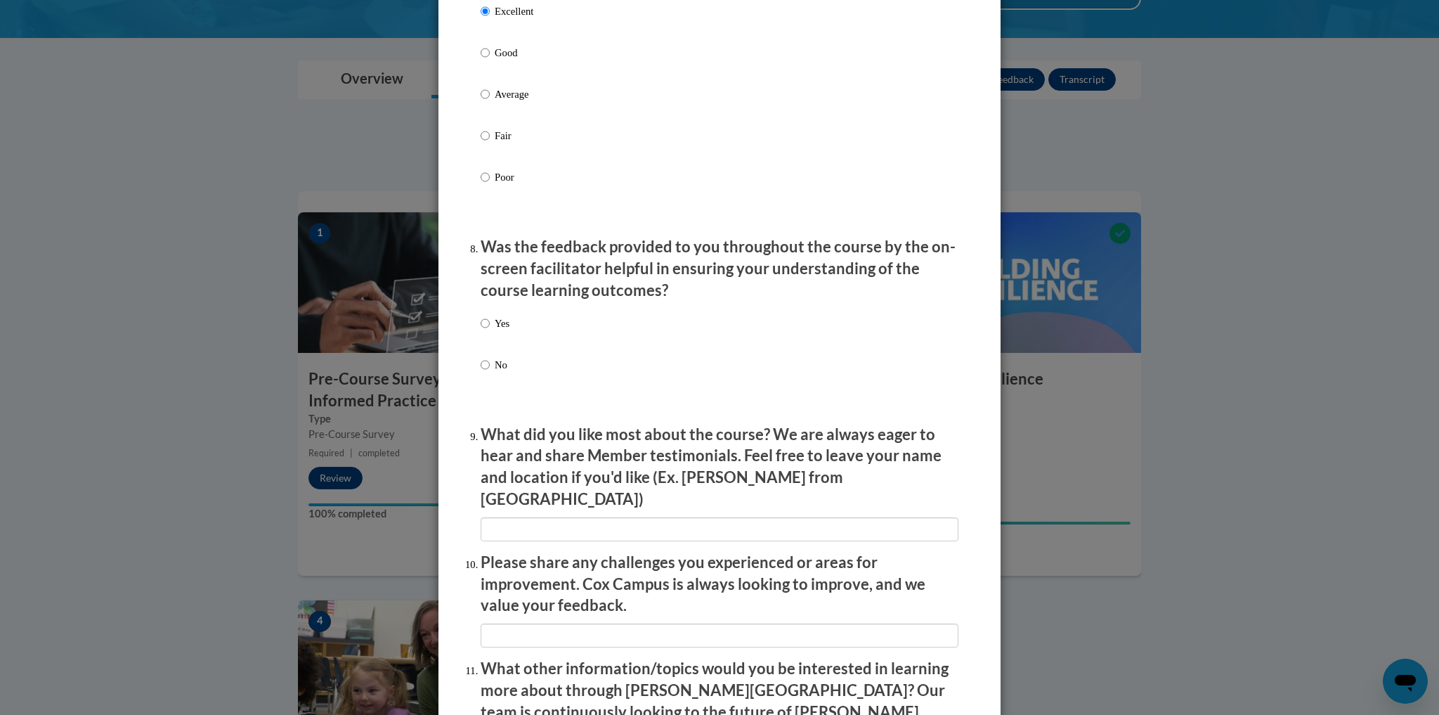
click at [503, 331] on p "Yes" at bounding box center [502, 322] width 15 height 15
click at [490, 331] on input "Yes" at bounding box center [485, 322] width 9 height 15
radio input "true"
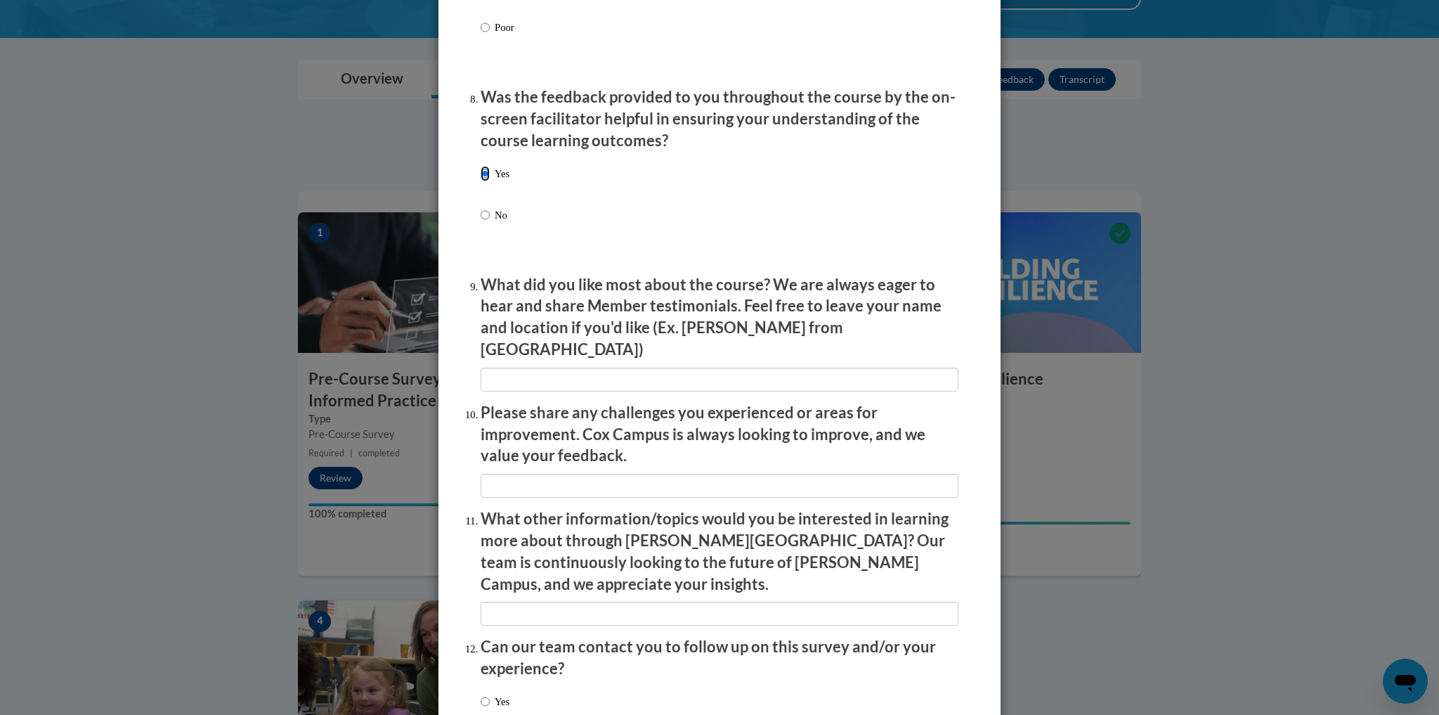
scroll to position [2212, 0]
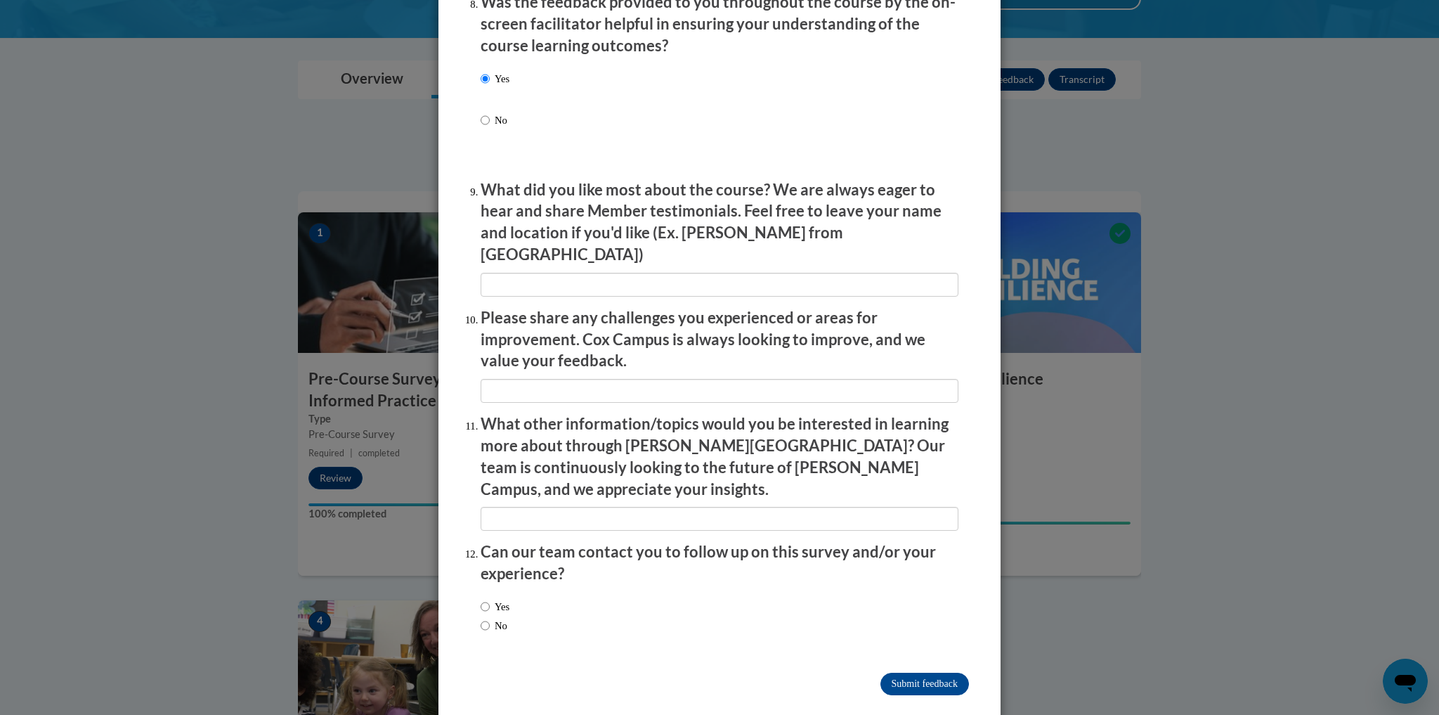
click at [490, 599] on label "Yes" at bounding box center [495, 606] width 29 height 15
click at [490, 599] on input "Yes" at bounding box center [485, 606] width 9 height 15
radio input "true"
click at [481, 618] on input "No" at bounding box center [485, 625] width 9 height 15
radio input "true"
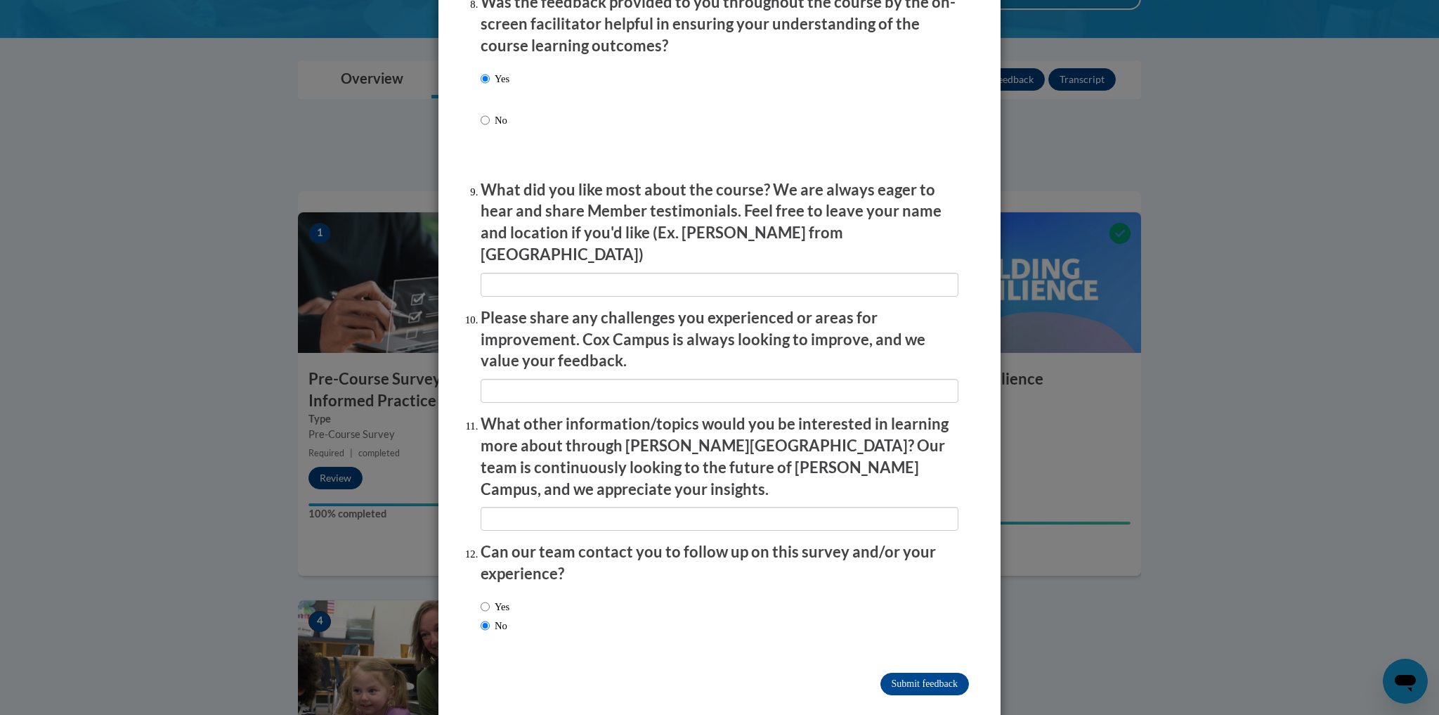
click at [933, 672] on input "Submit feedback" at bounding box center [924, 683] width 89 height 22
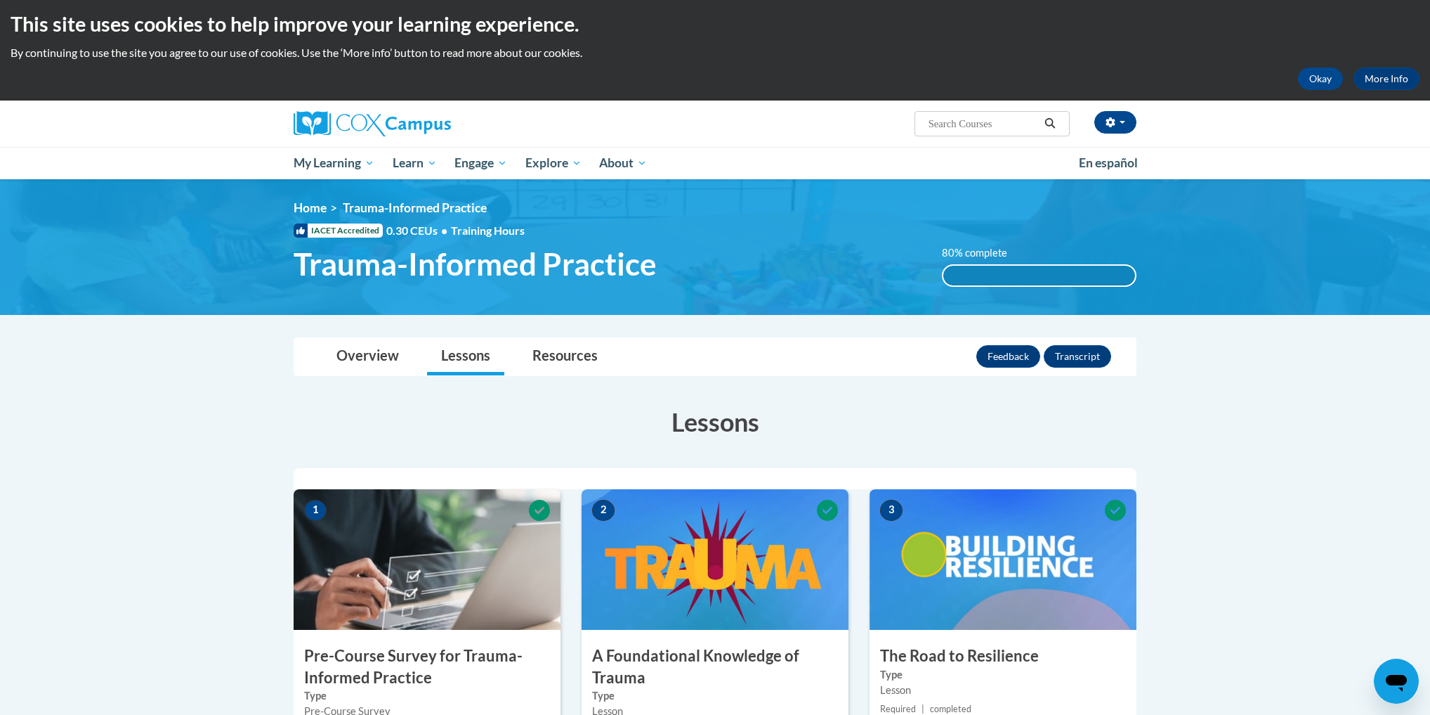
scroll to position [0, 0]
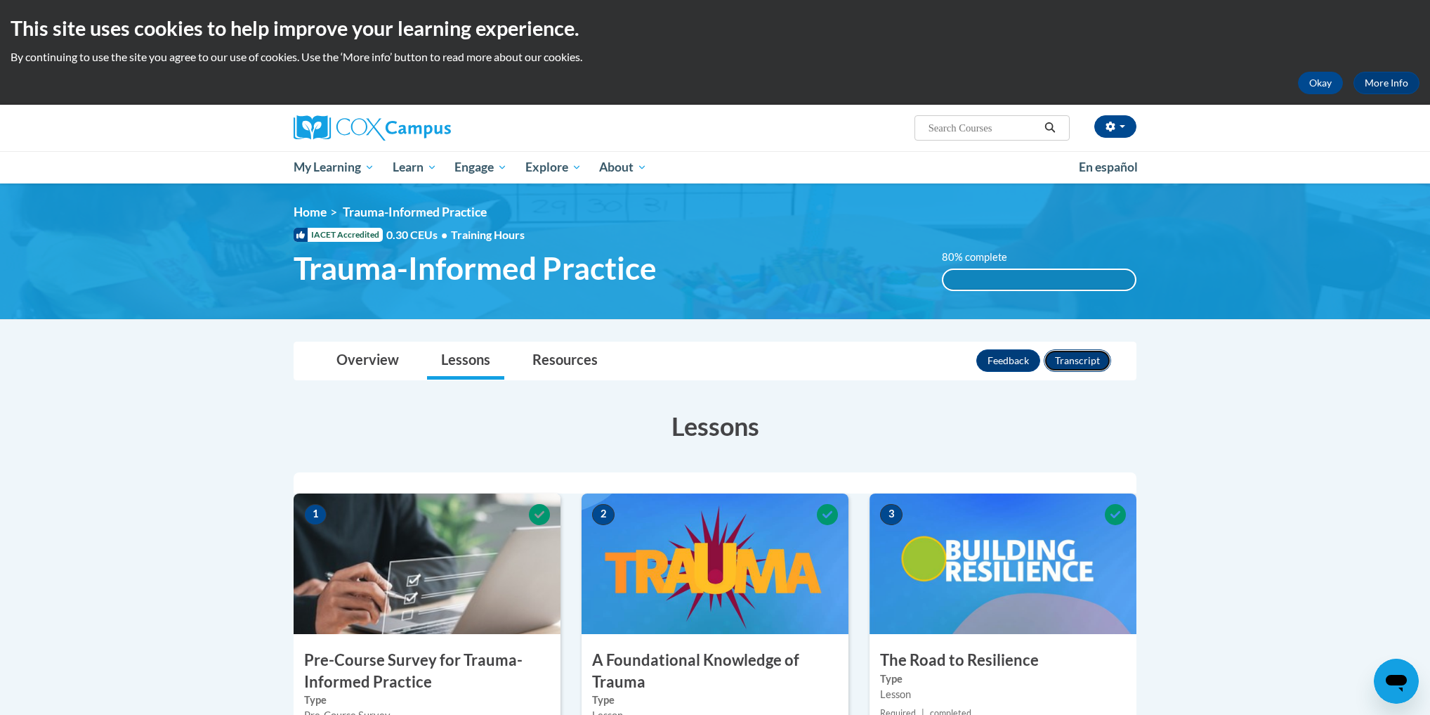
click at [1070, 363] on button "Transcript" at bounding box center [1077, 360] width 67 height 22
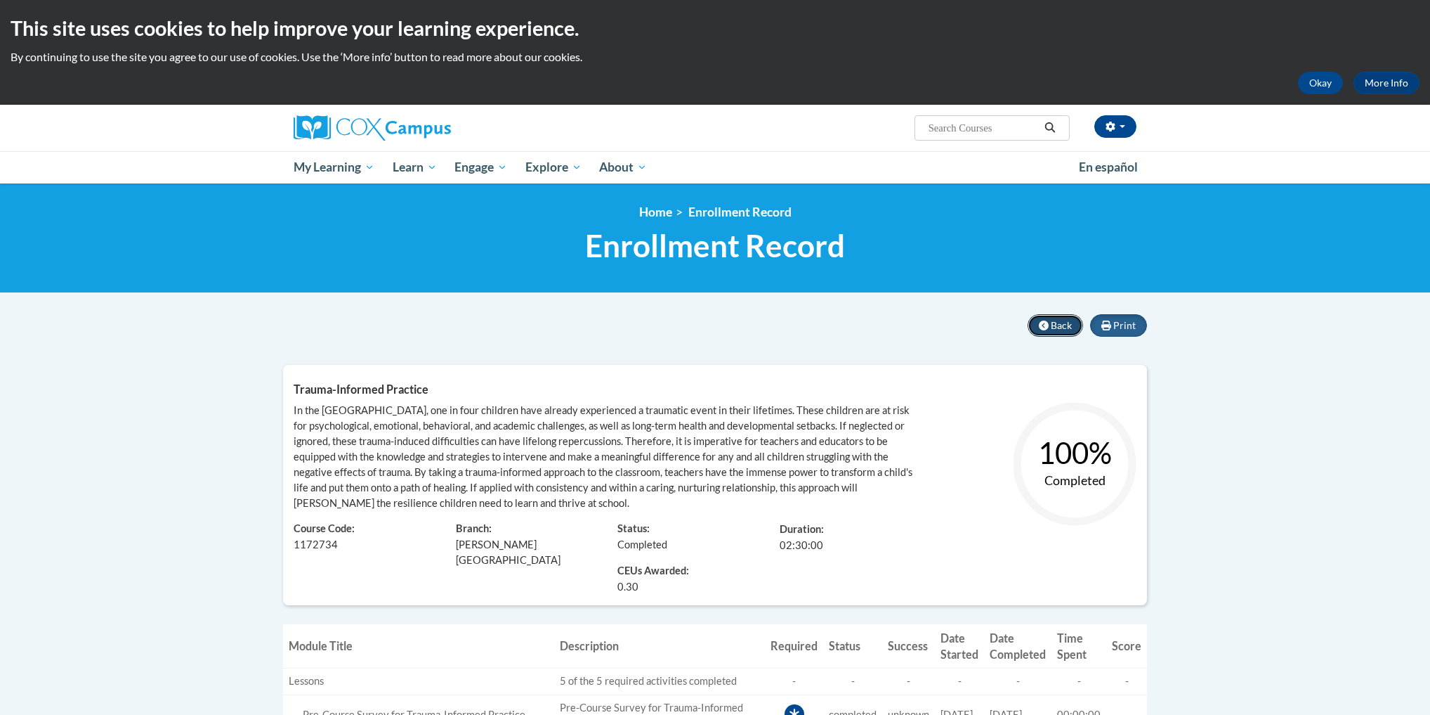
click at [1062, 324] on span "Back" at bounding box center [1061, 325] width 21 height 12
